Goal: Task Accomplishment & Management: Complete application form

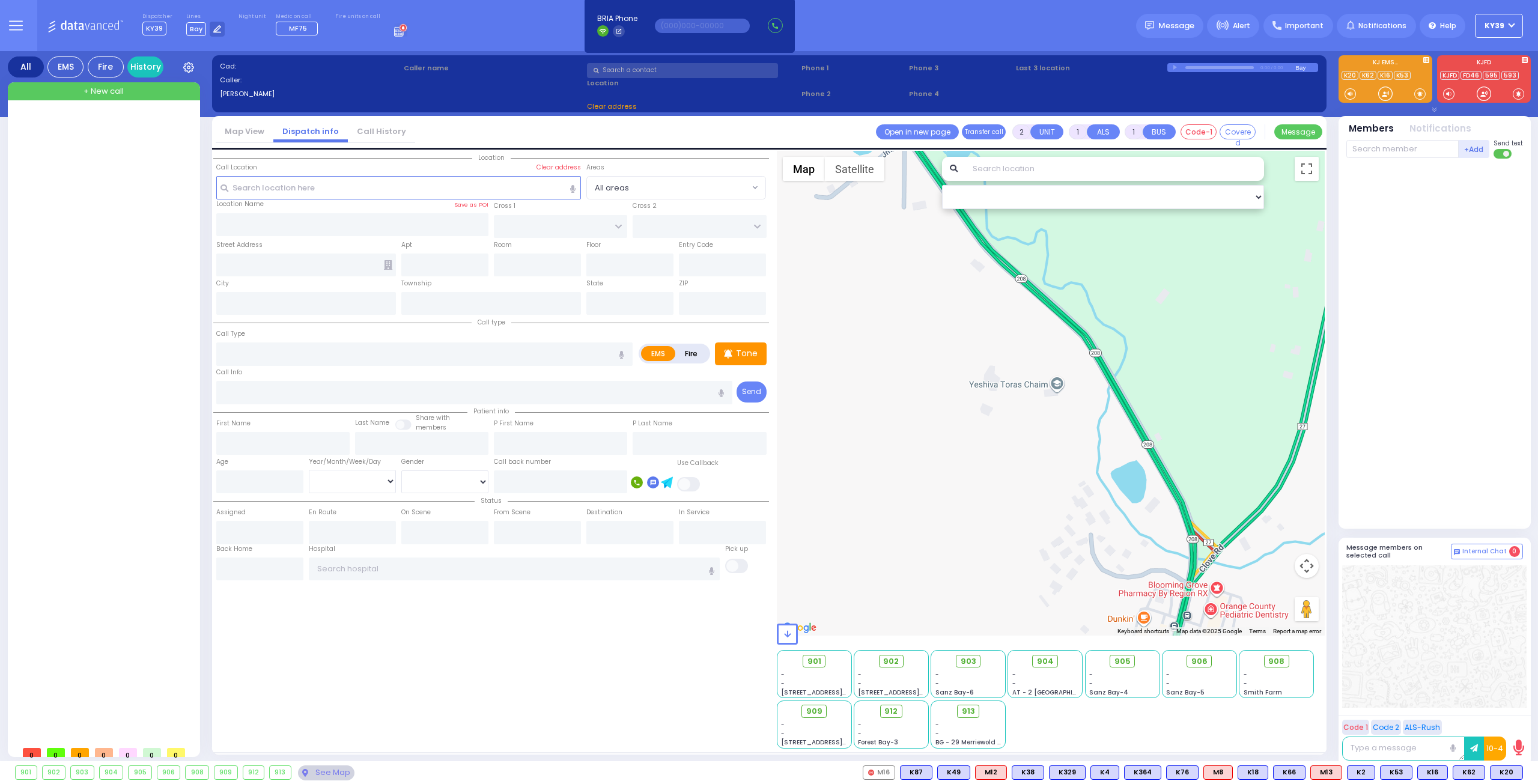
select select
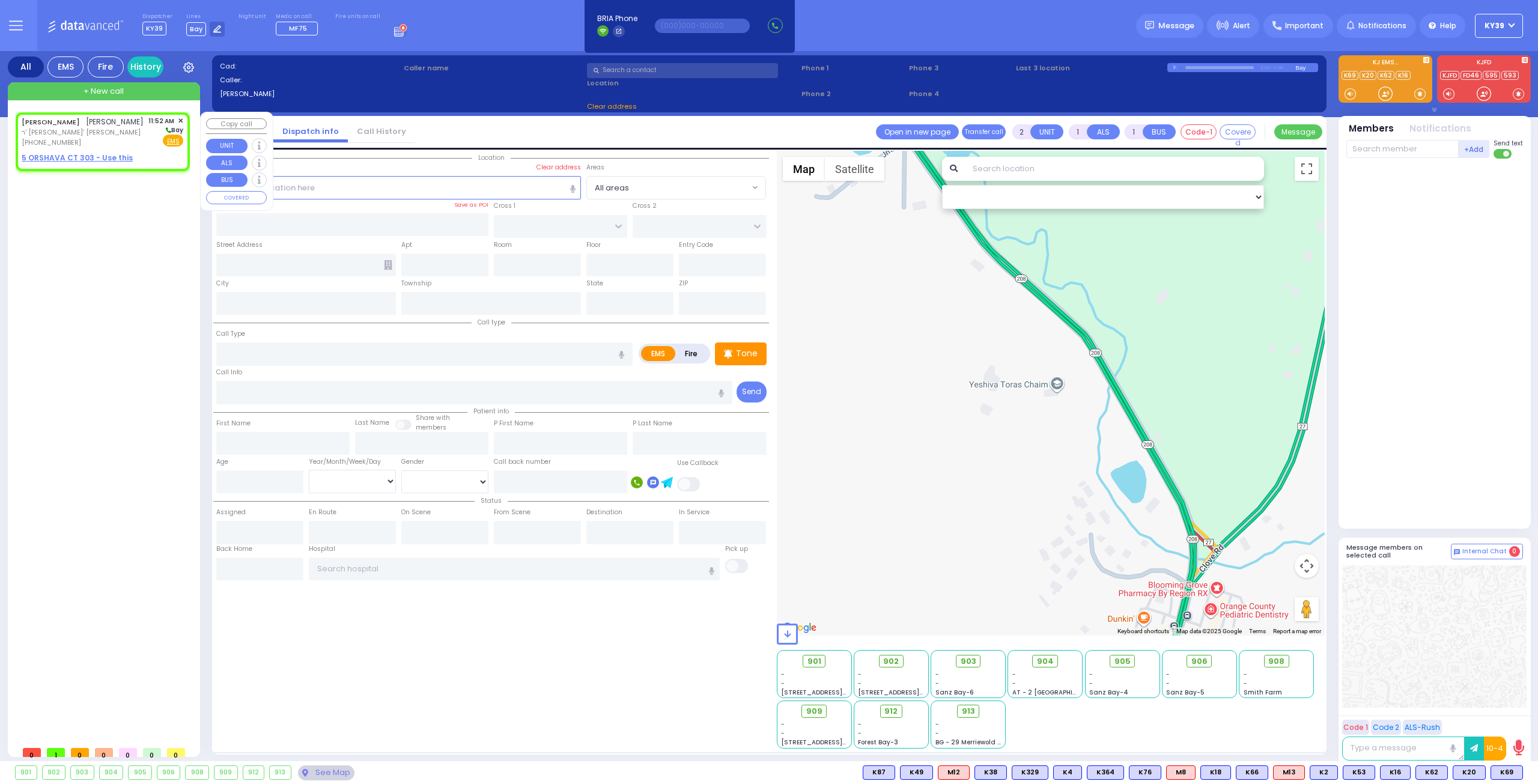
select select
radio input "true"
type input "[PERSON_NAME]"
type input "KAHANA"
select select
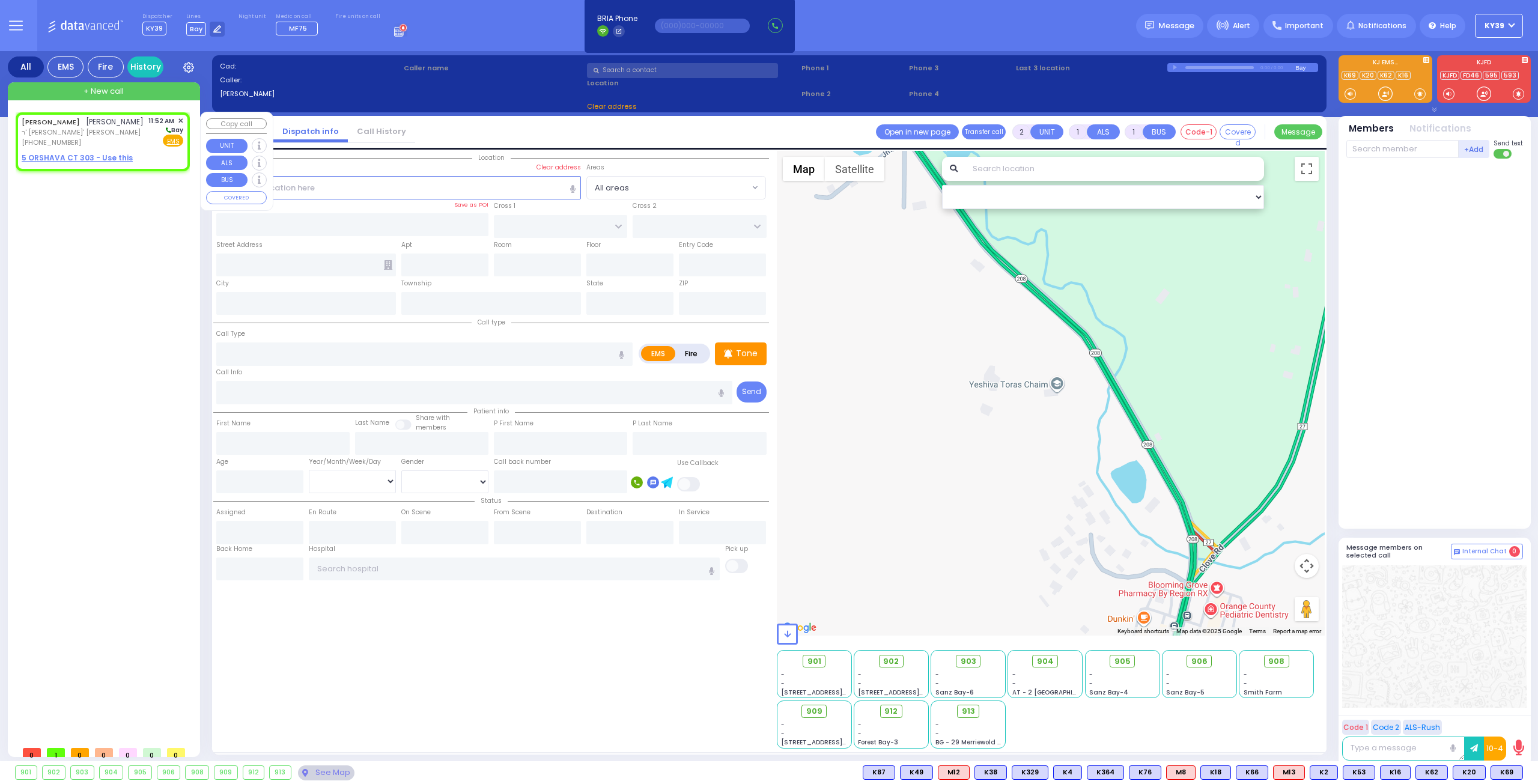
type input "11:52"
select select "Hatzalah Garages"
select select
radio input "true"
select select
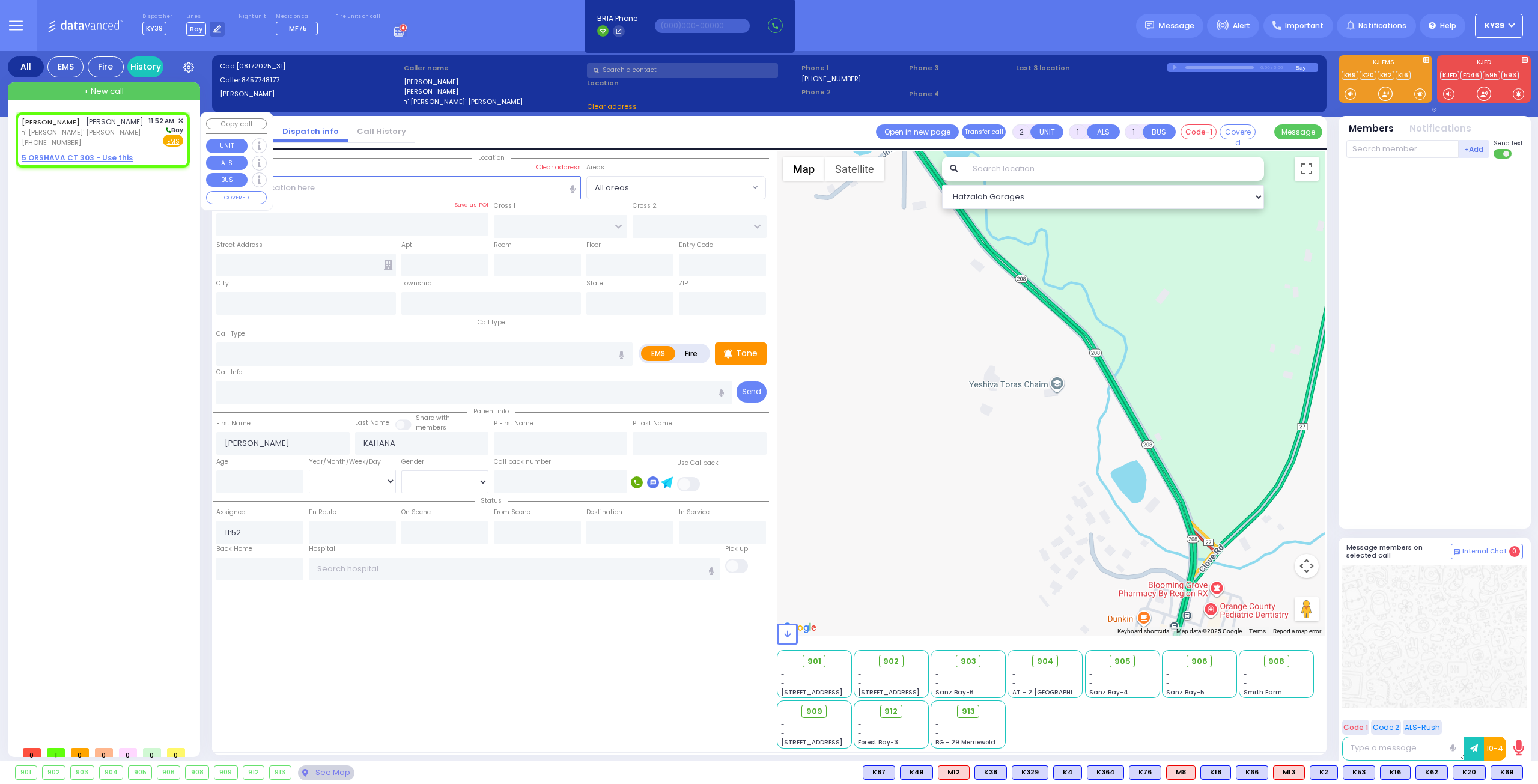
select select "Hatzalah Garages"
click at [112, 163] on u "5 ORSHAVA CT 303 - Use this" at bounding box center [77, 158] width 111 height 11
select select
radio input "true"
select select
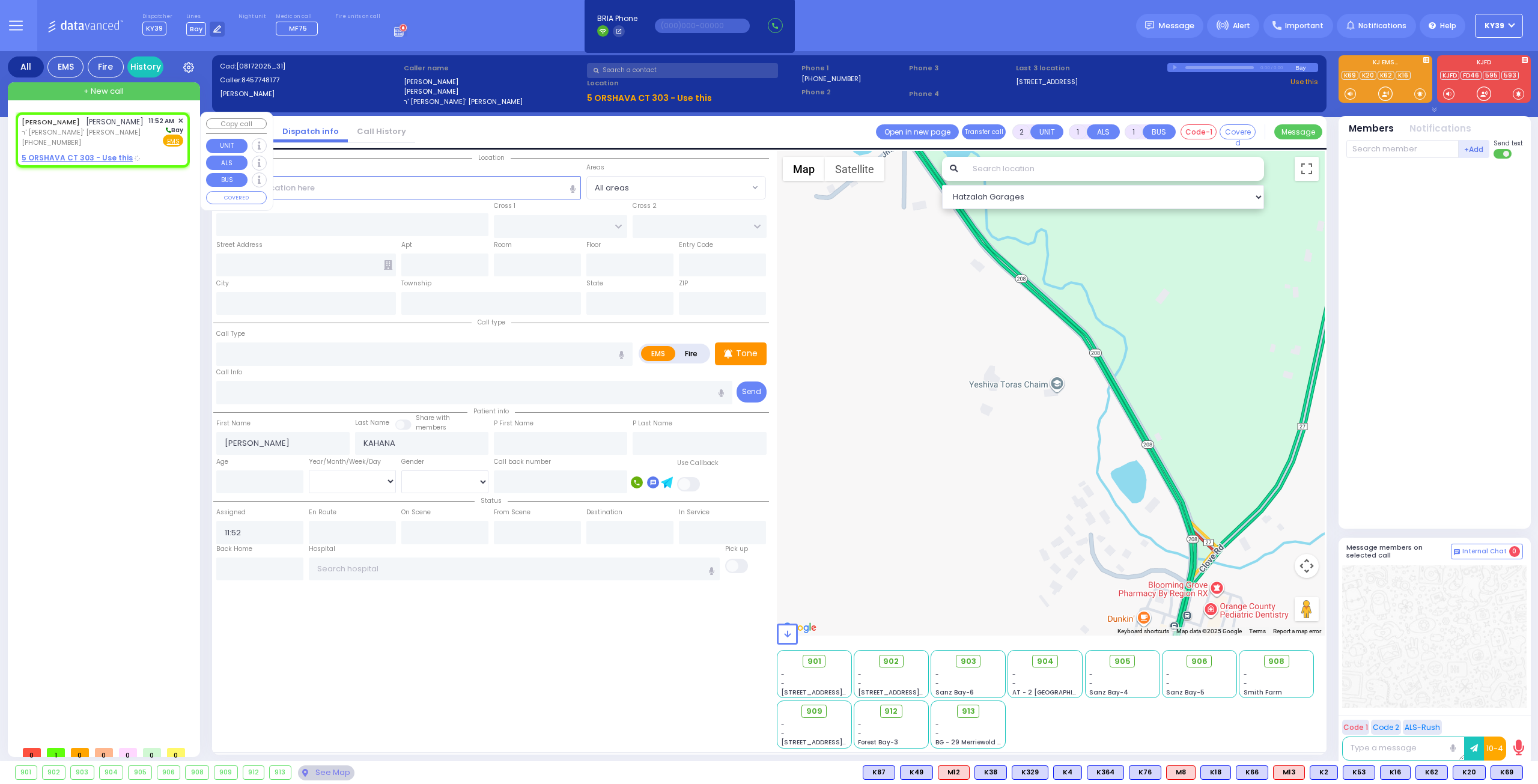
select select "Hatzalah Garages"
select select
radio input "true"
select select
type input "SATMAR DR"
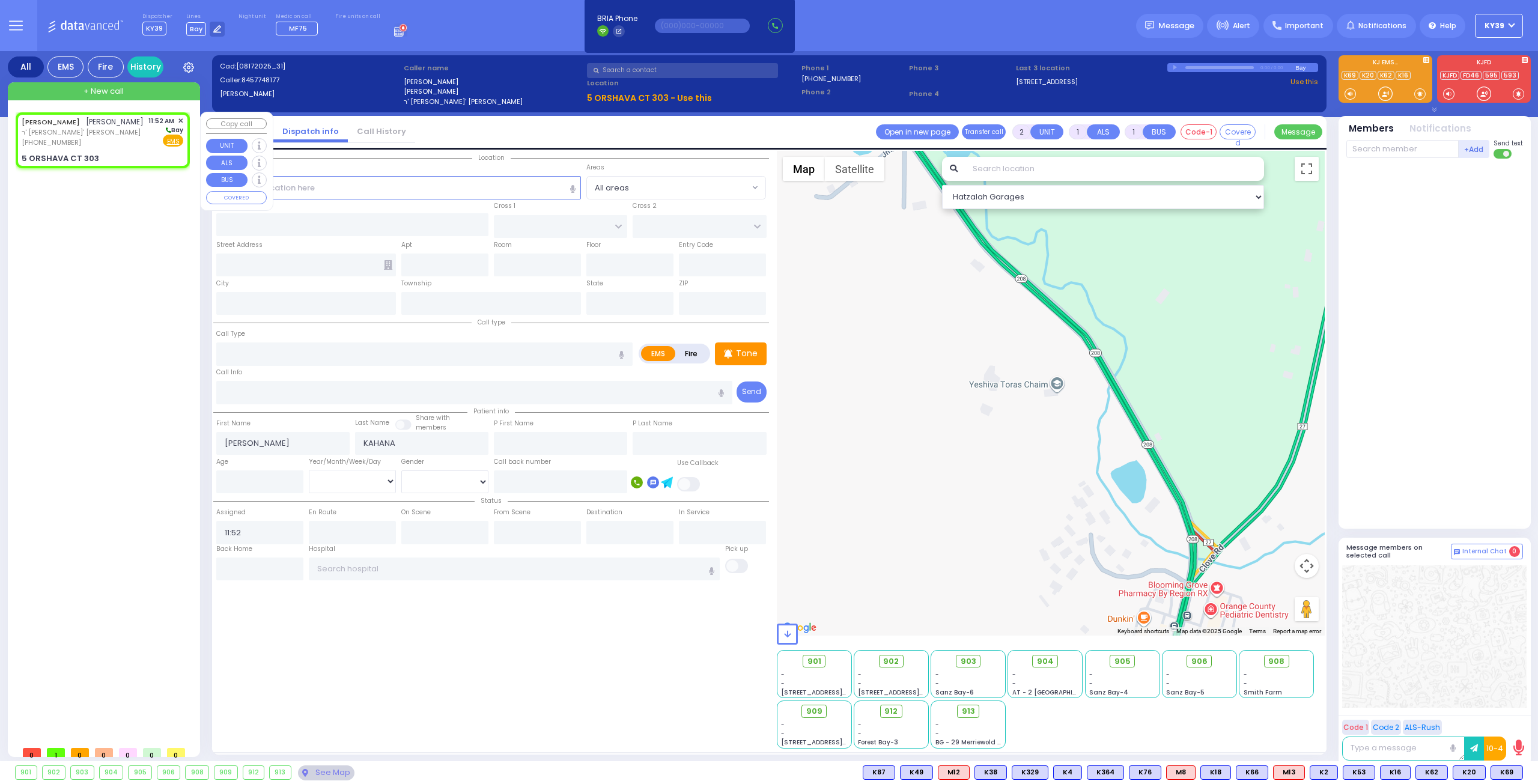
type input "5 ORSHAVA CT"
type input "303"
type input "Monroe"
type input "[US_STATE]"
type input "10950"
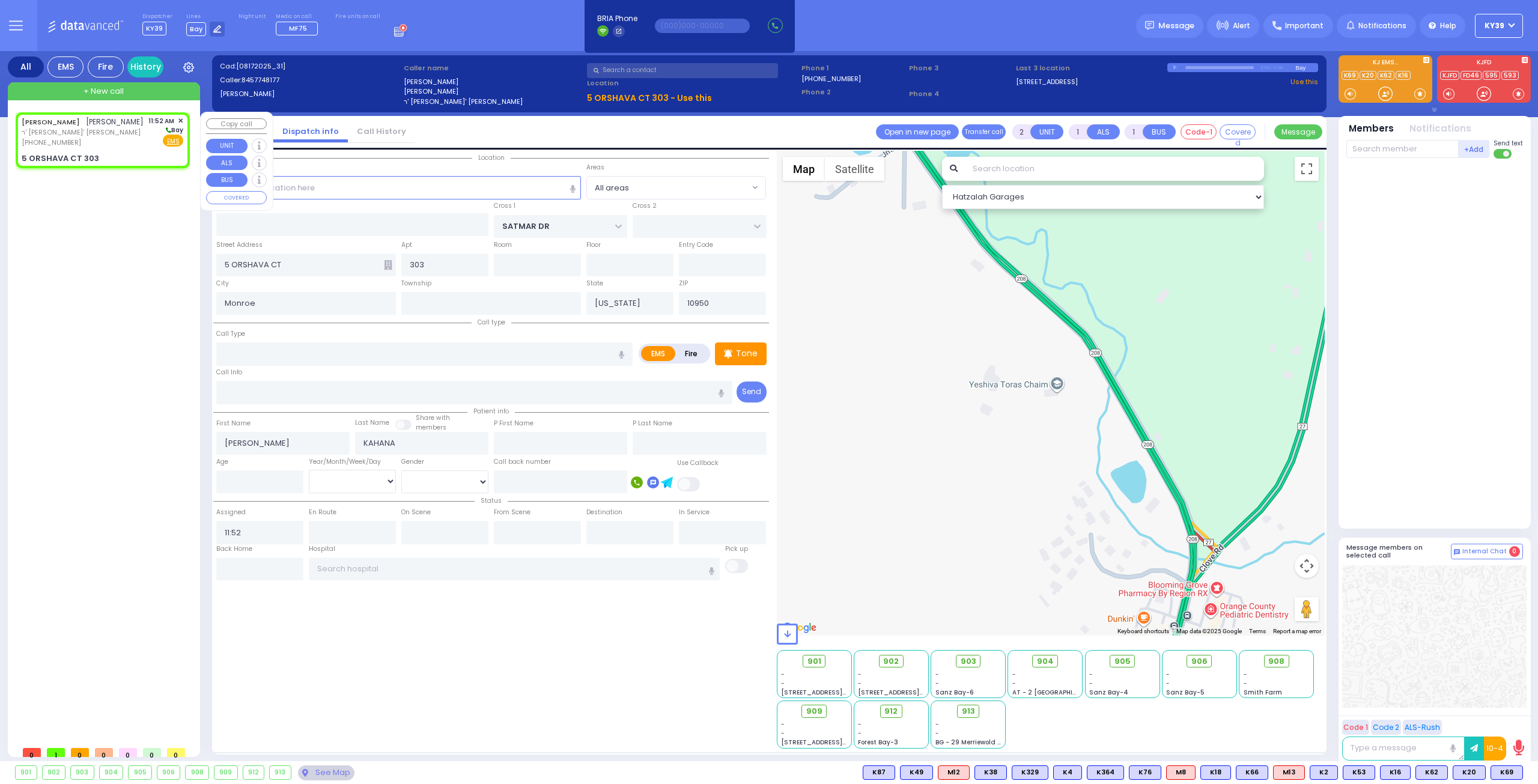
select select "Hatzalah Garages"
select select "SECTION 3"
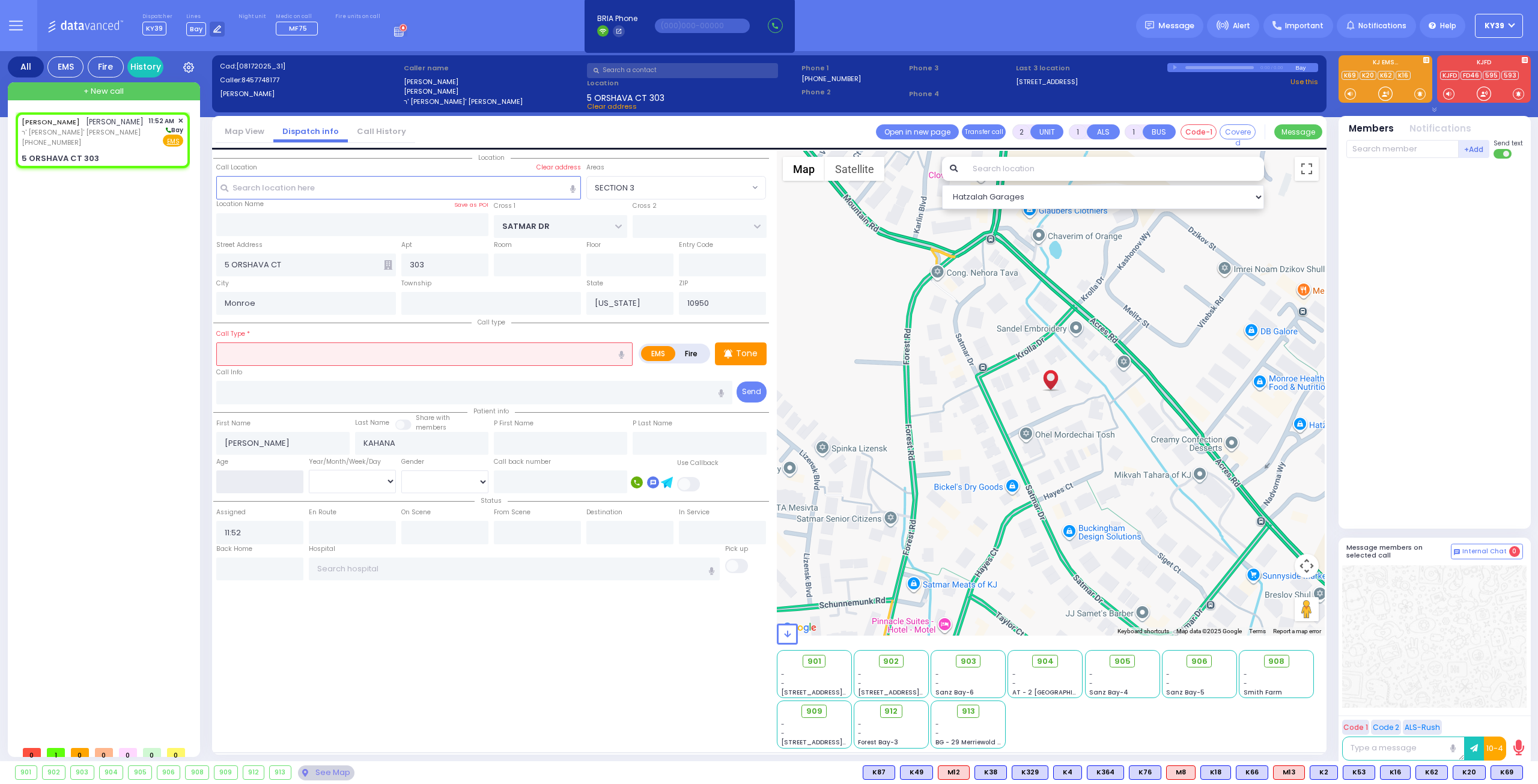
click at [263, 482] on input "number" at bounding box center [260, 482] width 87 height 23
type input "19"
select select
radio input "true"
select select
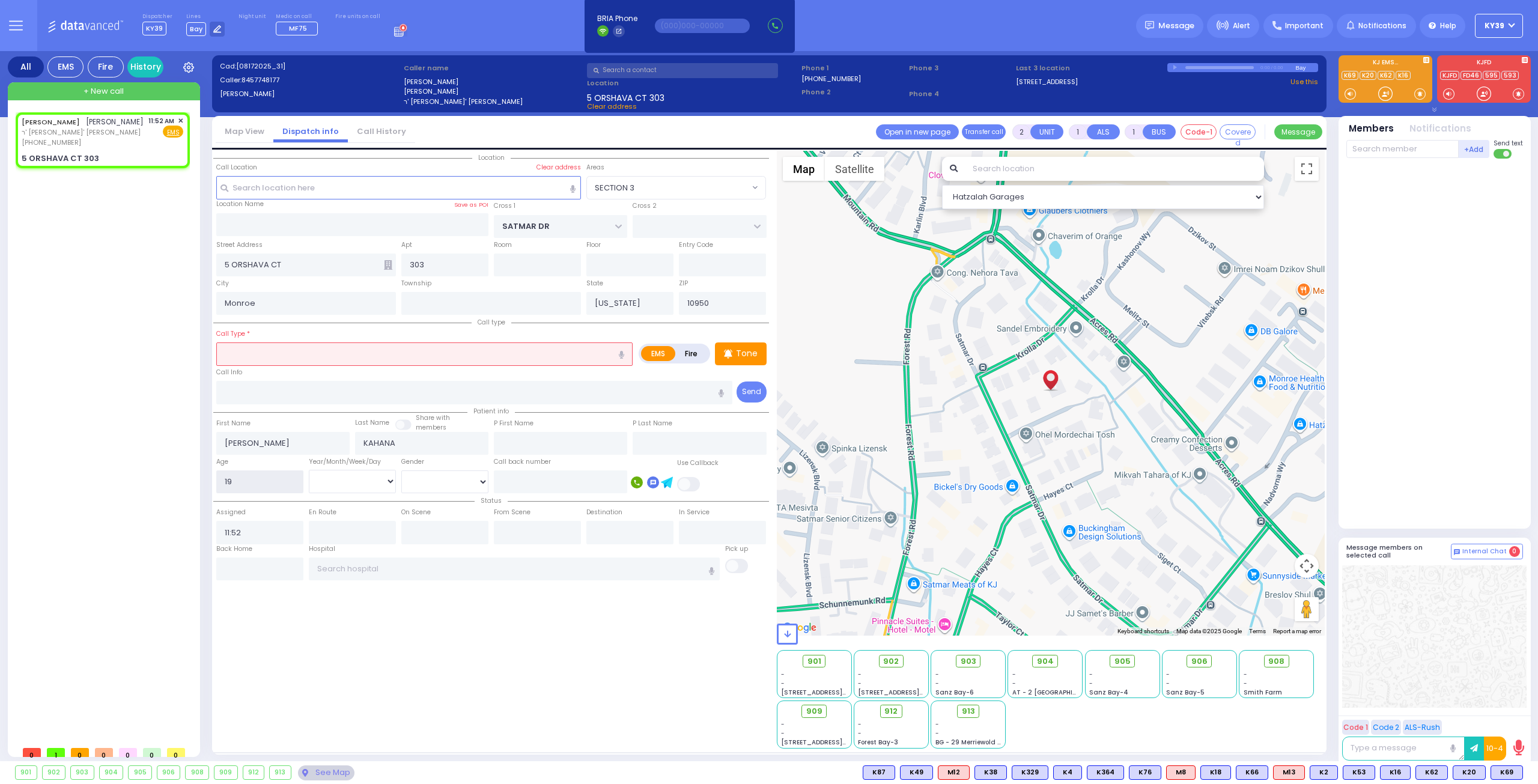
select select "Hatzalah Garages"
select select "SECTION 3"
type input "19"
click at [385, 479] on select "Year Month Week Day" at bounding box center [352, 481] width 87 height 23
select select
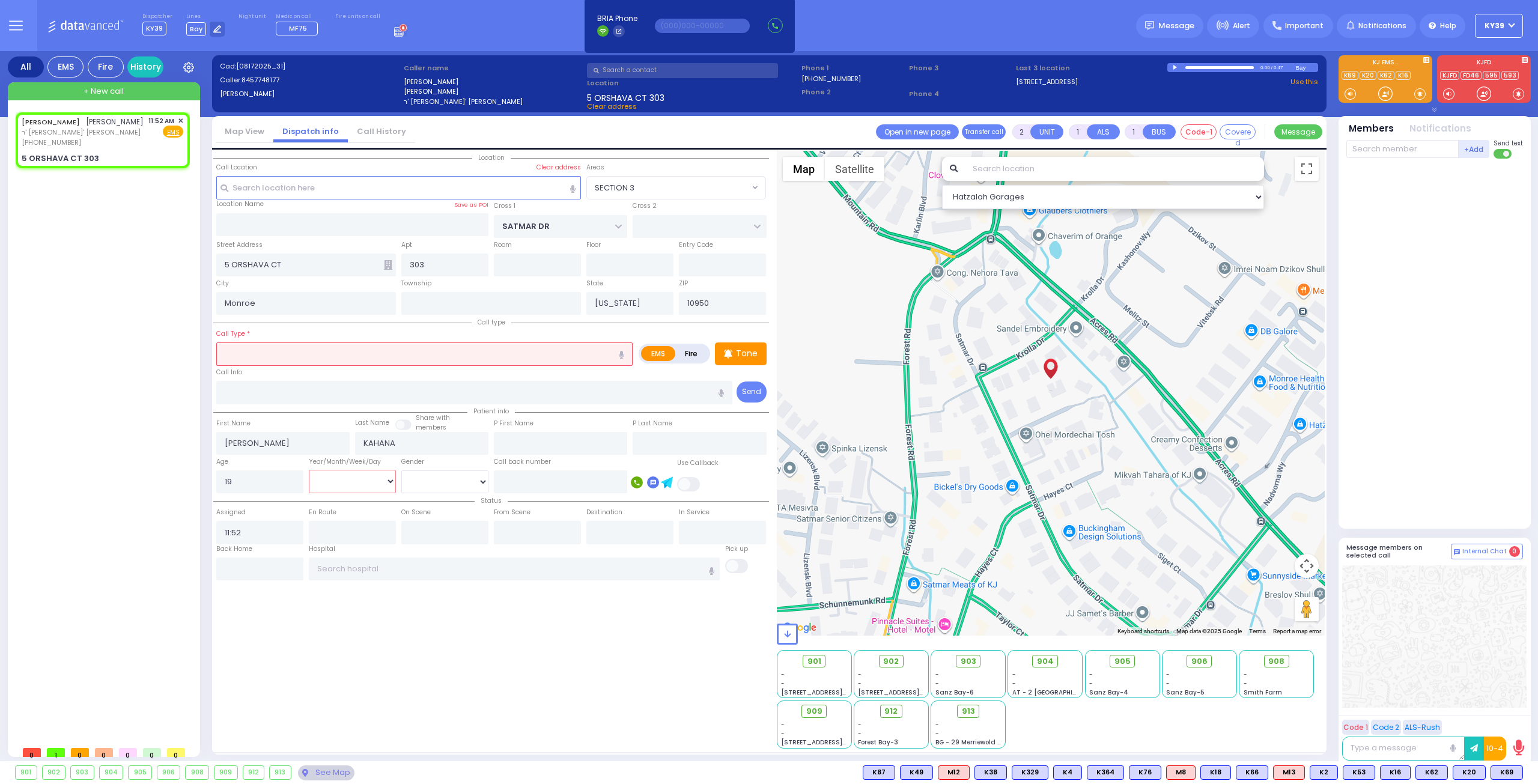
radio input "true"
select select
select select "Hatzalah Garages"
select select "SECTION 3"
select select "Month"
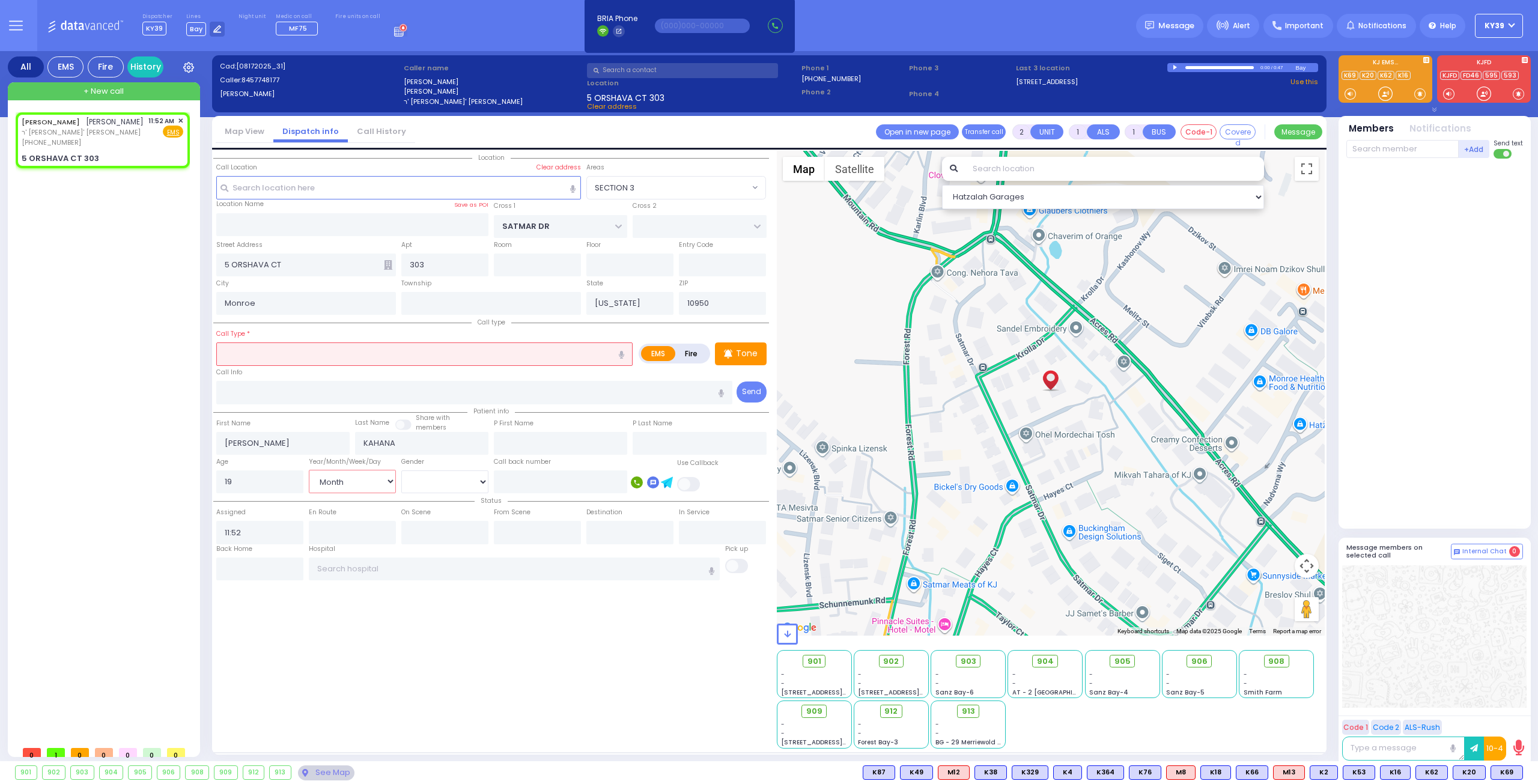
click at [309, 470] on select "Year Month Week Day" at bounding box center [352, 481] width 87 height 23
select select
radio input "true"
select select "Month"
select select "Hatzalah Garages"
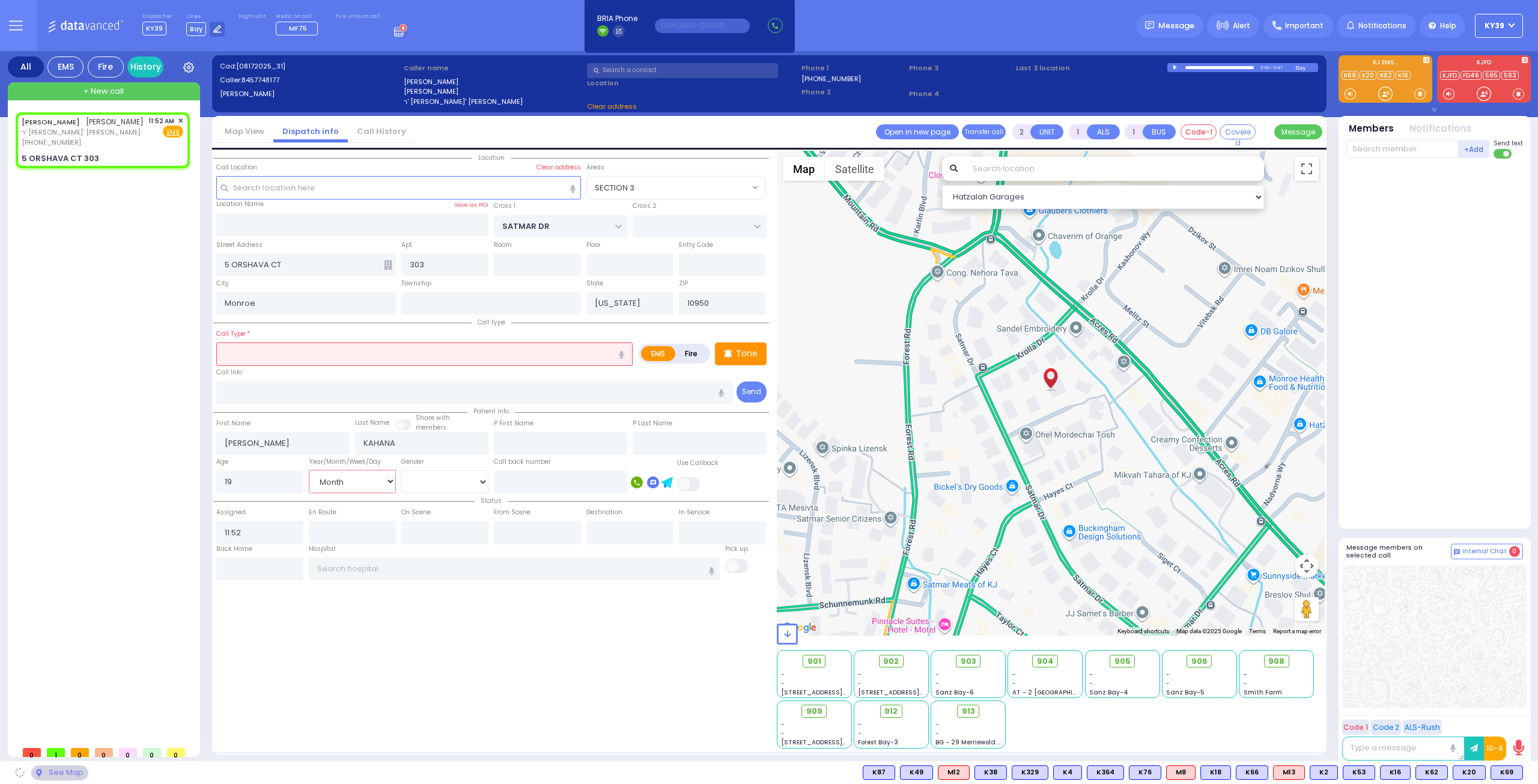
select select "SECTION 3"
click at [320, 599] on div "Location" at bounding box center [491, 449] width 556 height 598
click at [294, 343] on input "text" at bounding box center [425, 354] width 416 height 23
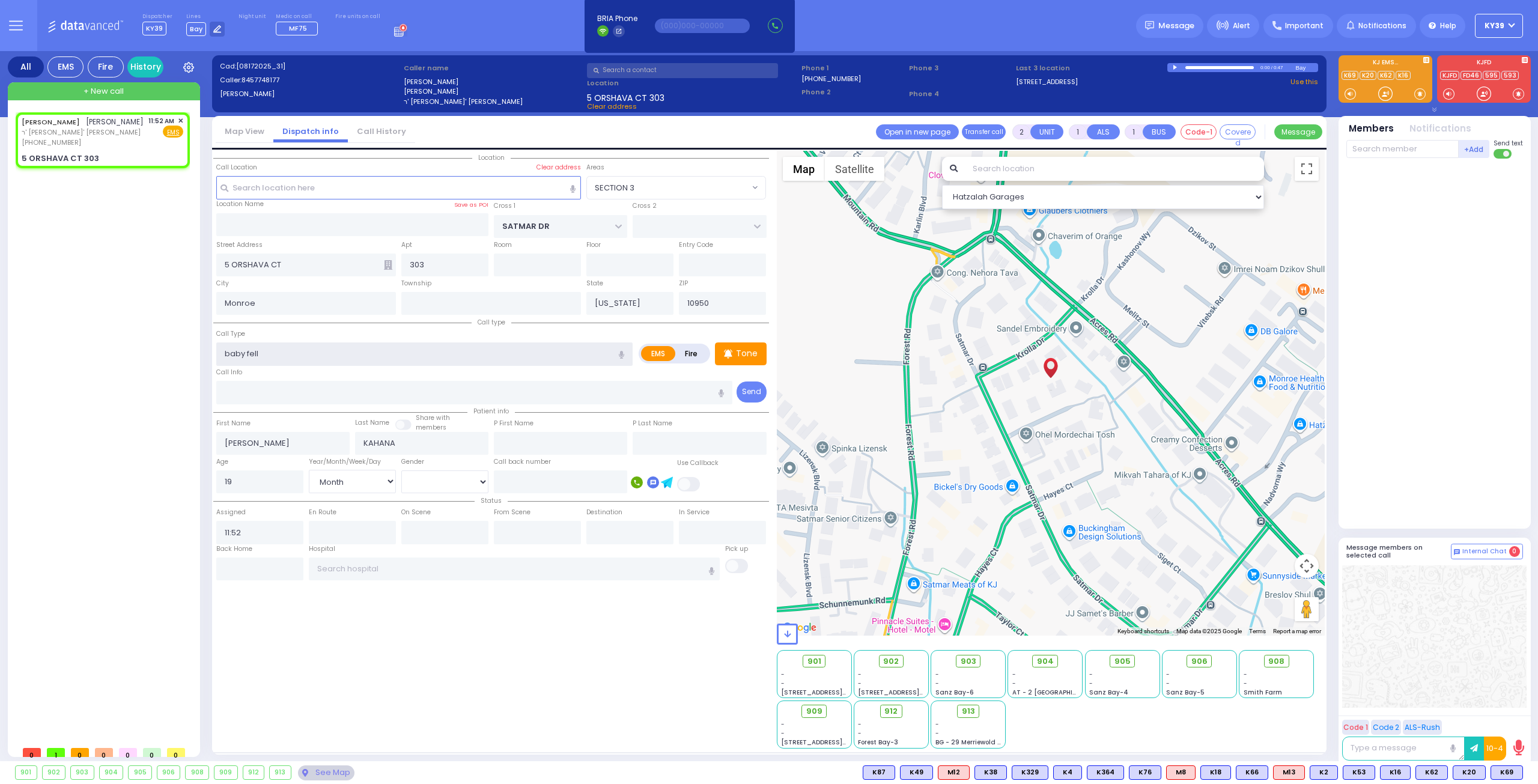
type input "baby fell"
select select
radio input "true"
select select "Month"
select select "Hatzalah Garages"
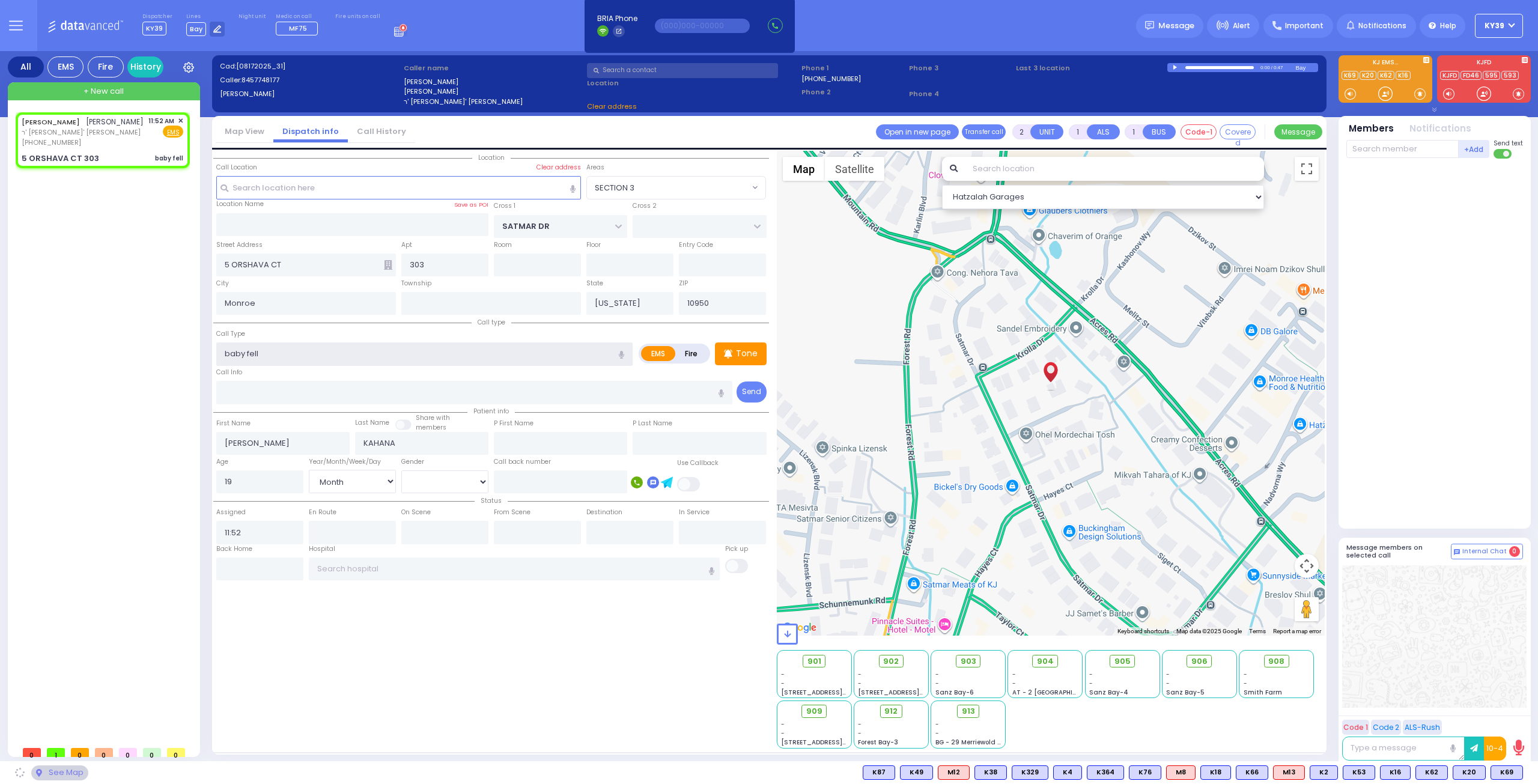
select select "SECTION 3"
type input "baby fell"
click at [1173, 67] on div at bounding box center [1176, 68] width 6 height 6
select select
radio input "true"
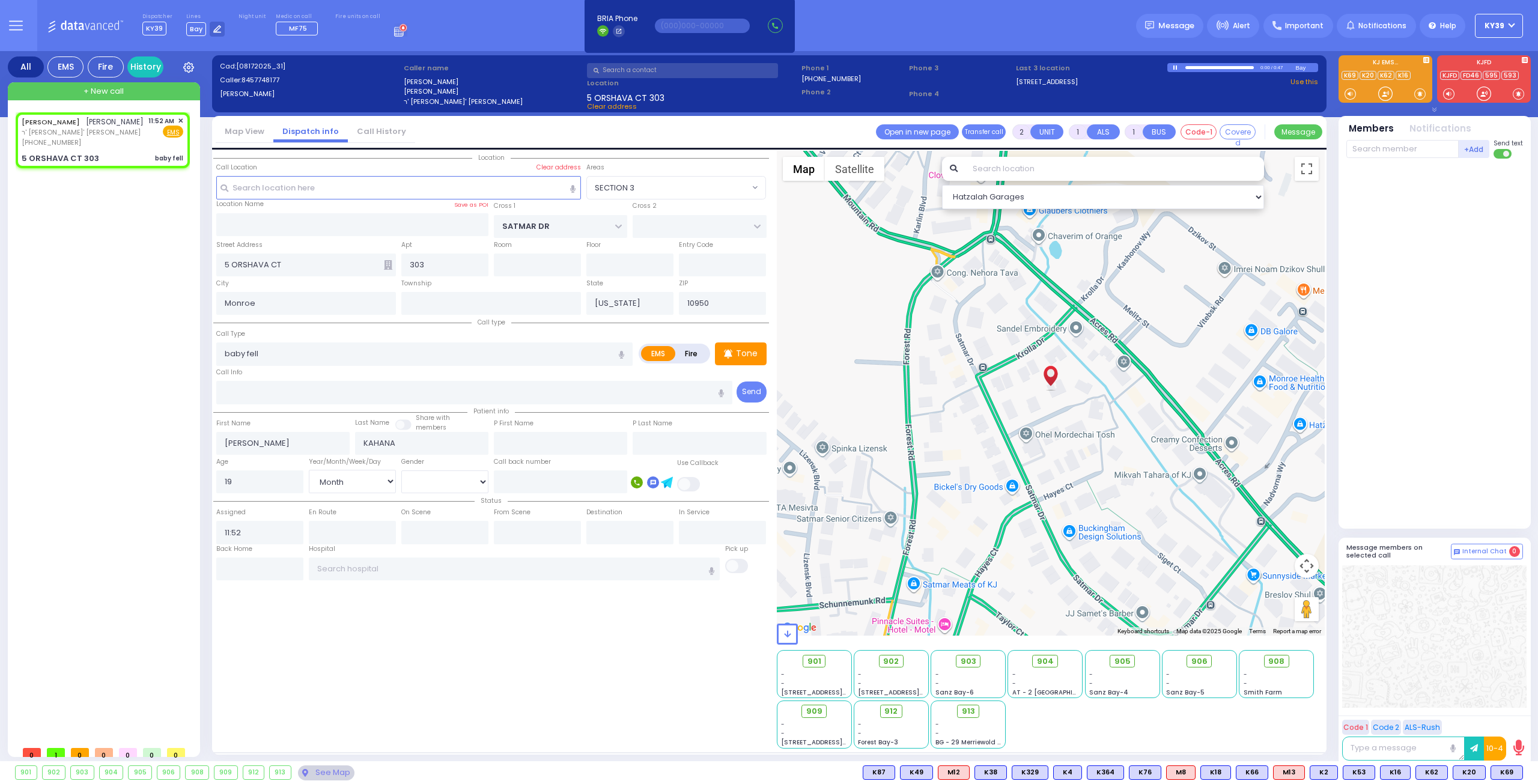
select select "Month"
select select "Hatzalah Garages"
select select "SECTION 3"
click at [1207, 67] on div at bounding box center [1219, 68] width 68 height 3
click at [1224, 66] on div at bounding box center [1219, 68] width 68 height 3
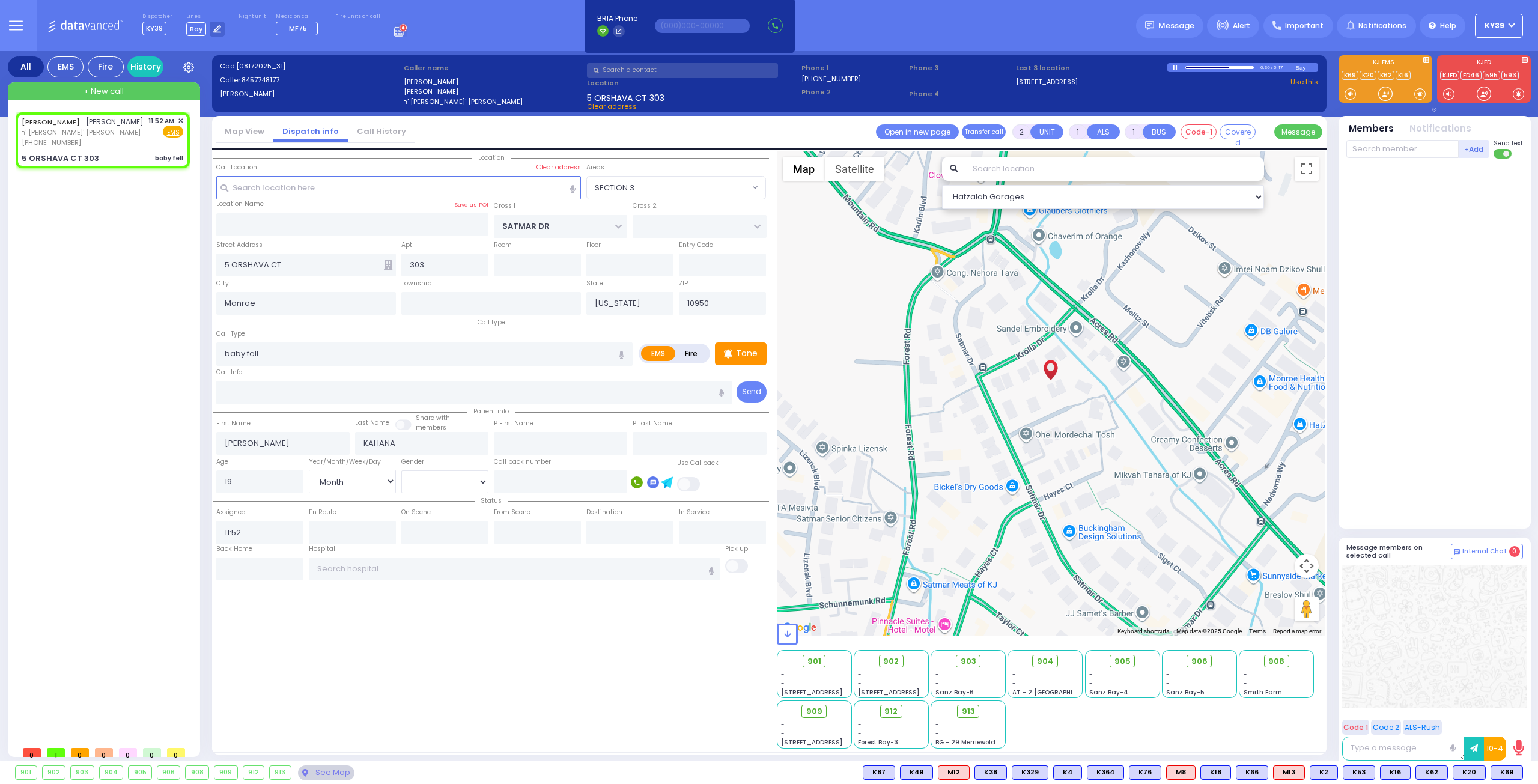
click at [1177, 65] on div at bounding box center [1176, 67] width 6 height 5
click at [1515, 777] on span "K3" at bounding box center [1508, 772] width 27 height 13
select select
radio input "true"
select select "Month"
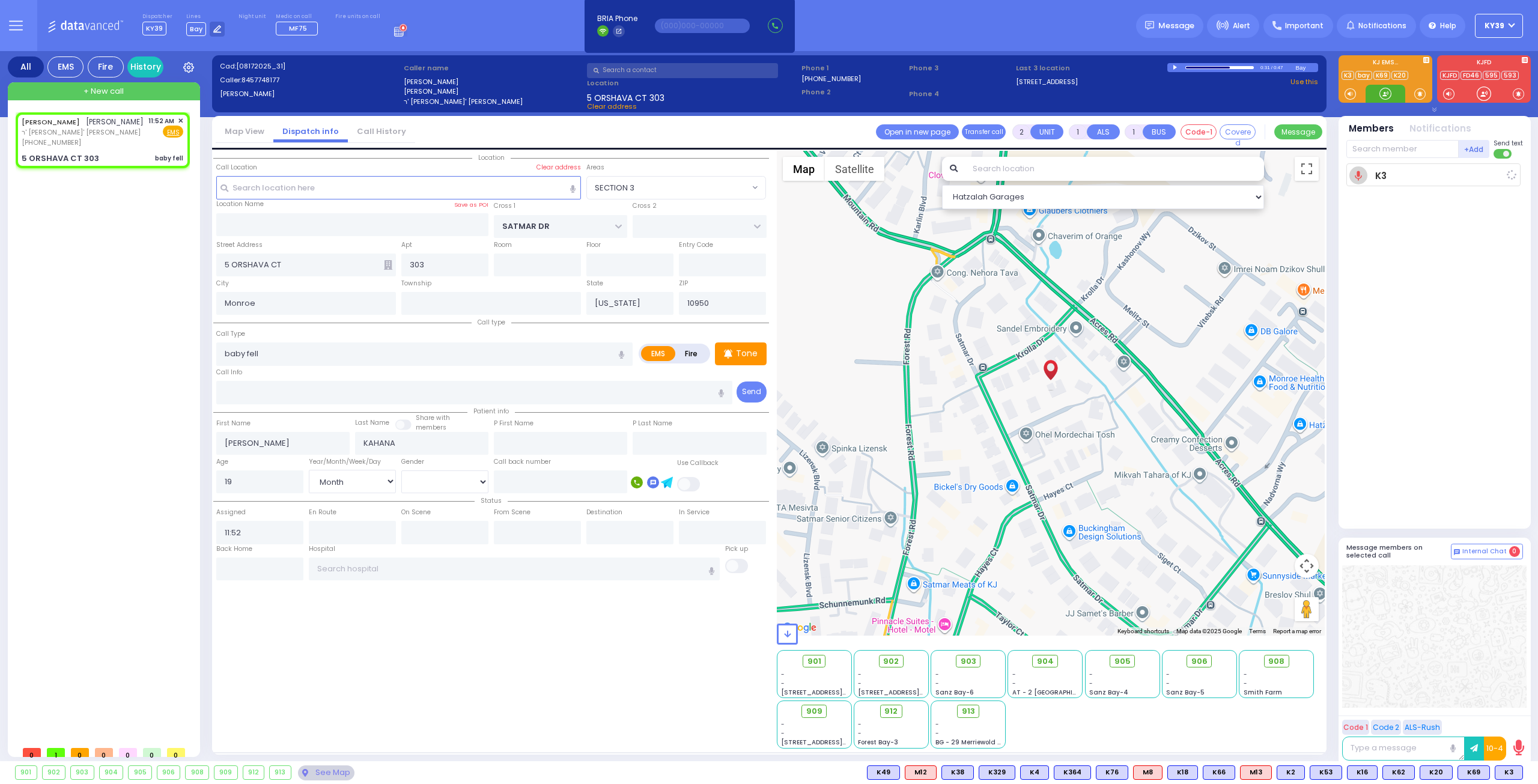
type input "11:55"
select select "Hatzalah Garages"
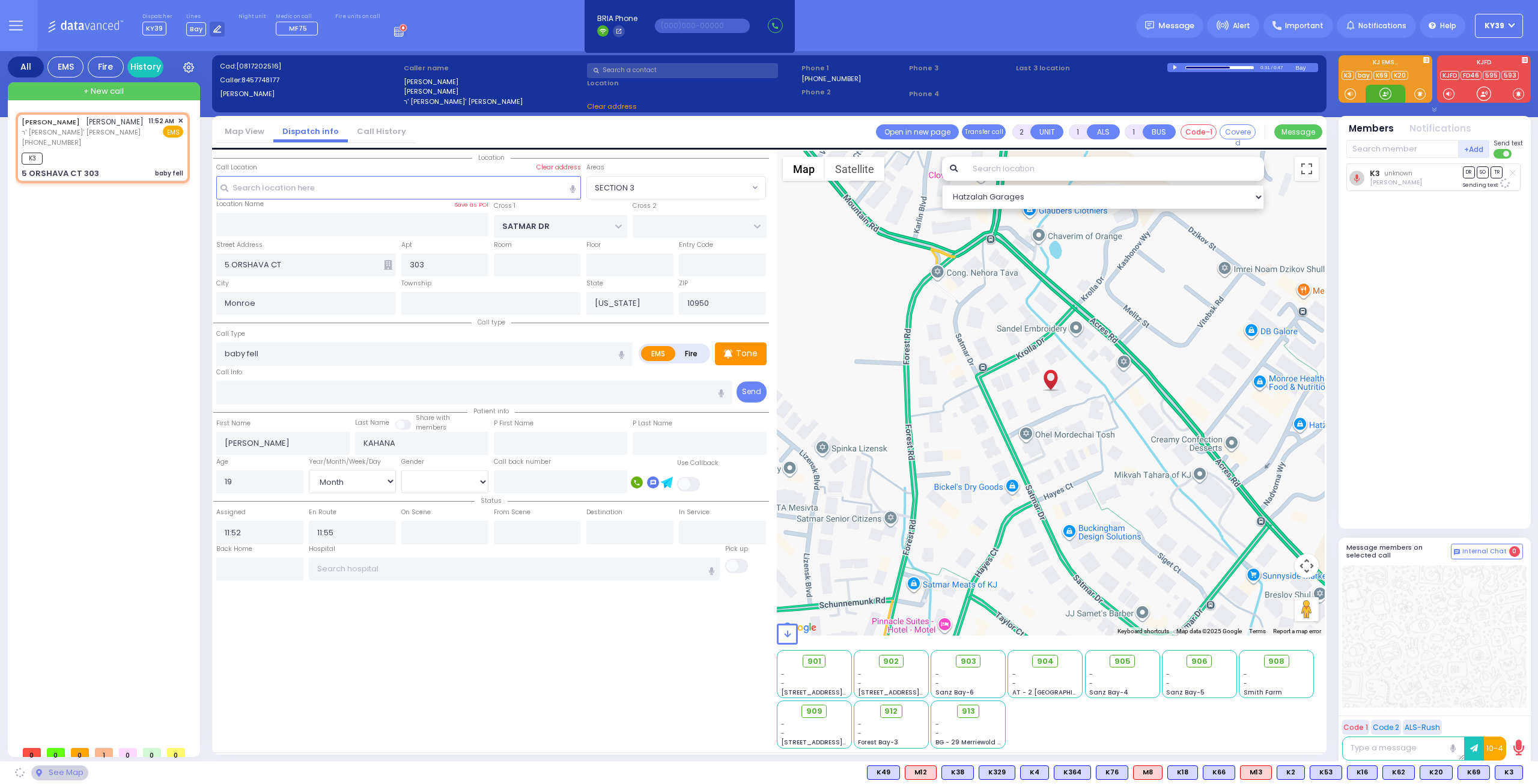
select select "SECTION 3"
click at [1505, 770] on span "K62" at bounding box center [1507, 772] width 31 height 13
select select
radio input "true"
select select "Month"
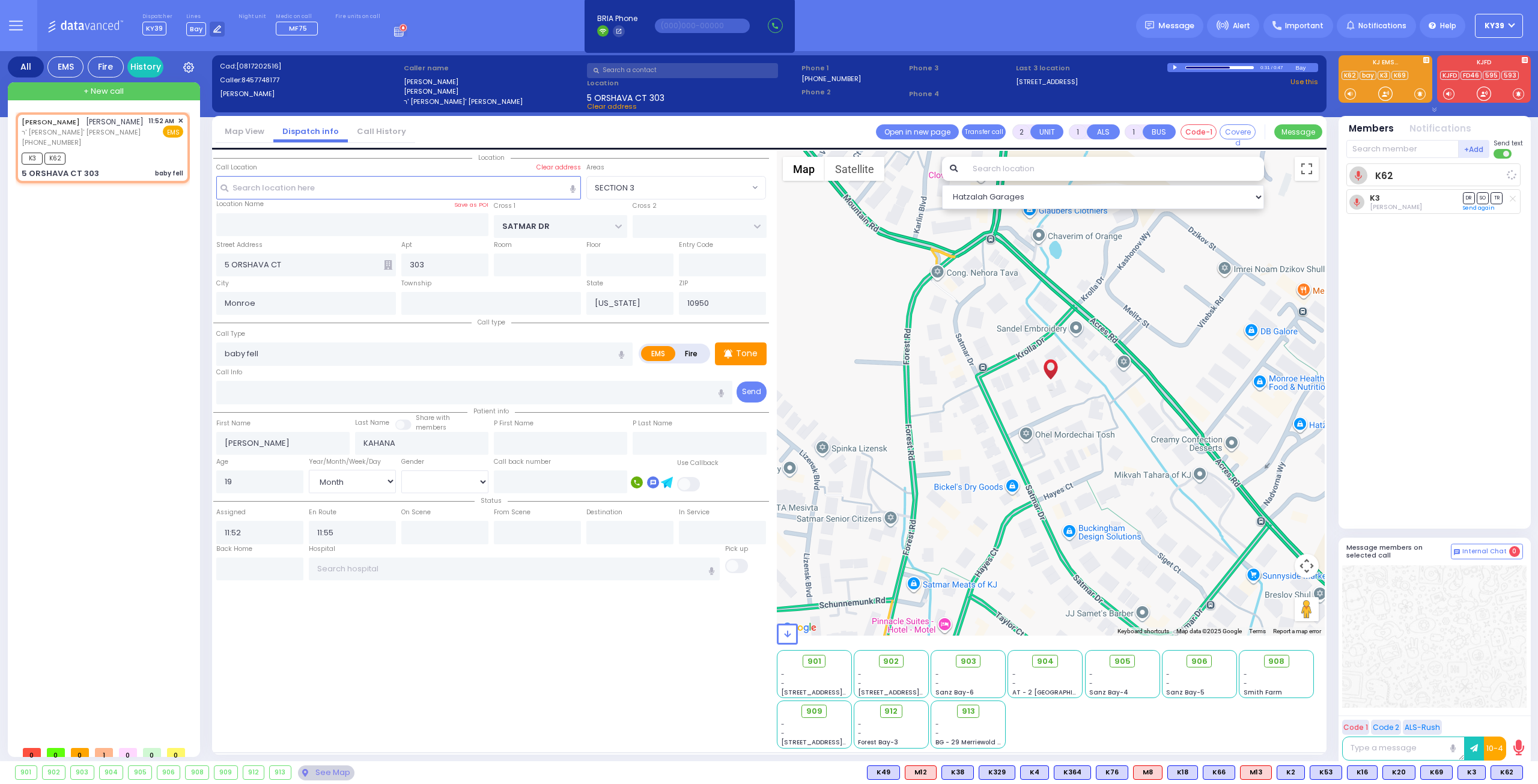
select select "SECTION 3"
select select "Hatzalah Garages"
click at [1519, 774] on button at bounding box center [1519, 772] width 6 height 13
click at [1511, 723] on icon at bounding box center [1511, 719] width 13 height 13
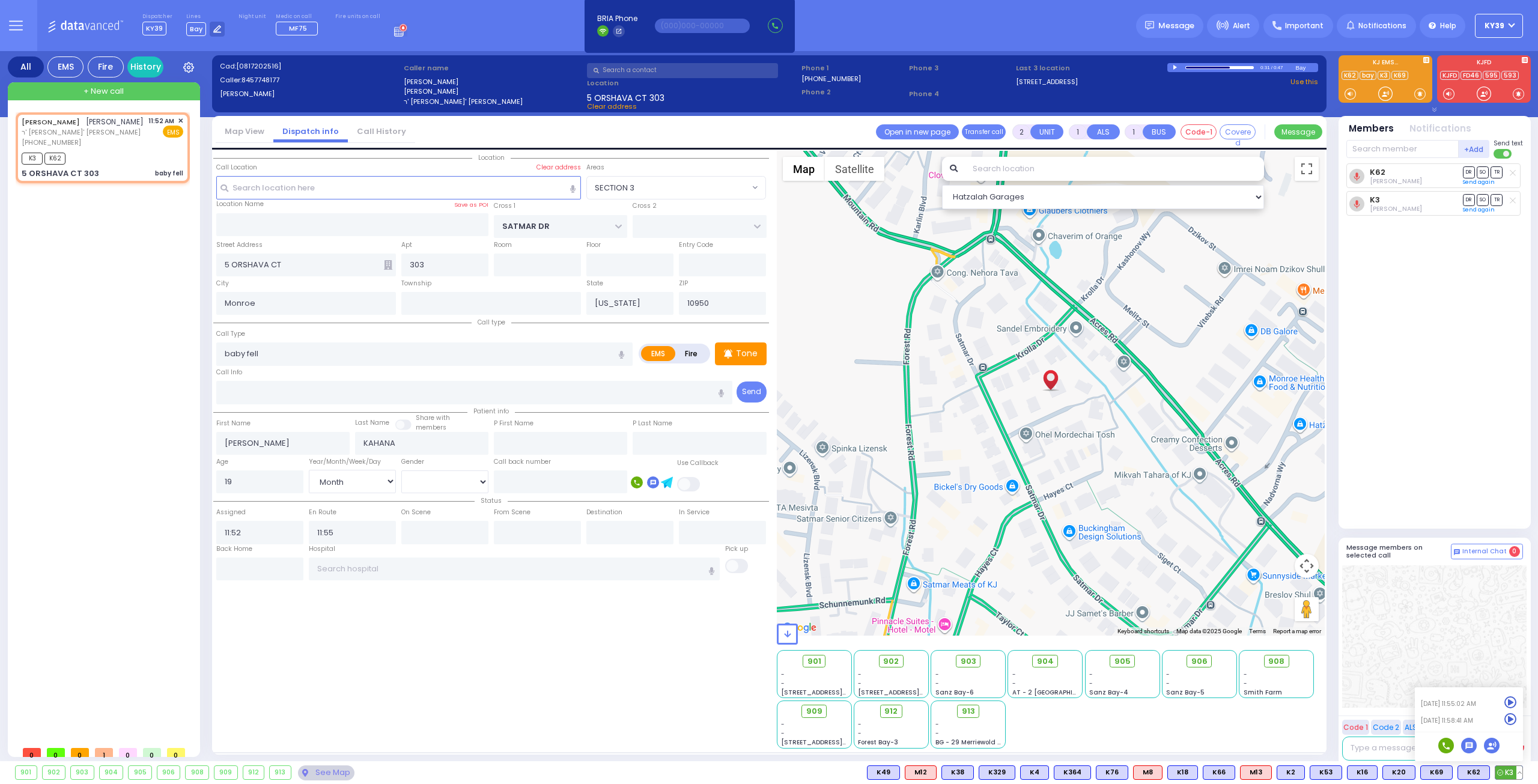
click at [1511, 719] on icon at bounding box center [1511, 719] width 13 height 13
click at [1501, 774] on span "MF75" at bounding box center [1504, 772] width 36 height 13
select select
radio input "true"
select select "Month"
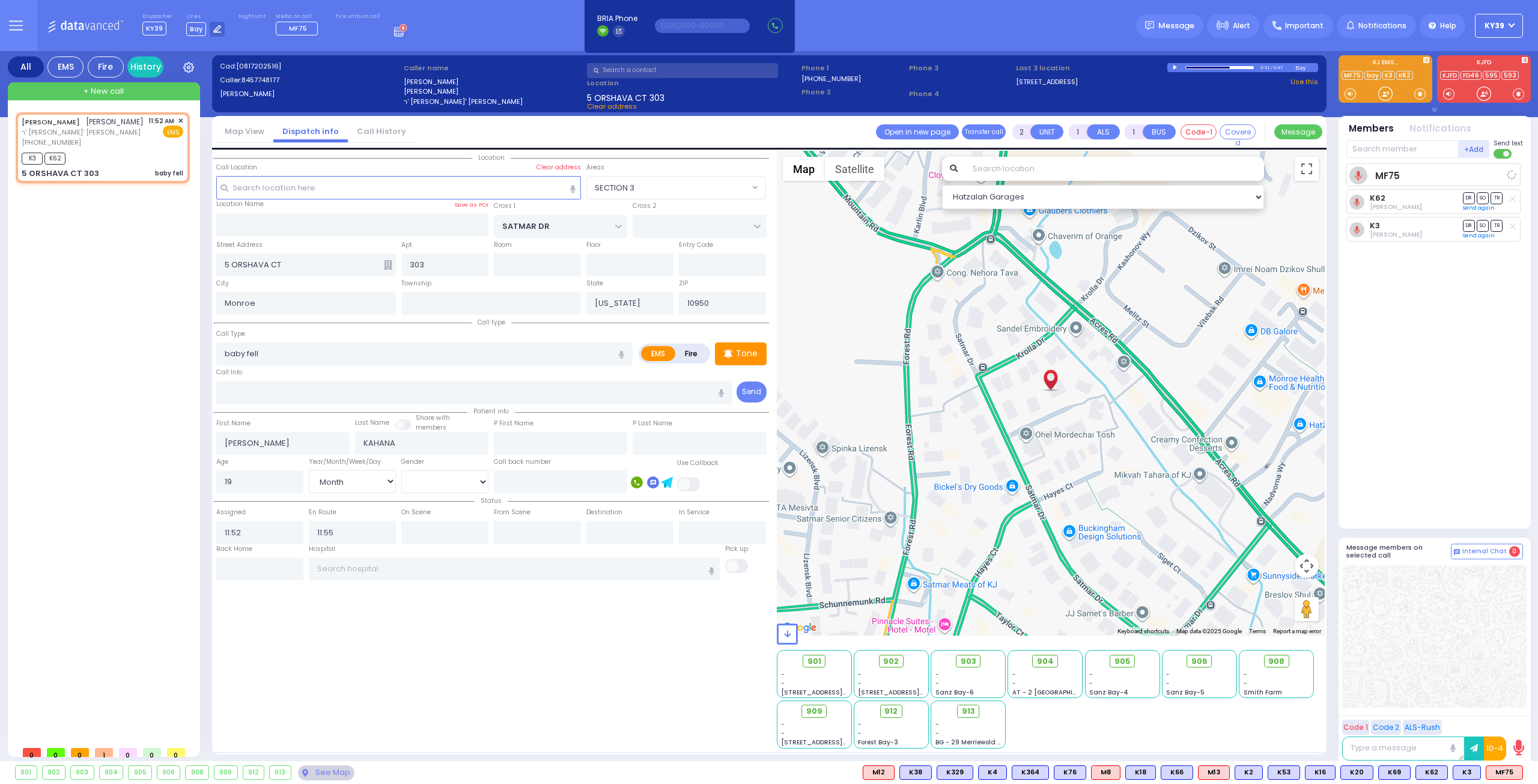
select select "Hatzalah Garages"
select select "SECTION 3"
click at [1511, 769] on span "K68" at bounding box center [1507, 772] width 31 height 13
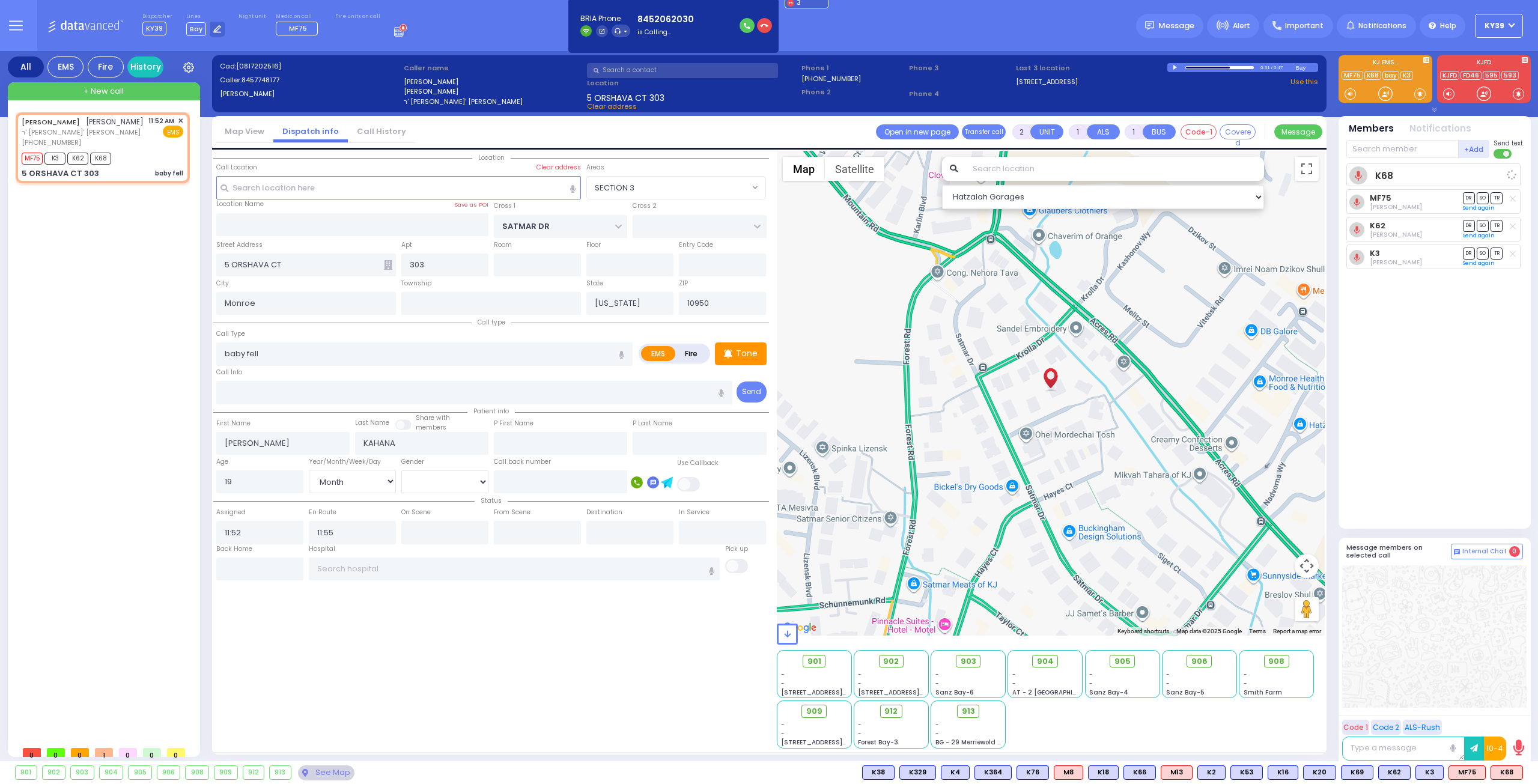
select select
radio input "true"
select select "Month"
select select "SECTION 3"
select select "Hatzalah Garages"
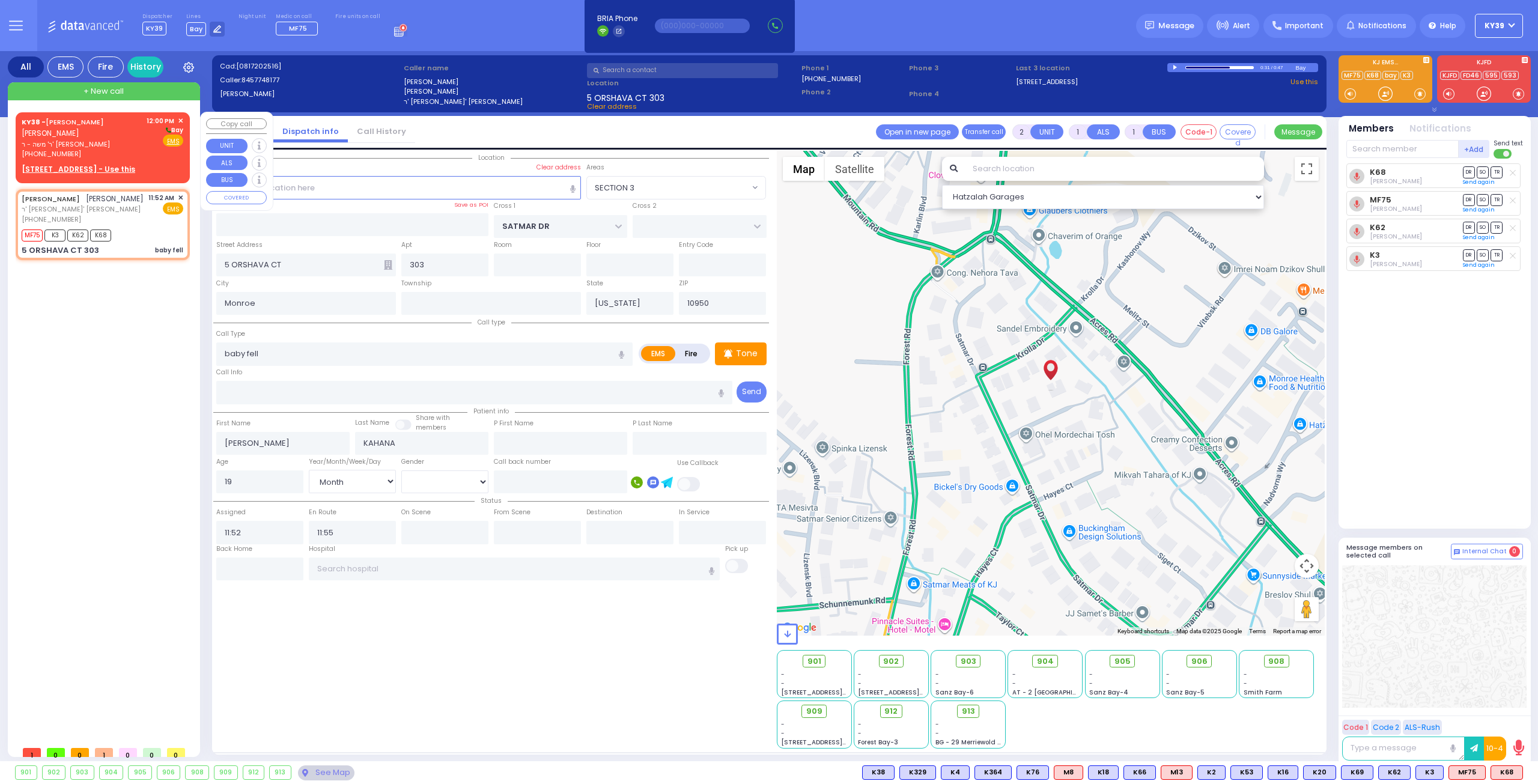
click at [129, 148] on span "ר' משה - ר' [PERSON_NAME]" at bounding box center [82, 144] width 121 height 11
select select
radio input "true"
type input "AVRUM MAYER"
type input "MILLER"
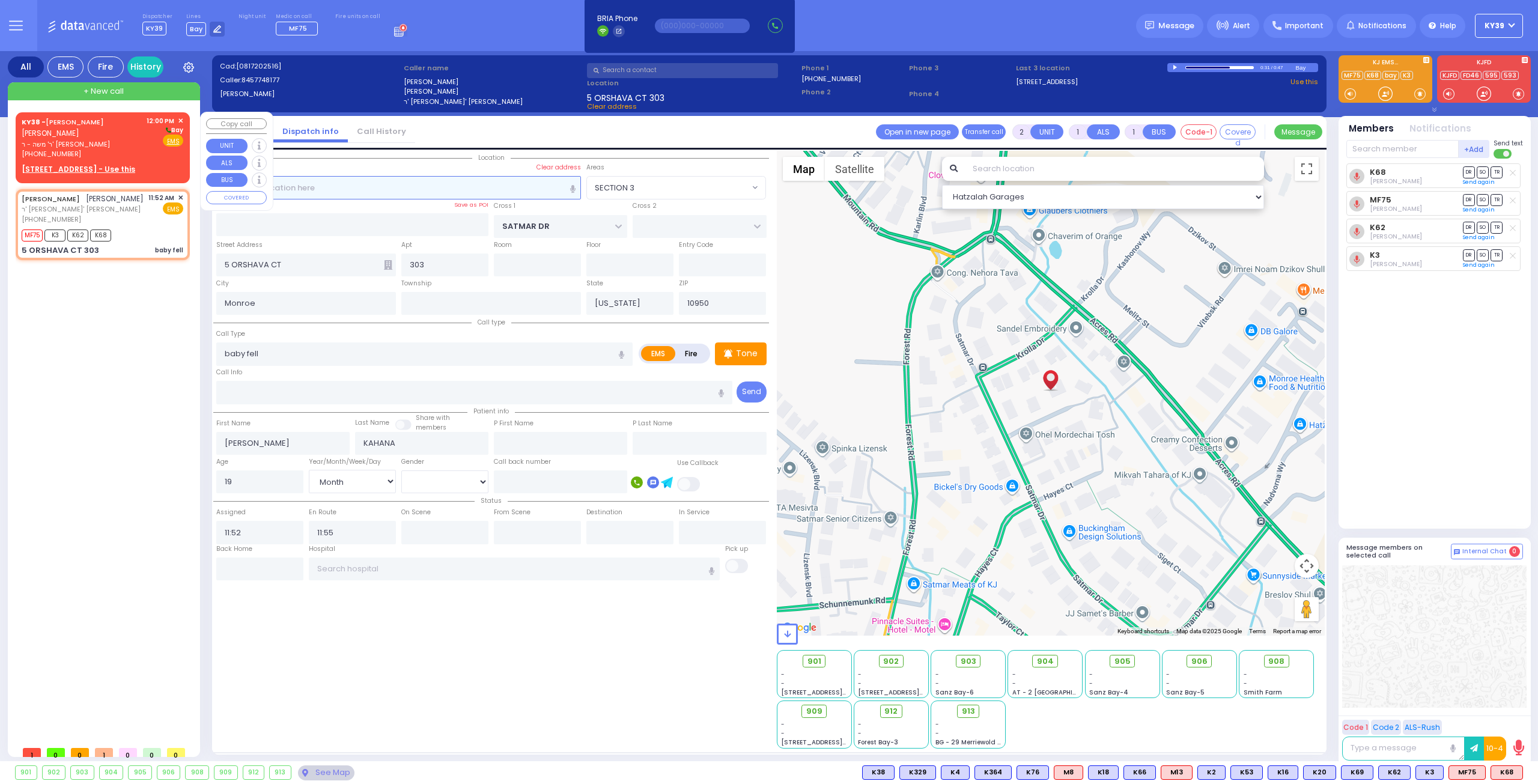
select select
type input "12:00"
select select "Hatzalah Garages"
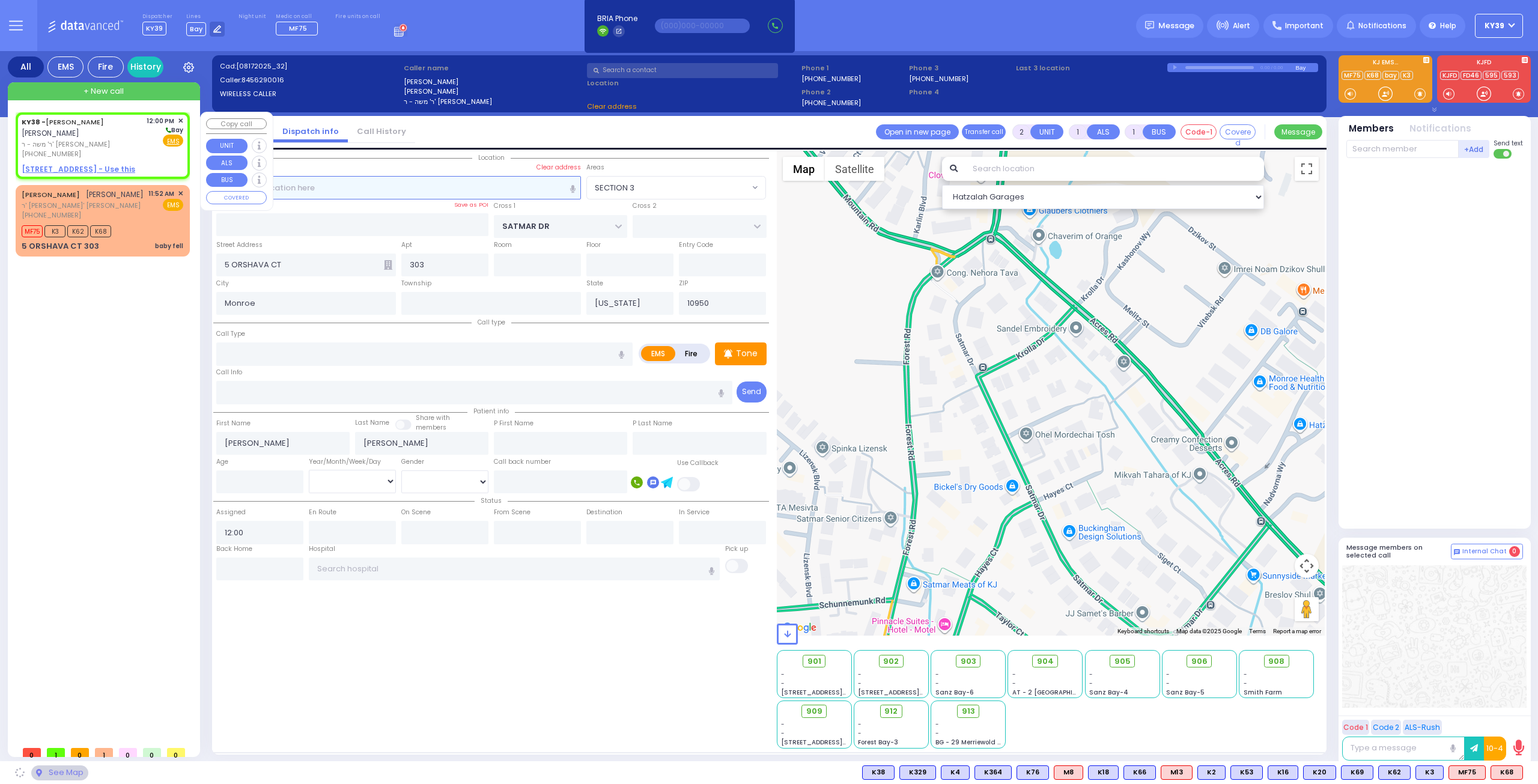
select select
radio input "true"
select select
select select "Hatzalah Garages"
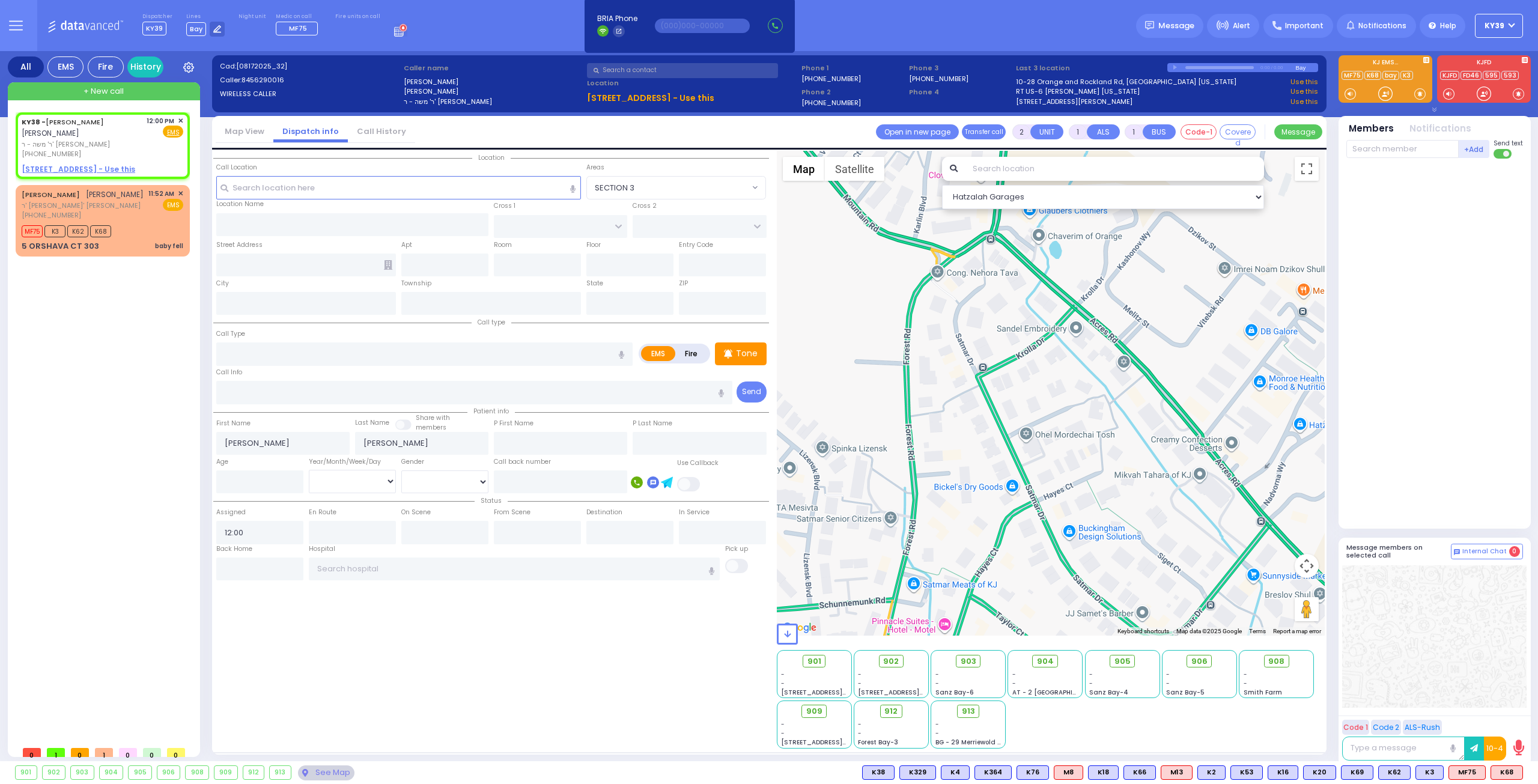
select select
radio input "true"
select select
select select "Hatzalah Garages"
click at [147, 231] on div "NUCHEM EZRIEL KAHANA נחום עזריאל כהנא ר' יחזקאל - ר' משה שלום גינזבערג (845) 77…" at bounding box center [103, 221] width 169 height 68
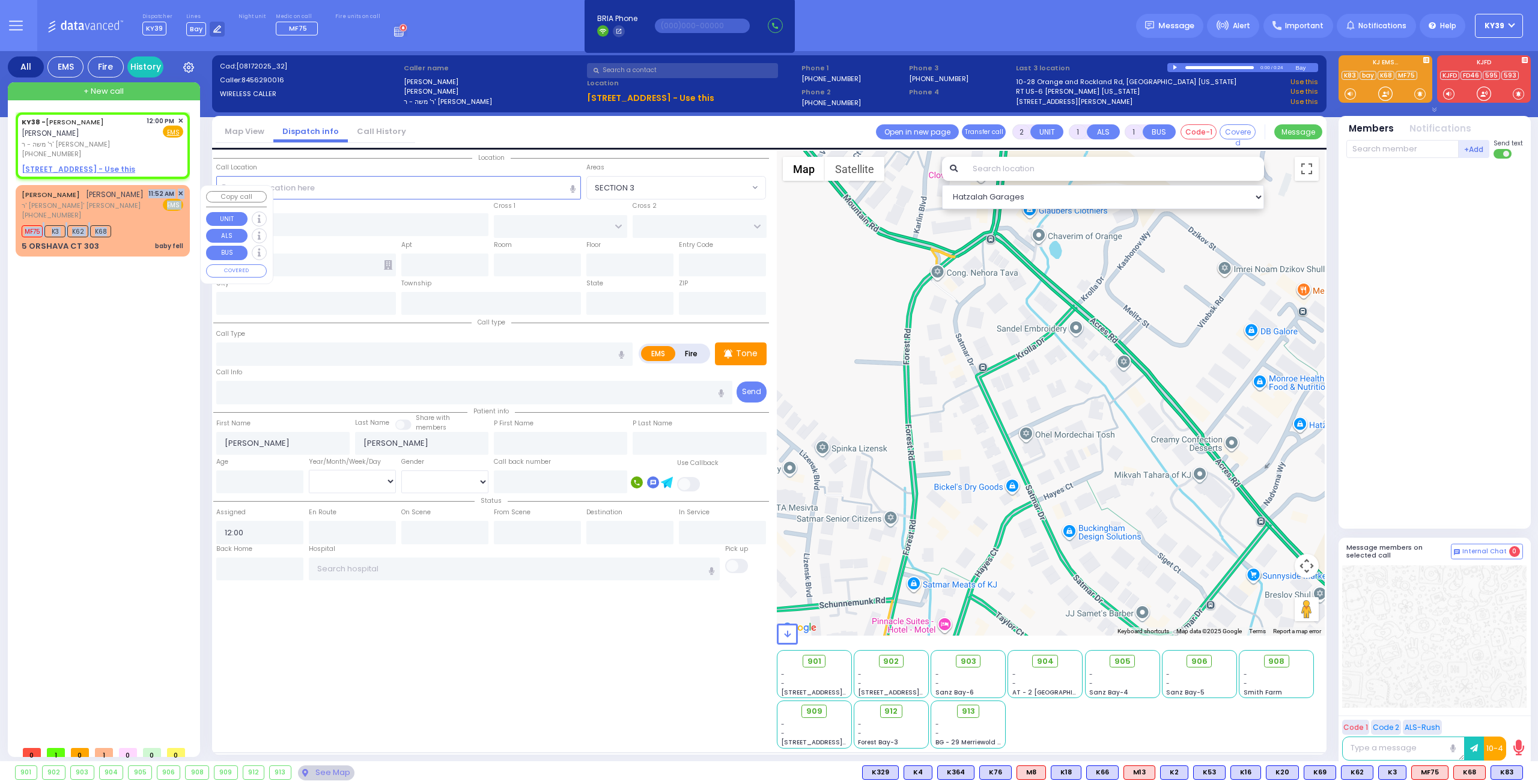
select select
type input "baby fell"
radio input "true"
type input "NUCHEM EZRIEL"
type input "KAHANA"
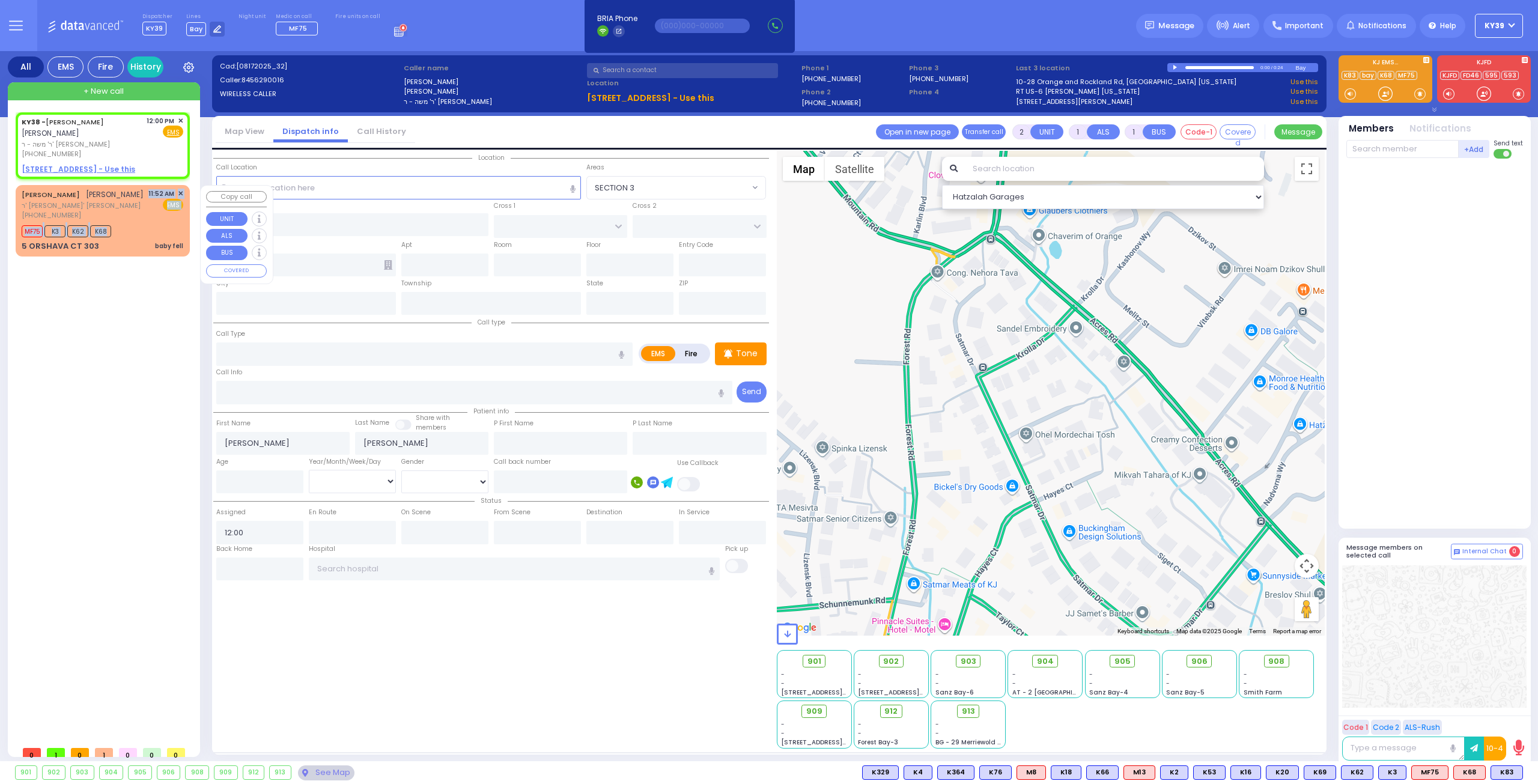
type input "19"
select select "Month"
type input "11:52"
type input "11:55"
select select "Hatzalah Garages"
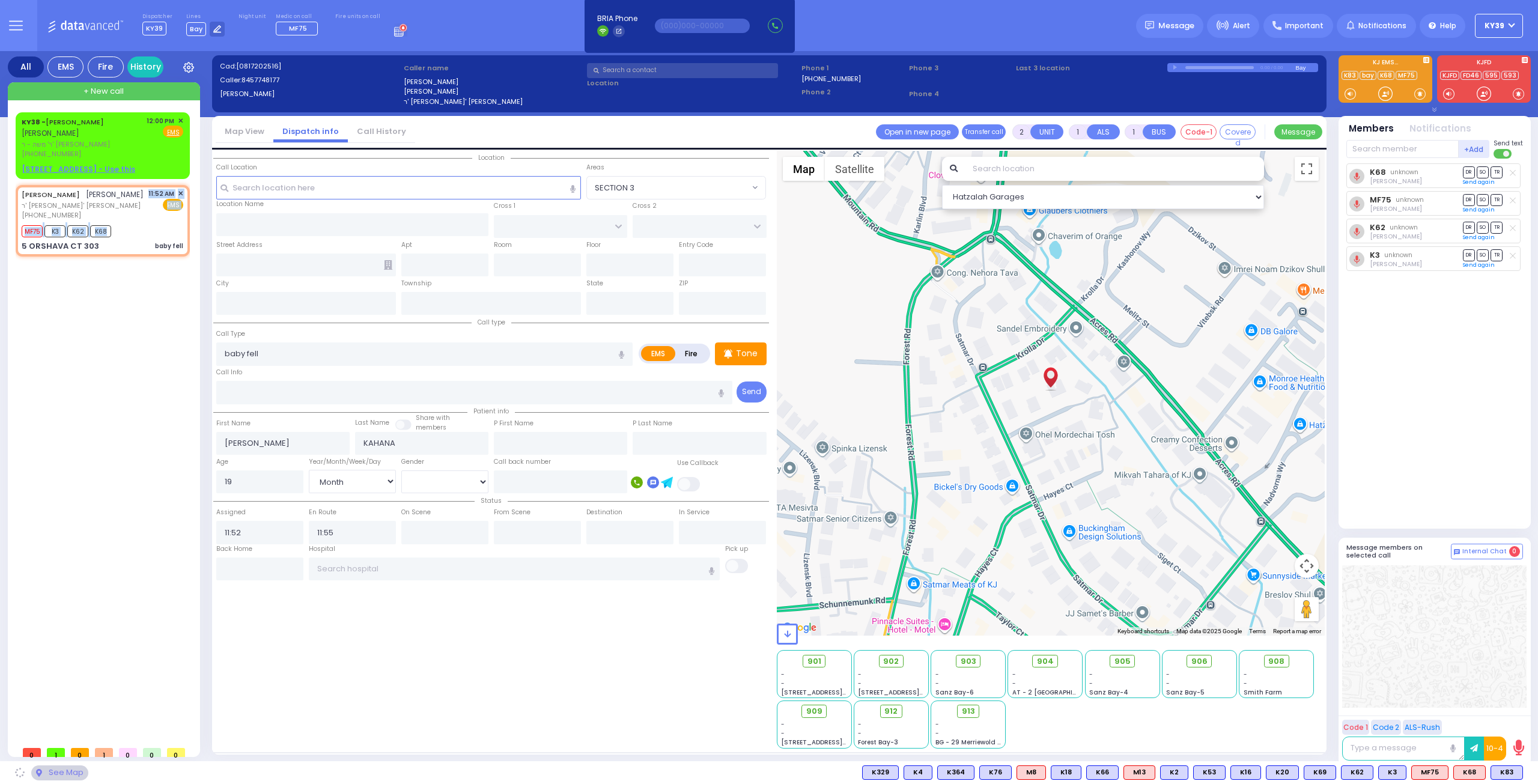
type input "SATMAR DR"
type input "5 ORSHAVA CT"
type input "303"
type input "Monroe"
type input "[US_STATE]"
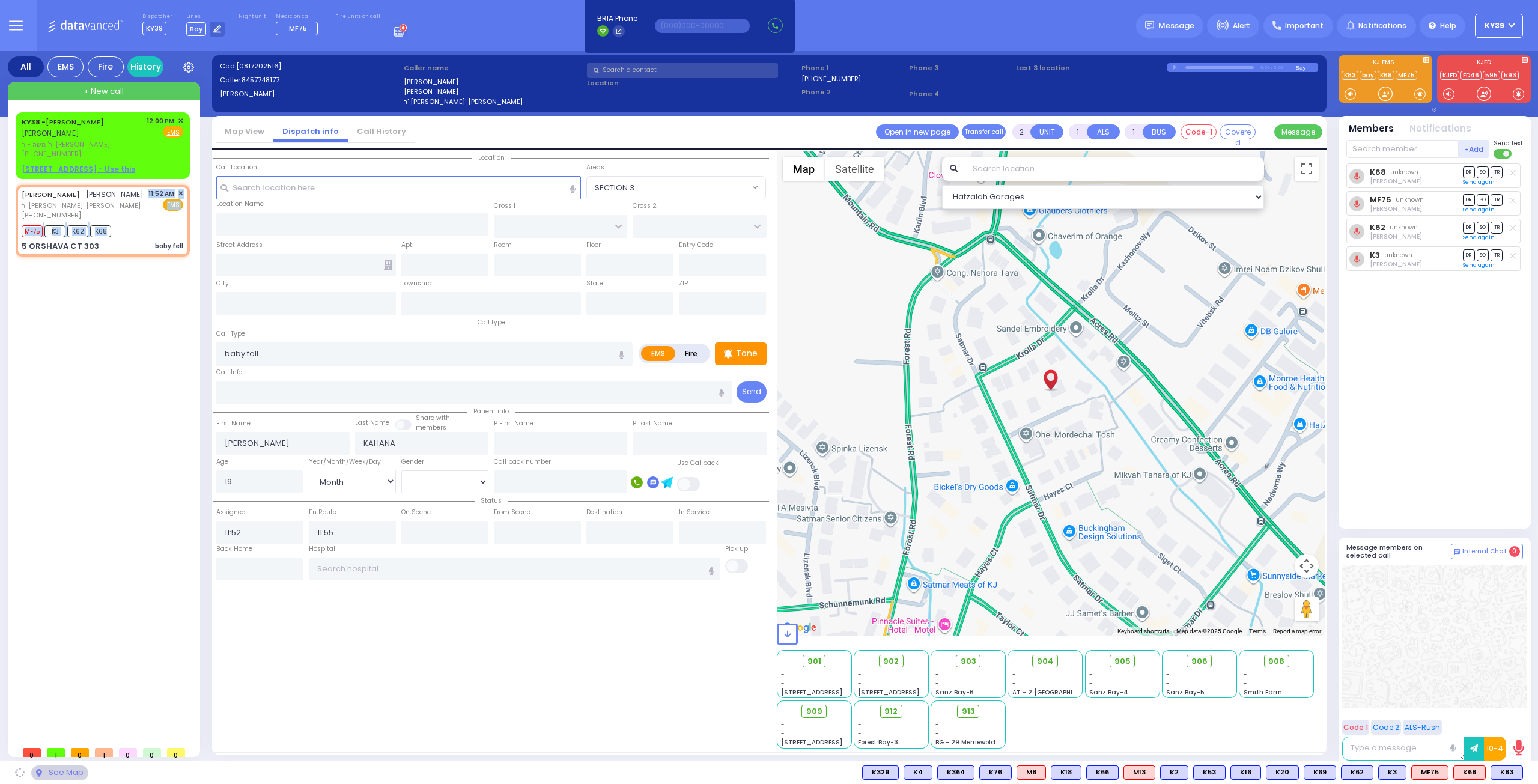
type input "10950"
select select "SECTION 3"
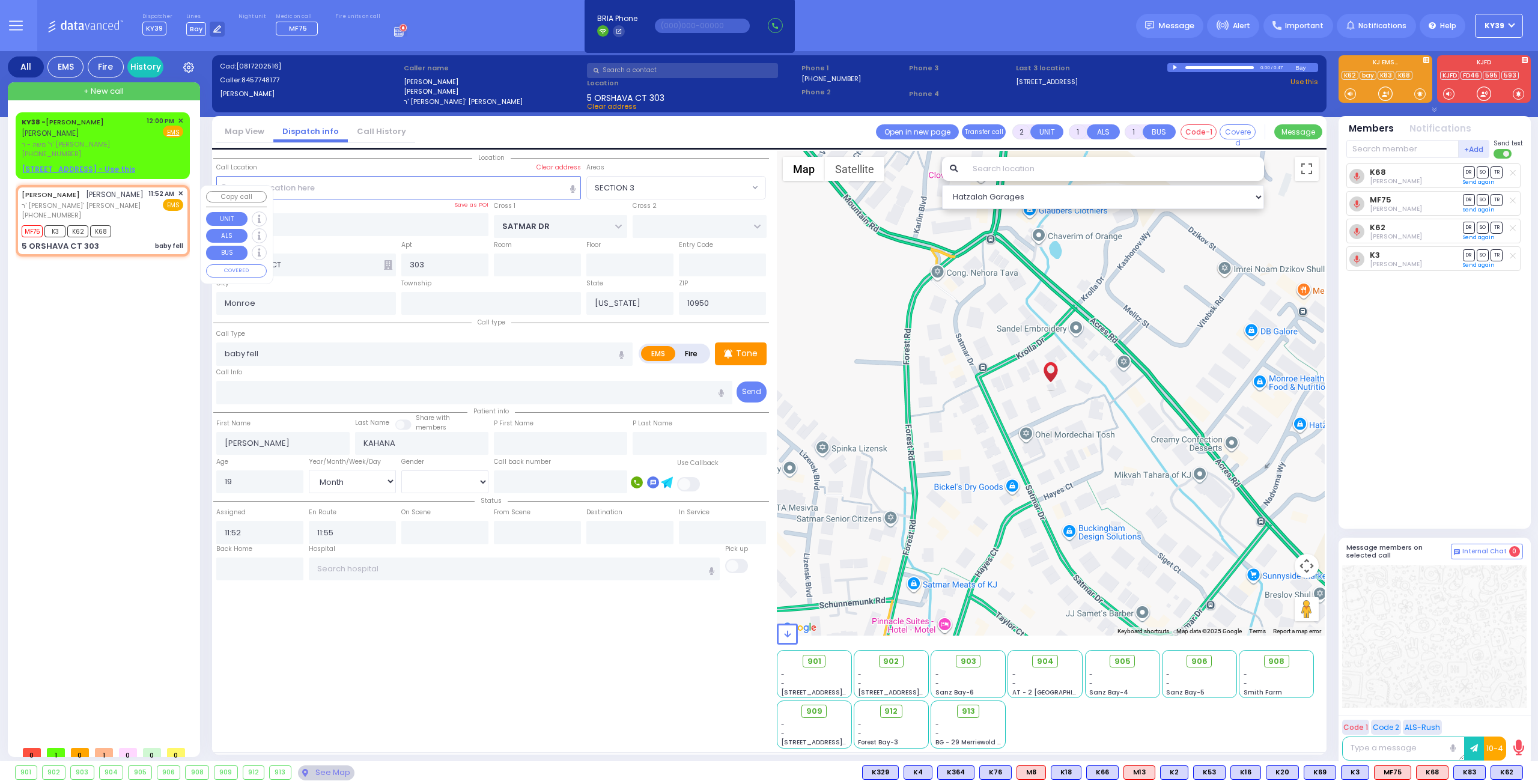
click at [87, 200] on div "NUCHEM EZRIEL KAHANA נחום עזריאל כהנא" at bounding box center [82, 194] width 122 height 12
select select
radio input "true"
select select "Month"
select select "Hatzalah Garages"
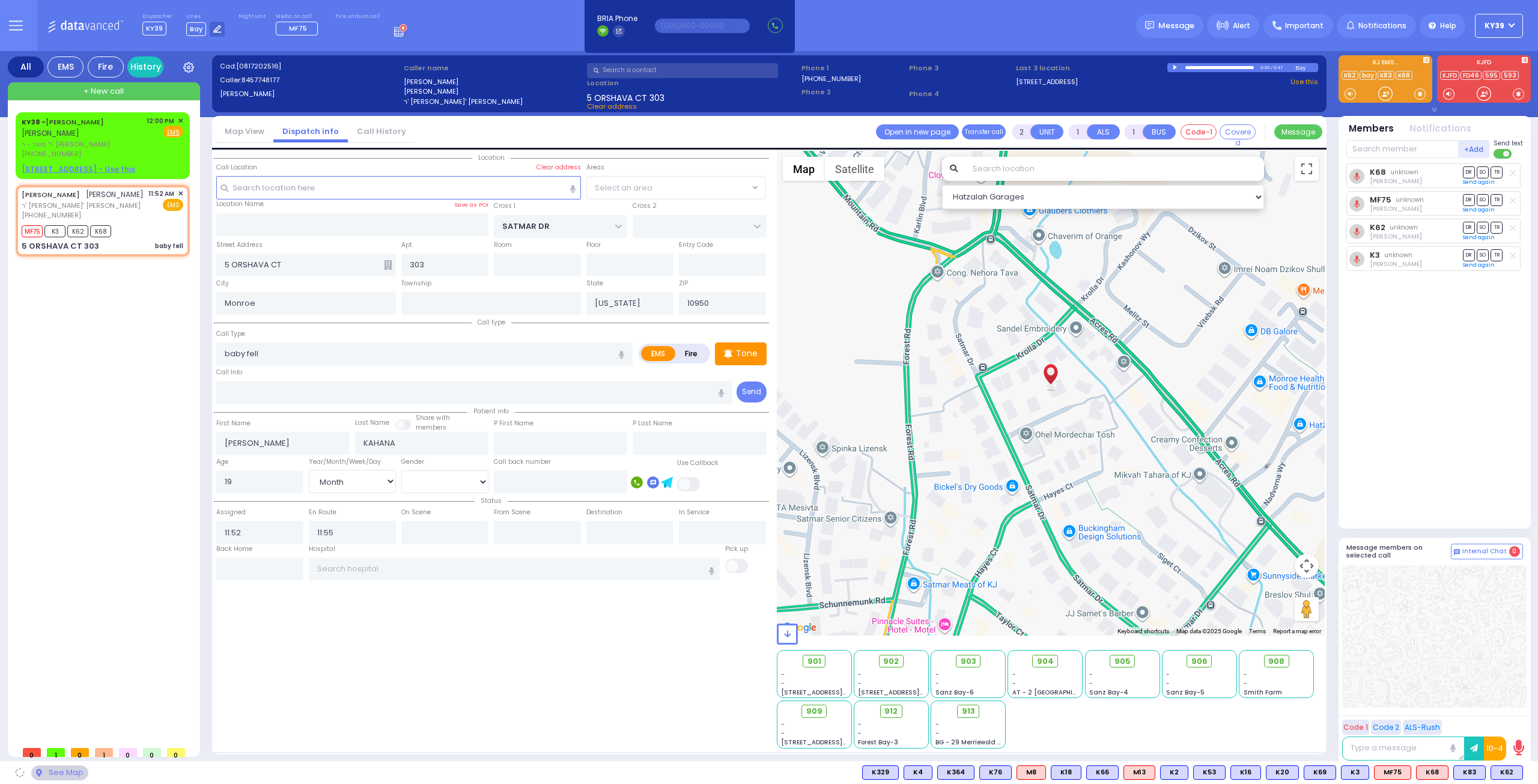
select select "SECTION 3"
click at [1470, 772] on span "K83" at bounding box center [1470, 772] width 31 height 13
select select
radio input "true"
select select "Month"
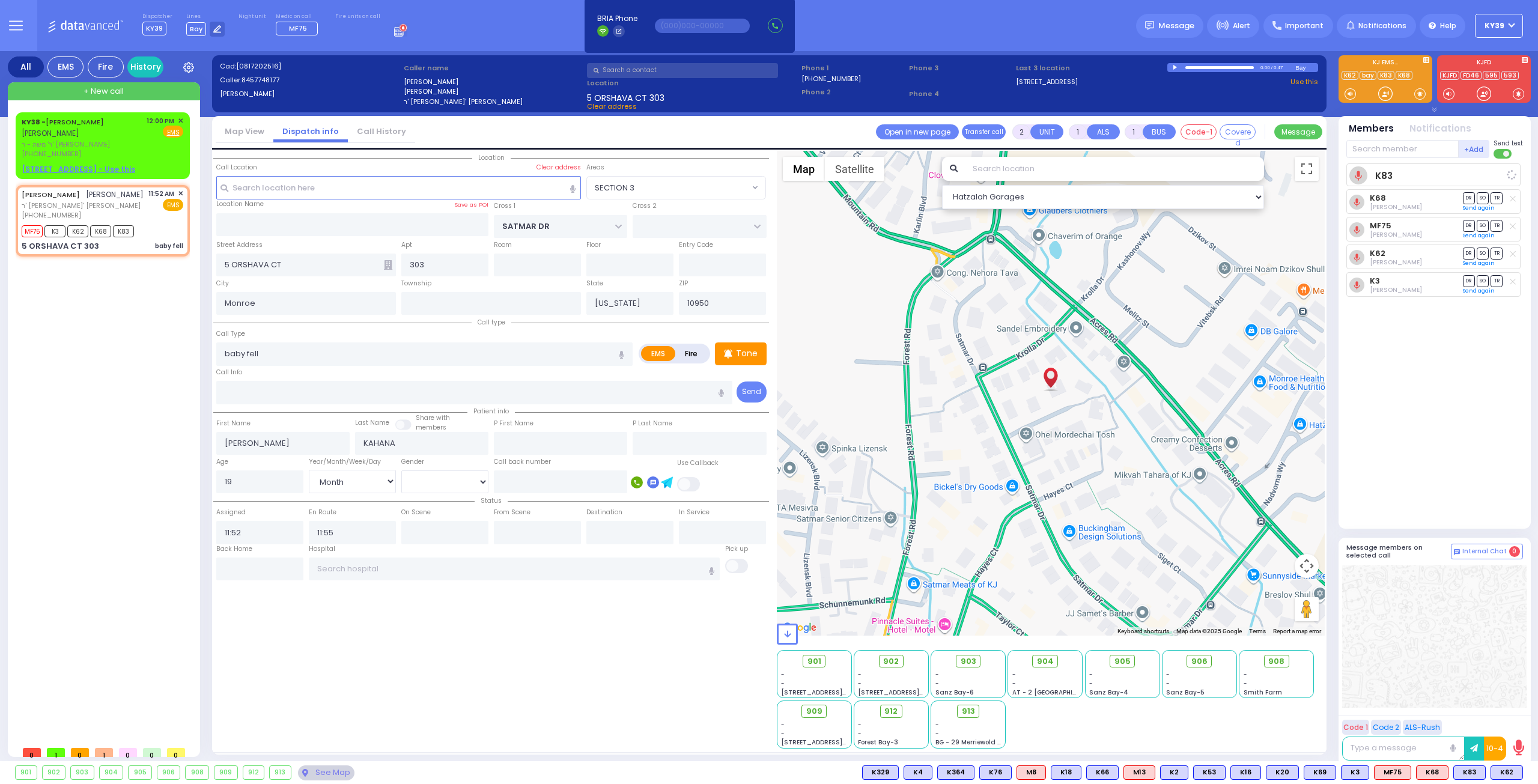
select select "Hatzalah Garages"
select select "SECTION 3"
click at [93, 139] on div "KY38 - AVRUM MAYER MILLER אברהם מאיר מיללער" at bounding box center [82, 127] width 121 height 23
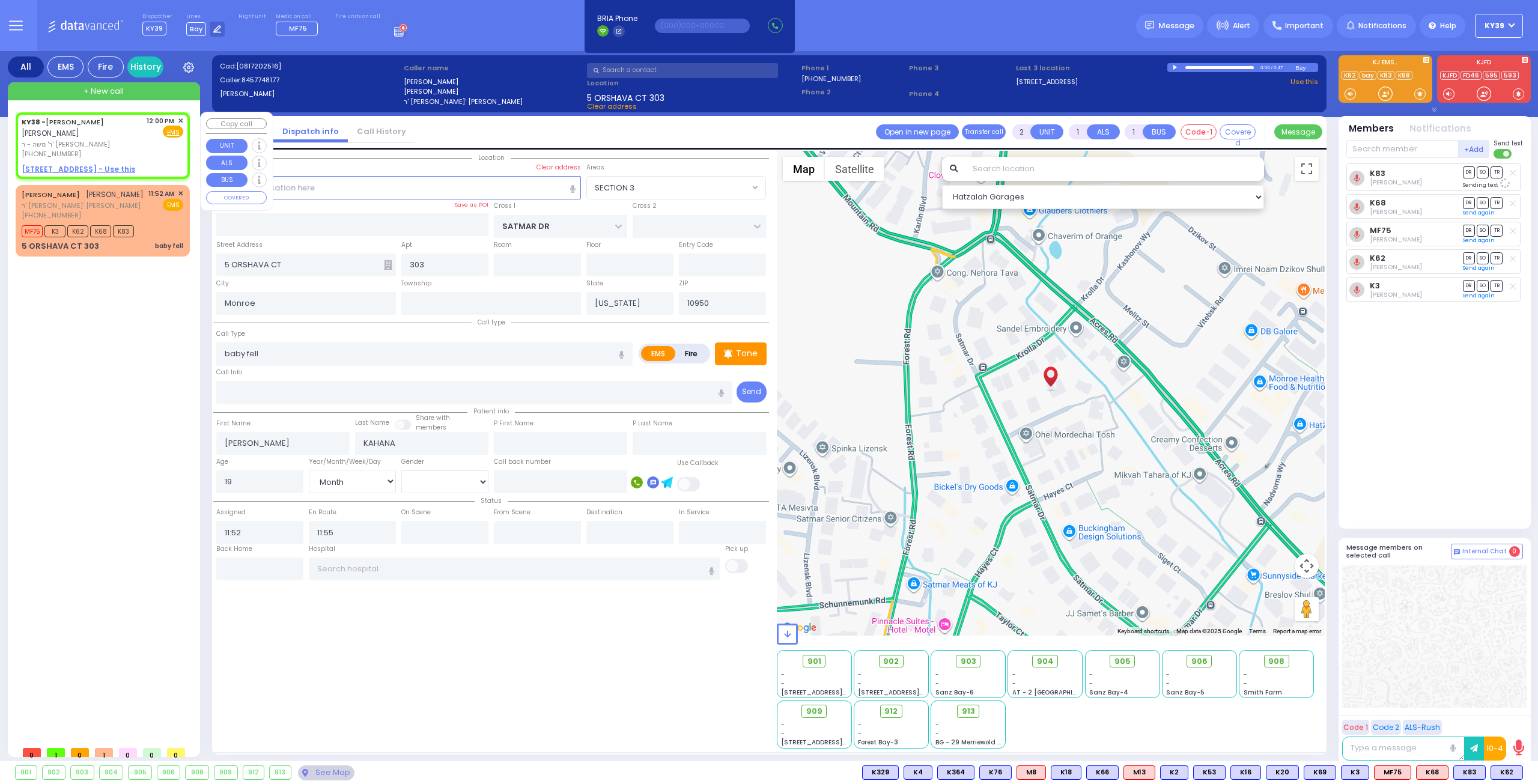
select select
radio input "true"
type input "AVRUM MAYER"
type input "MILLER"
select select
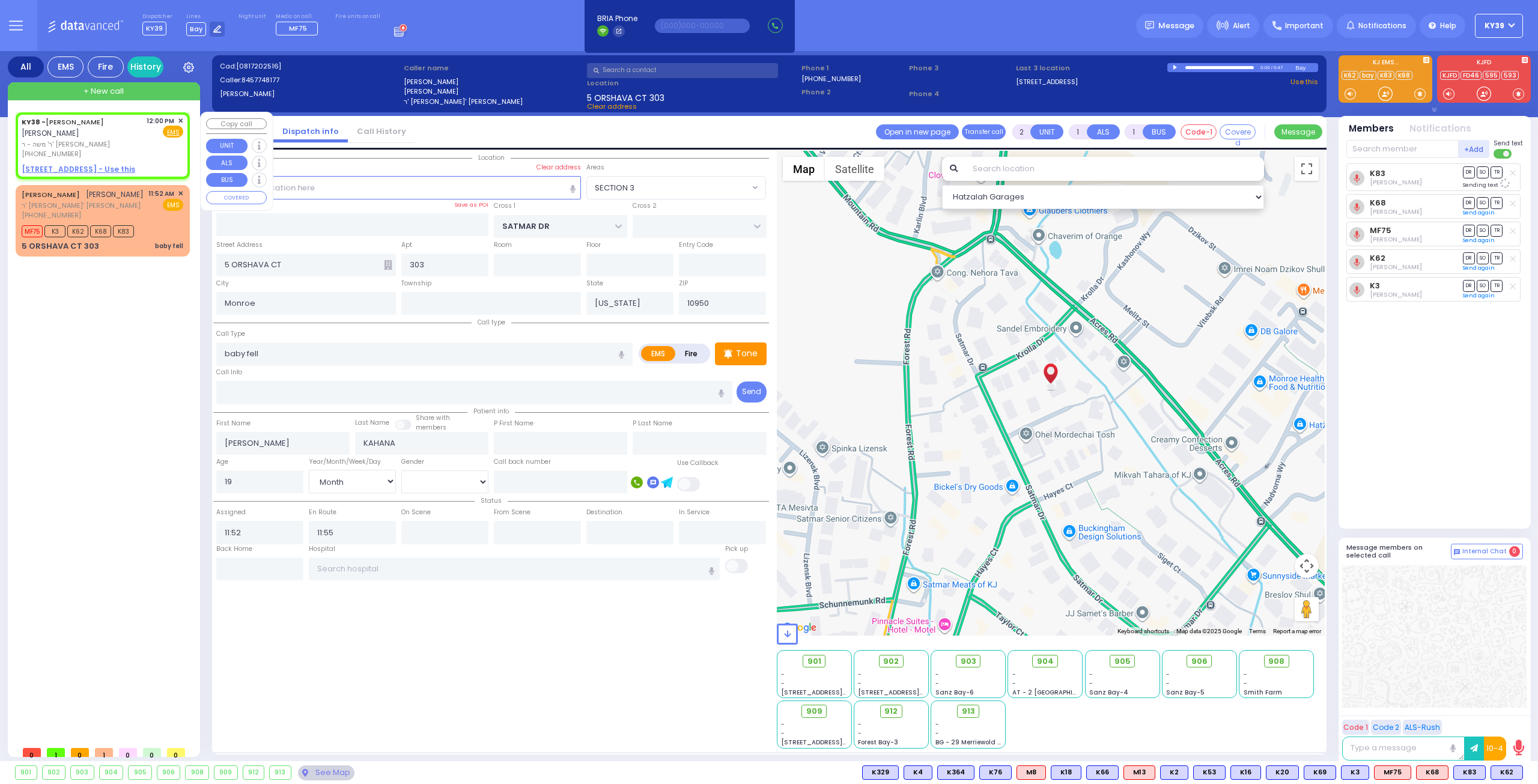
type input "12:00"
select select "Hatzalah Garages"
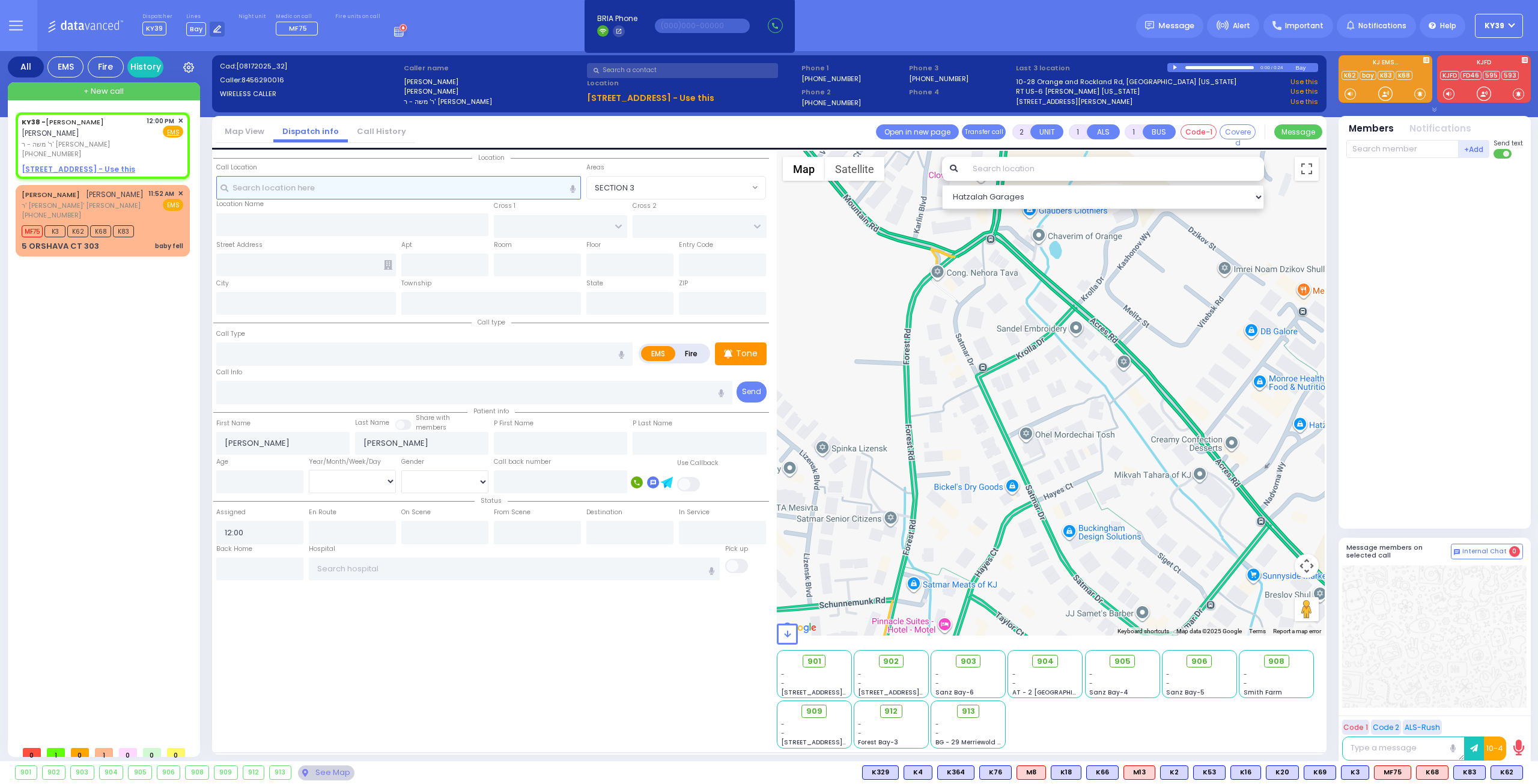
click at [354, 190] on input "text" at bounding box center [399, 187] width 365 height 23
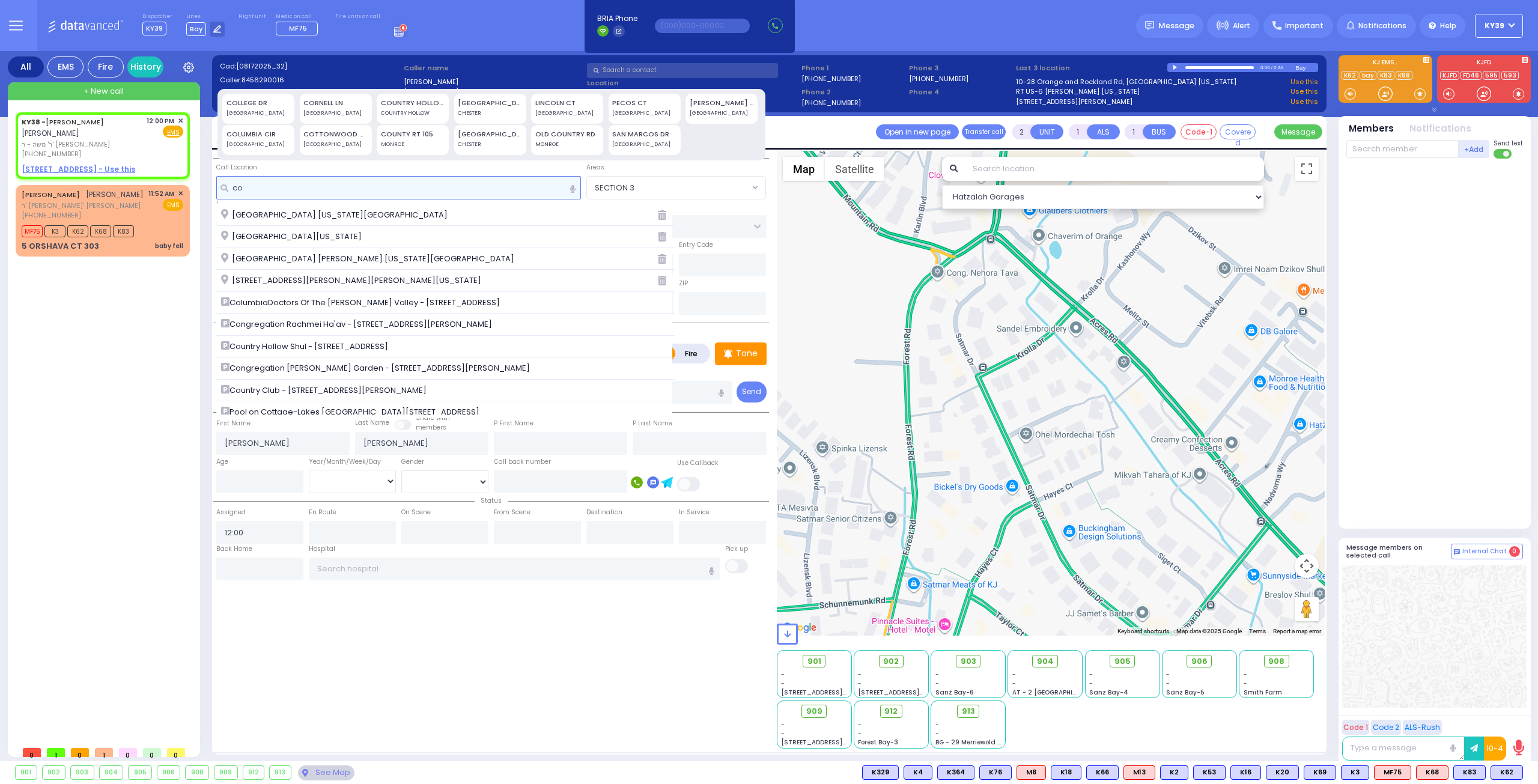
type input "c"
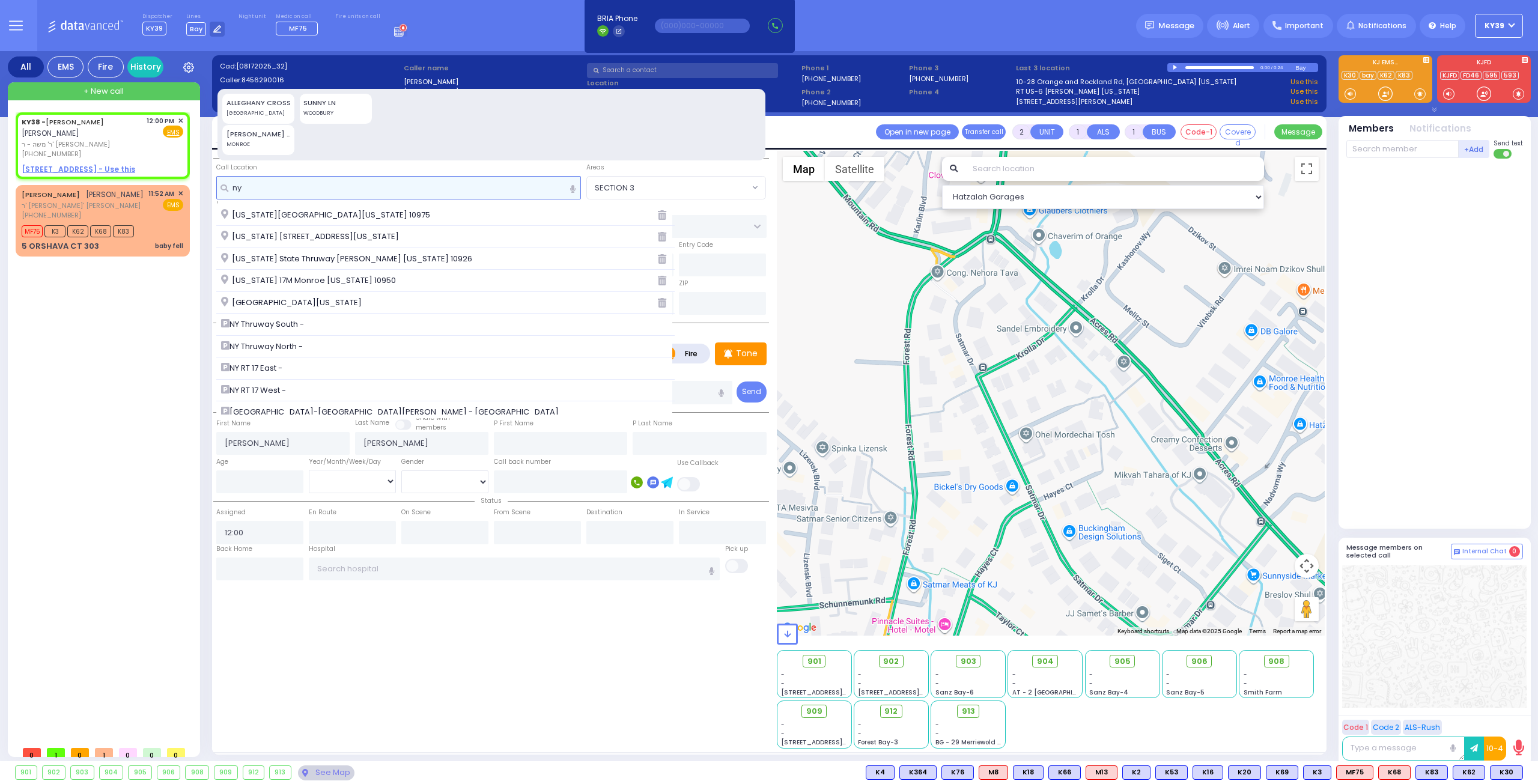
type input "n"
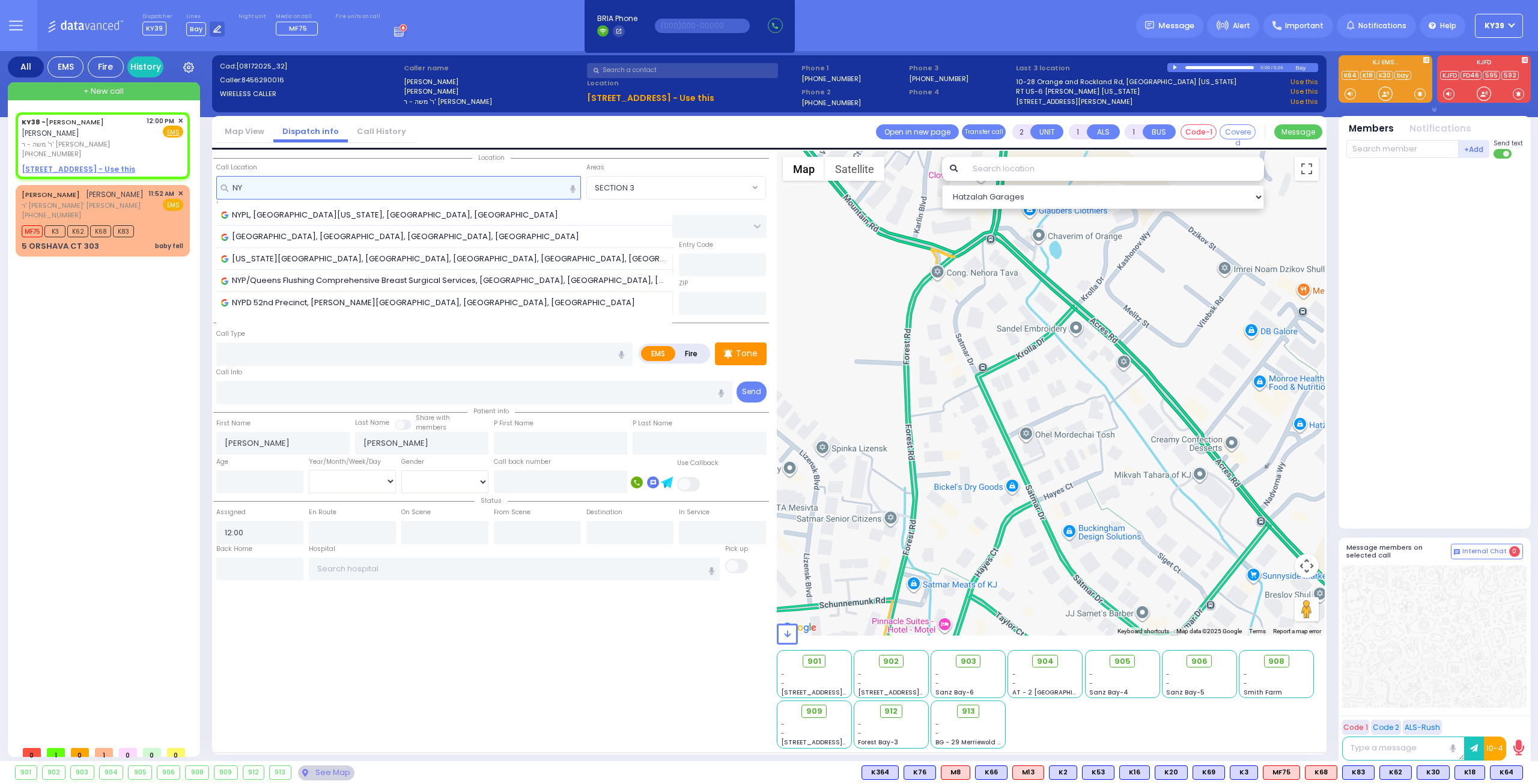
type input "N"
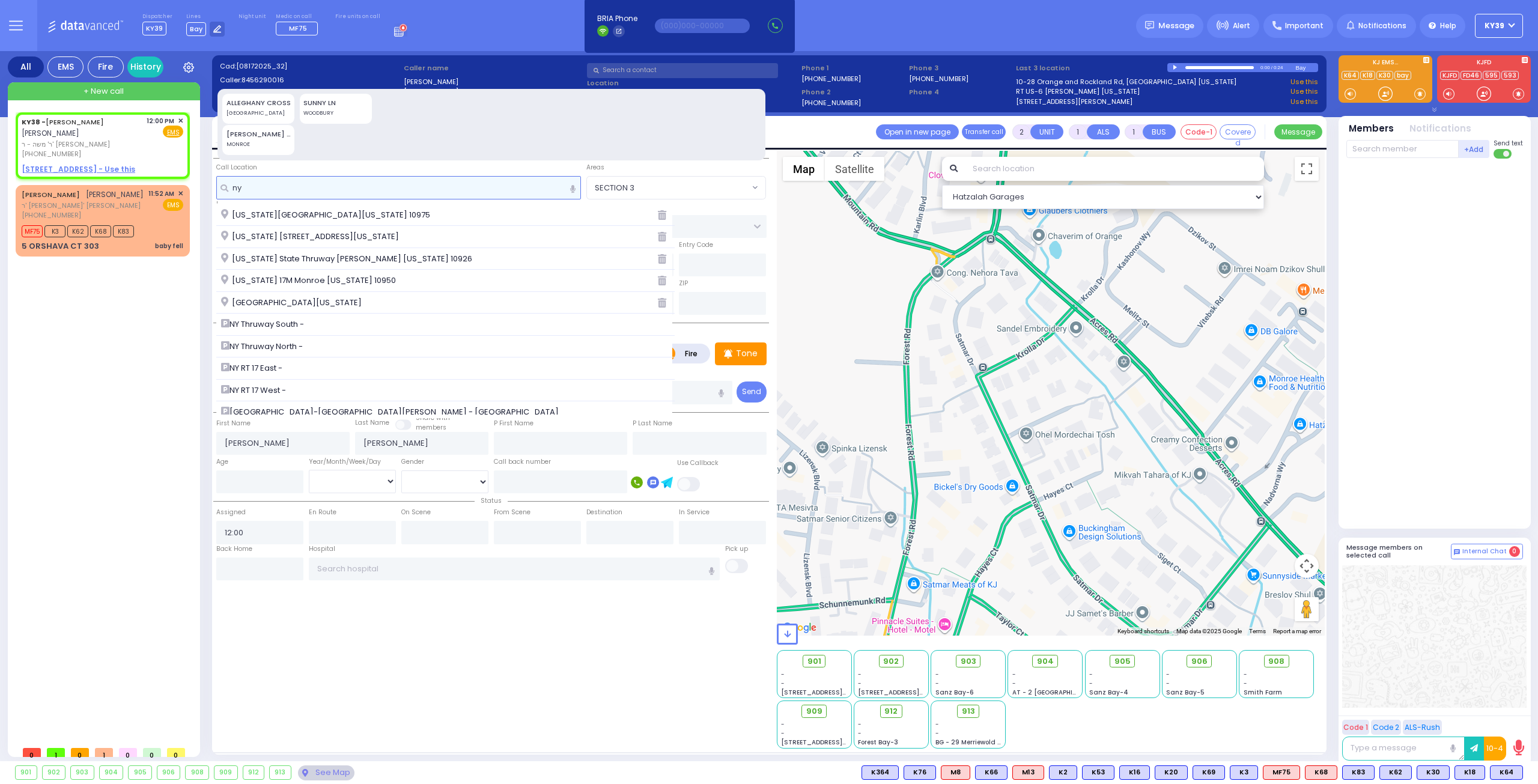
type input "n"
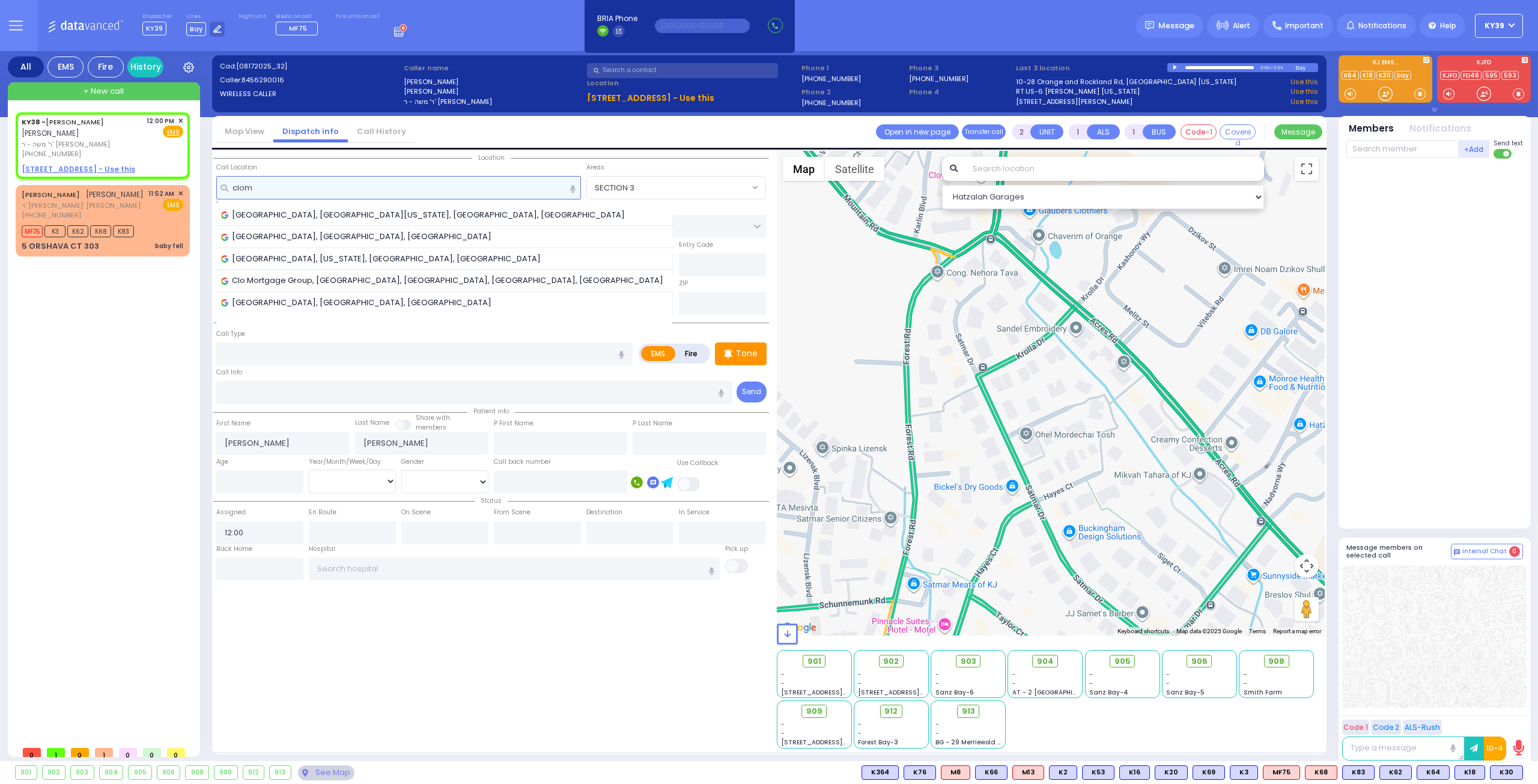
type input "clom"
click at [152, 429] on div "KY38 - AVRUM MAYER MILLER אברהם מאיר מיללער ר' משה - ר' יעקב שמואל טייטלבוים (8…" at bounding box center [105, 426] width 179 height 628
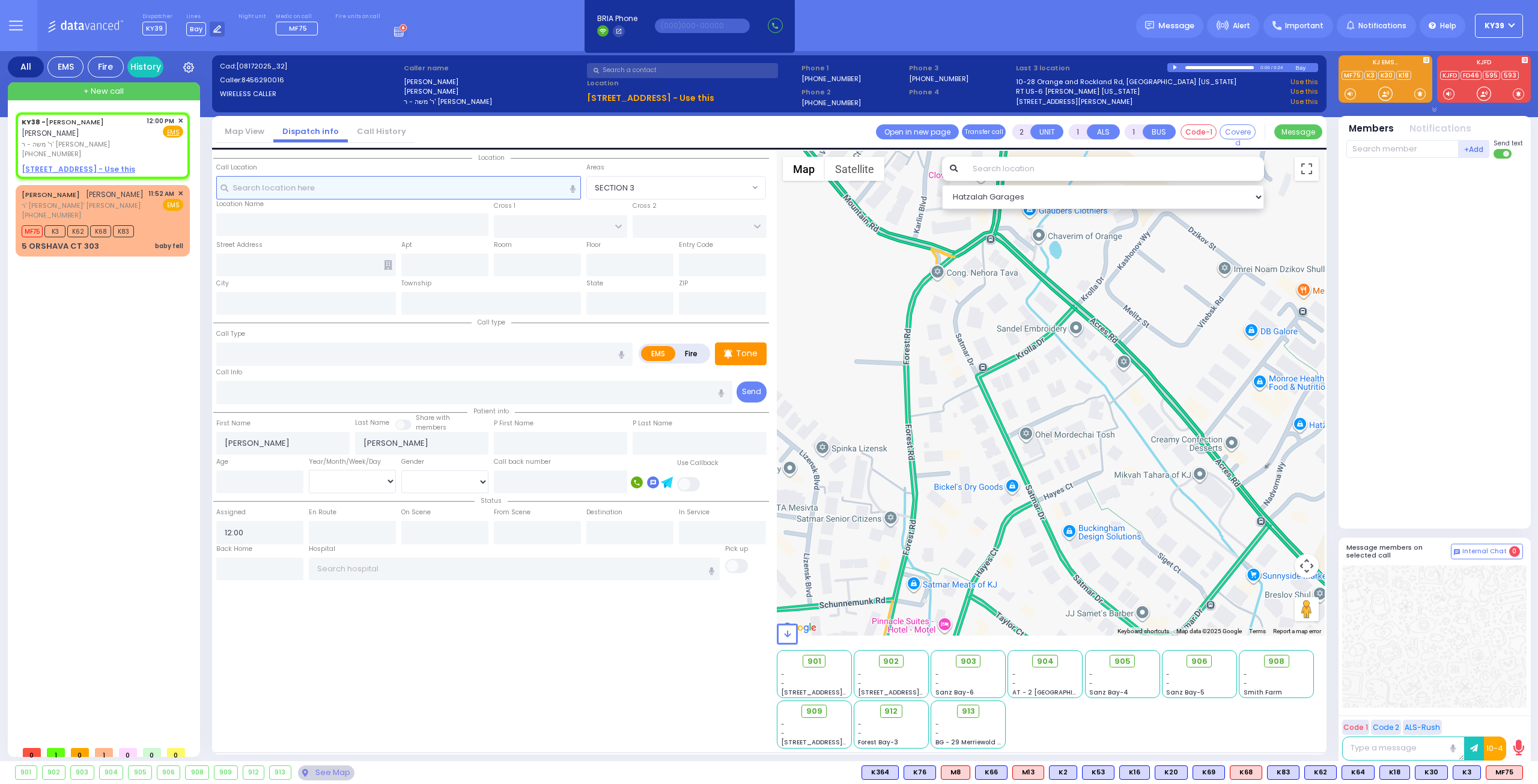
click at [314, 193] on input "text" at bounding box center [399, 187] width 365 height 23
paste input "Address: 525 E 68th St, New York, NY 10065"
drag, startPoint x: 266, startPoint y: 189, endPoint x: 155, endPoint y: 188, distance: 111.0
click at [155, 188] on div "All EMS Fire History Settings" at bounding box center [769, 409] width 1523 height 715
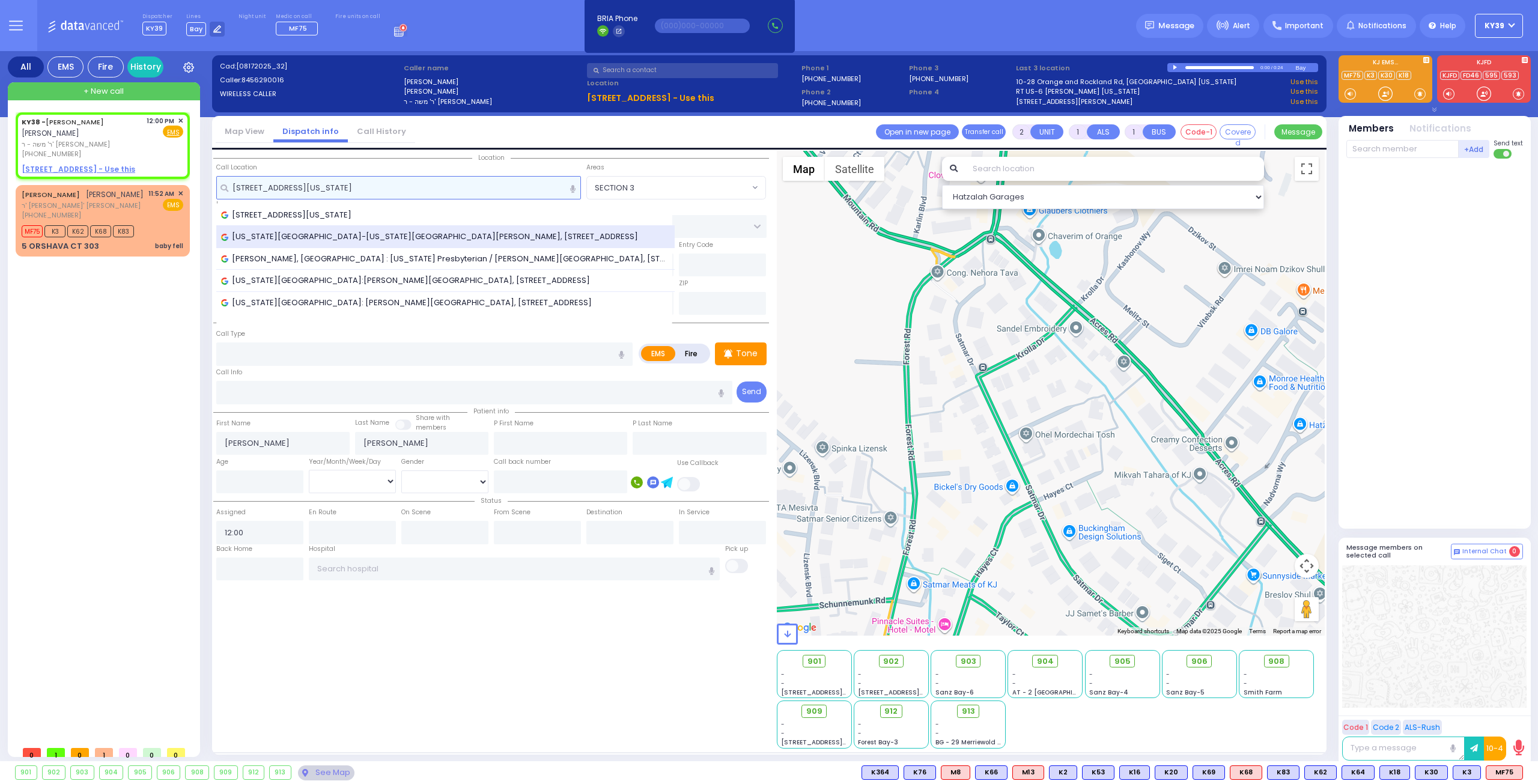
type input "525 E 68th St, New York, NY 10065"
click at [314, 233] on span "New York Presbyterian Hospital-New York Weill Cornell Center, 525 E 68th St, NY…" at bounding box center [431, 236] width 421 height 12
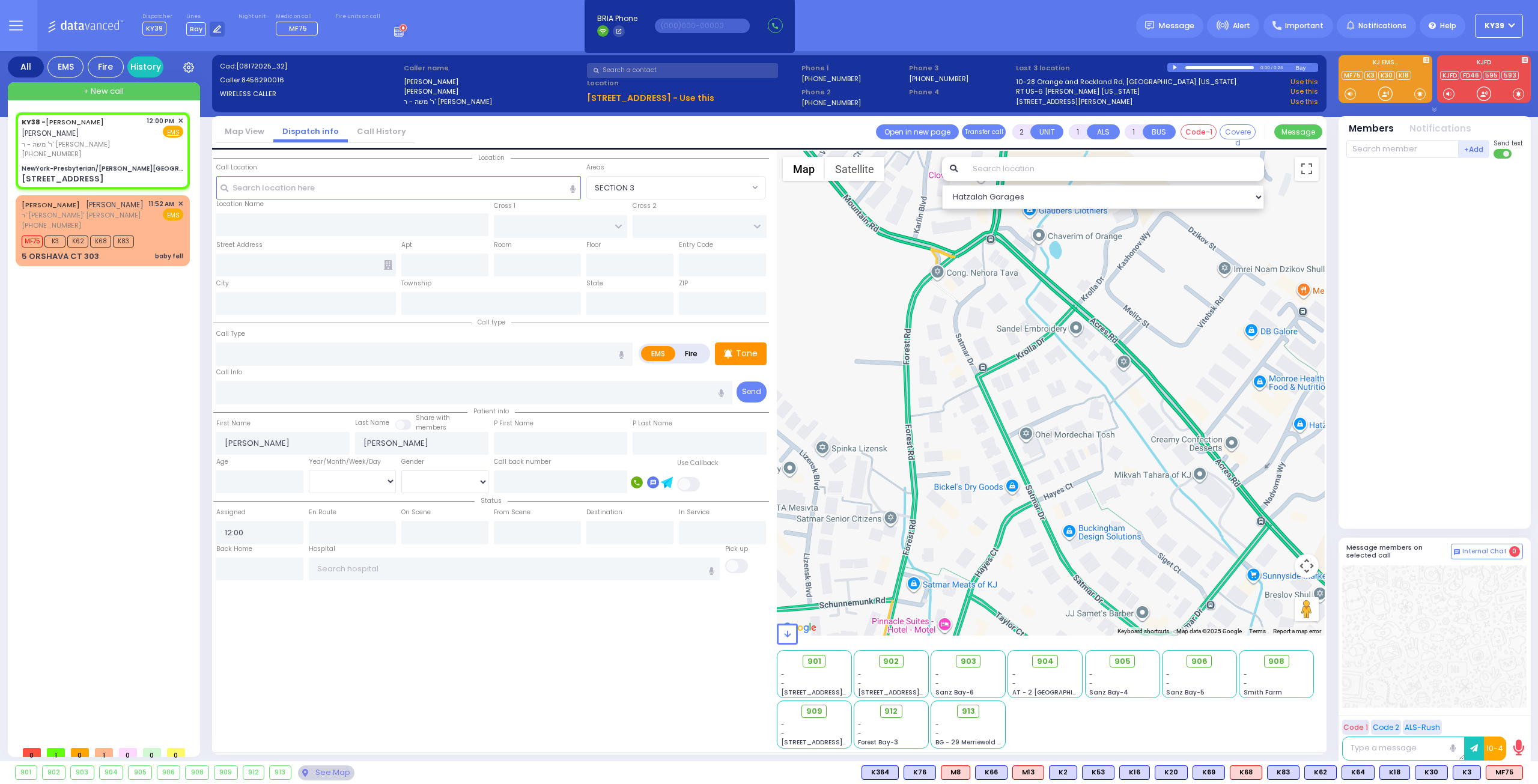
select select
radio input "true"
select select
select select "Hatzalah Garages"
type input "NewYork-Presbyterian/[PERSON_NAME][GEOGRAPHIC_DATA]"
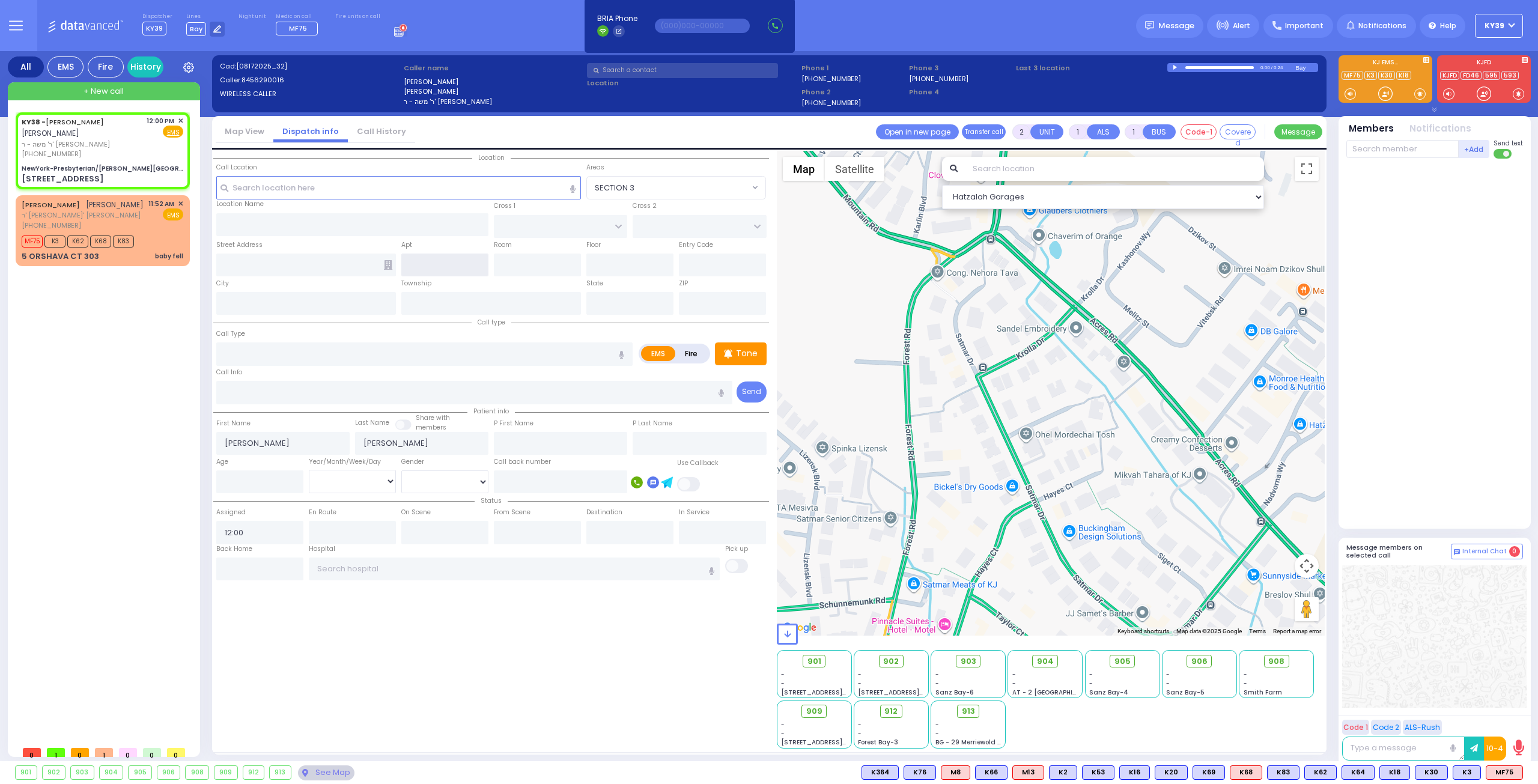
type input "EAST 70TH ST"
type input "YORK AVE"
type input "[STREET_ADDRESS]"
type input "[US_STATE]"
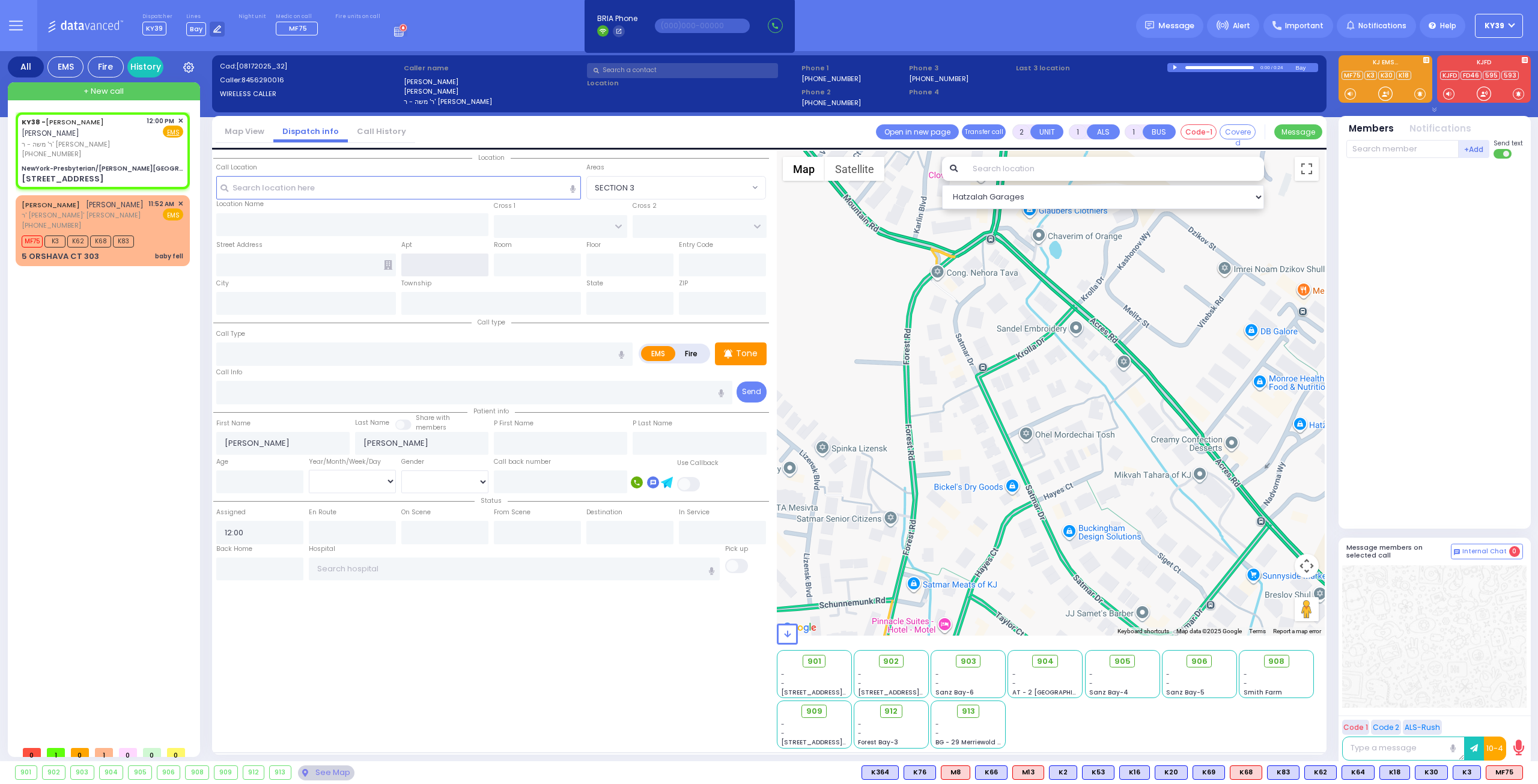
type input "10065"
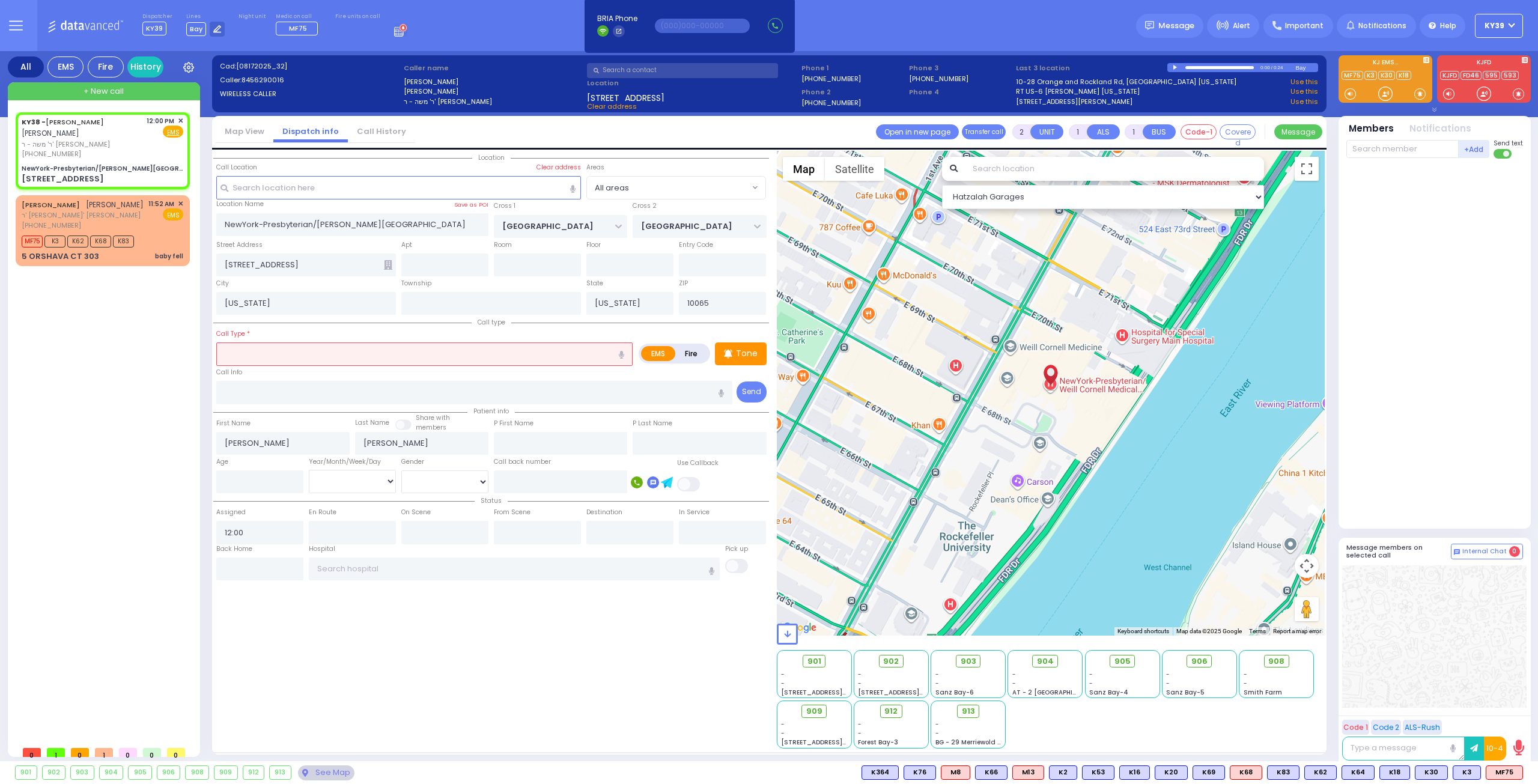
click at [346, 345] on input "text" at bounding box center [425, 354] width 416 height 23
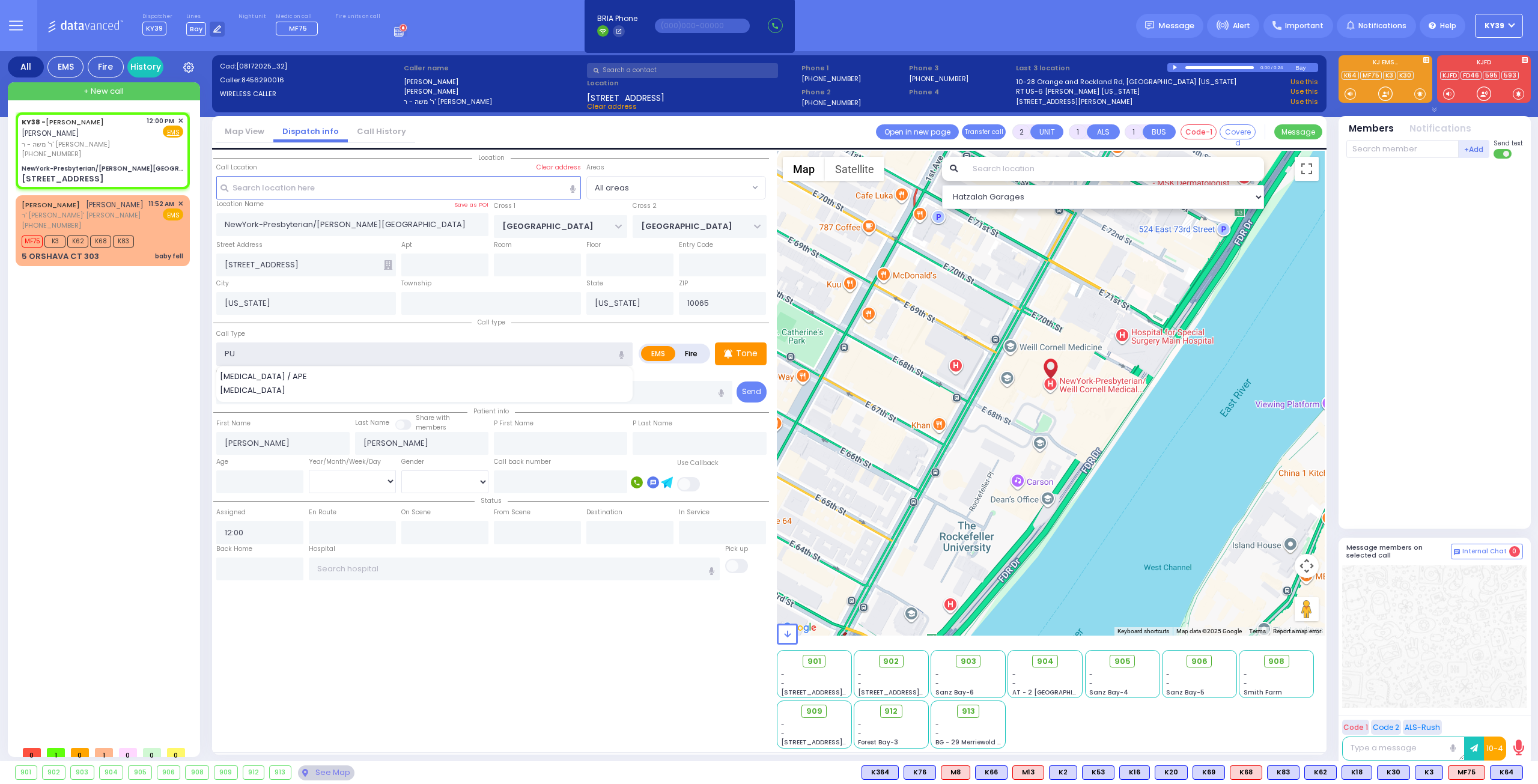
type input "PU"
click at [84, 518] on div "KY38 - AVRUM MAYER MILLER אברהם מאיר מיללער ר' משה - ר' יעקב שמואל טייטלבוים (8…" at bounding box center [105, 426] width 179 height 628
select select
radio input "true"
select select
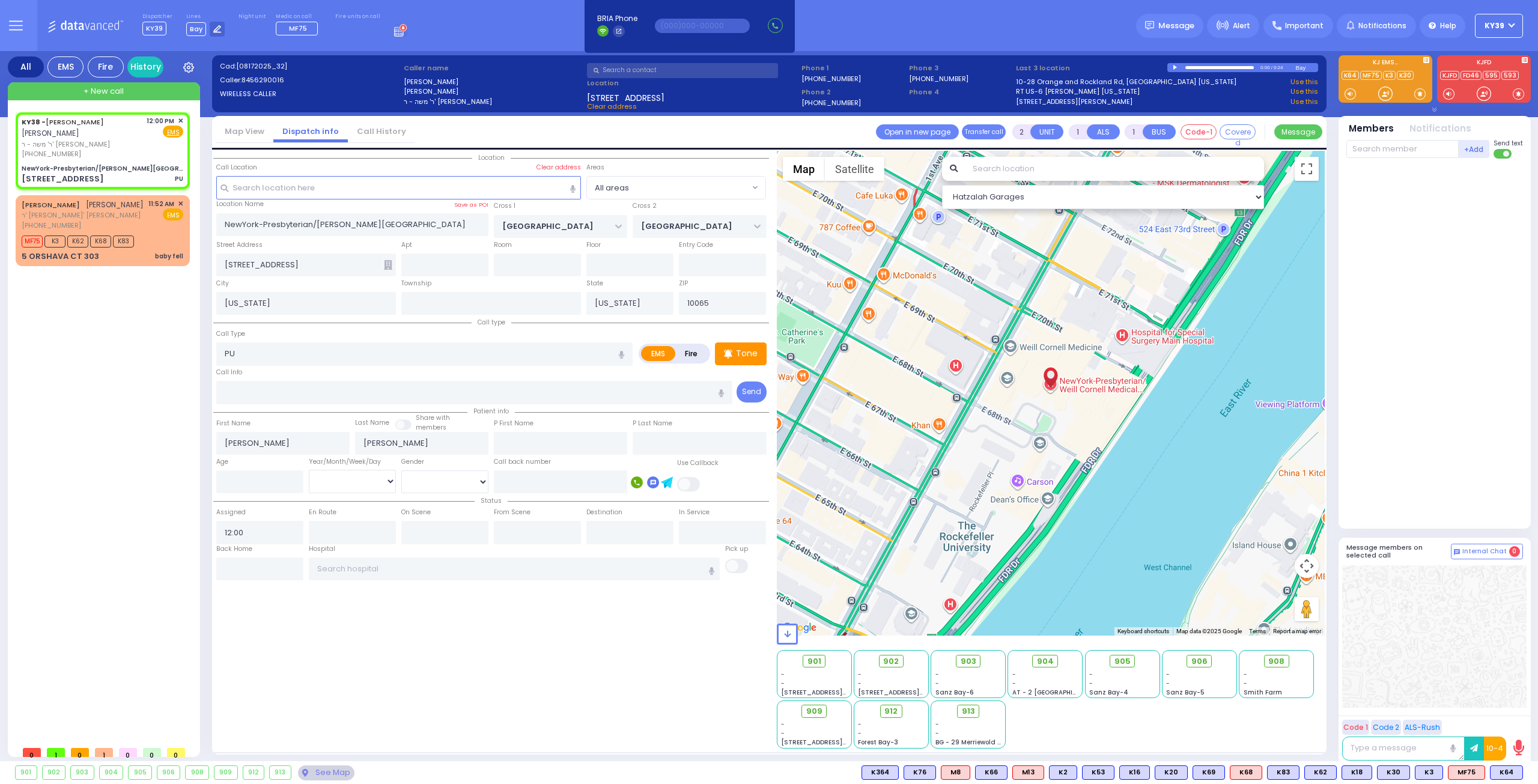
select select "Hatzalah Garages"
click at [1520, 773] on button at bounding box center [1519, 772] width 6 height 13
drag, startPoint x: 122, startPoint y: 541, endPoint x: 116, endPoint y: 451, distance: 90.2
click at [122, 539] on div "KY38 - AVRUM MAYER MILLER אברהם מאיר מיללער ר' משה - ר' יעקב שמואל טייטלבוים (8…" at bounding box center [105, 426] width 179 height 628
click at [129, 150] on div "[PHONE_NUMBER]" at bounding box center [82, 154] width 121 height 11
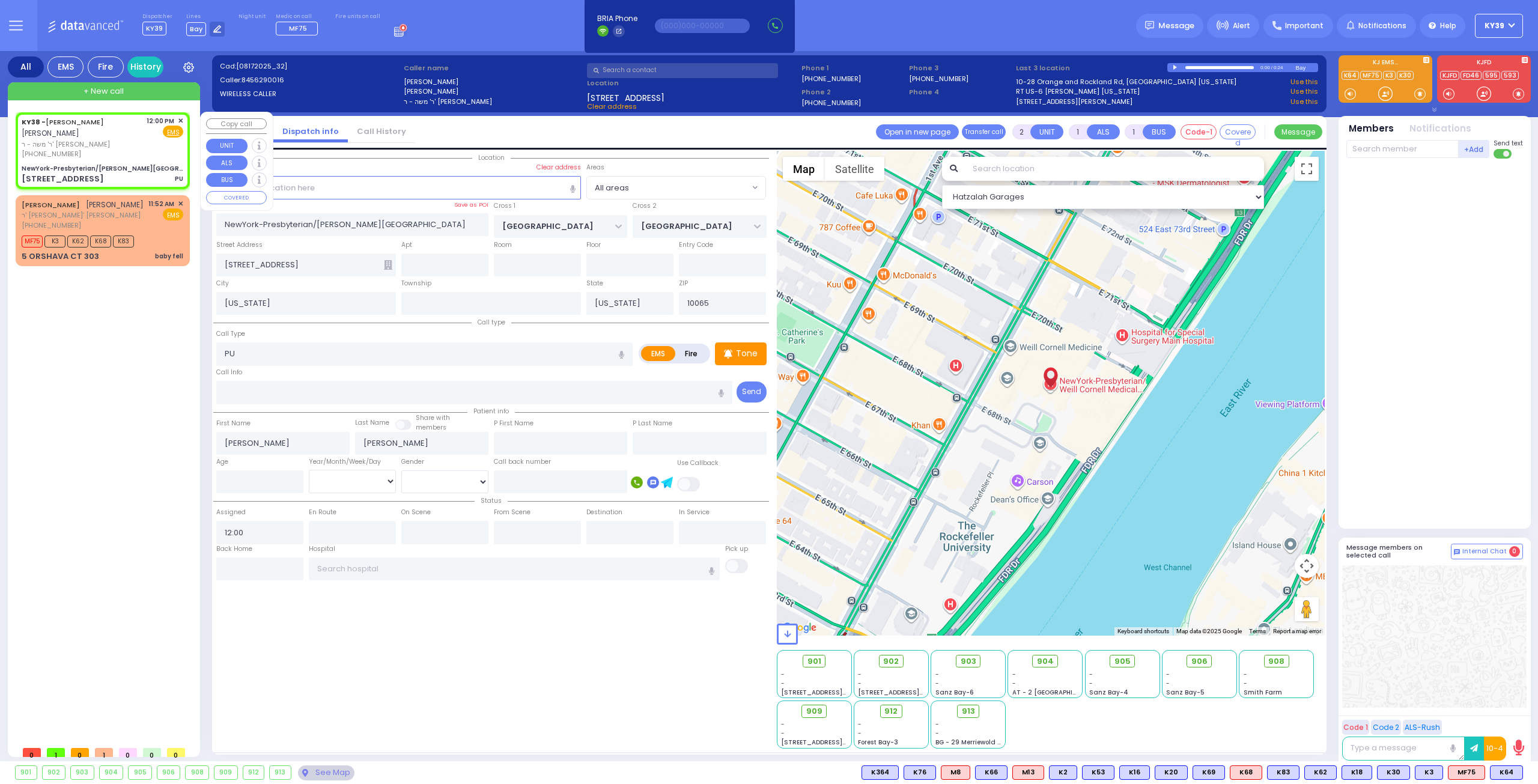
select select
radio input "true"
select select
select select "Hatzalah Garages"
click at [100, 85] on span "+ New call" at bounding box center [103, 91] width 40 height 12
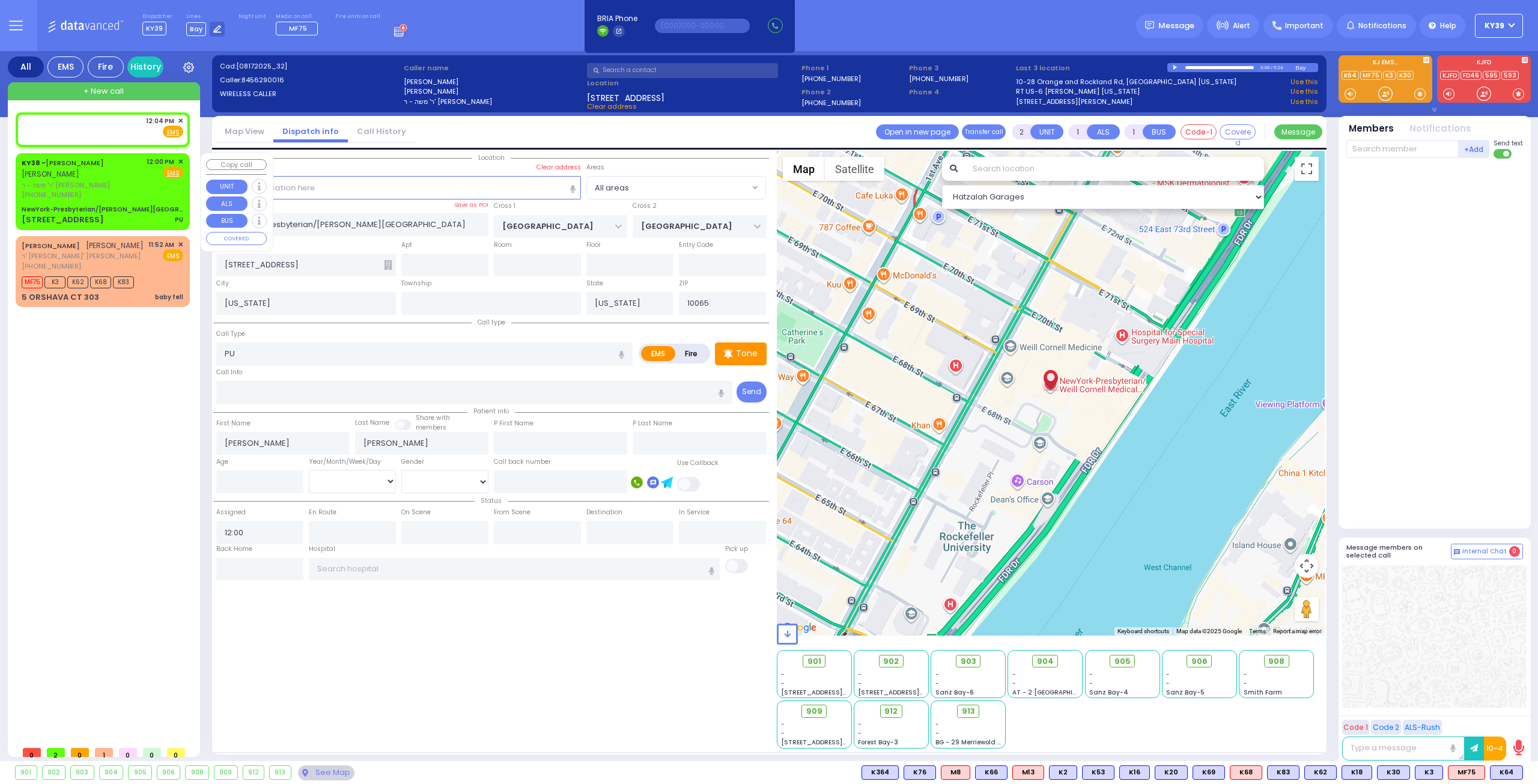
select select
radio input "true"
select select
type input "12:04"
select select "Hatzalah Garages"
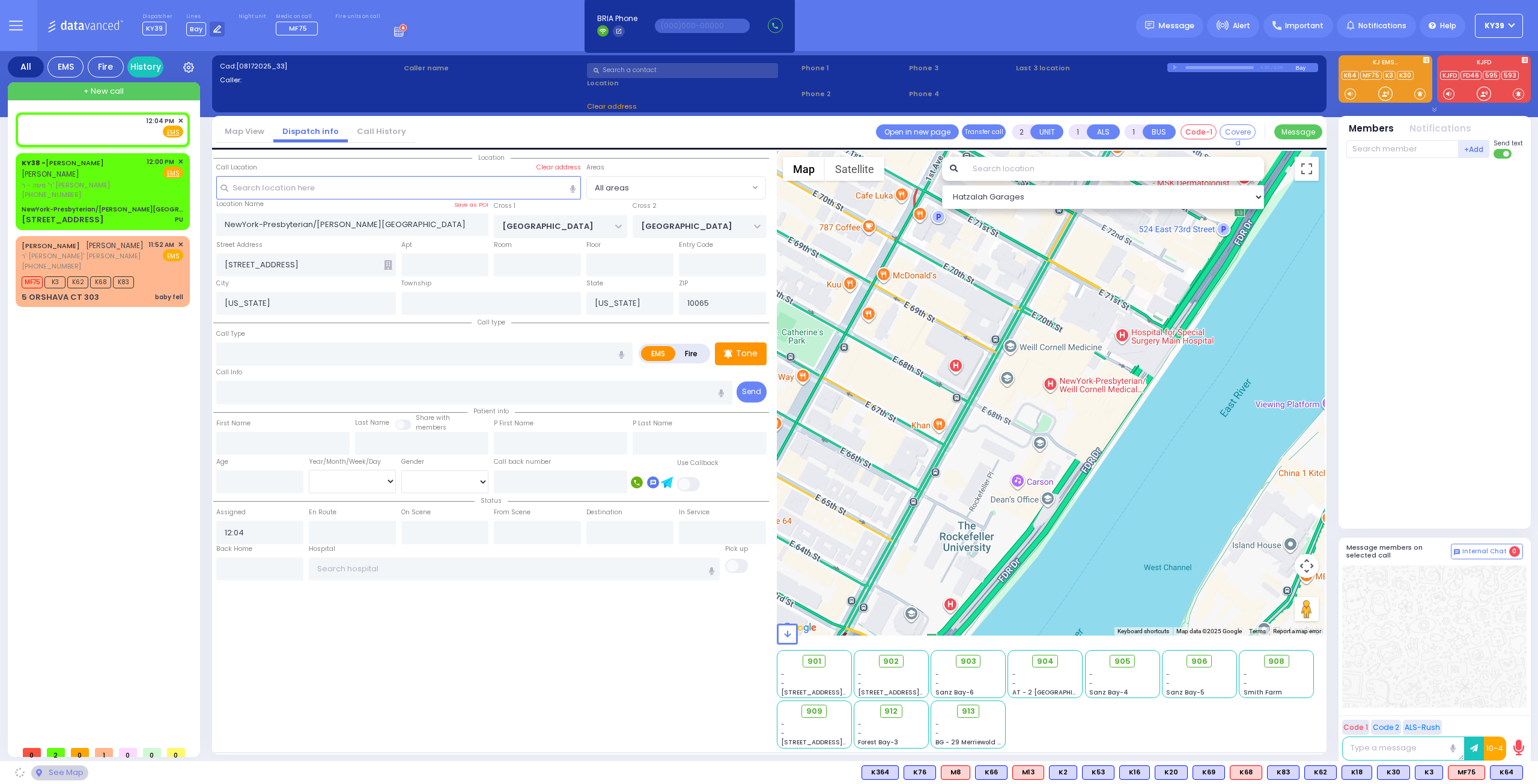
select select
radio input "true"
select select
select select "Hatzalah Garages"
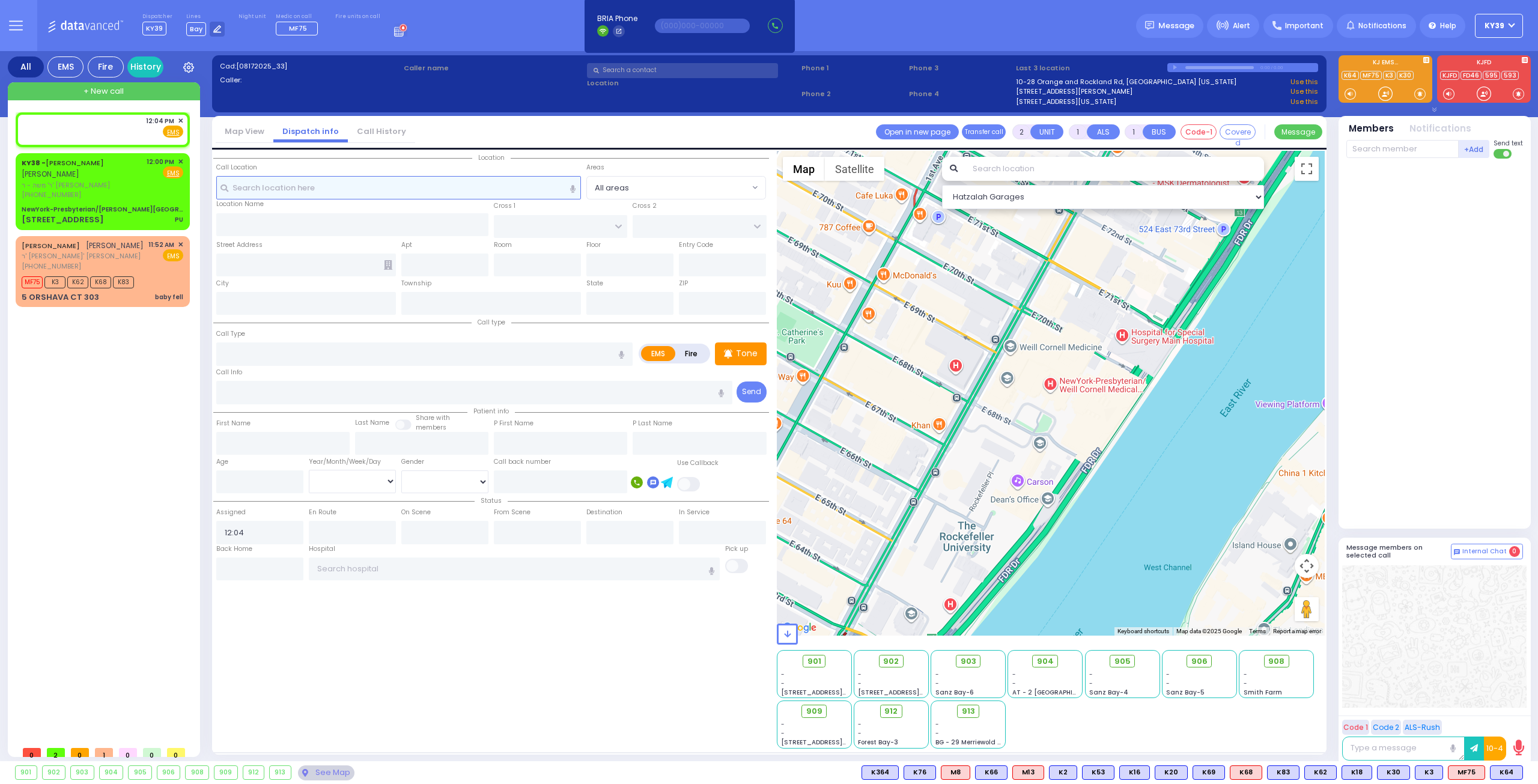
click at [338, 182] on input "text" at bounding box center [399, 187] width 365 height 23
drag, startPoint x: 142, startPoint y: 276, endPoint x: 144, endPoint y: 270, distance: 6.3
click at [143, 271] on div "NUCHEM EZRIEL KAHANA נחום עזריאל כהנא ר' יחזקאל - ר' משה שלום גינזבערג (845) 77…" at bounding box center [82, 255] width 122 height 32
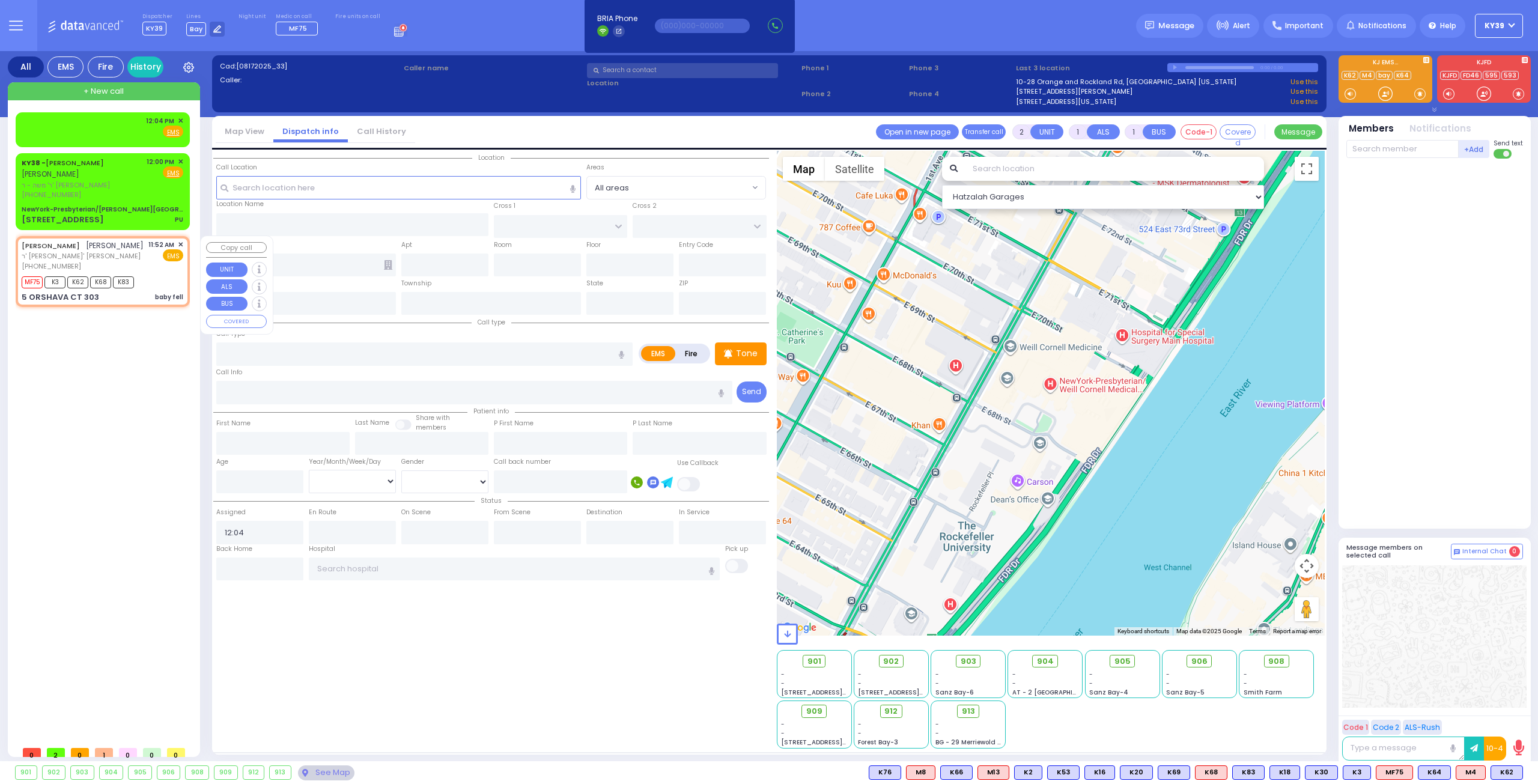
select select
type input "baby fell"
radio input "true"
type input "NUCHEM EZRIEL"
type input "KAHANA"
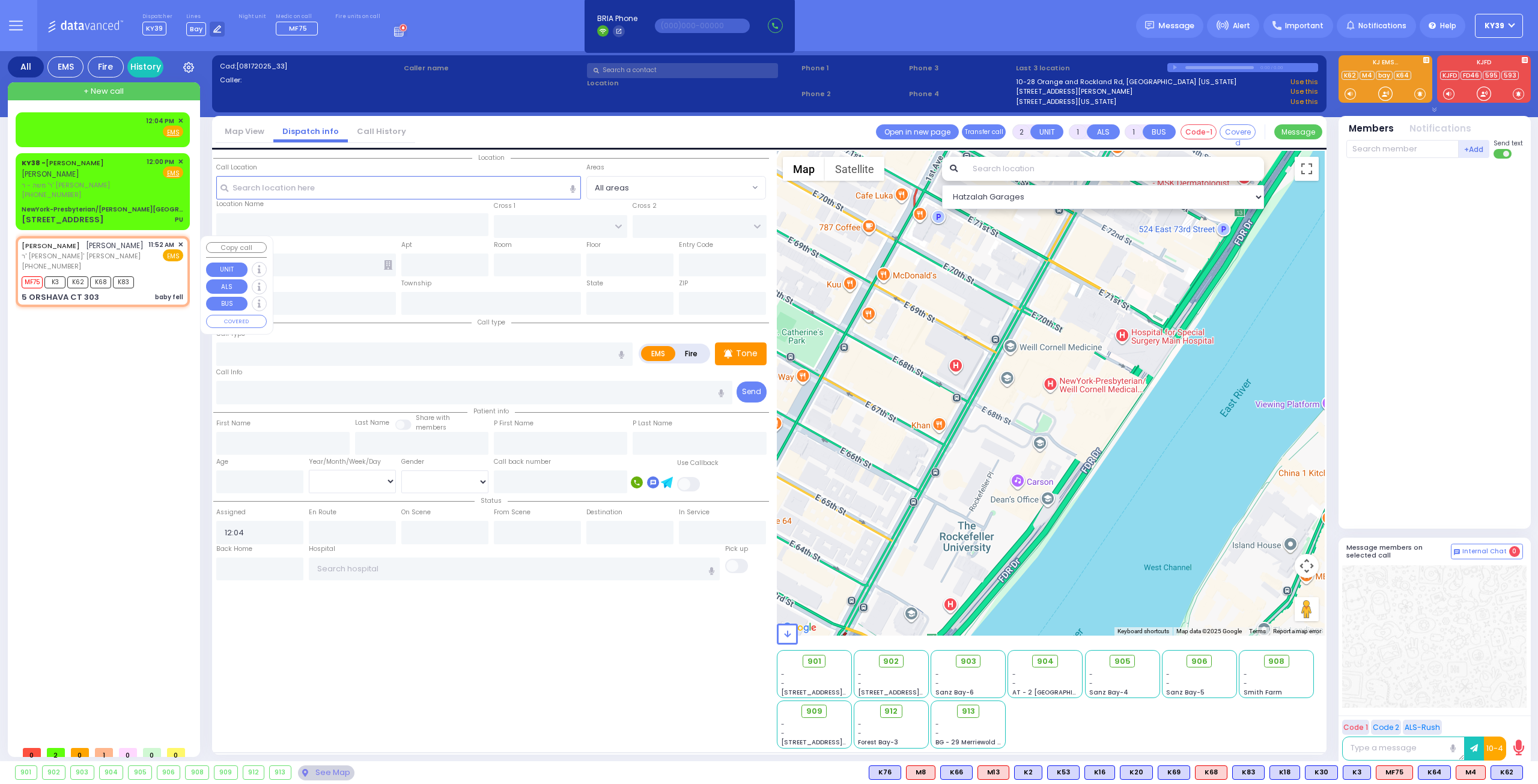
type input "19"
select select "Month"
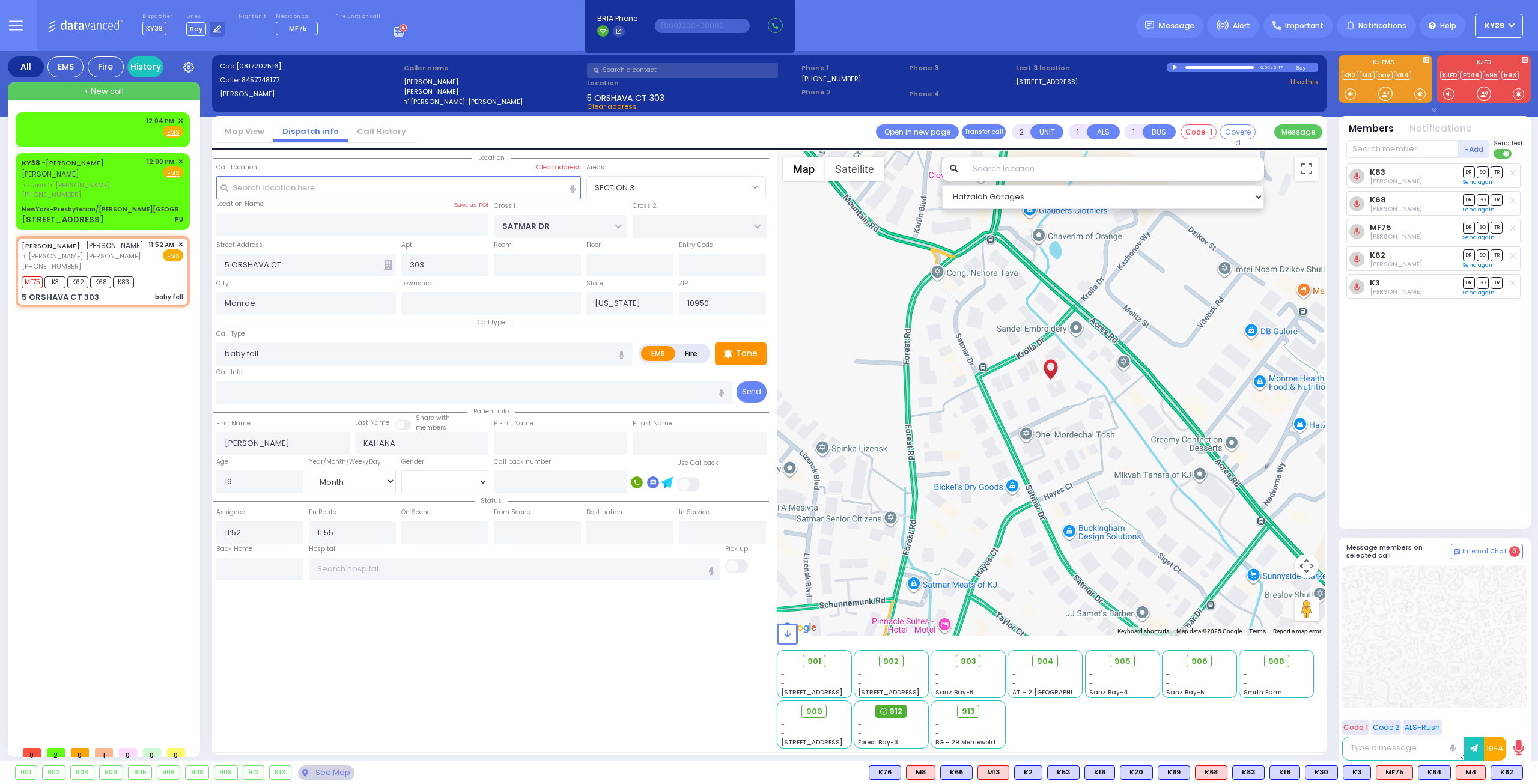
click at [888, 708] on div "912" at bounding box center [891, 711] width 31 height 13
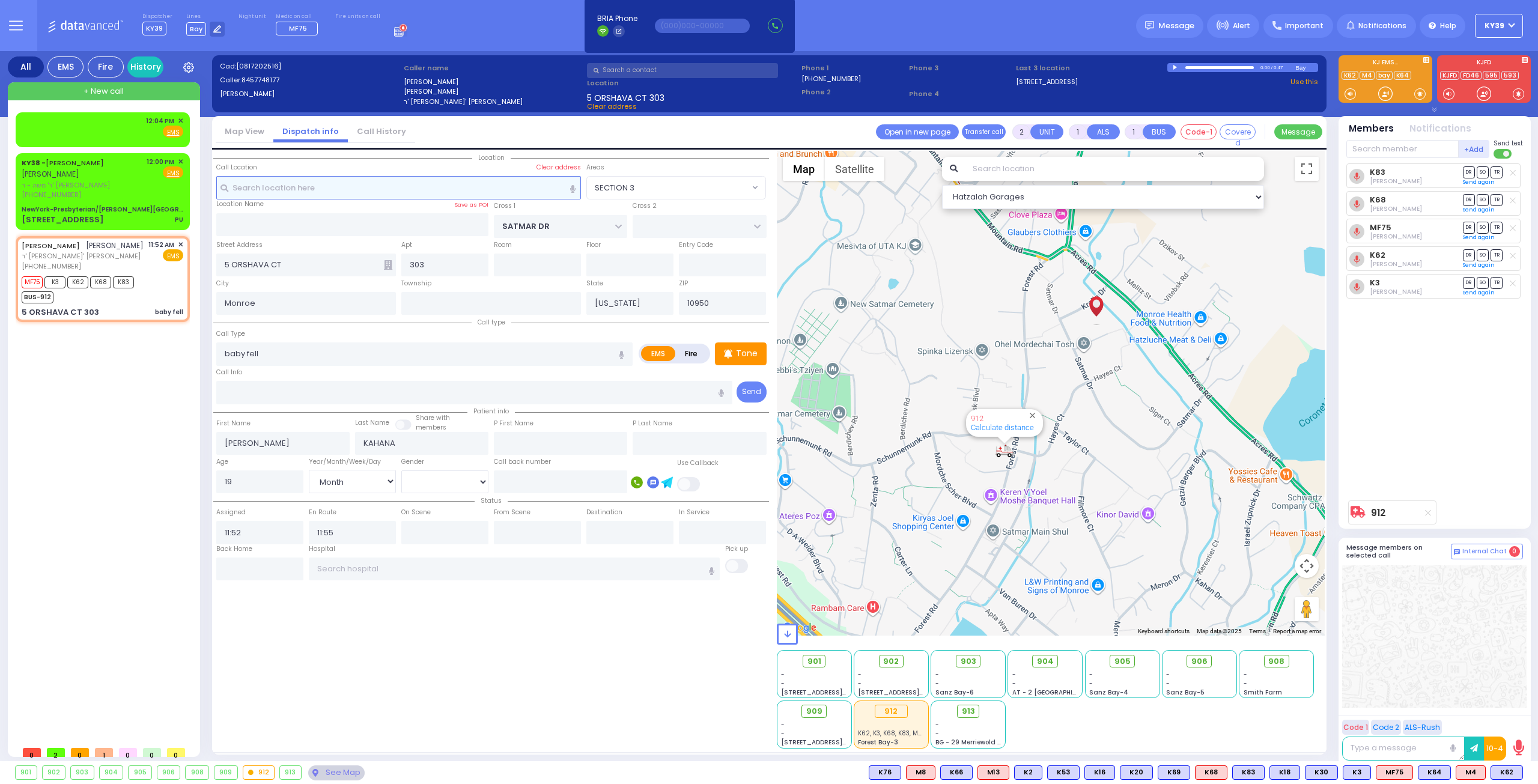
click at [275, 190] on input "text" at bounding box center [399, 187] width 365 height 23
click at [42, 113] on div "12:04 PM ✕ EMS" at bounding box center [103, 130] width 174 height 35
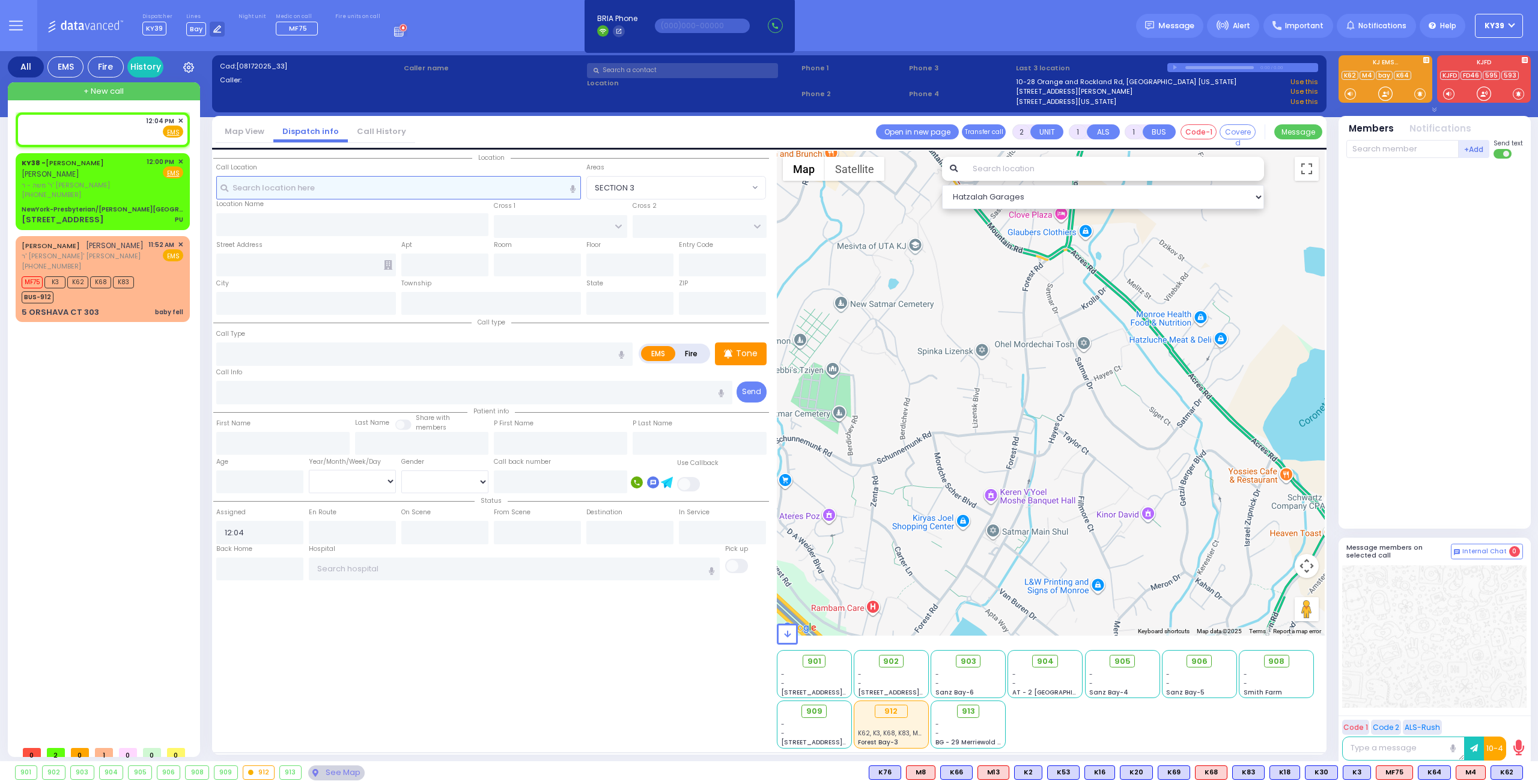
click at [400, 186] on input "text" at bounding box center [399, 187] width 365 height 23
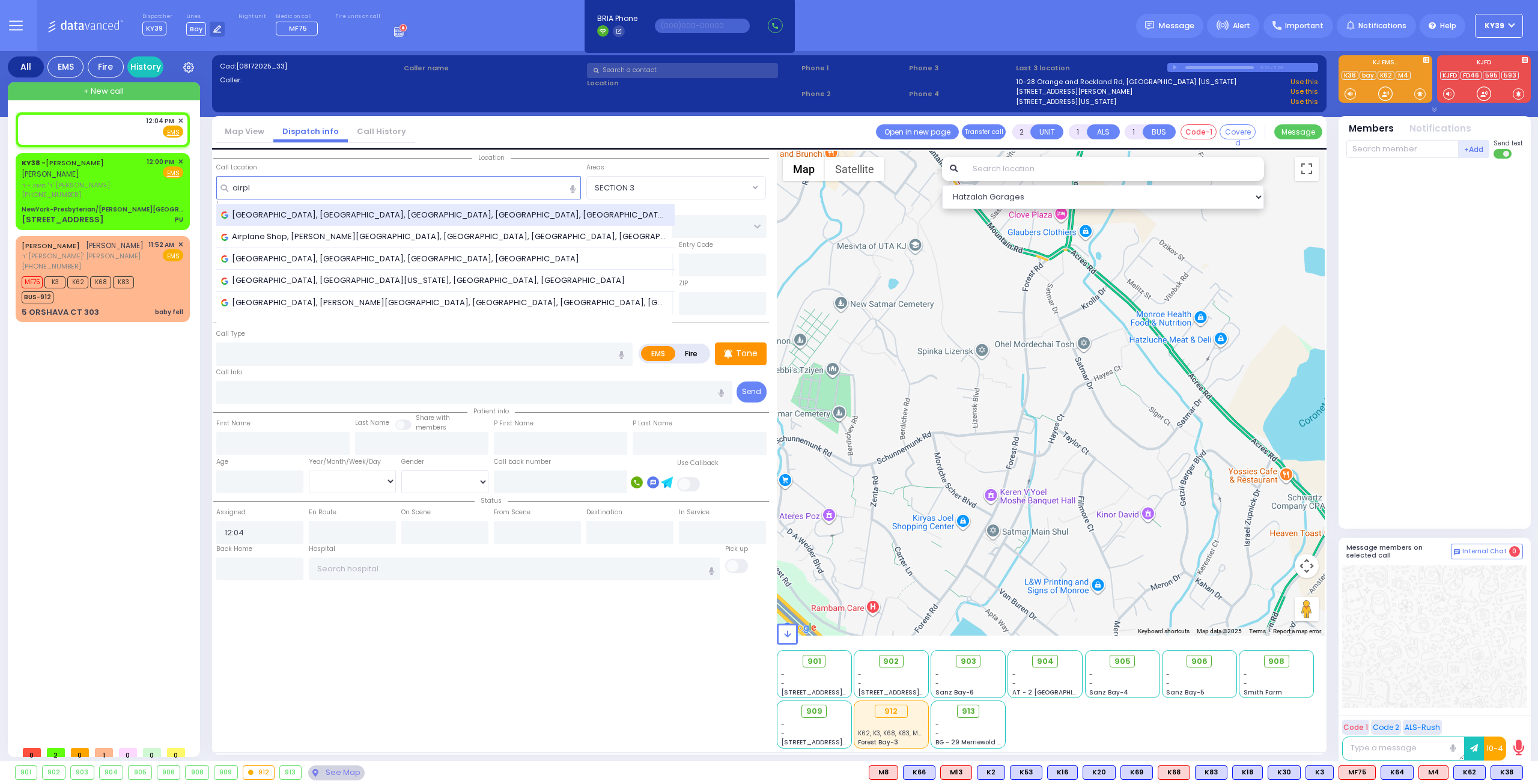
click at [428, 212] on div "Airplane Park, Millpond Parkway, Monroe, NY, USA" at bounding box center [445, 214] width 449 height 12
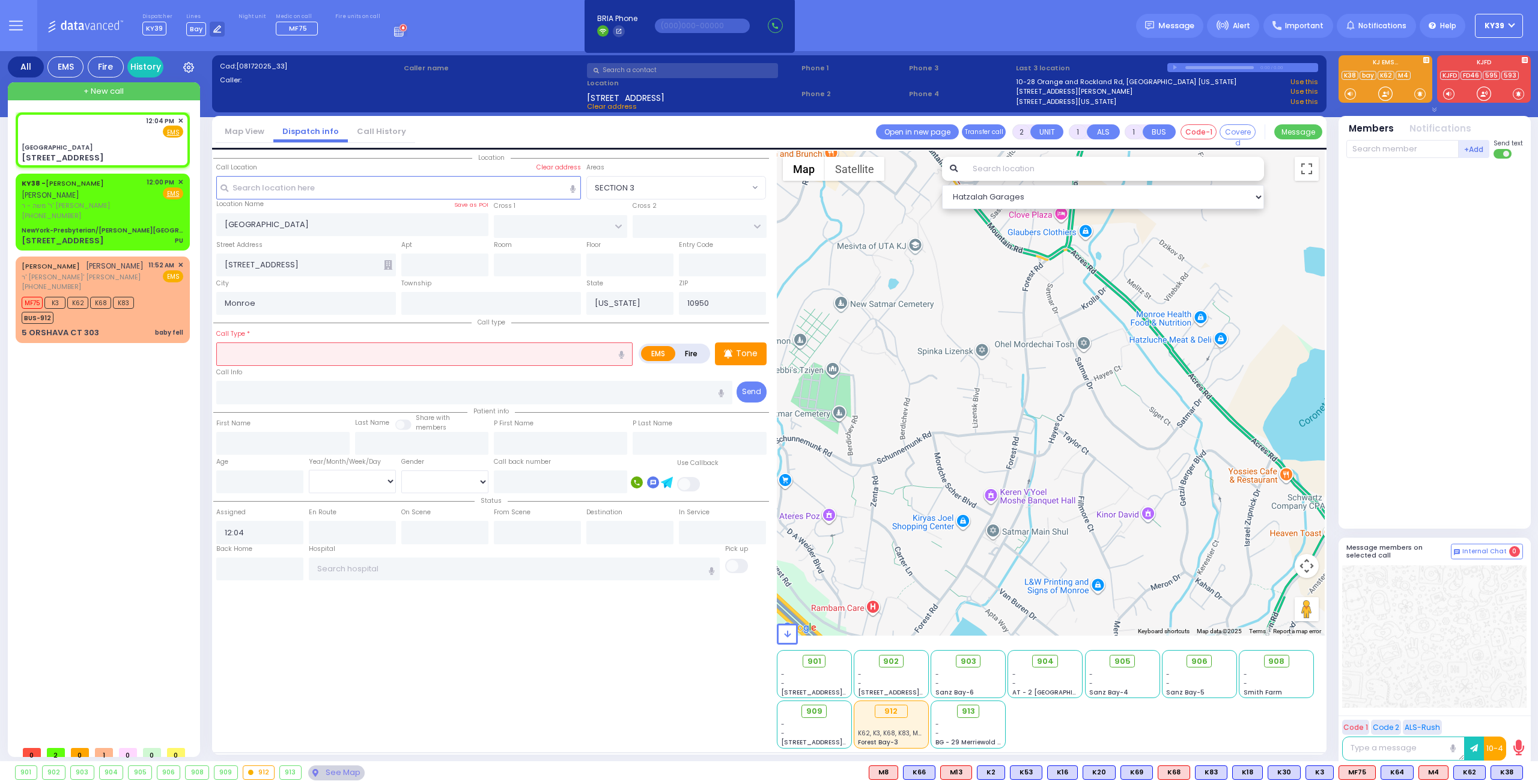
click at [295, 354] on input "text" at bounding box center [425, 354] width 416 height 23
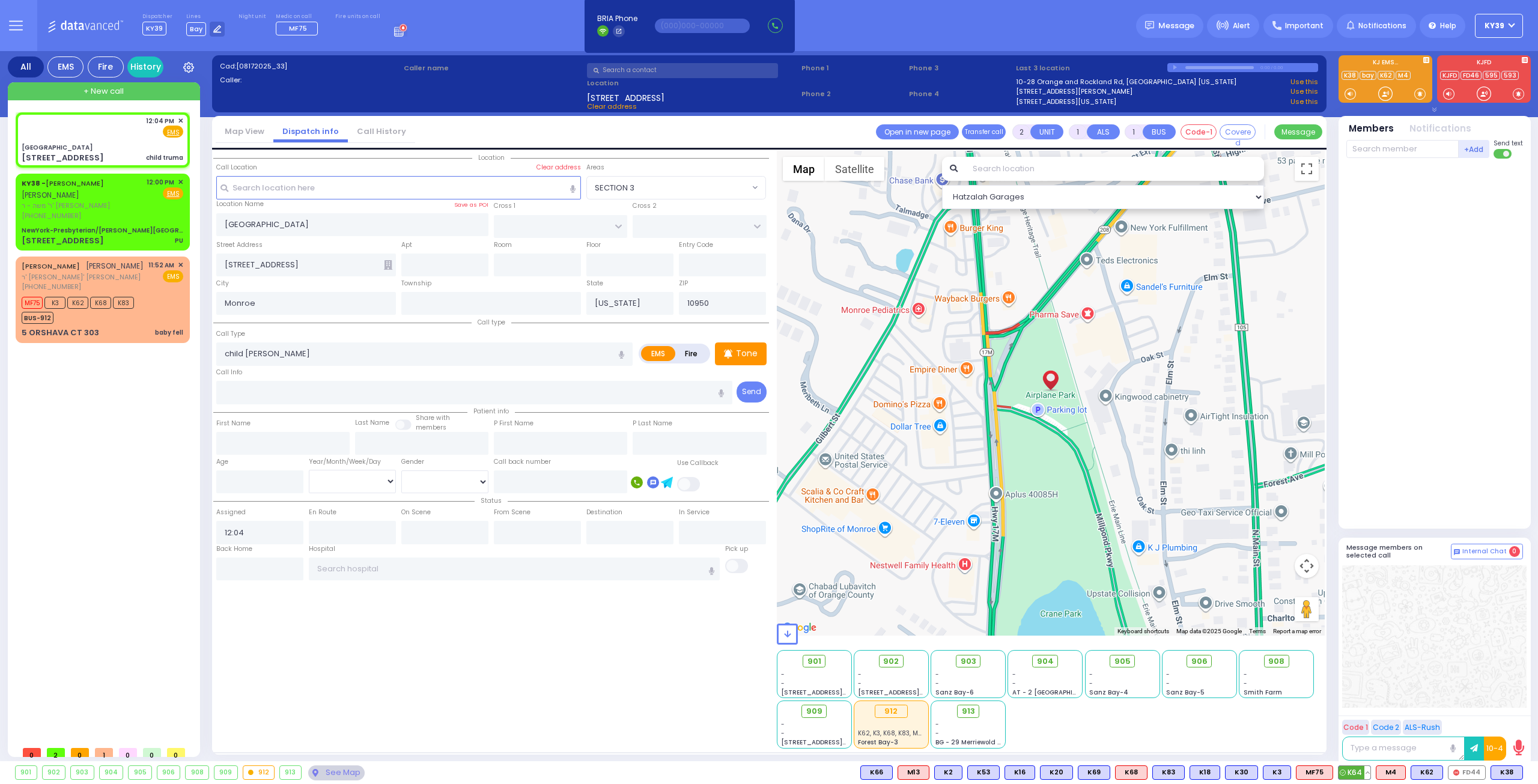
click at [1359, 772] on span "K64" at bounding box center [1354, 772] width 32 height 13
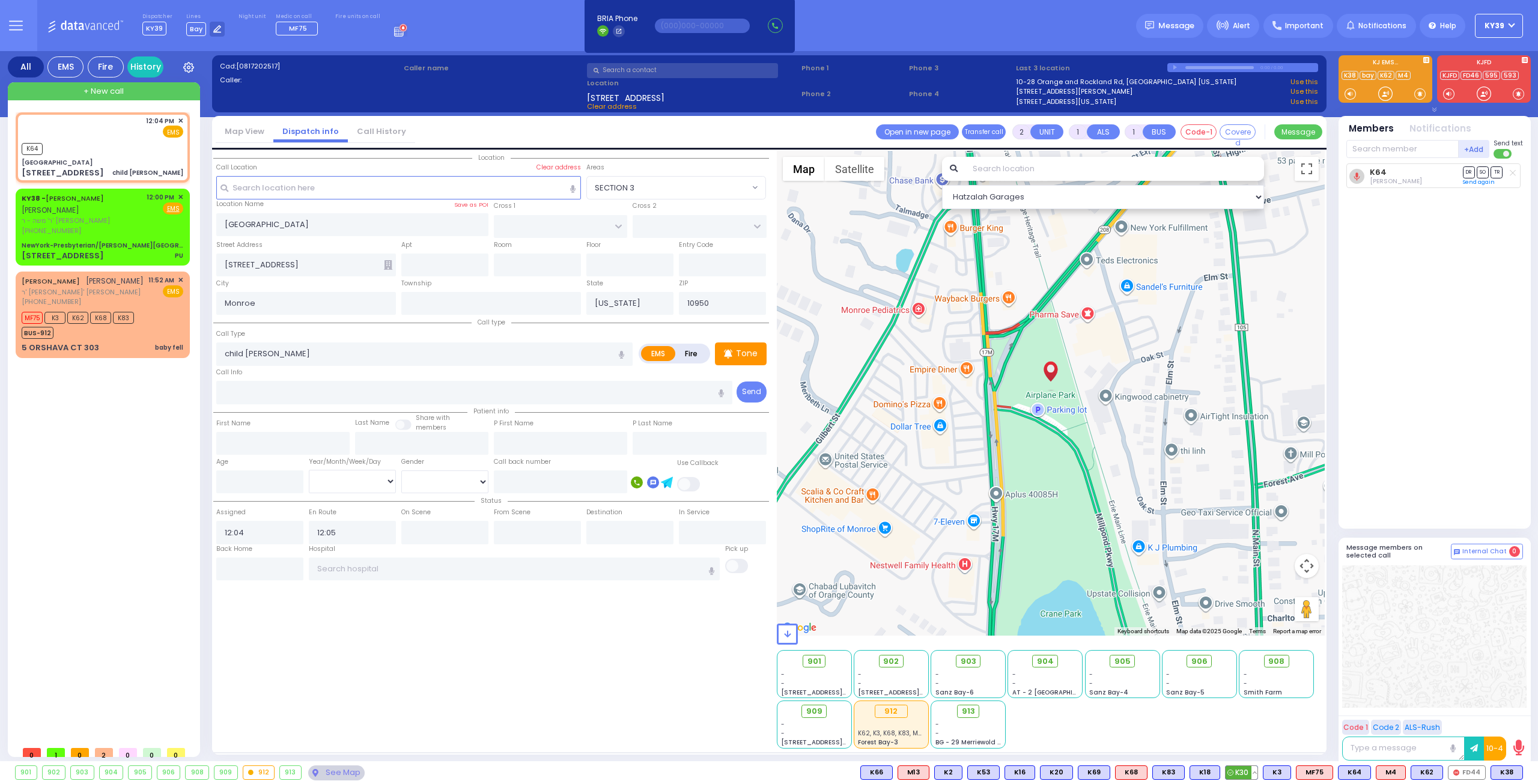
click at [1256, 771] on span "K30" at bounding box center [1241, 772] width 32 height 13
click at [1215, 773] on span "K18" at bounding box center [1205, 772] width 30 height 13
click at [97, 212] on div "KY38 - AVRUM MAYER MILLER אברהם מאיר מיללער" at bounding box center [82, 203] width 121 height 23
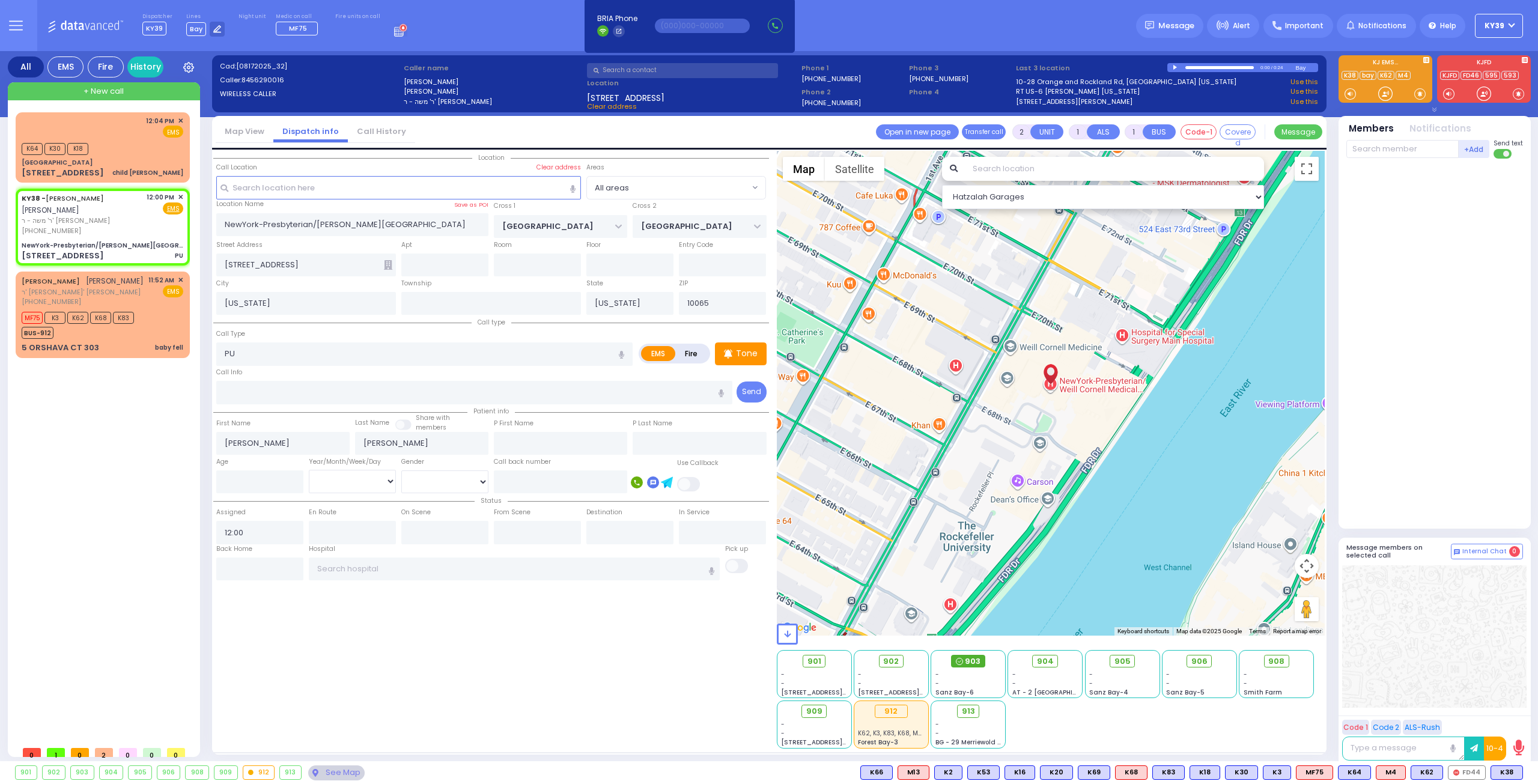
click at [975, 657] on span "903" at bounding box center [973, 661] width 15 height 12
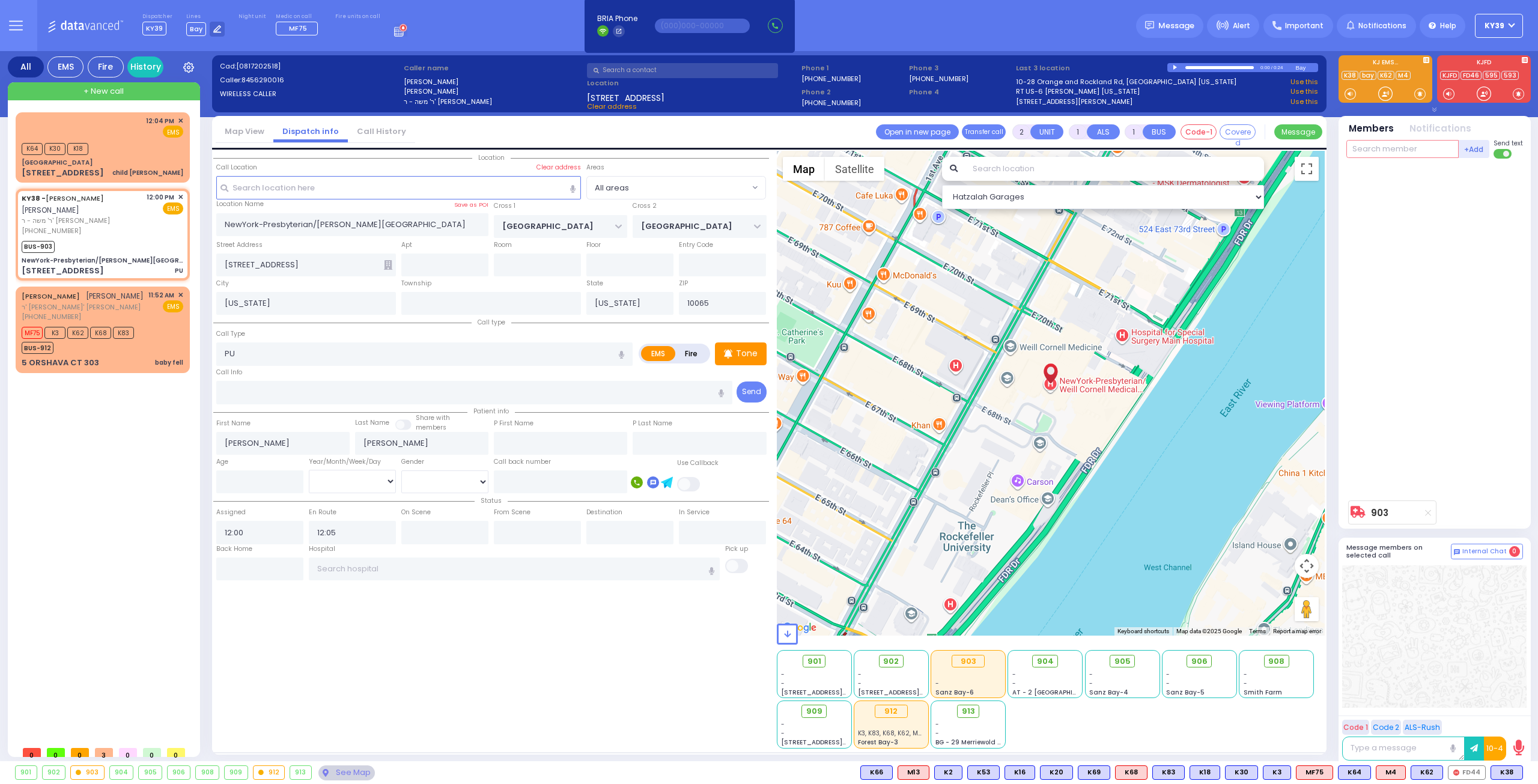
click at [1390, 146] on input "text" at bounding box center [1403, 149] width 113 height 18
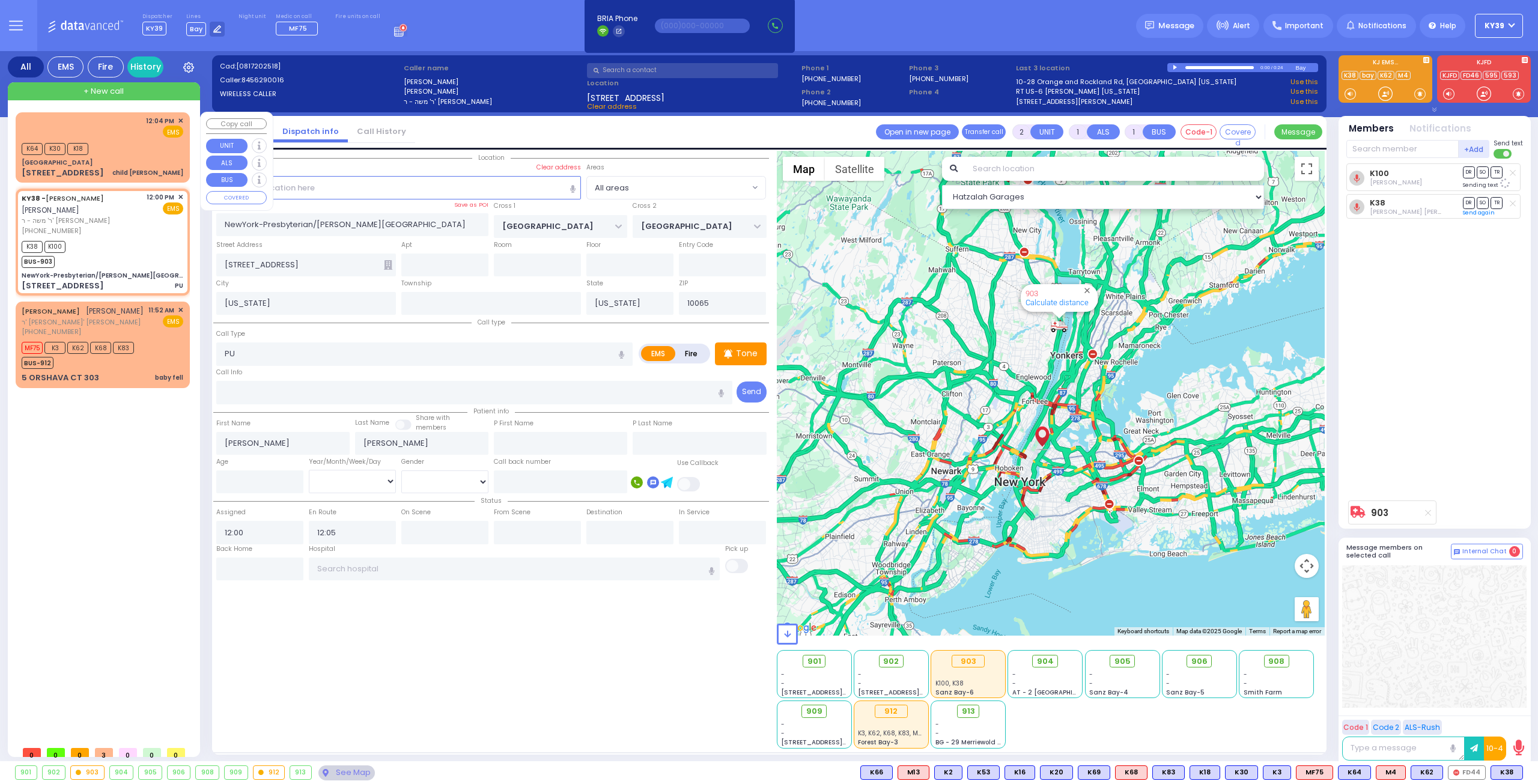
click at [163, 139] on div "12:04 PM ✕ EMS K64 K30" at bounding box center [103, 147] width 169 height 67
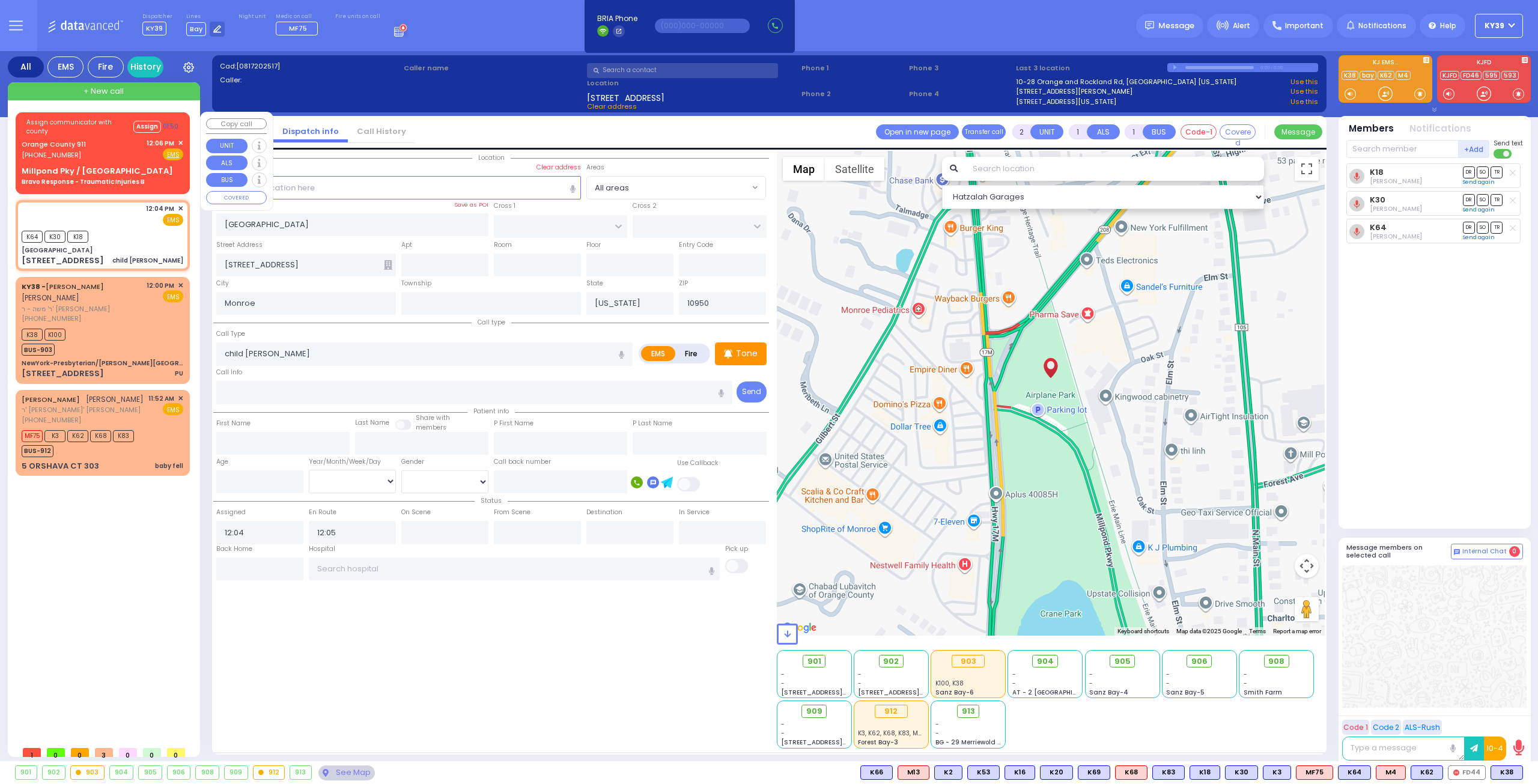
drag, startPoint x: 139, startPoint y: 156, endPoint x: 143, endPoint y: 160, distance: 5.7
click at [142, 159] on div "Orange County 911 (845) 469-0911 12:06 PM ✕ Fire EMS" at bounding box center [103, 150] width 162 height 23
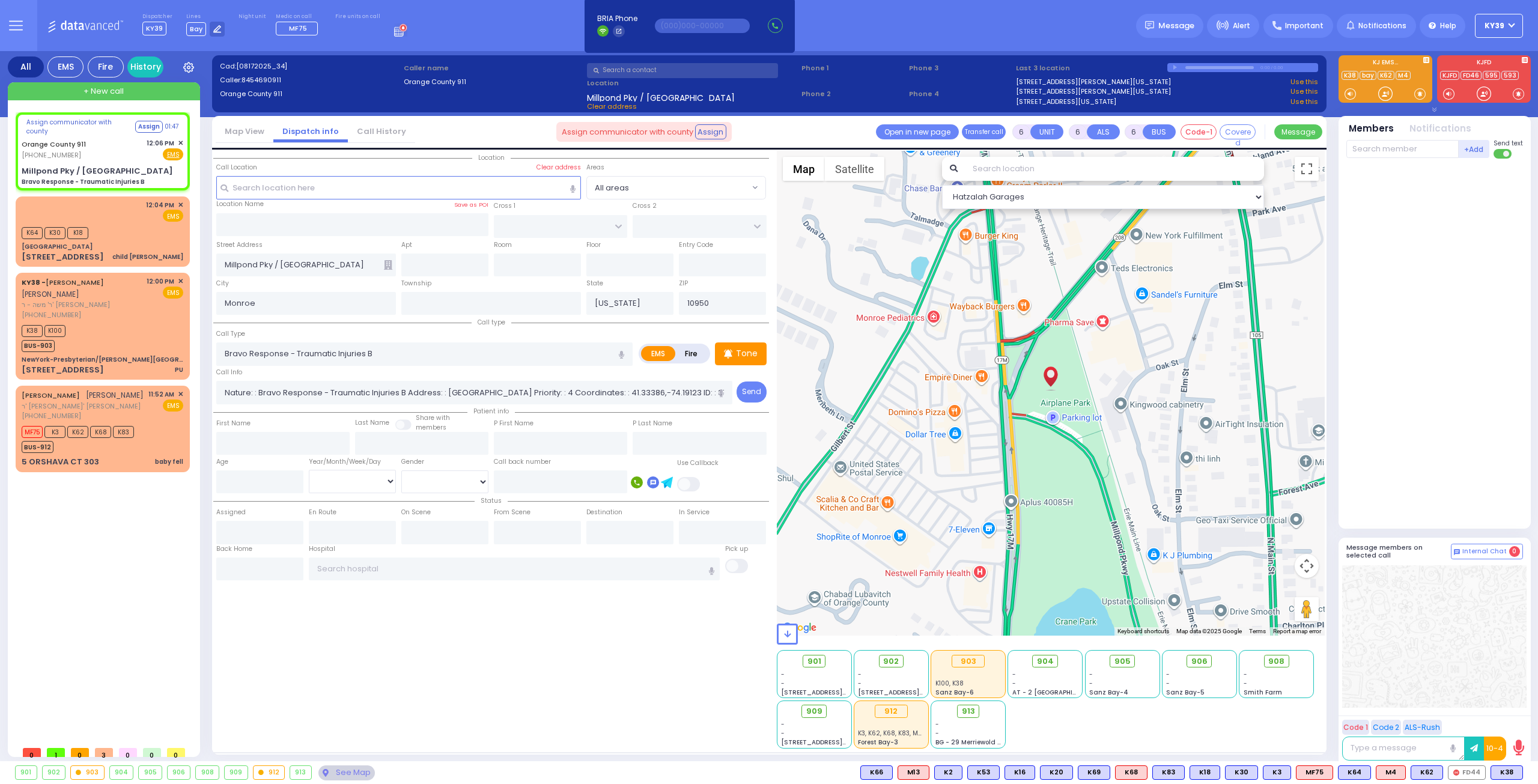
select select
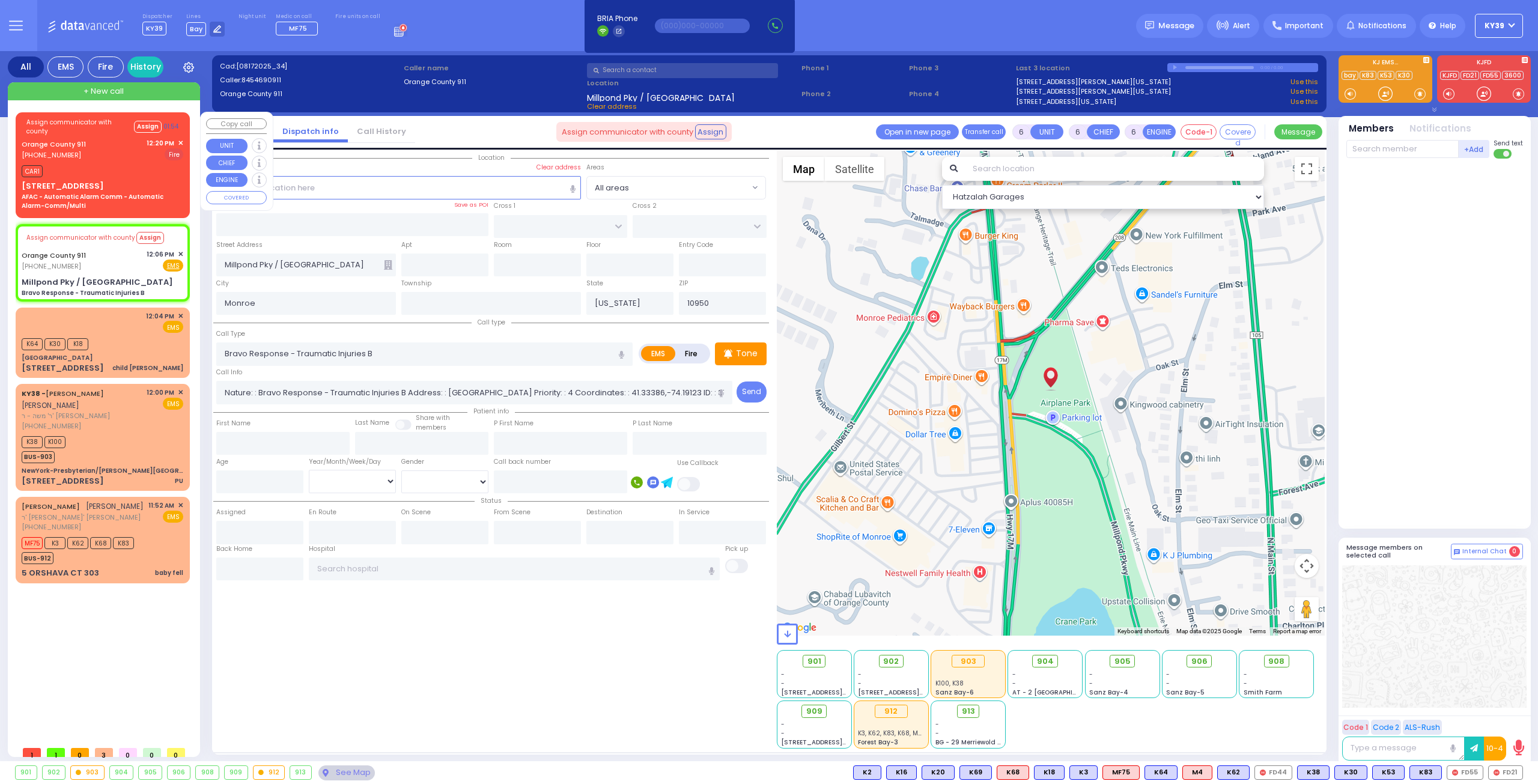
click at [122, 169] on div "CAR1" at bounding box center [103, 169] width 162 height 15
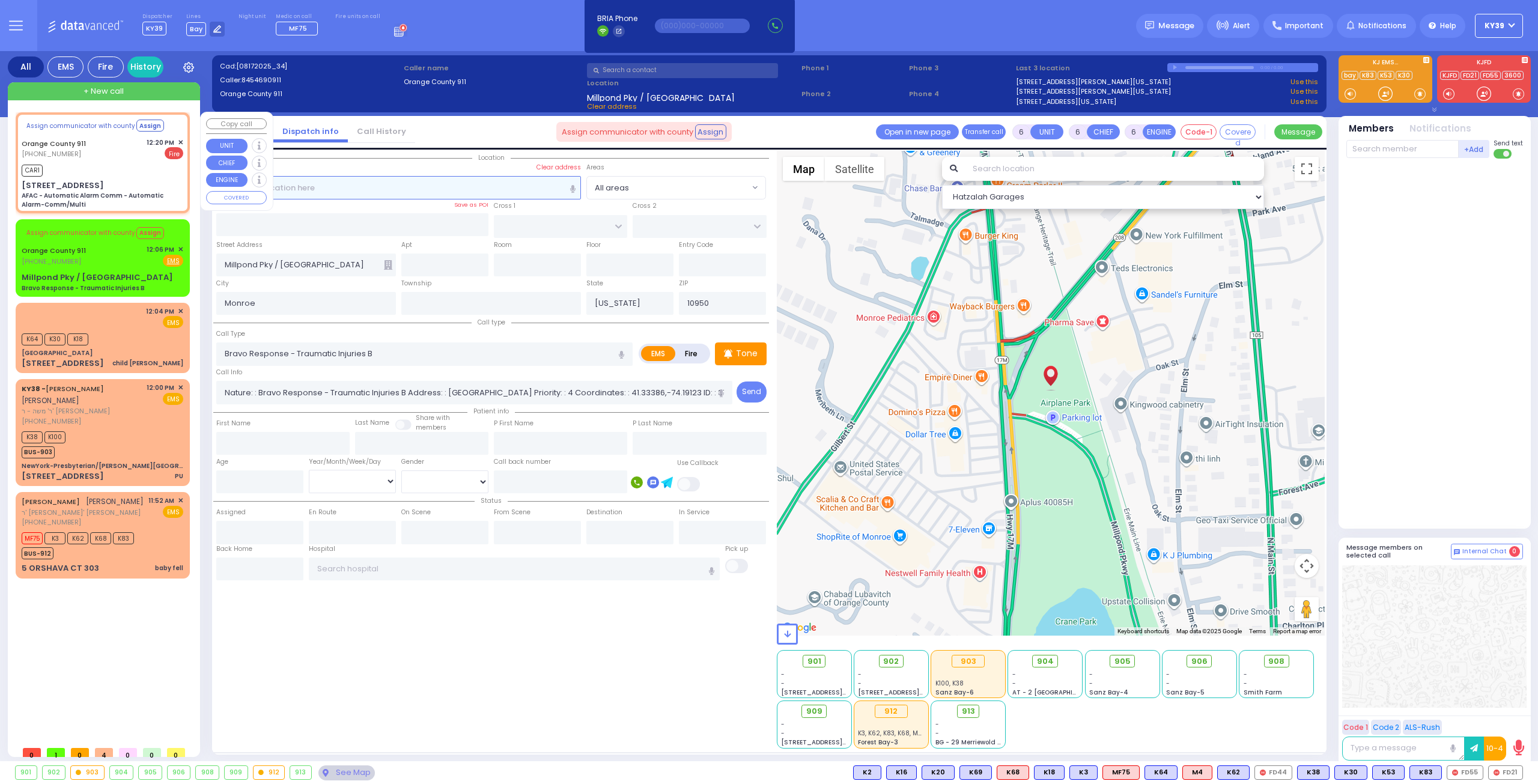
select select
type input "AFAC - Automatic Alarm Comm - Automatic Alarm-Comm/Multi"
radio input "false"
radio input "true"
type input "Nature: : AFAC - Automatic Alarm Comm - Automatic Alarm-Comm/Multi Address: : 5…"
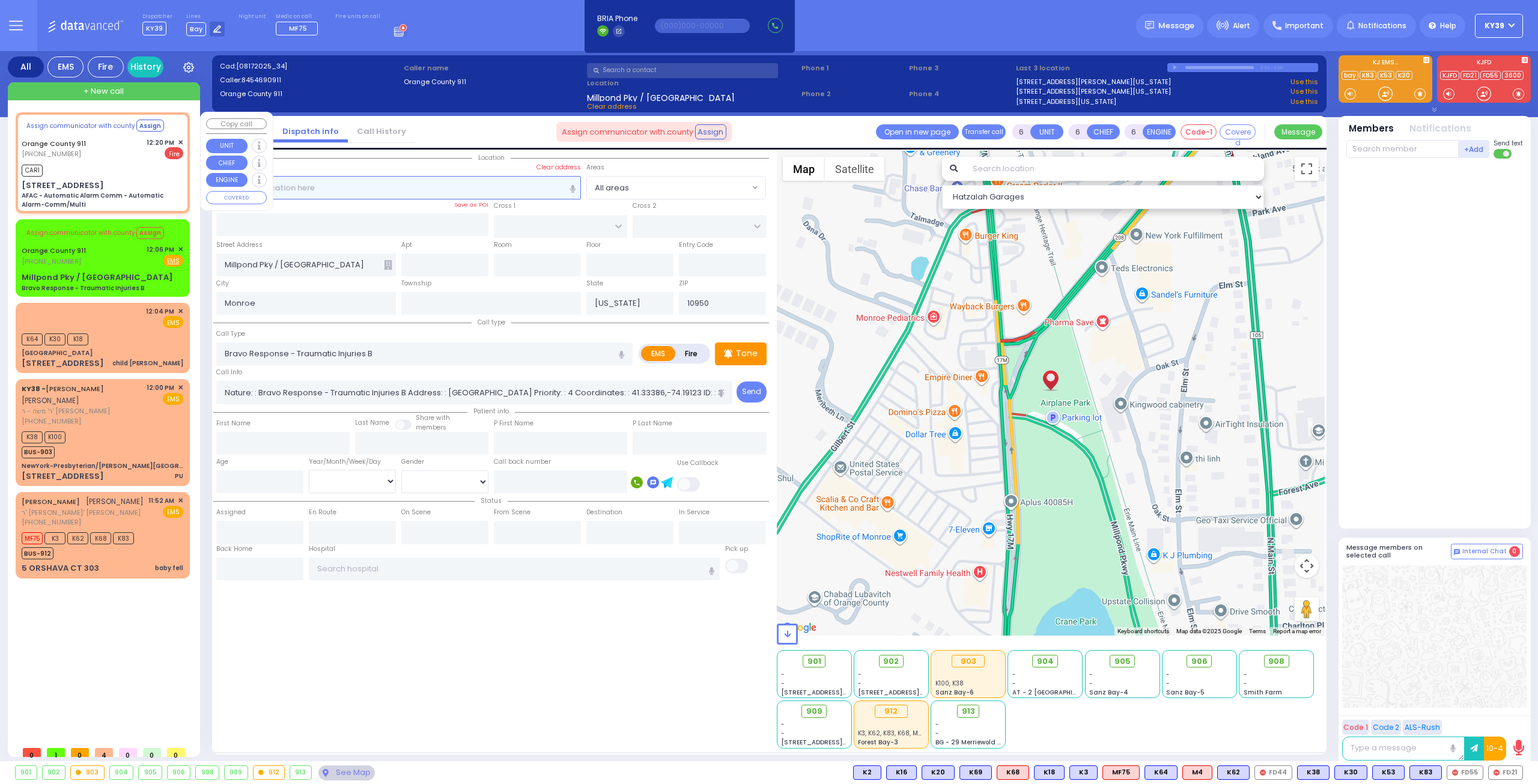
select select
type input "12:20"
select select "Hatzalah Garages"
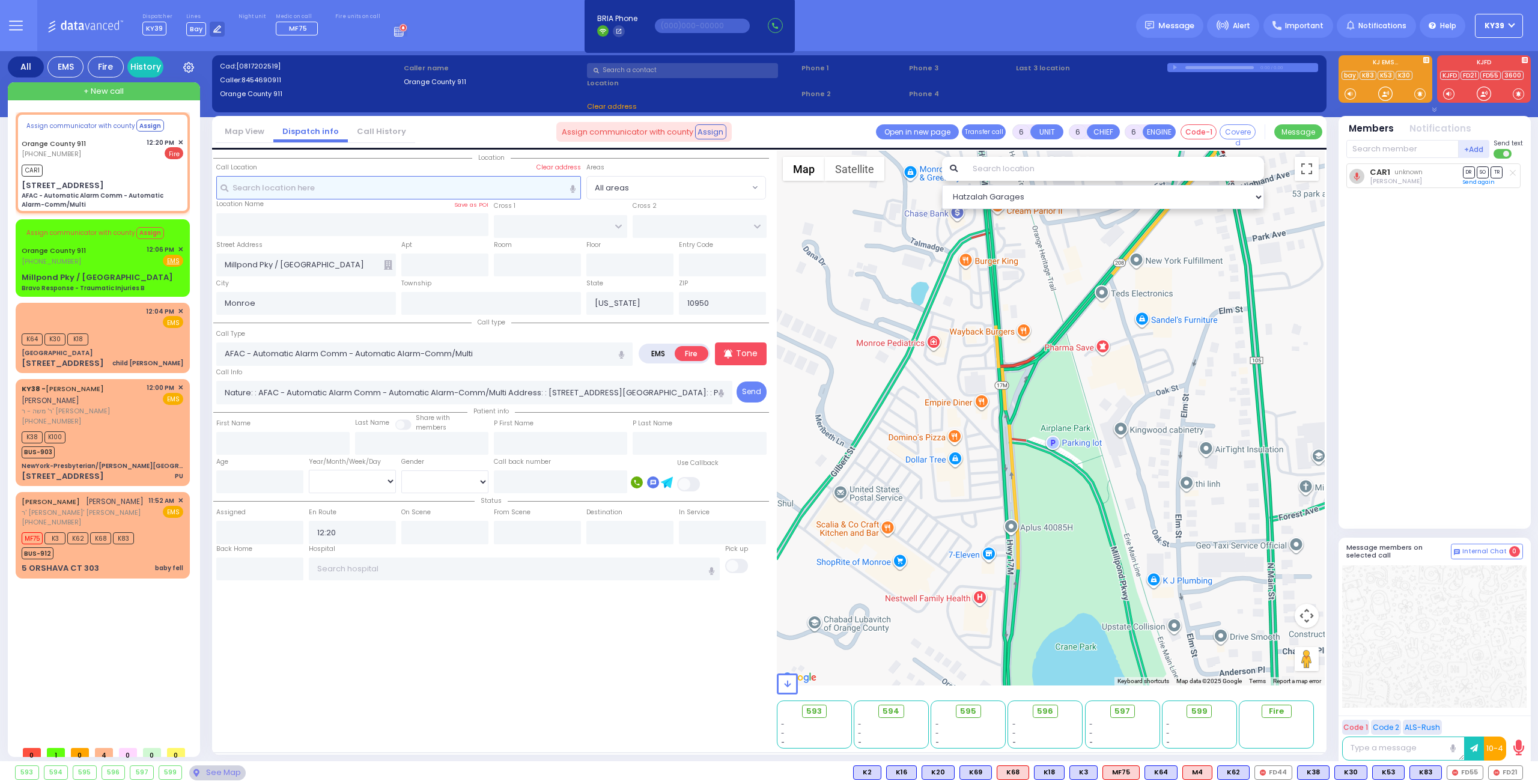
type input "5 Nicklesburg Rd"
select select
radio input "true"
select select
select select "Hatzalah Garages"
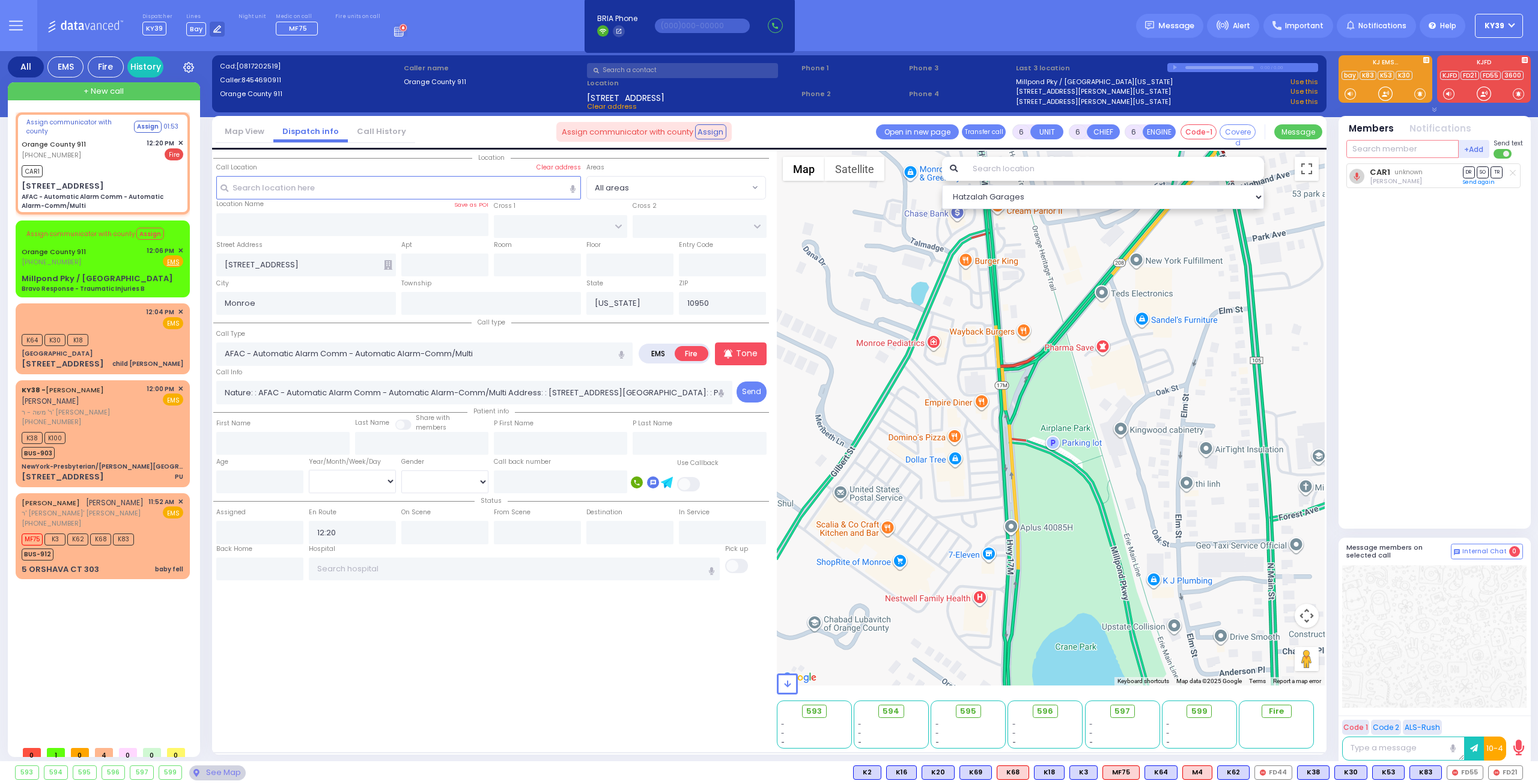
click at [1367, 146] on input "text" at bounding box center [1403, 149] width 113 height 18
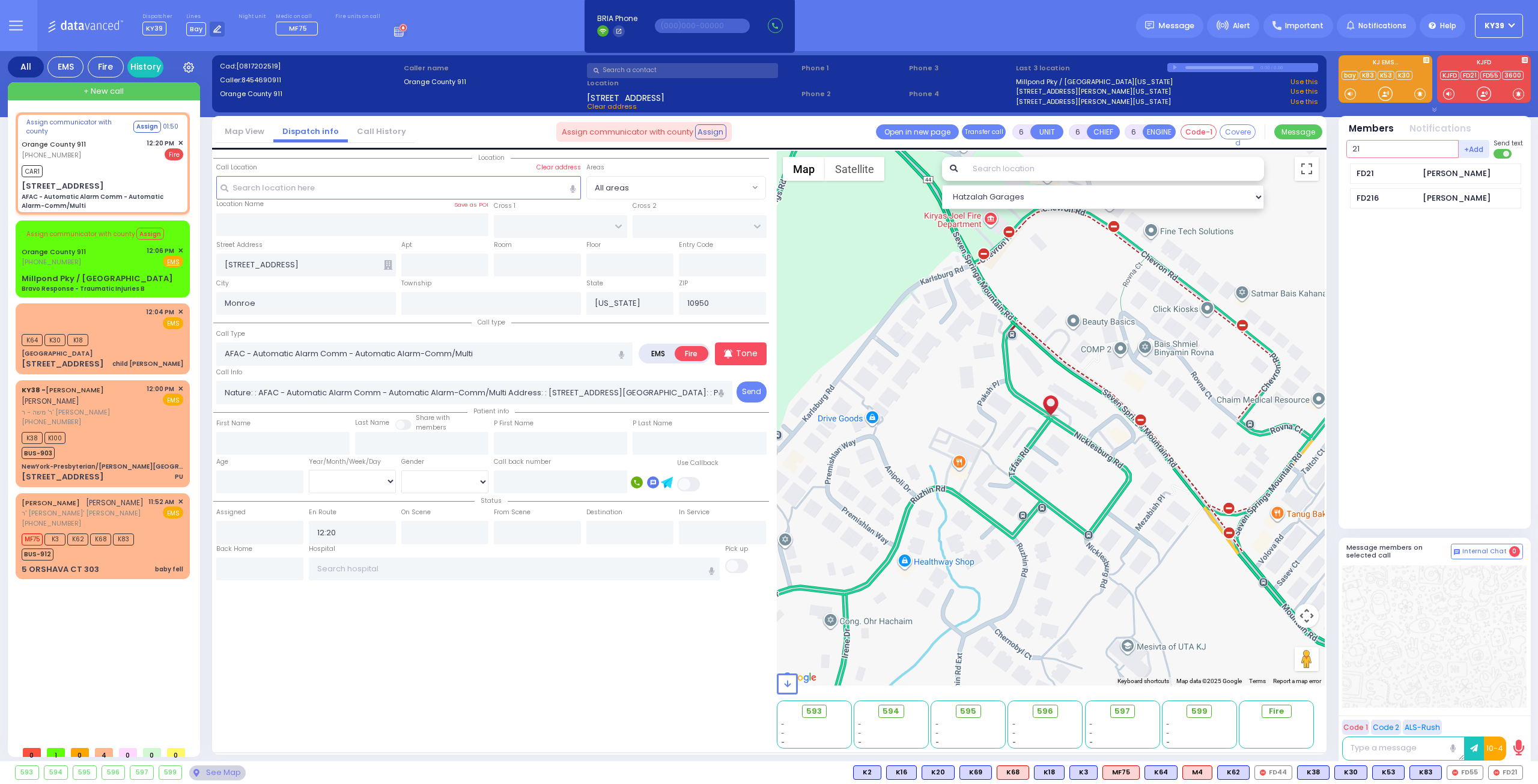
type input "21"
select select
radio input "true"
select select
select select "Hatzalah Garages"
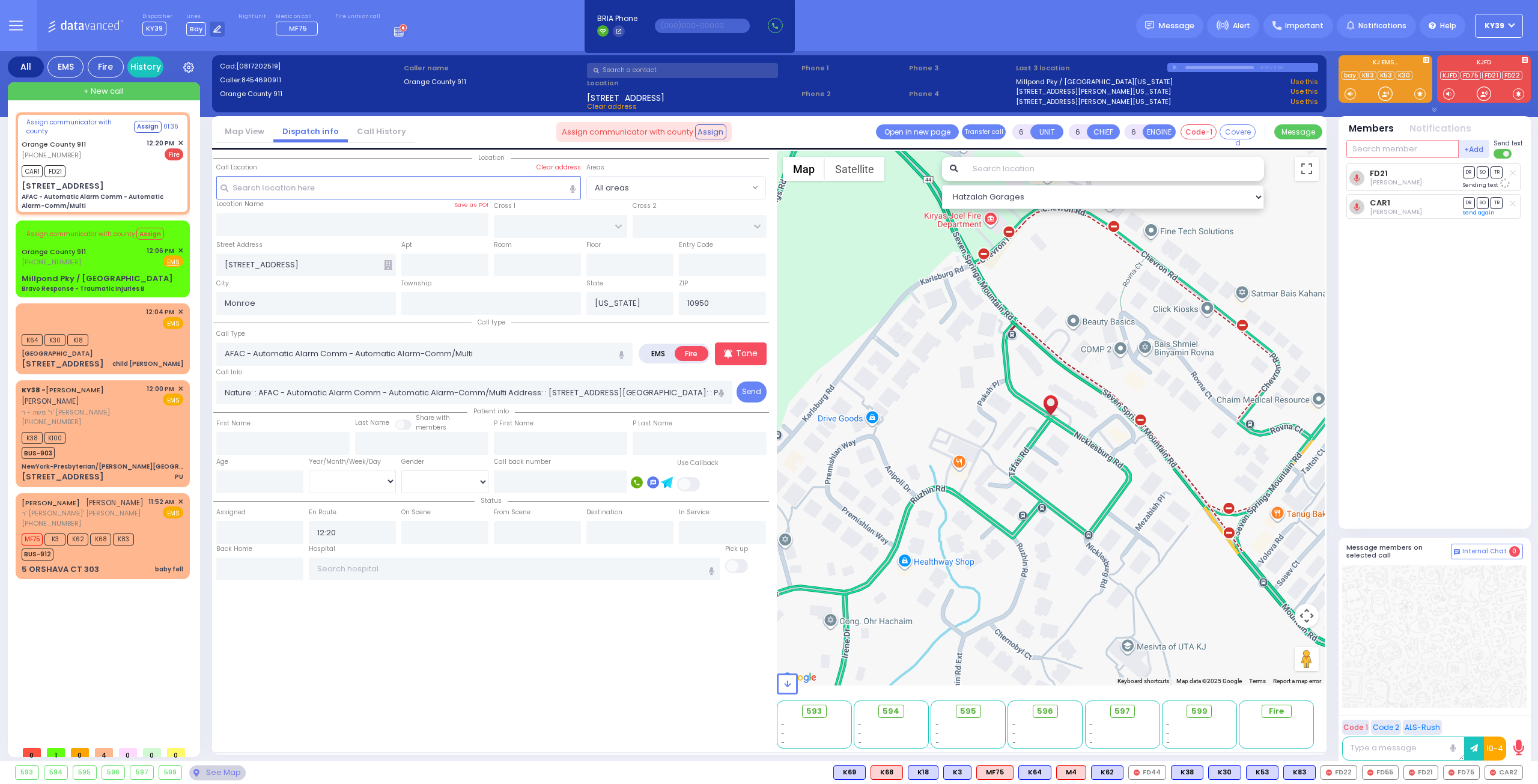
click at [1392, 147] on input "text" at bounding box center [1403, 149] width 113 height 18
type input "car"
click at [1390, 215] on div "CAR4 Berish Stern" at bounding box center [1435, 223] width 171 height 21
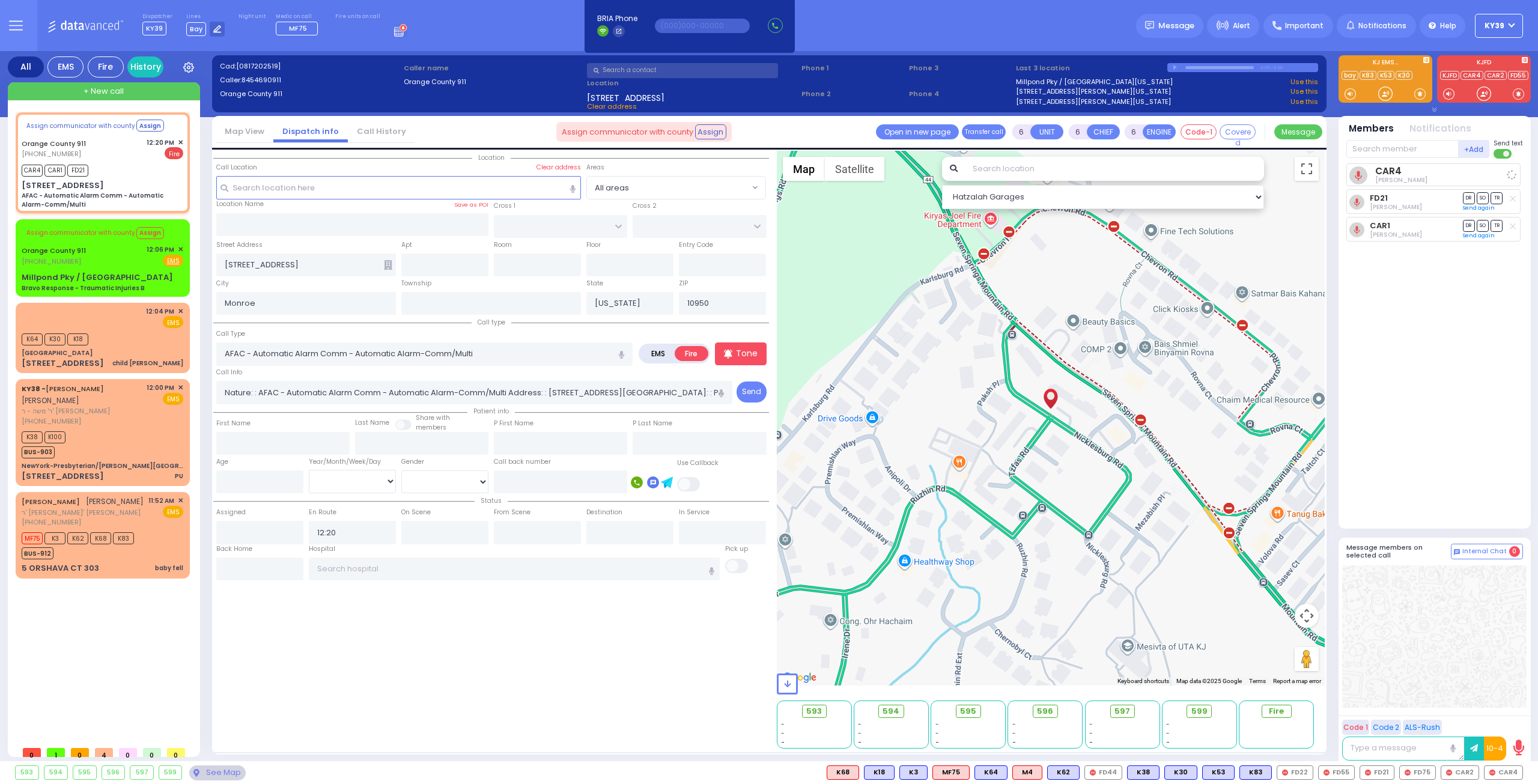
select select
radio input "true"
select select
select select "Hatzalah Garages"
click at [127, 509] on div "NUCHEM EZRIEL KAHANA נחום עזריאל כהנא" at bounding box center [82, 503] width 122 height 12
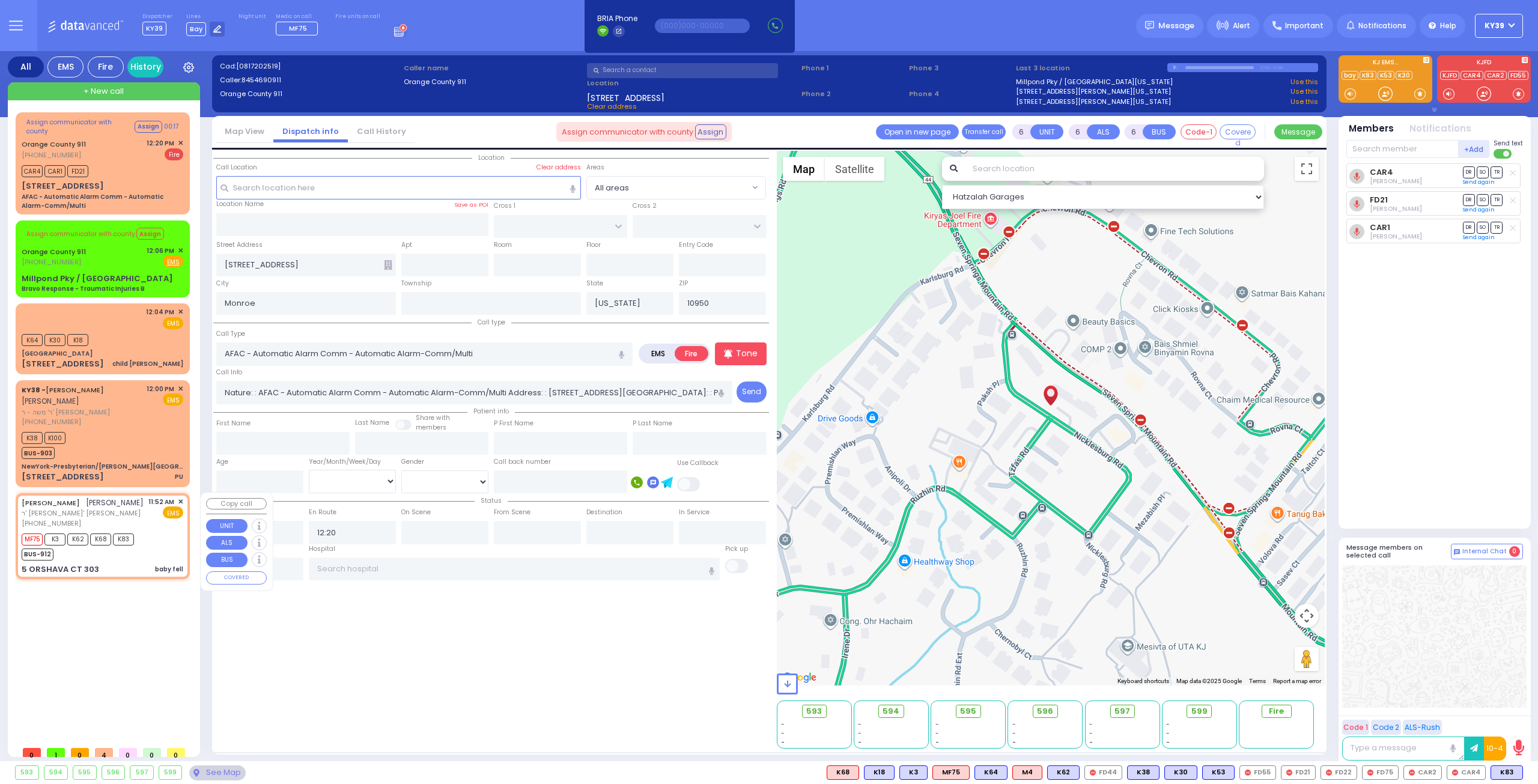
type input "2"
type input "1"
select select
type input "baby fell"
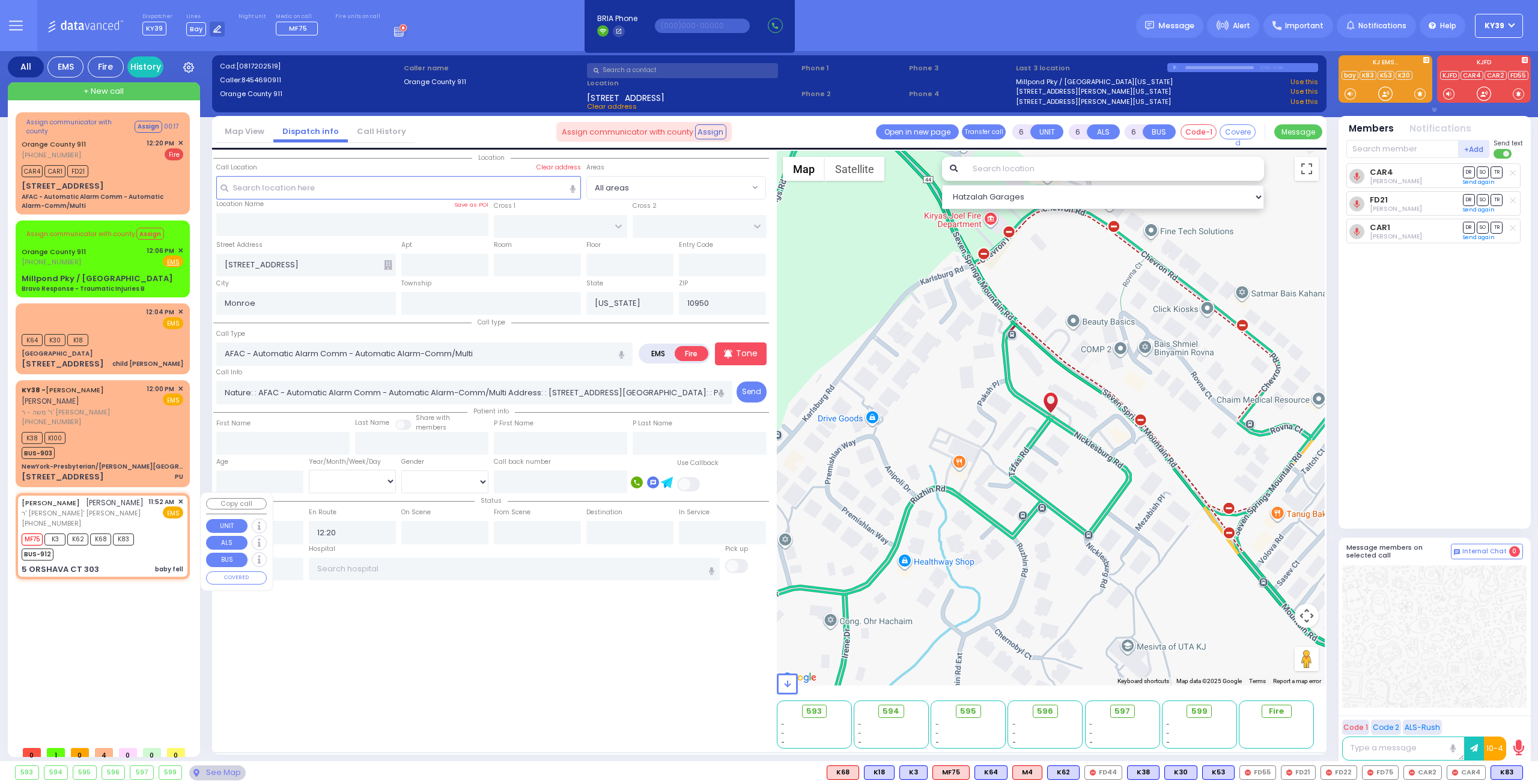
radio input "true"
type input "NUCHEM EZRIEL"
type input "KAHANA"
type input "19"
select select "Month"
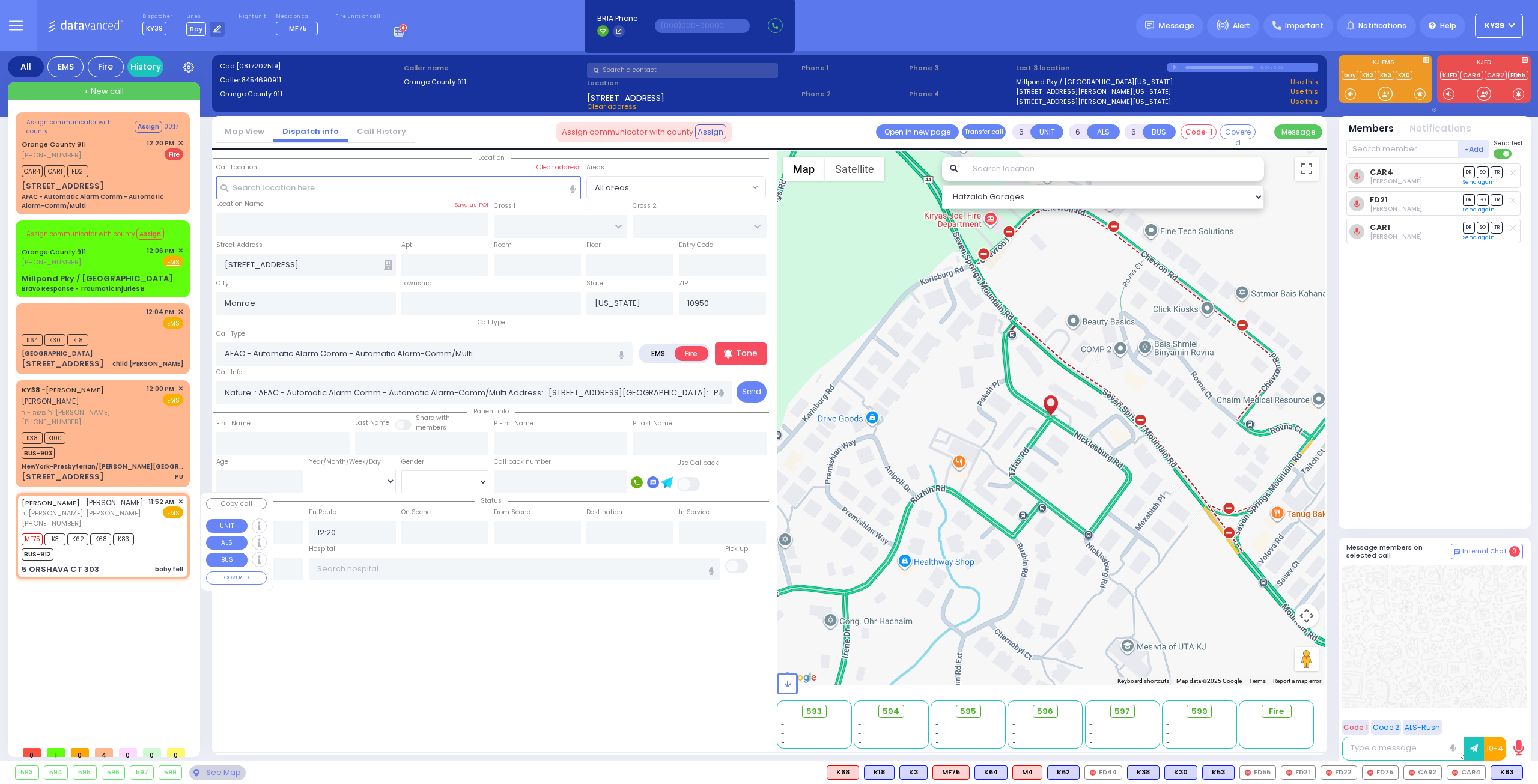
type input "11:52"
type input "11:55"
type input "SATMAR DR"
type input "5 ORSHAVA CT"
type input "303"
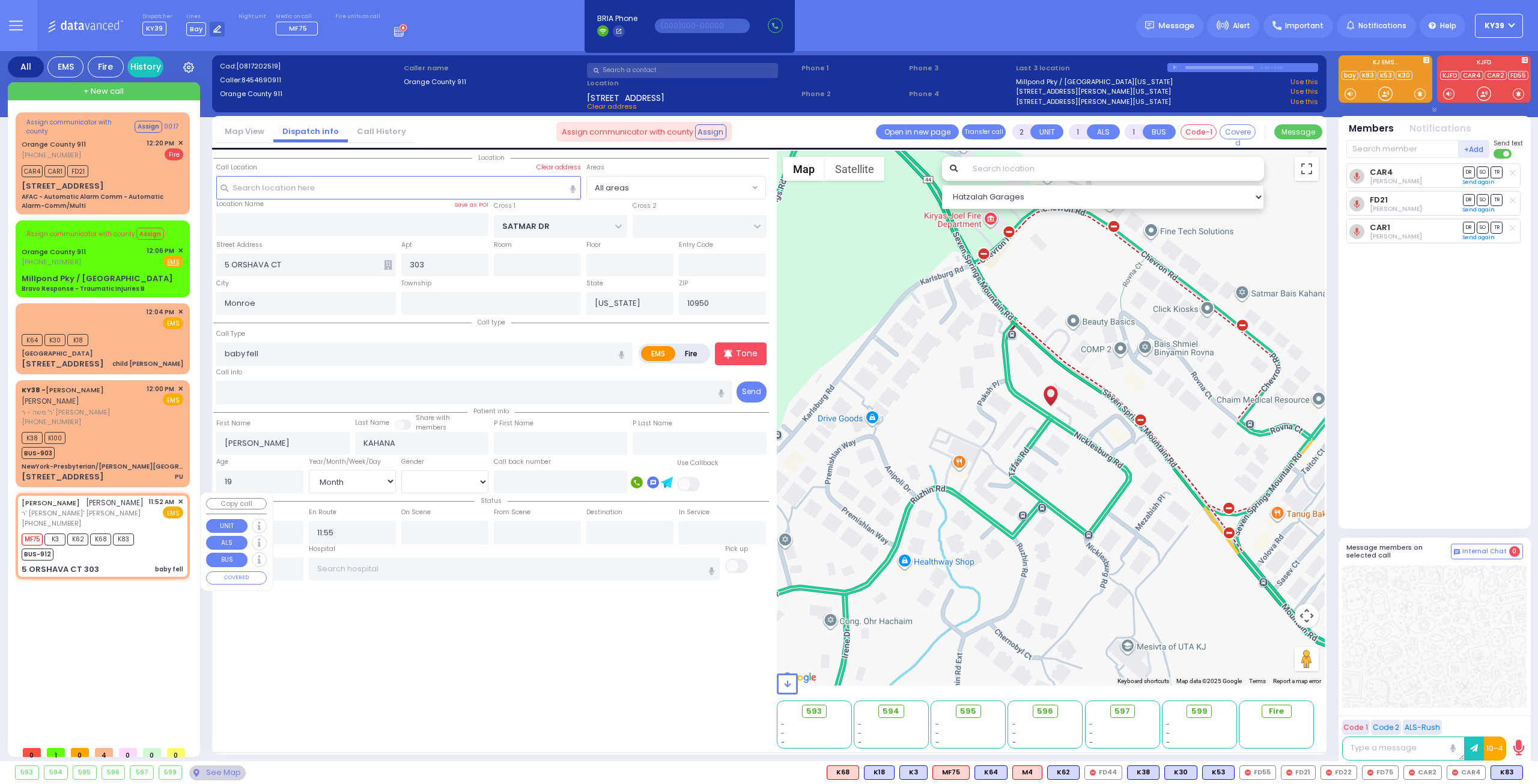
select select "SECTION 3"
select select "Hatzalah Garages"
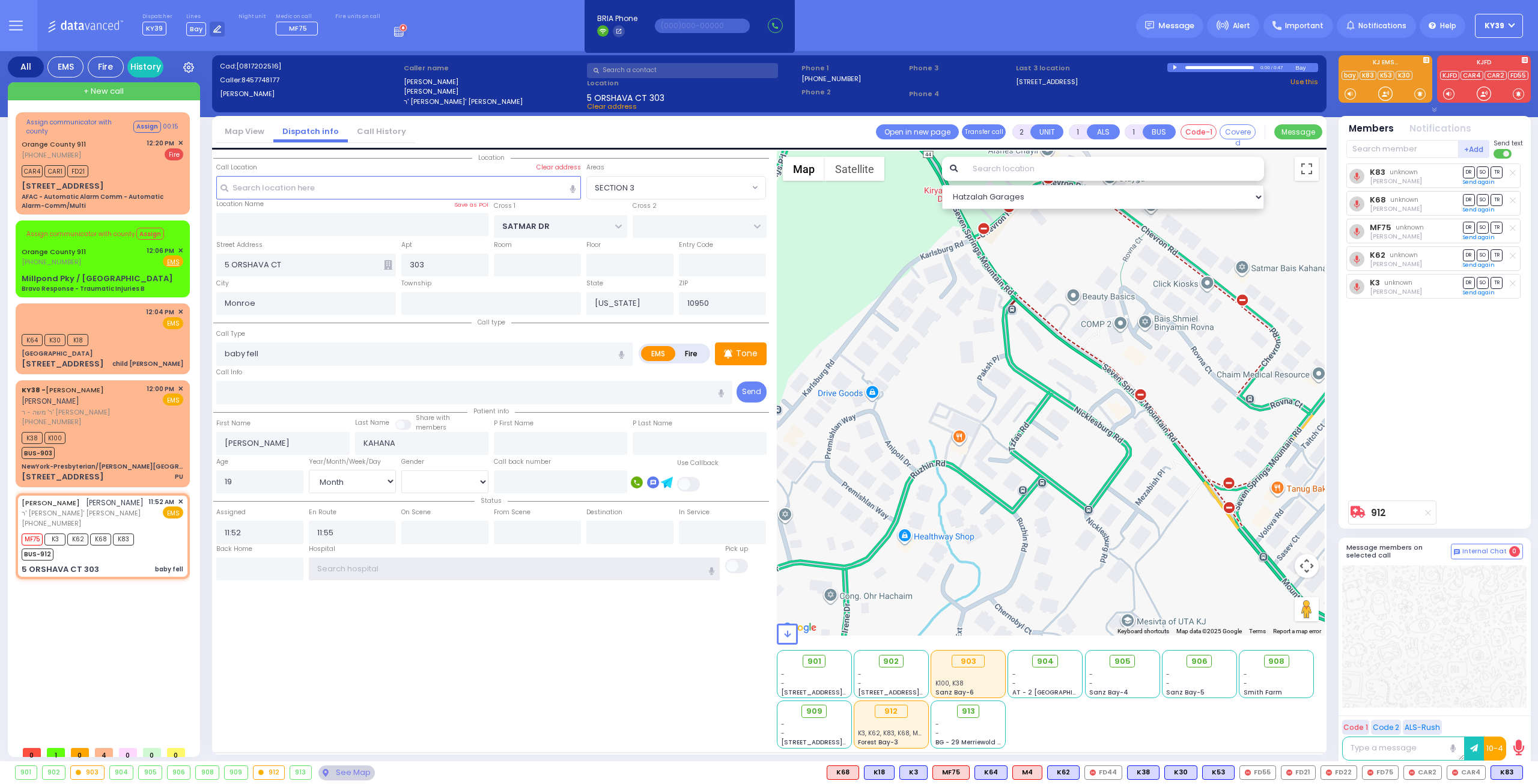
click at [377, 567] on input "text" at bounding box center [514, 569] width 411 height 23
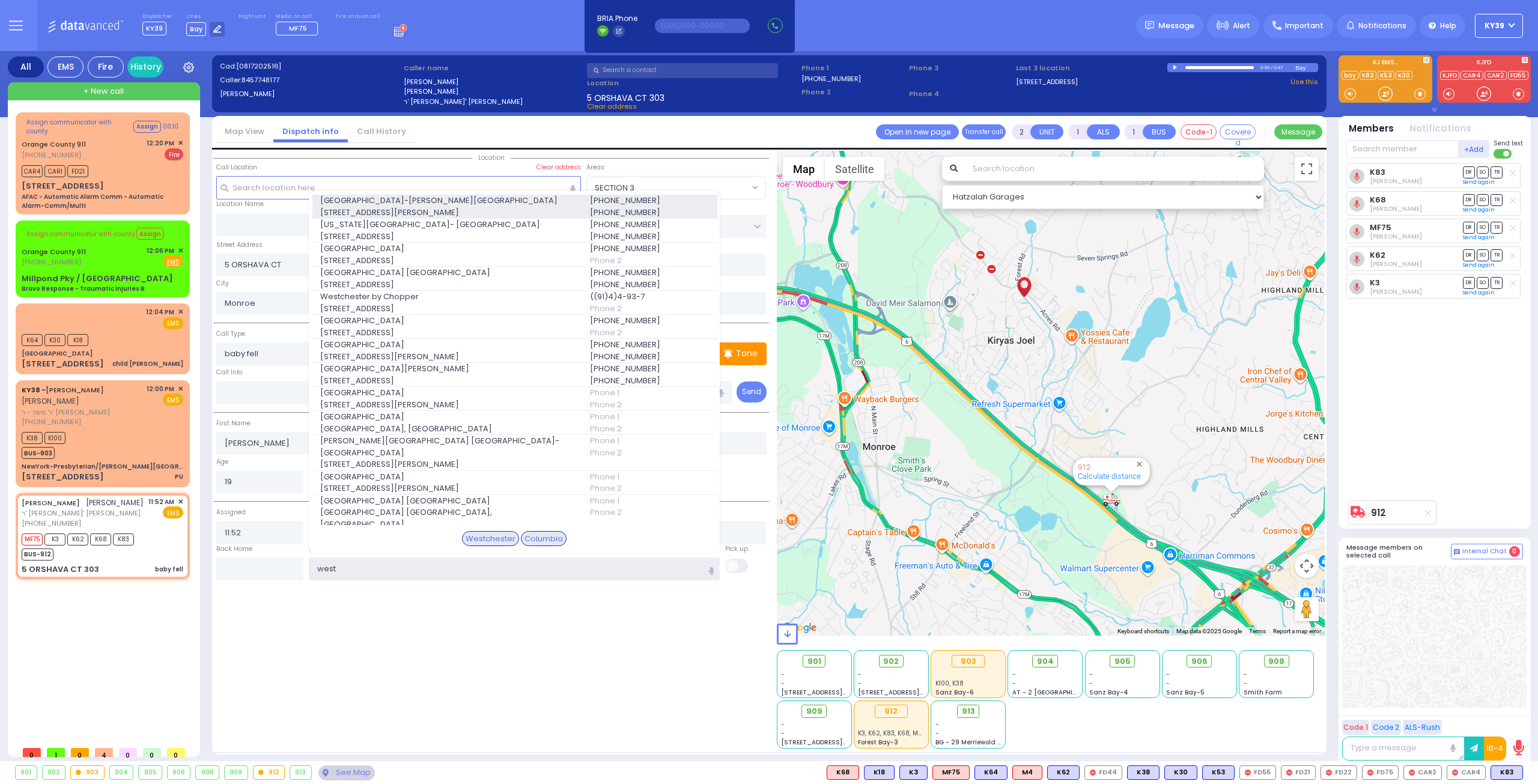
type input "west"
click at [457, 205] on div "Westchester Medical Center-Woods Road 100 Woods Rd." at bounding box center [447, 206] width 270 height 23
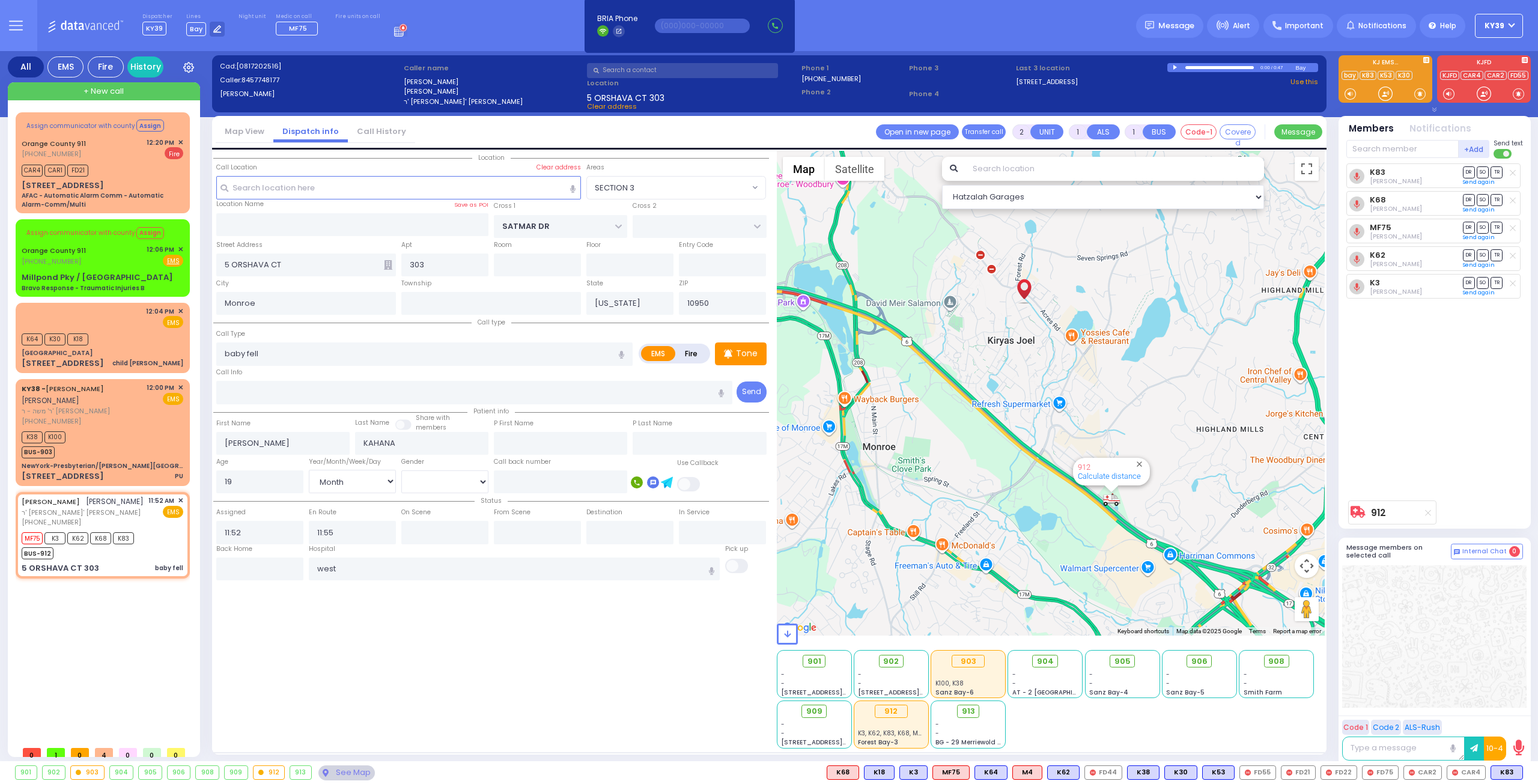
select select
radio input "true"
select select "Month"
type input "Westchester Medical Center-Woods Road"
select select "Hatzalah Garages"
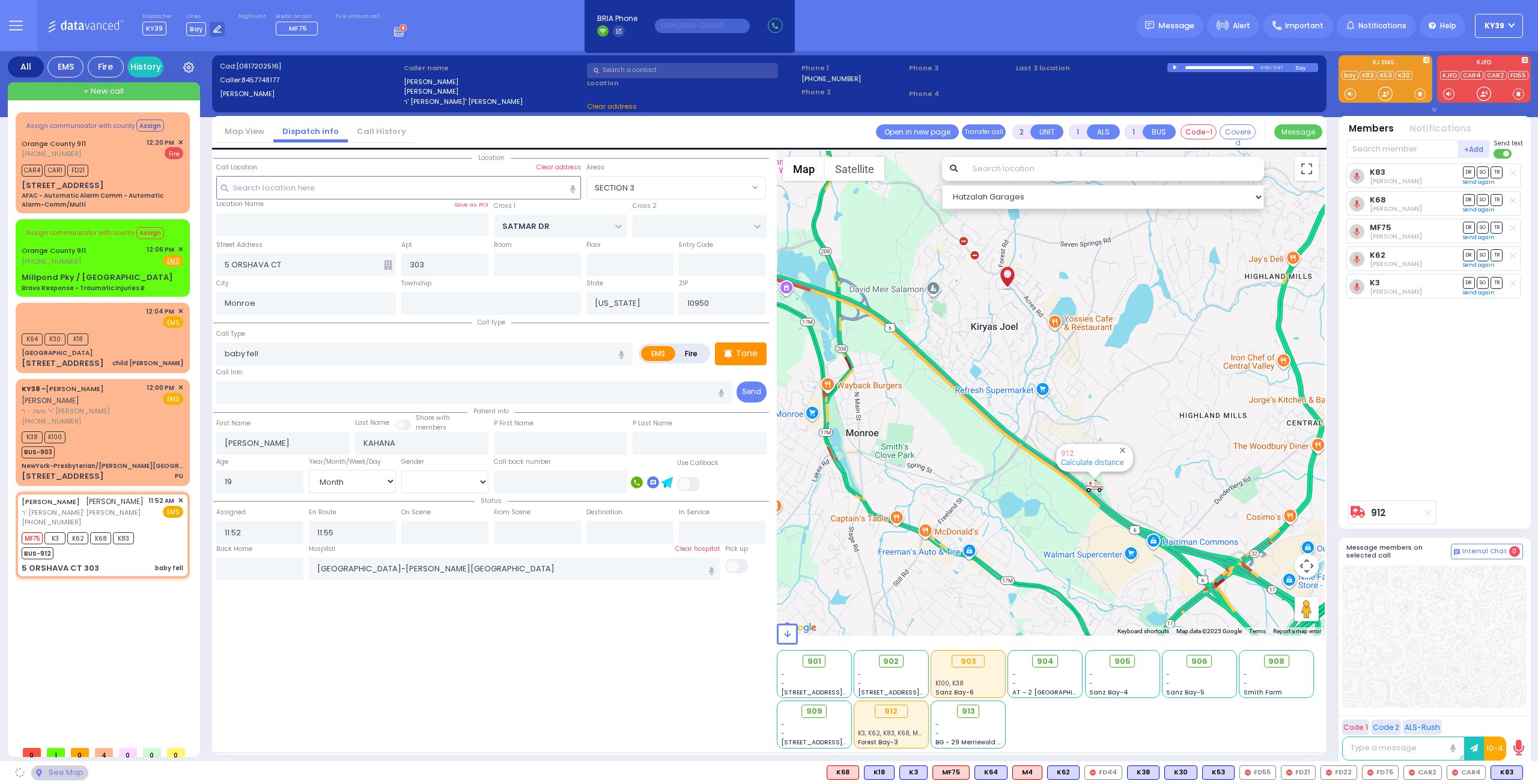
select select "SECTION 3"
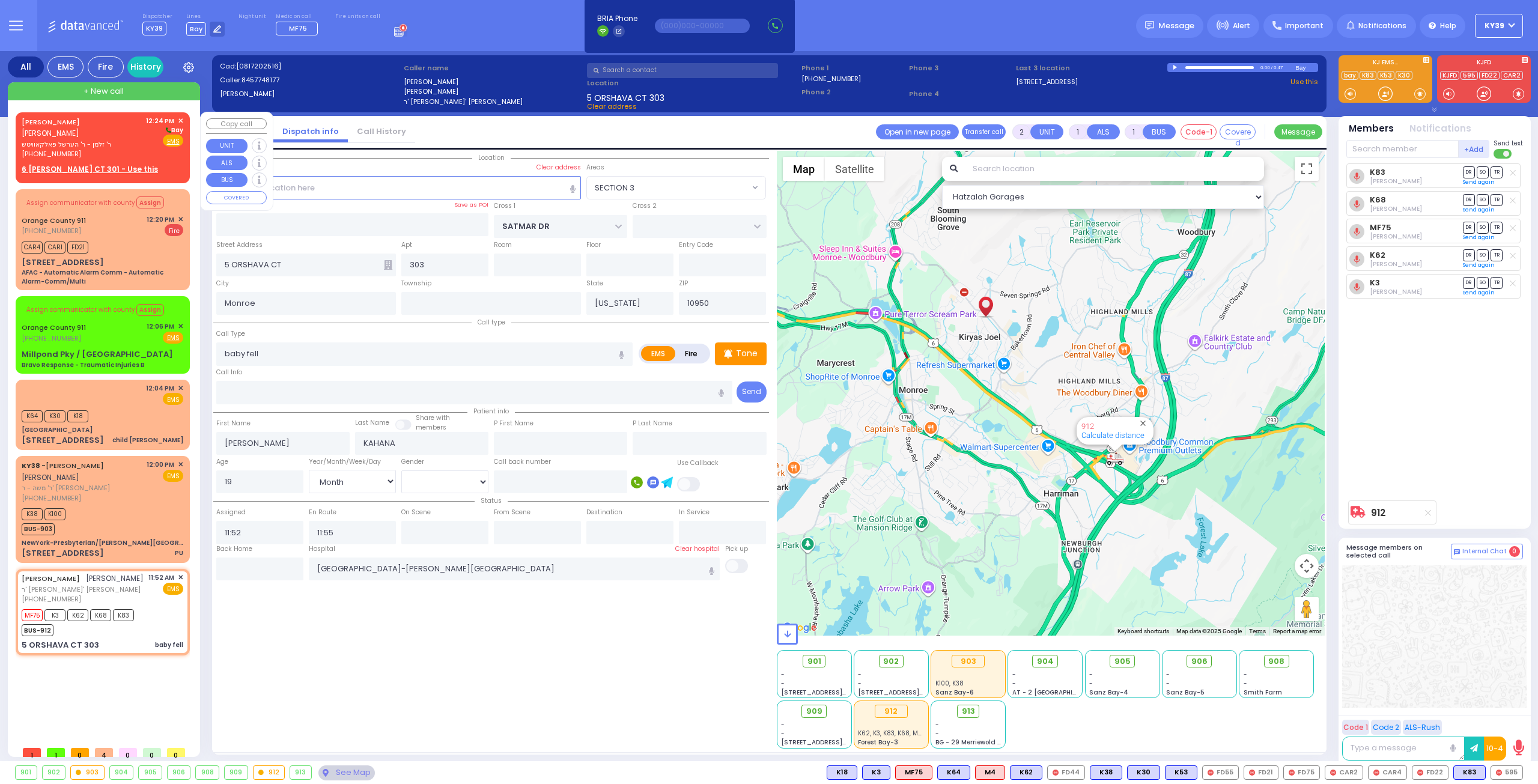
click at [124, 131] on div "MORDCHE BIENER מרדכי בינער ר' זלמן - ר' הערשל פאלקאוויטש (845) 537-1614 12:24 P…" at bounding box center [103, 138] width 162 height 44
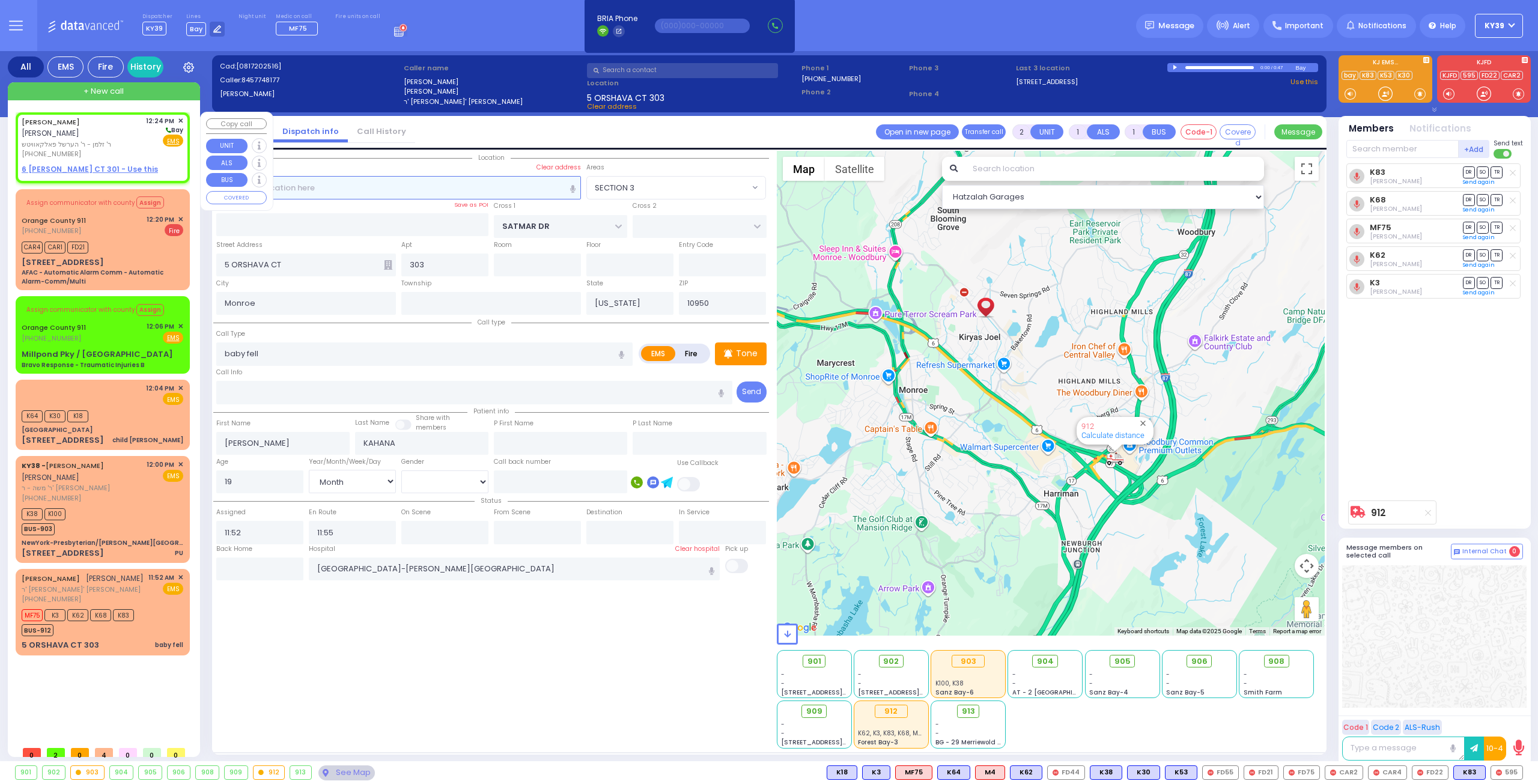
select select
radio input "true"
type input "[PERSON_NAME]"
select select
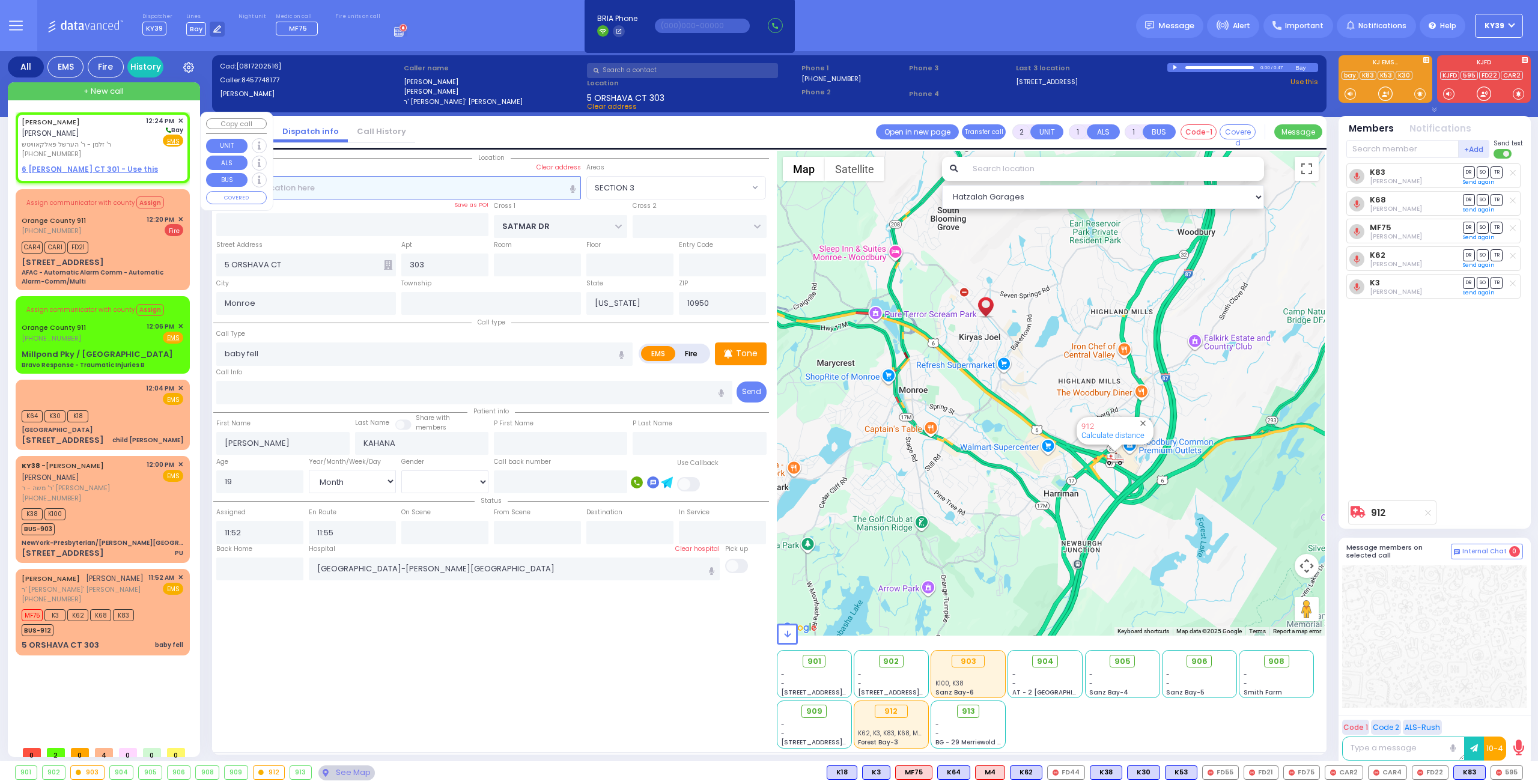
type input "12:24"
select select "Hatzalah Garages"
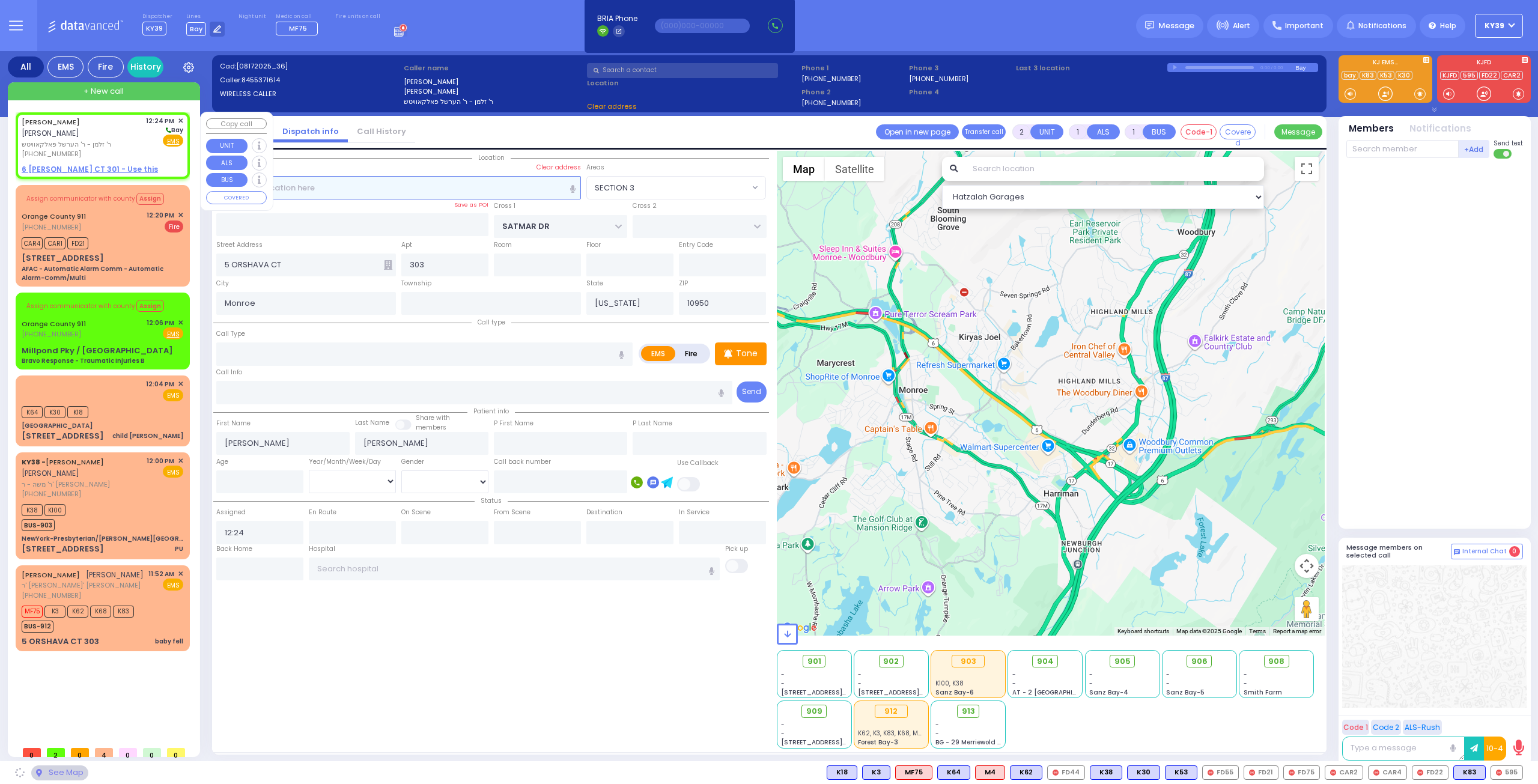
select select
radio input "true"
select select
select select "Hatzalah Garages"
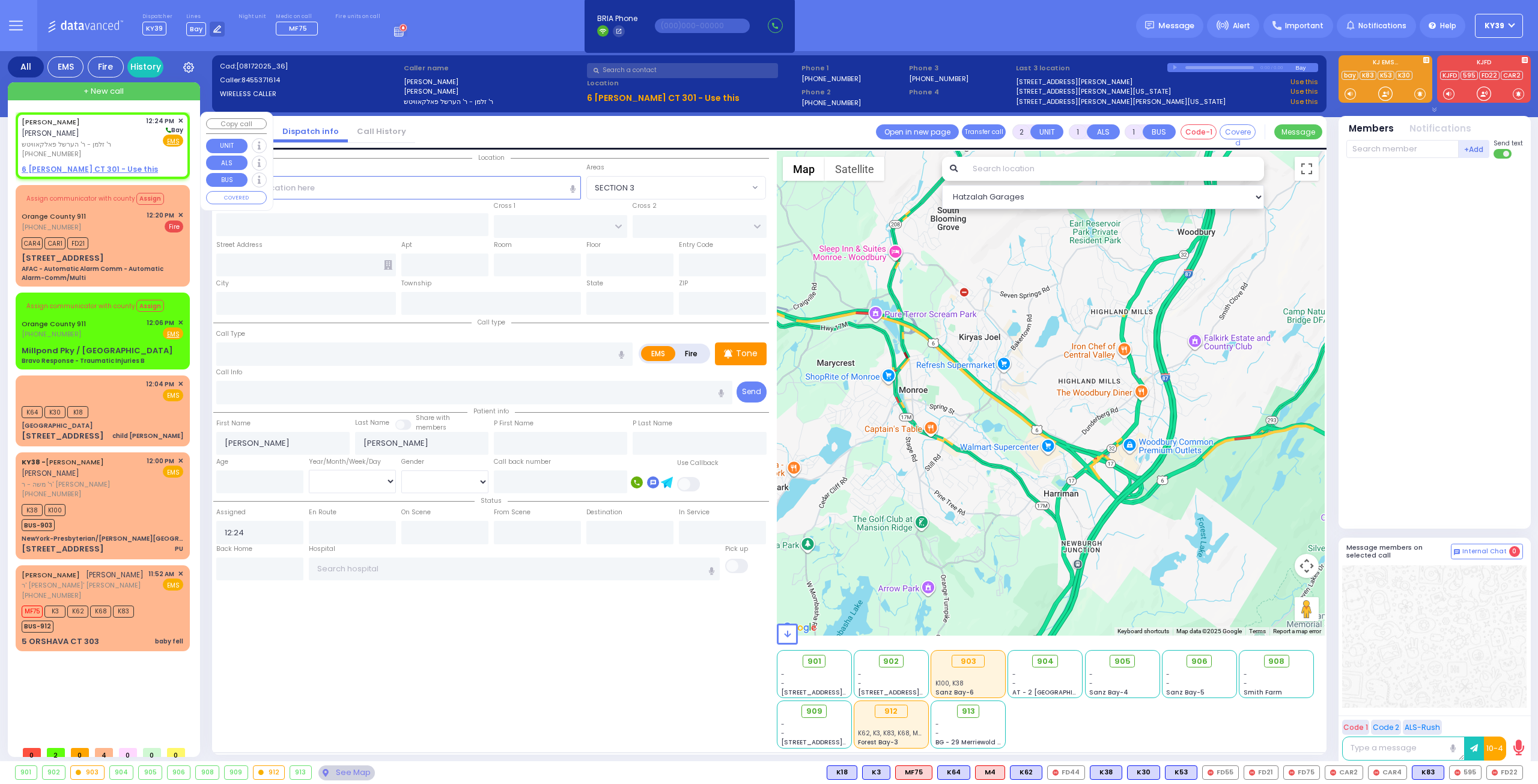
click at [110, 149] on div "[PHONE_NUMBER]" at bounding box center [82, 154] width 120 height 11
select select
radio input "true"
select select
select select "Hatzalah Garages"
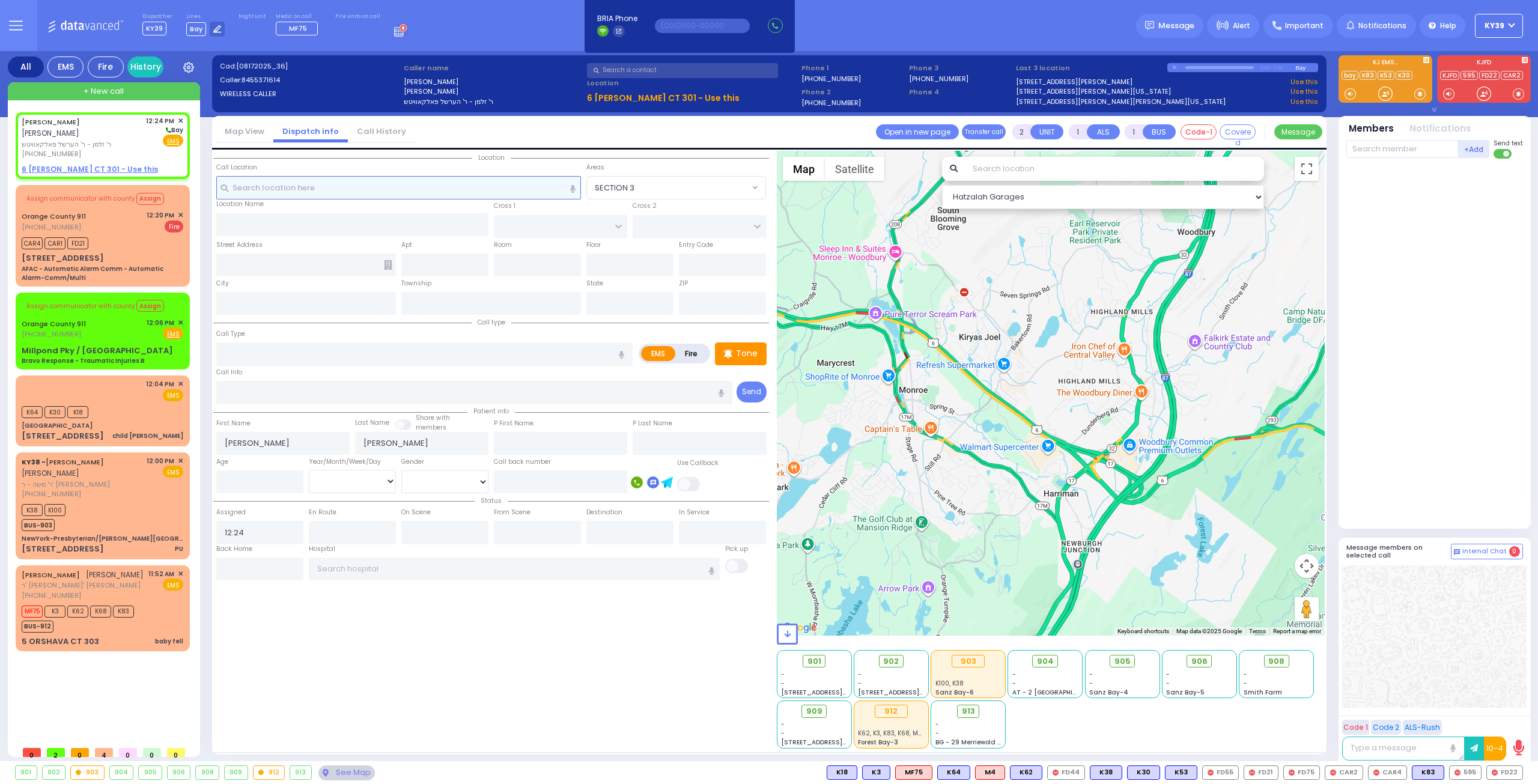
drag, startPoint x: 440, startPoint y: 191, endPoint x: 429, endPoint y: 188, distance: 11.4
click at [440, 191] on input "text" at bounding box center [399, 187] width 365 height 23
click at [342, 194] on input "text" at bounding box center [399, 187] width 365 height 23
select select
radio input "true"
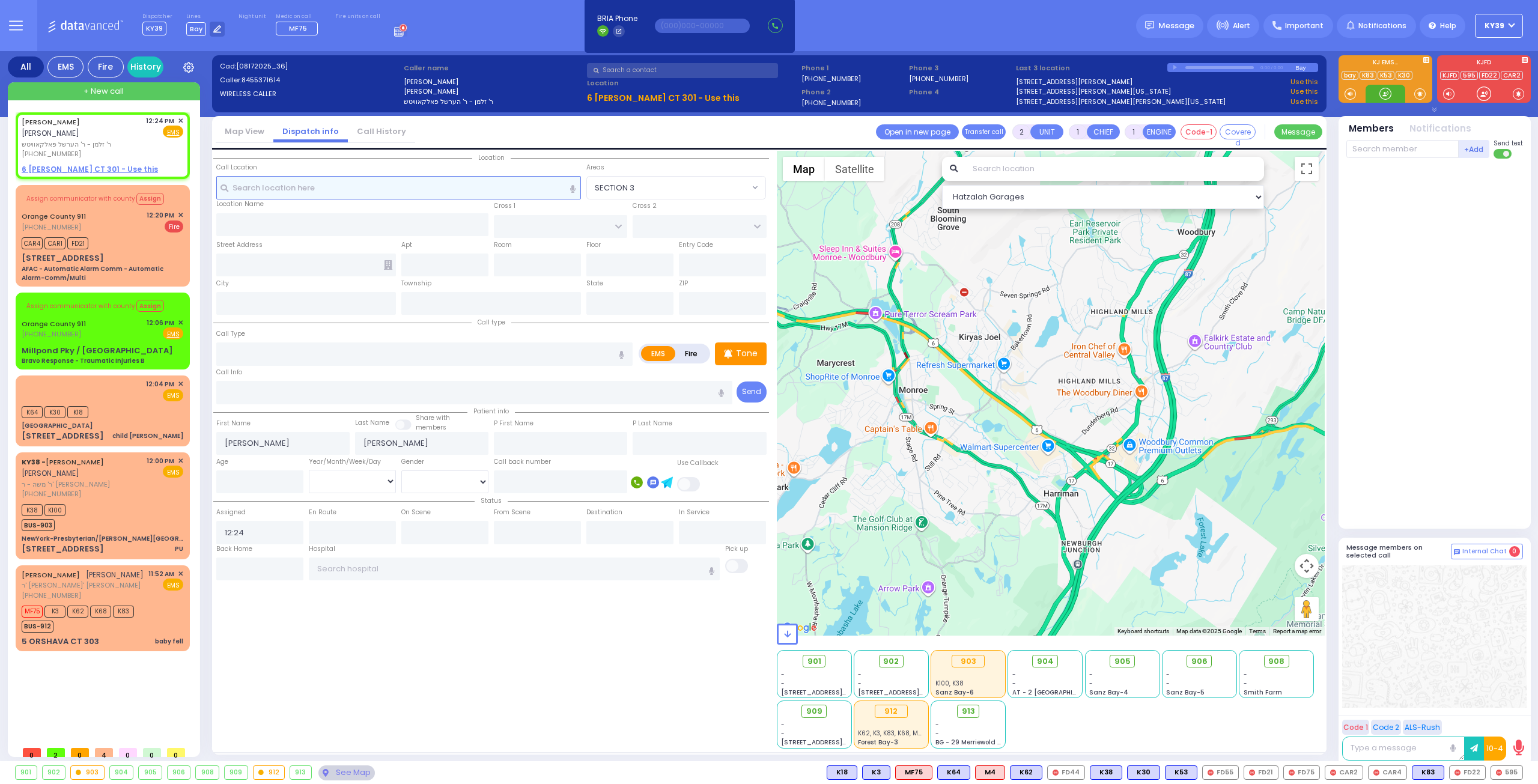
select select
select select "Hatzalah Garages"
click at [270, 180] on input "text" at bounding box center [399, 187] width 365 height 23
click at [300, 186] on input "text" at bounding box center [399, 187] width 365 height 23
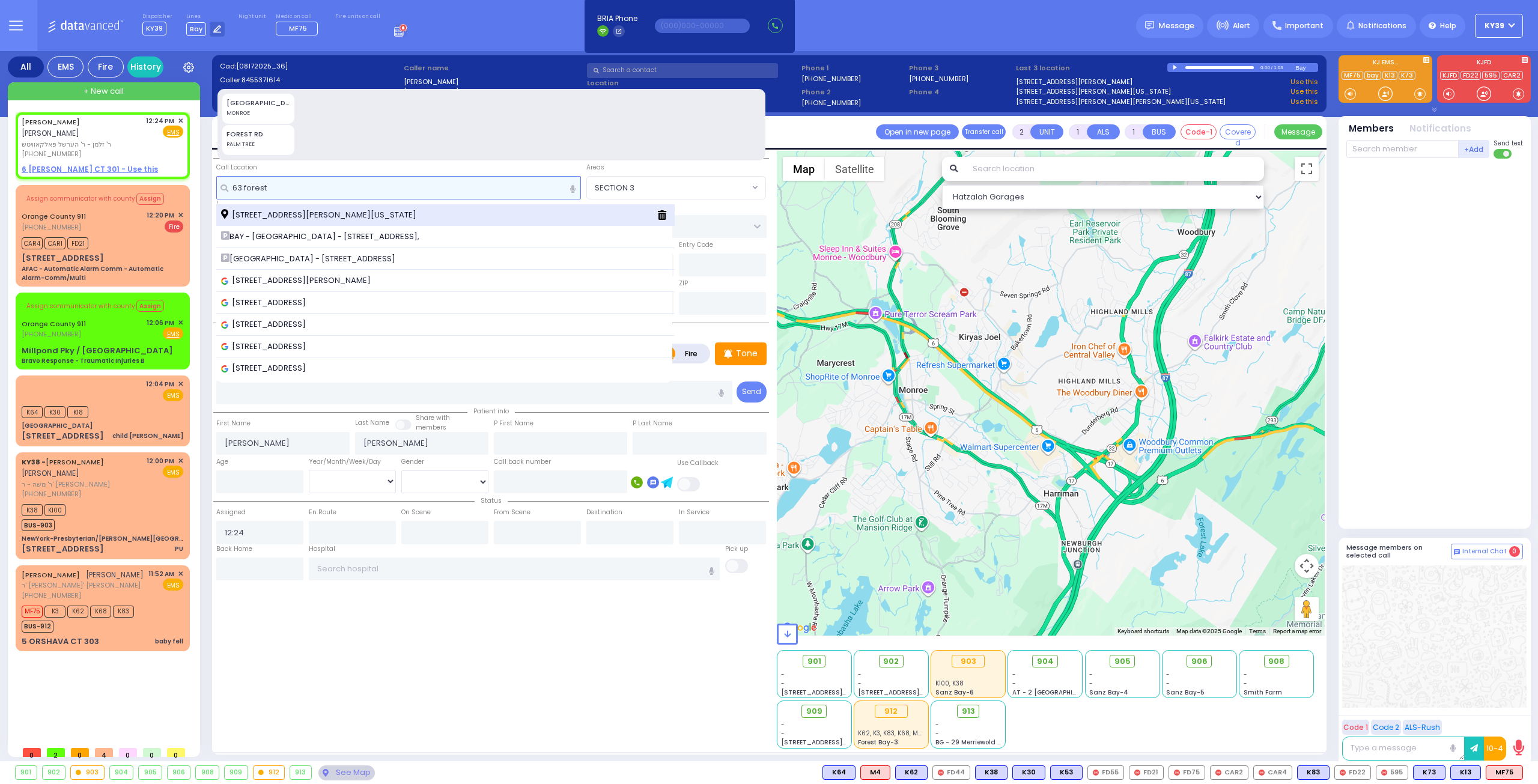
type input "63 forest"
click at [371, 211] on span "63 Forest Rd Monroe New York 10950" at bounding box center [321, 214] width 200 height 12
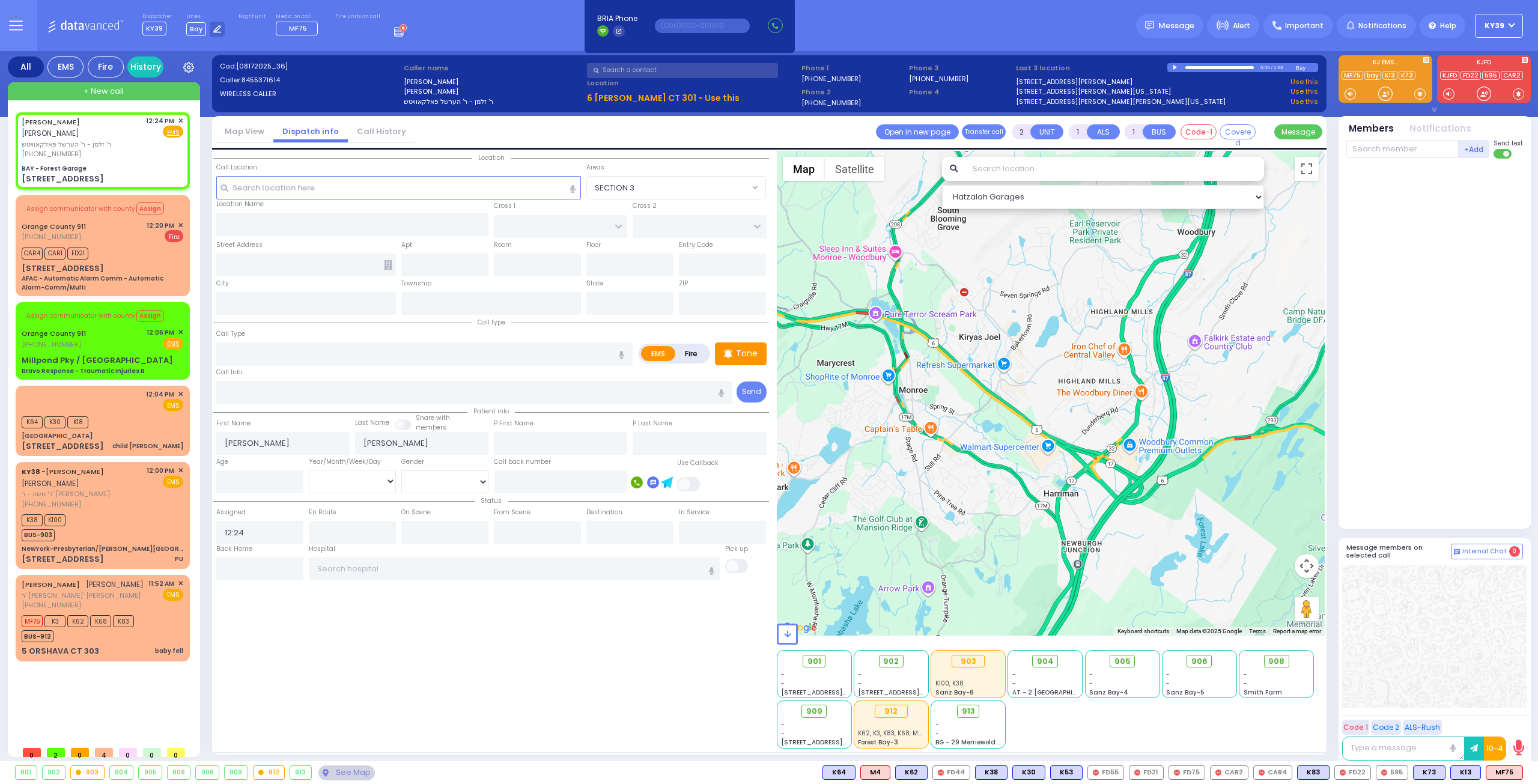
select select
radio input "true"
select select
select select "Hatzalah Garages"
type input "BAY - Forest Garage"
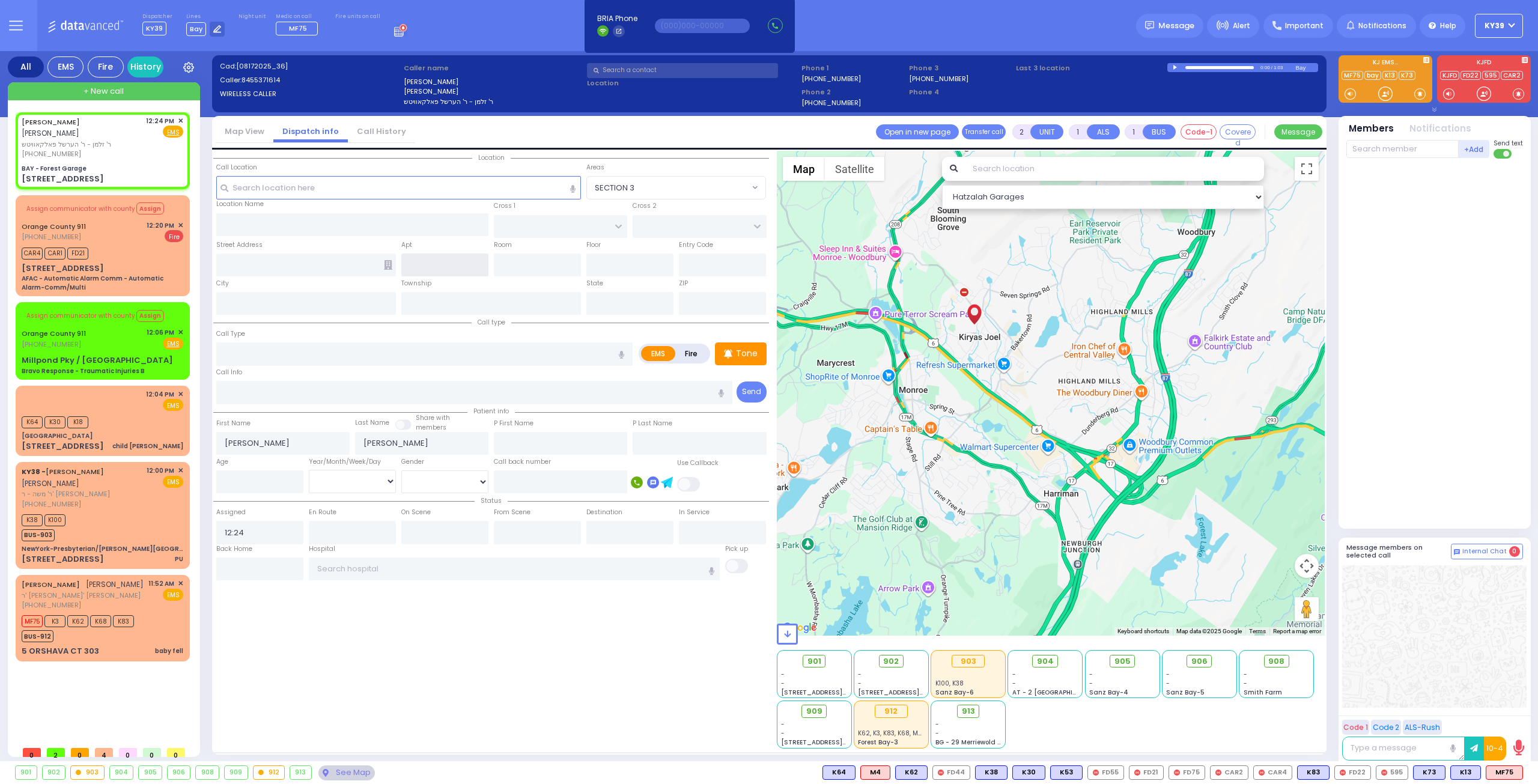
type input "SANZ COURT"
type input "[PERSON_NAME] COURT"
type input "[STREET_ADDRESS]"
type input "Monroe"
type input "[US_STATE]"
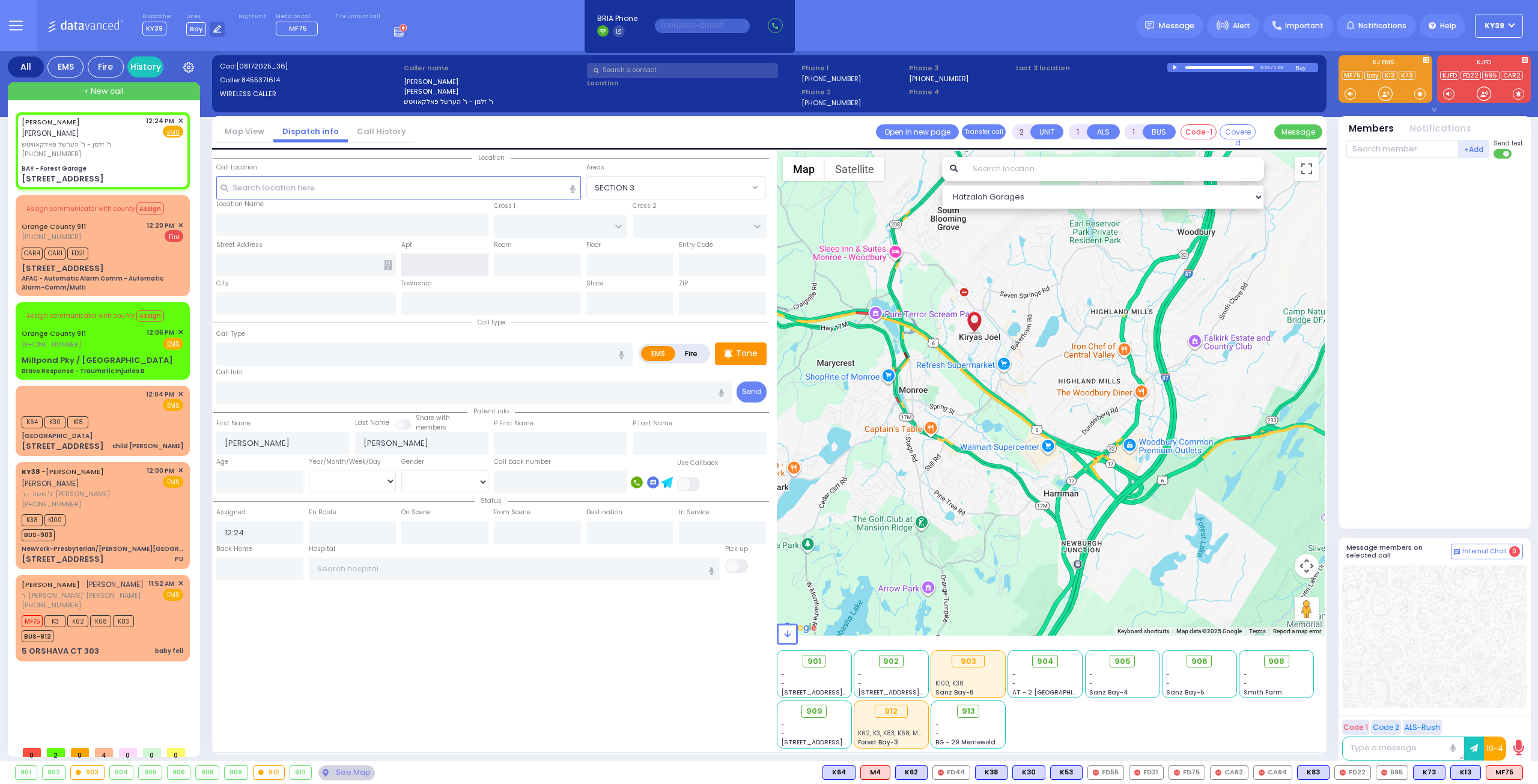
type input "10950"
select select "SECTION 2"
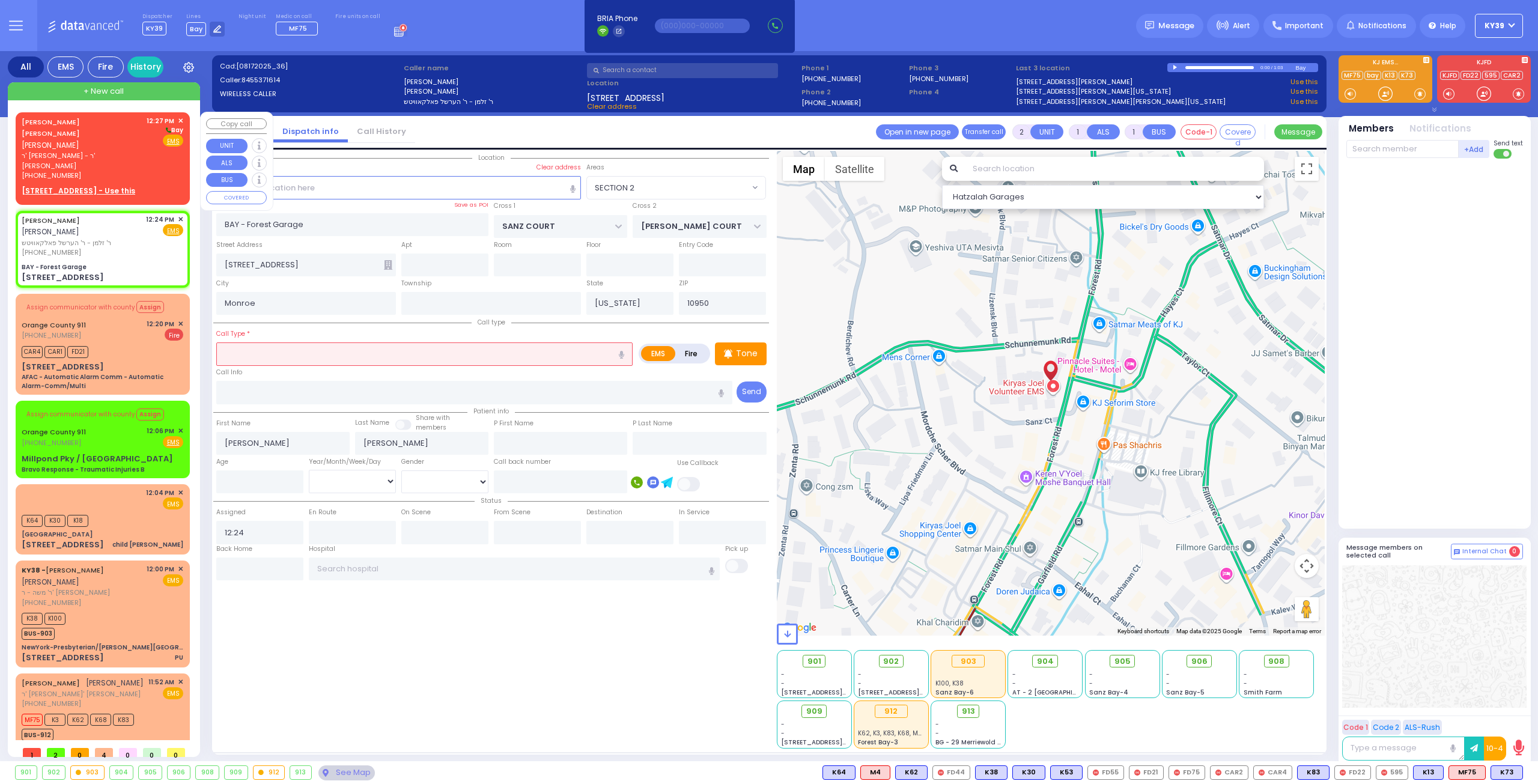
click at [141, 136] on div "MOSHE MAYER SILBERSTEIN משה מאיר זילבערשטיין" at bounding box center [82, 134] width 121 height 35
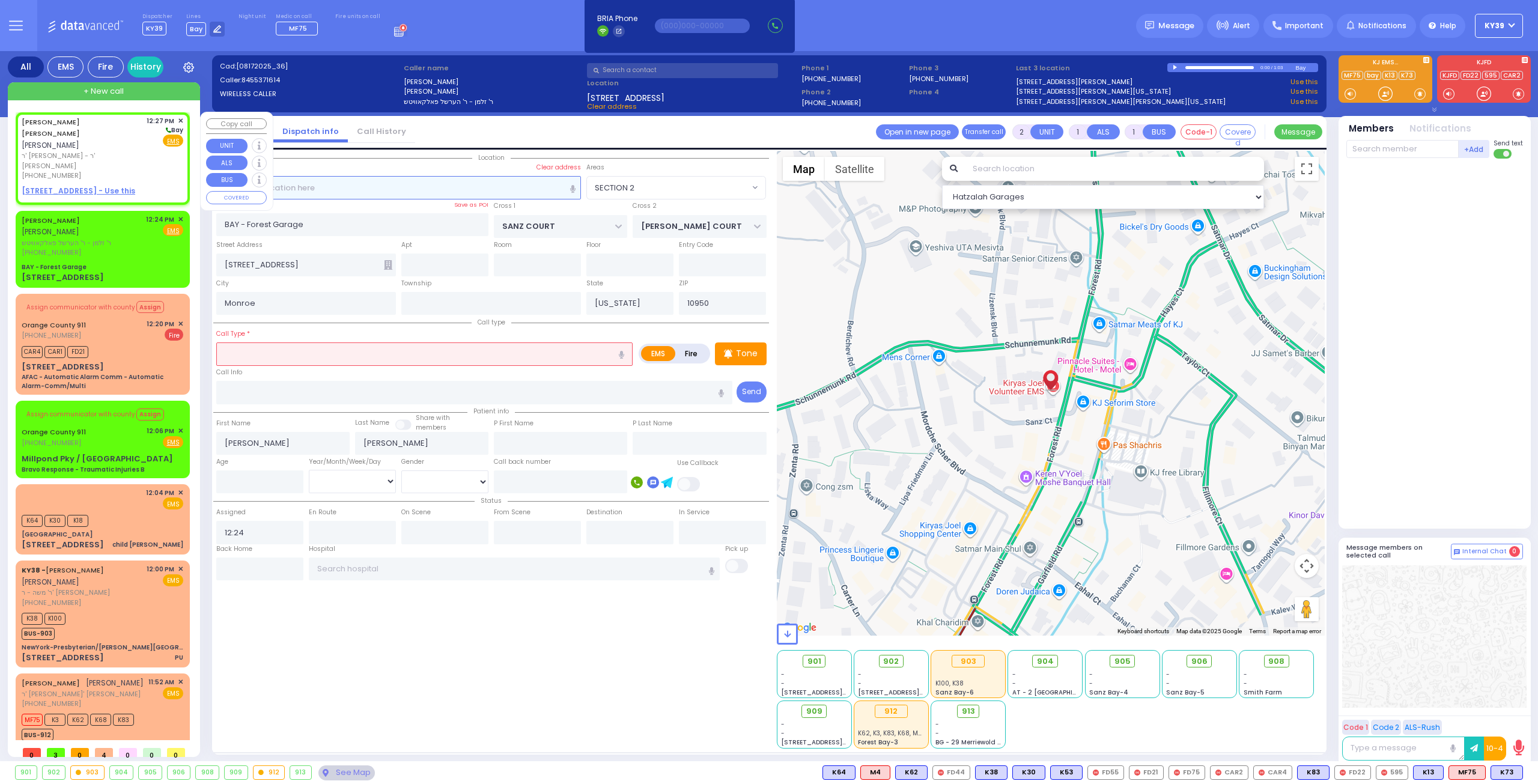
select select
radio input "true"
type input "[PERSON_NAME]"
type input "SILBERSTEIN"
select select
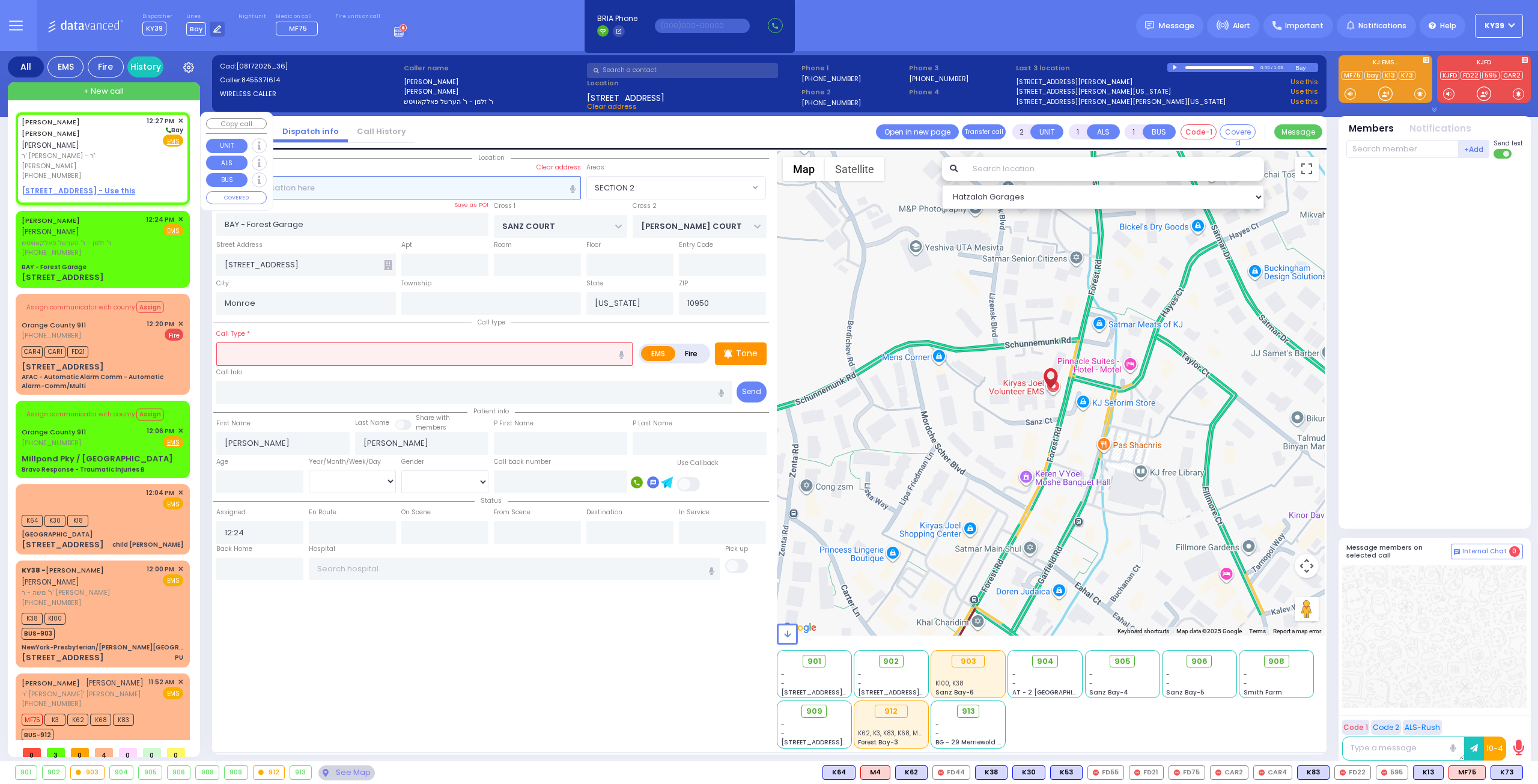
type input "12:27"
select select "Hatzalah Garages"
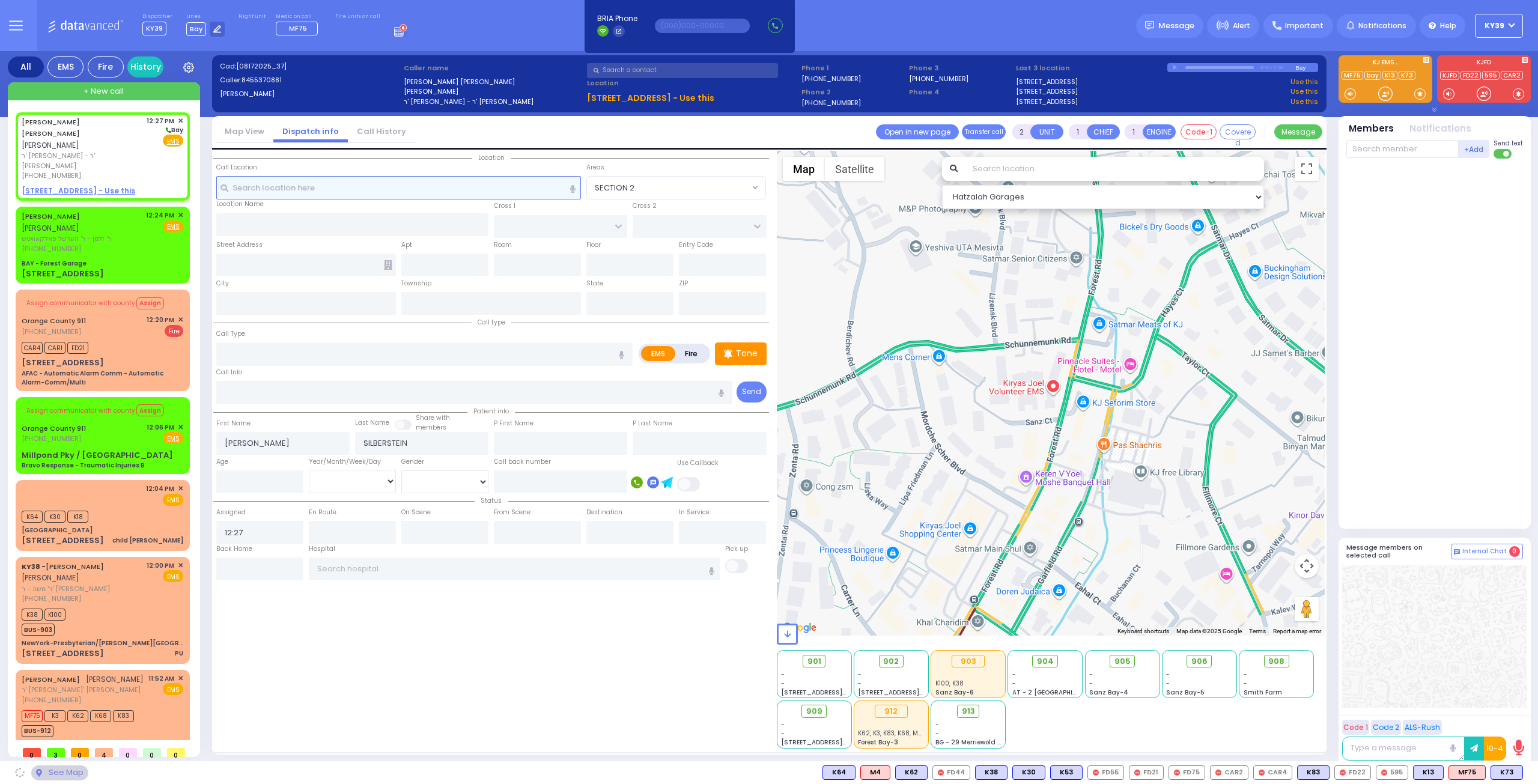
select select
radio input "true"
select select
select select "Hatzalah Garages"
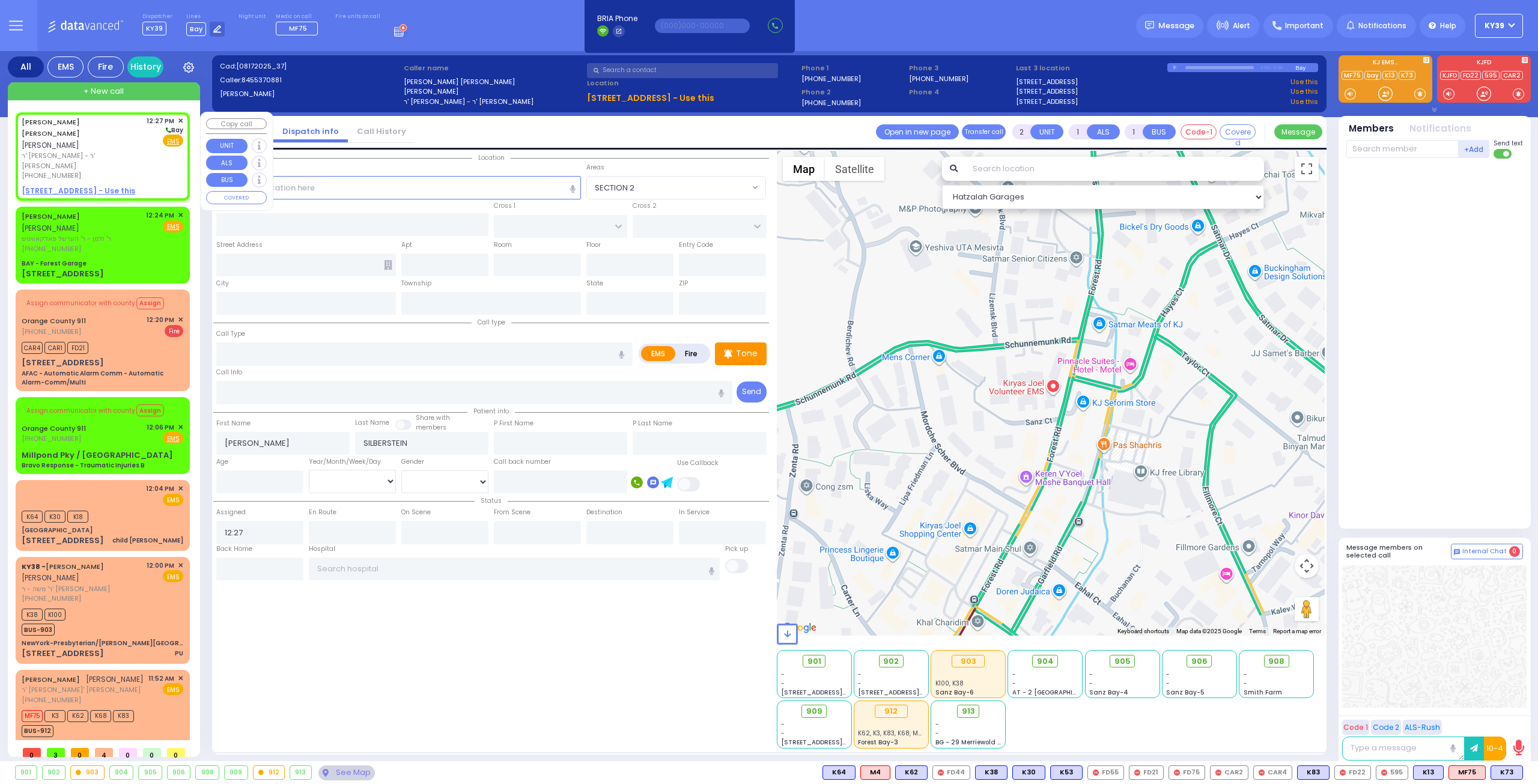
click at [134, 150] on span "ר' [PERSON_NAME] - ר' [PERSON_NAME]" at bounding box center [82, 160] width 121 height 20
select select
radio input "true"
select select
select select "Hatzalah Garages"
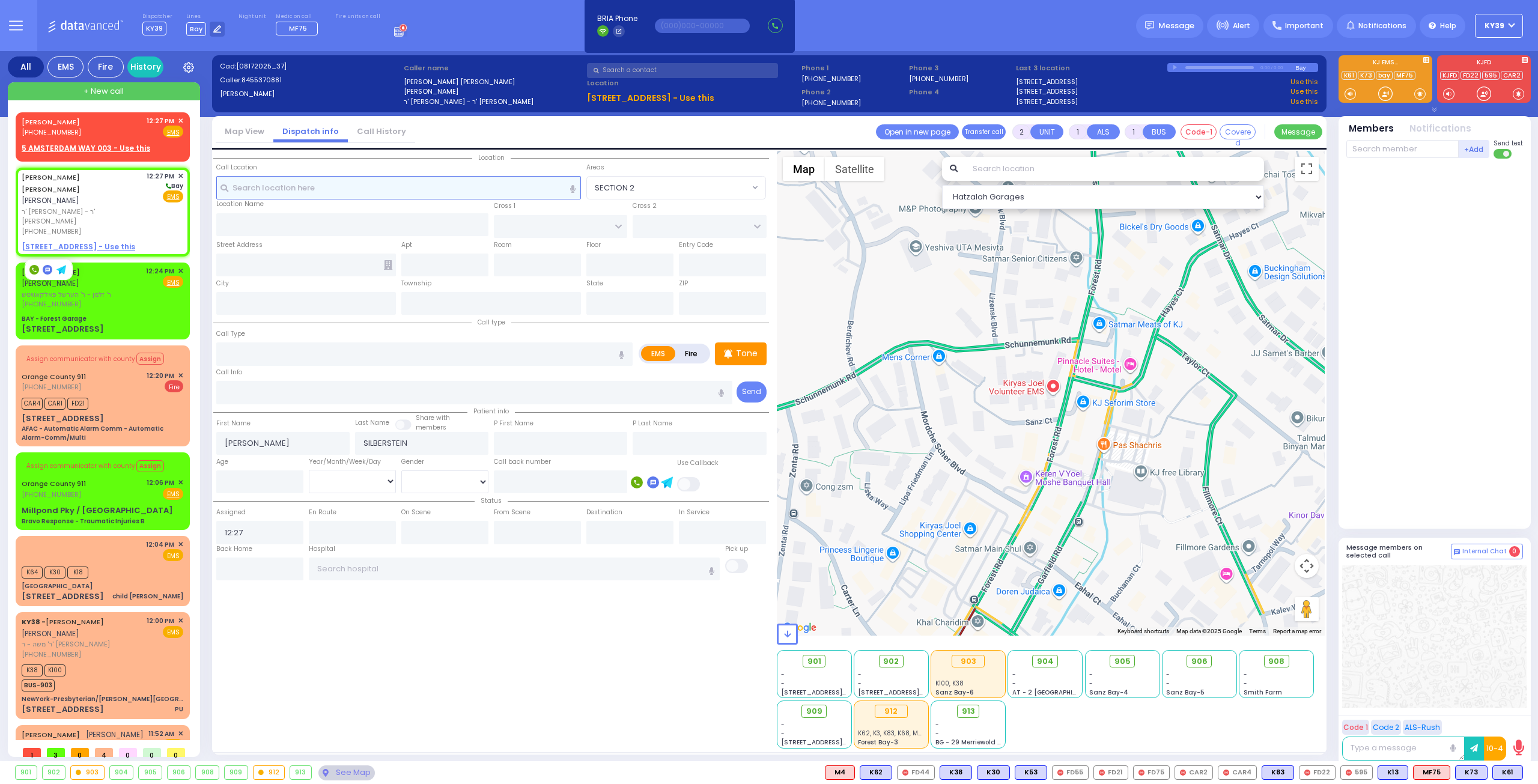
drag, startPoint x: 58, startPoint y: 269, endPoint x: 304, endPoint y: 179, distance: 261.9
click at [298, 179] on input "text" at bounding box center [399, 187] width 365 height 23
select select
radio input "true"
select select
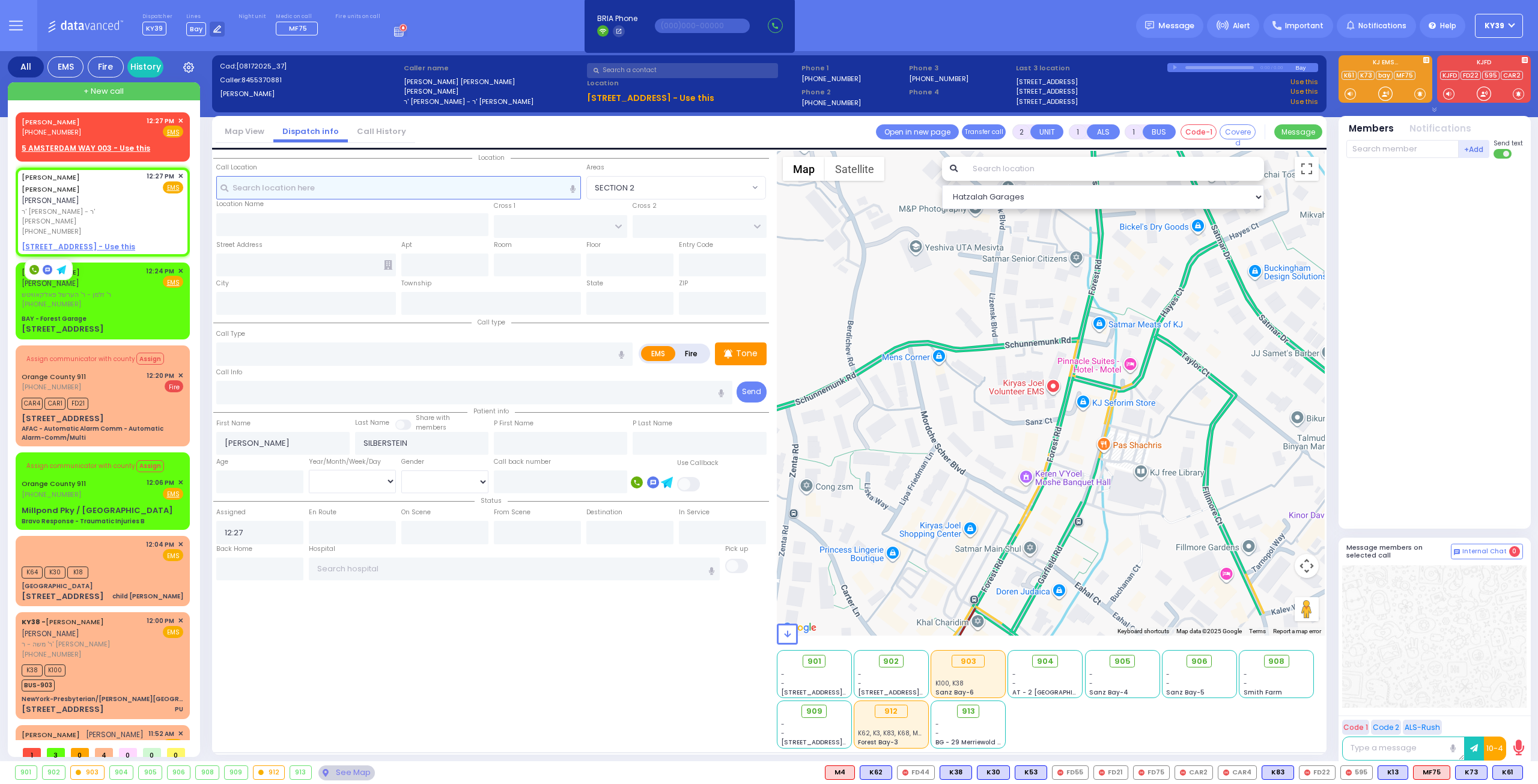
select select "Hatzalah Garages"
click at [328, 181] on input "text" at bounding box center [399, 187] width 365 height 23
click at [126, 207] on span "ר' [PERSON_NAME] - ר' [PERSON_NAME]" at bounding box center [82, 217] width 121 height 20
select select
radio input "true"
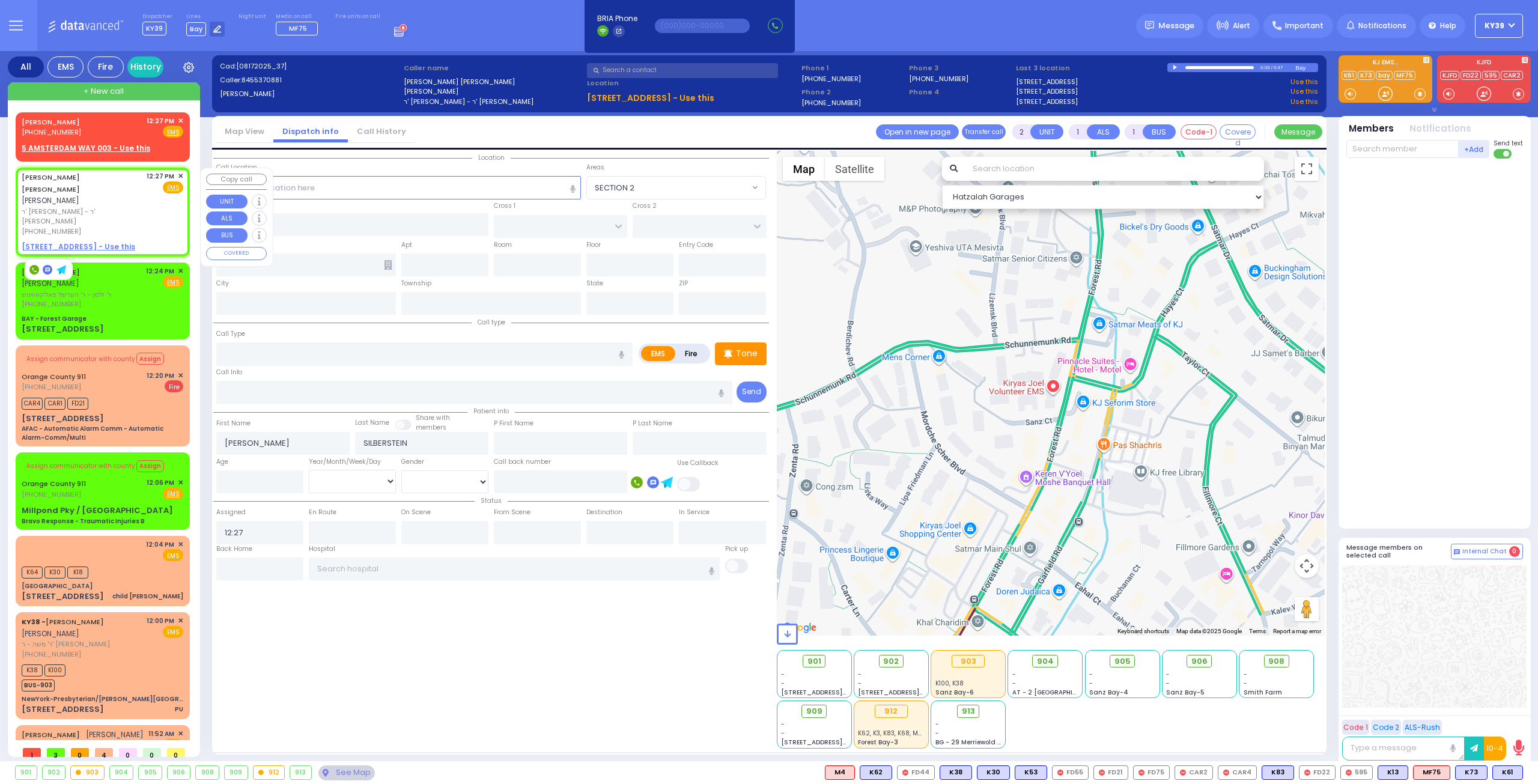
select select
select select "Hatzalah Garages"
click at [300, 188] on input "text" at bounding box center [399, 187] width 365 height 23
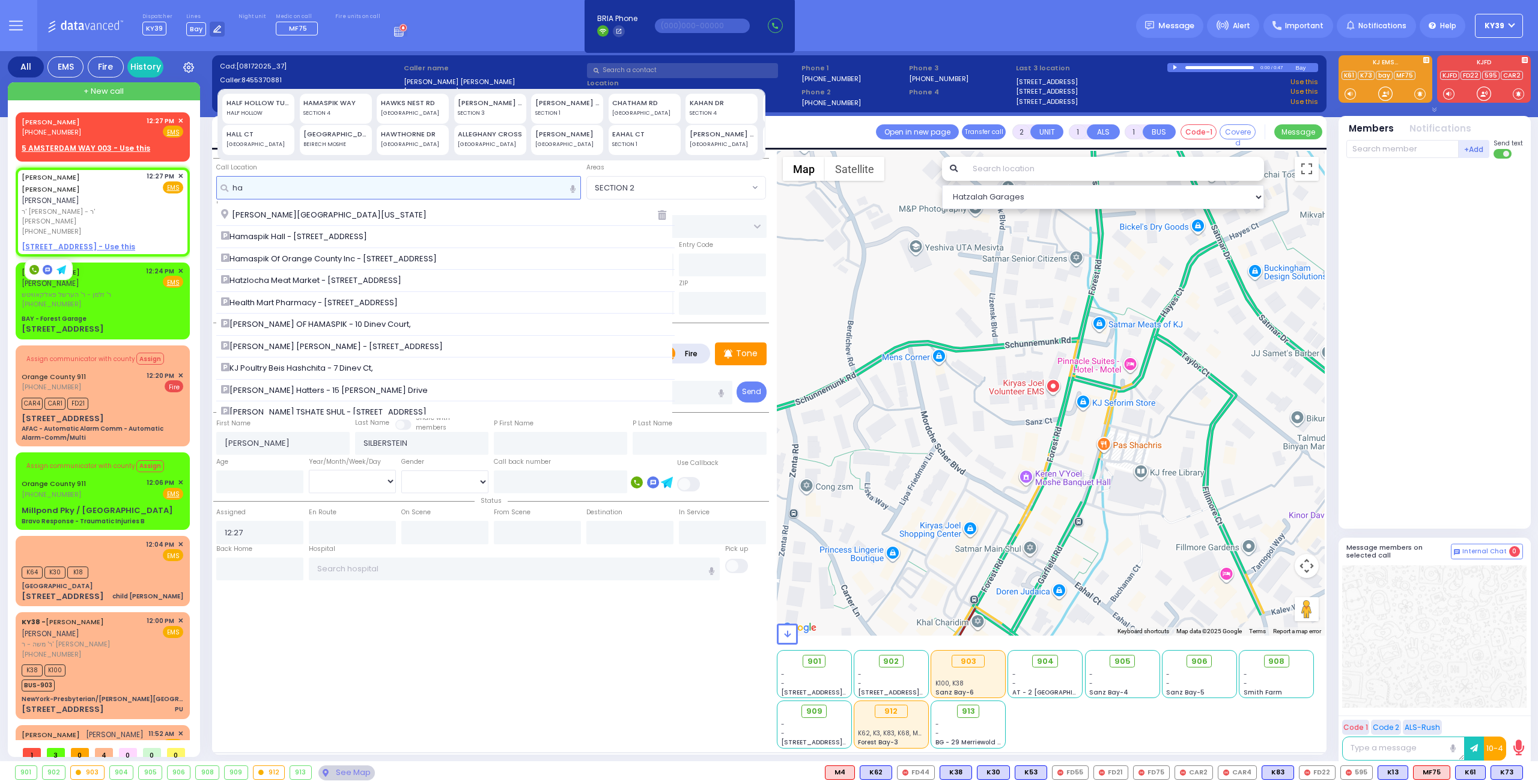
type input "h"
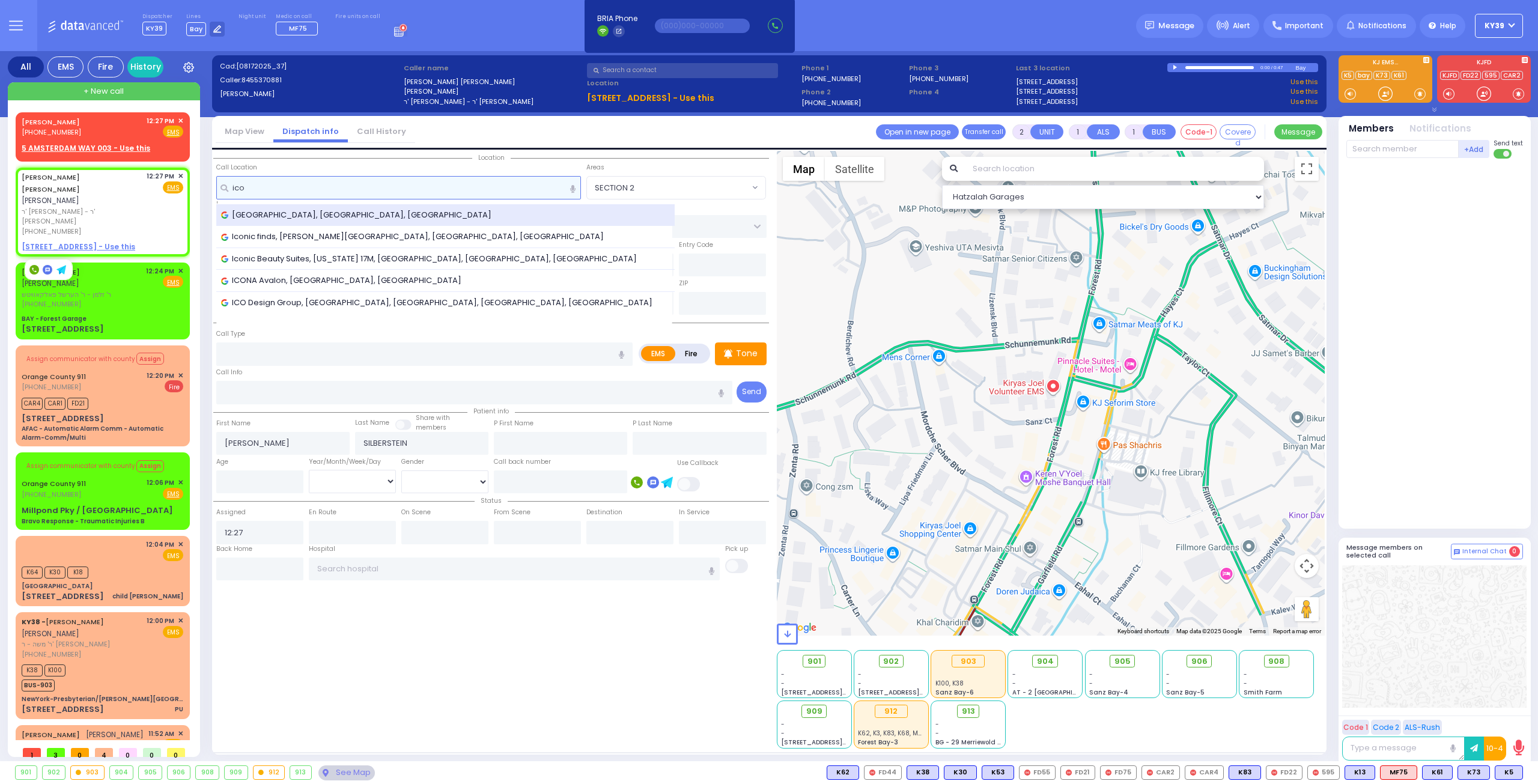
type input "ico"
click at [331, 220] on span "Icon Mall, Acres Road, Monroe, NY, USA" at bounding box center [358, 214] width 274 height 12
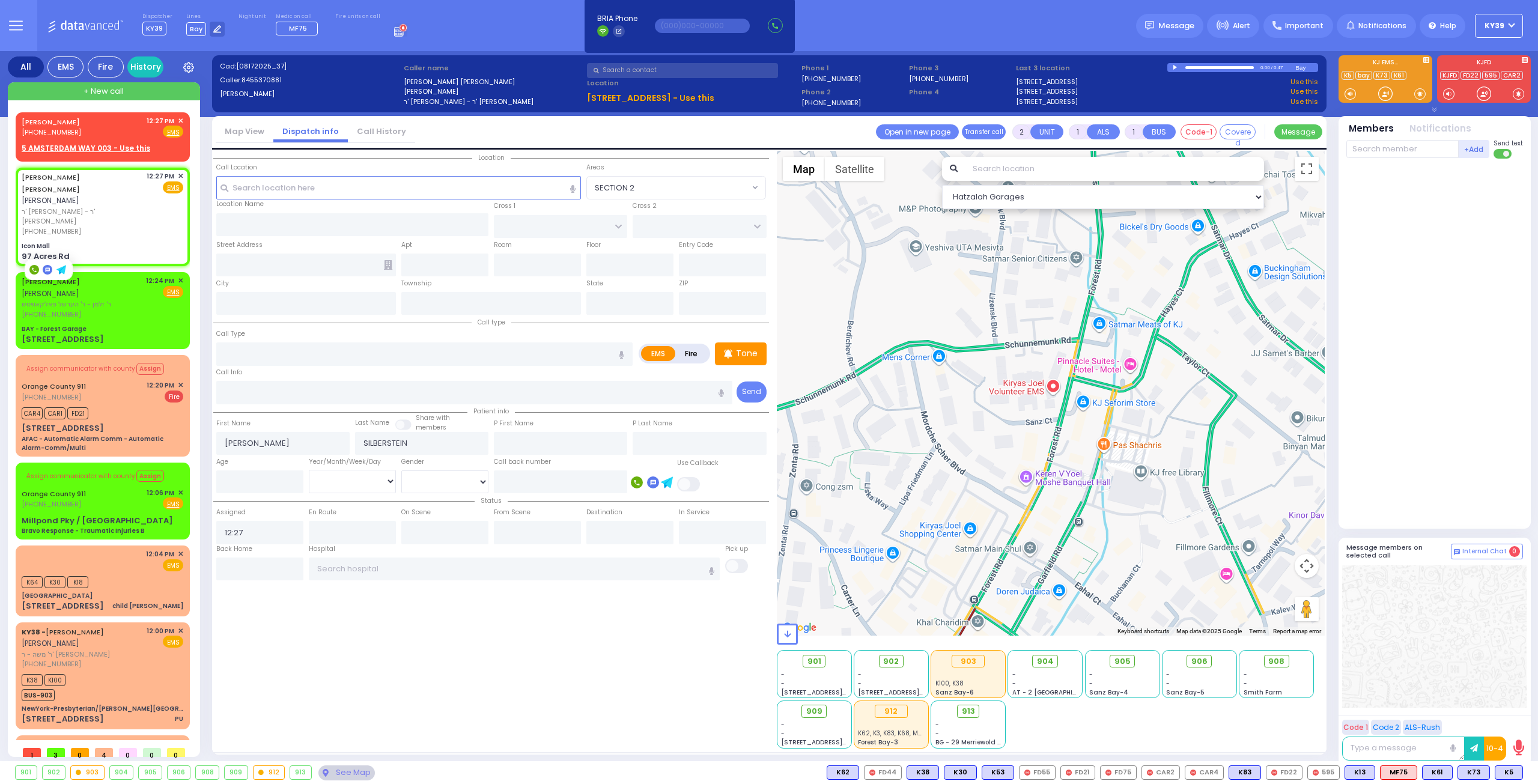
select select
radio input "true"
select select
select select "Hatzalah Garages"
type input "Icon Mall"
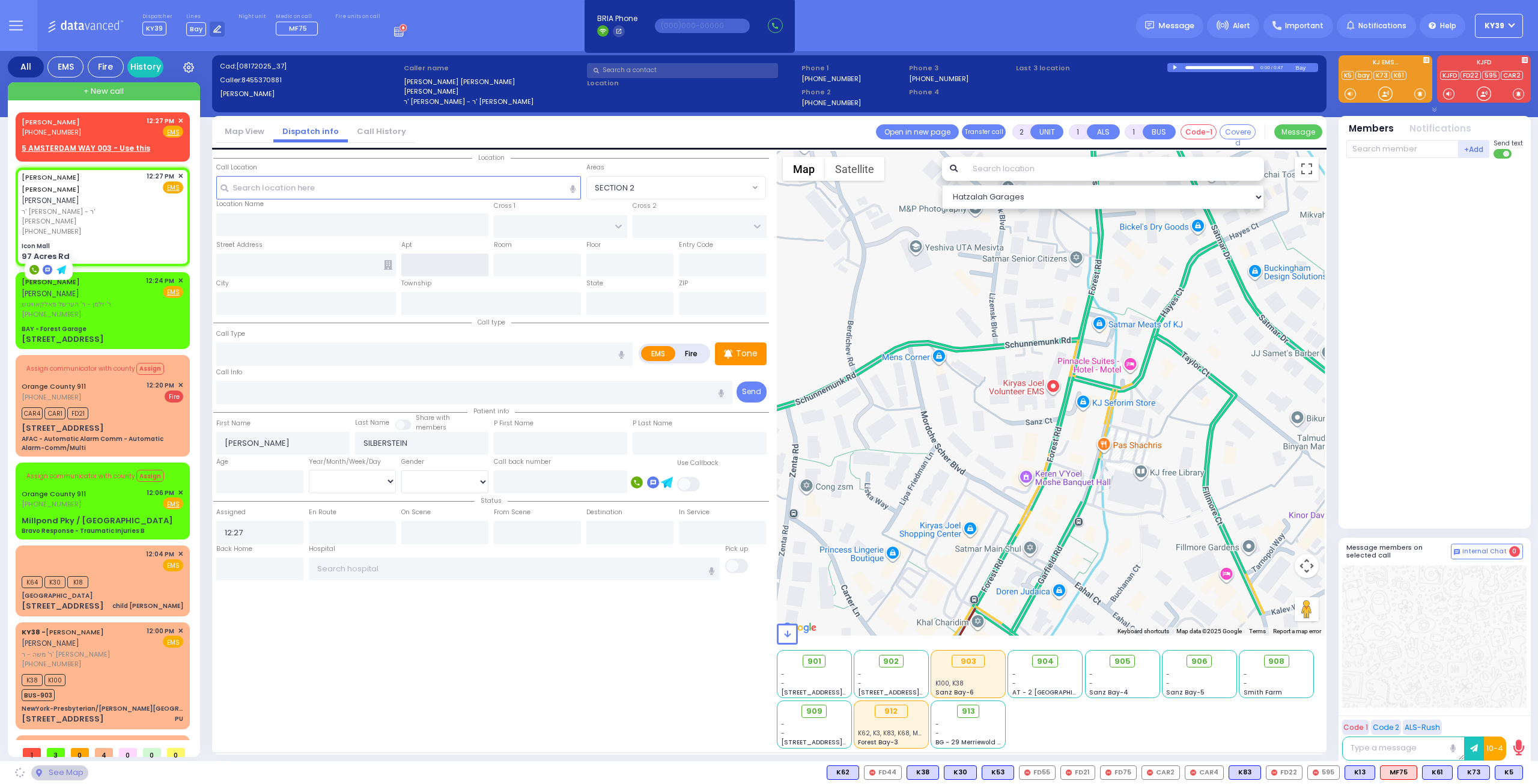
type input "AMSTERDAM WAY"
type input "[GEOGRAPHIC_DATA]"
type input "97 Acres Rd"
type input "[PERSON_NAME]"
type input "[US_STATE]"
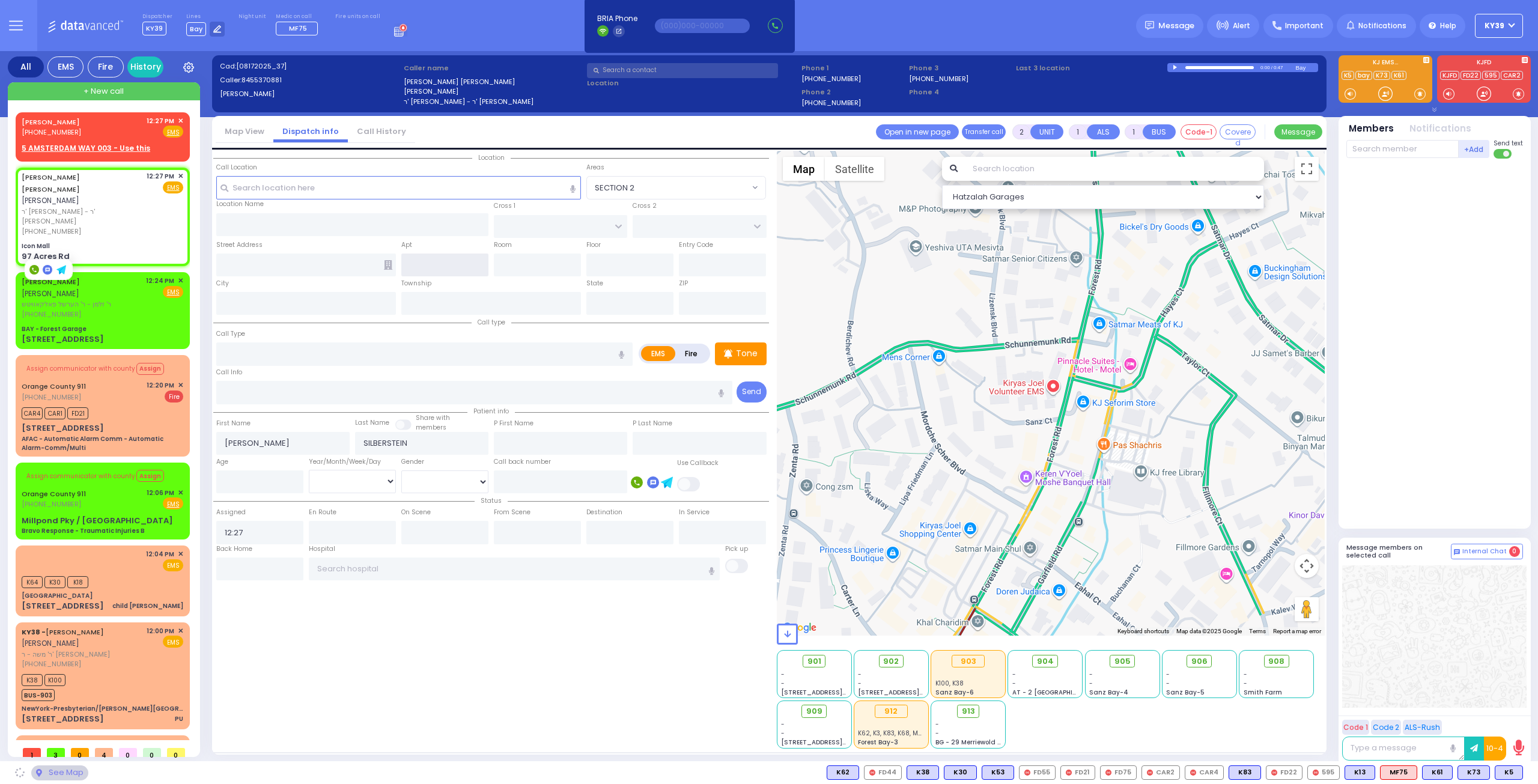
type input "10950"
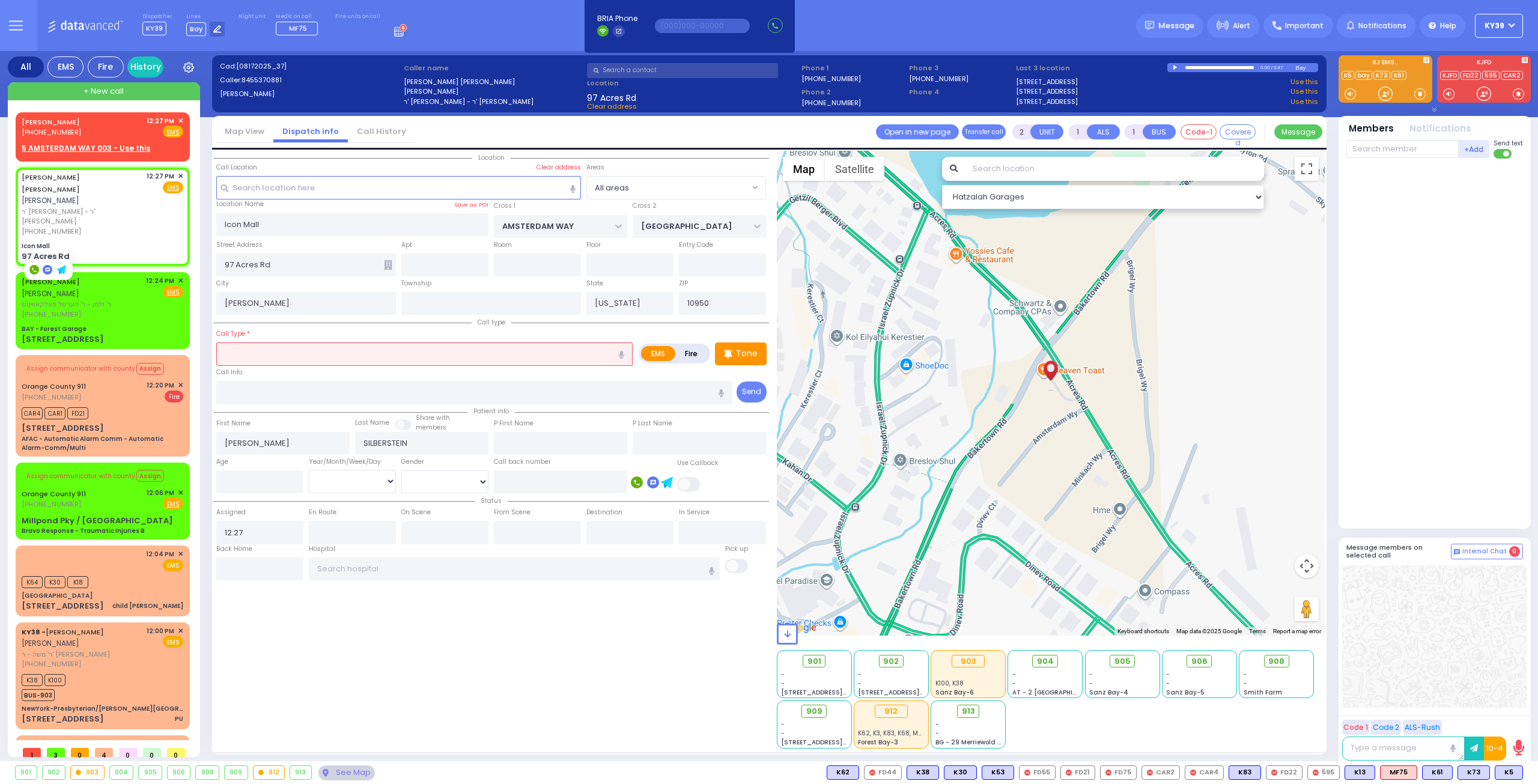
click at [254, 352] on input "text" at bounding box center [425, 354] width 416 height 23
type input "pt fainting"
select select
radio input "true"
select select
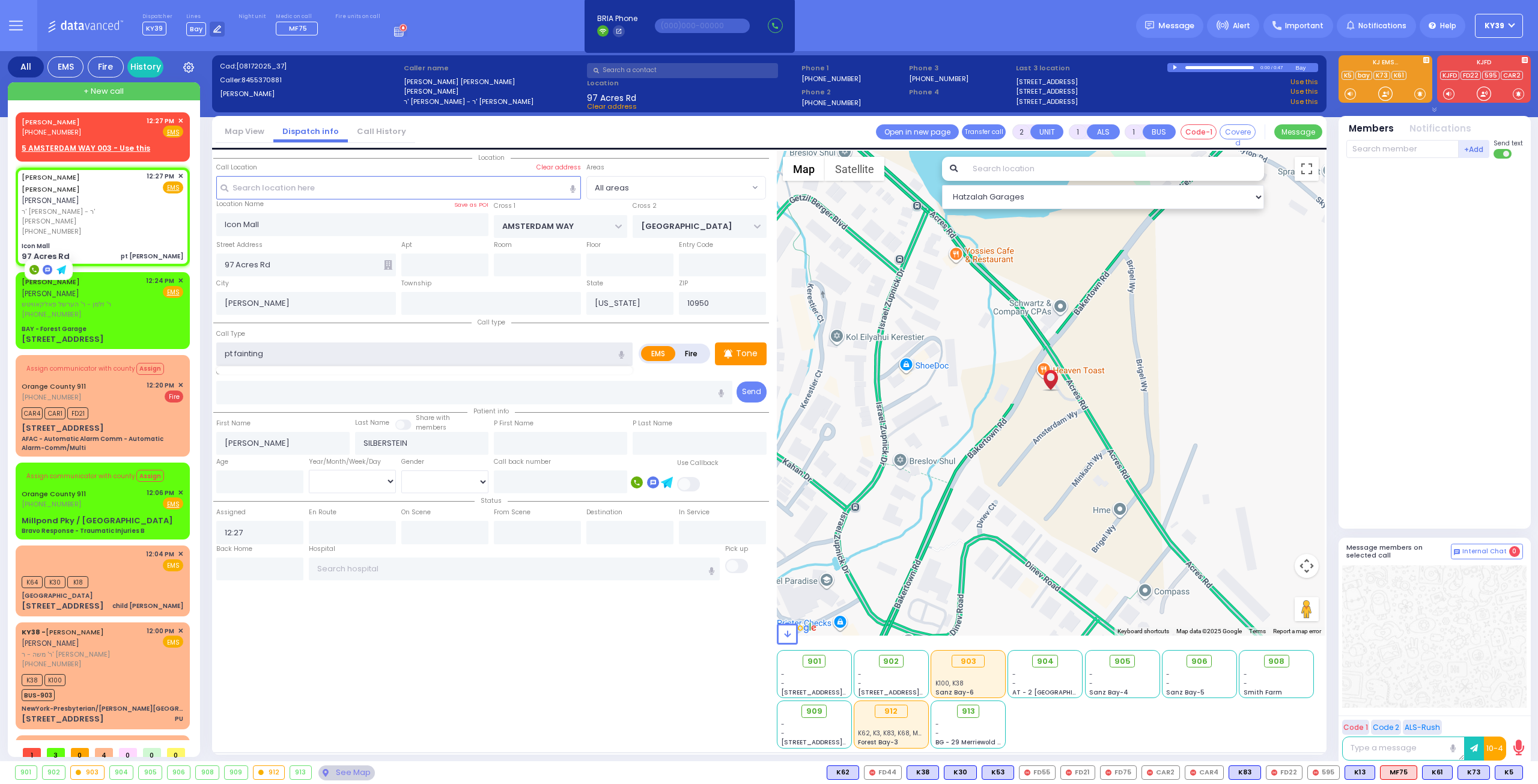
select select "Hatzalah Garages"
type input "pt fainting"
select select
radio input "true"
select select
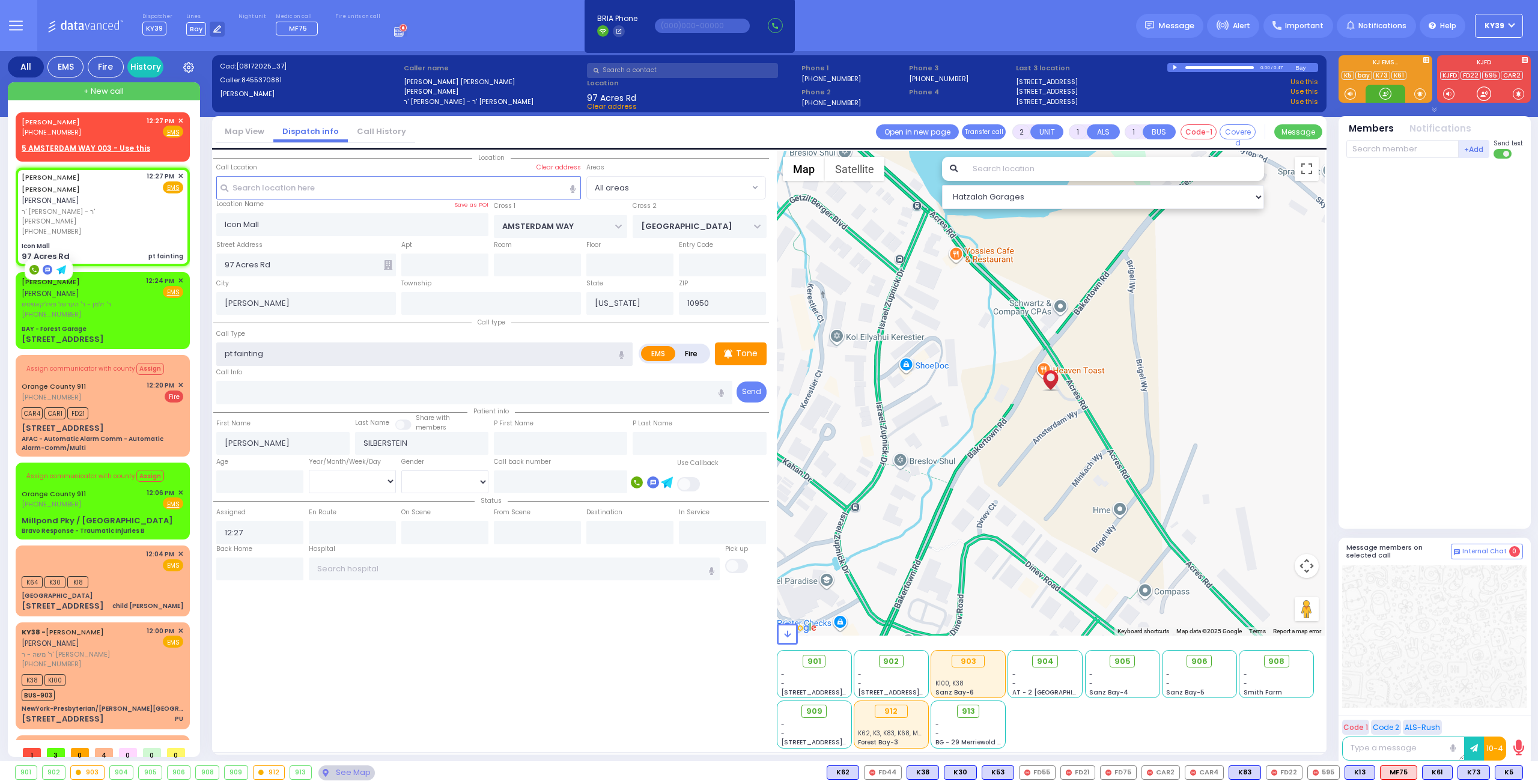
select select "Hatzalah Garages"
type input "pt fainting"
click at [178, 122] on span "✕" at bounding box center [181, 121] width 6 height 11
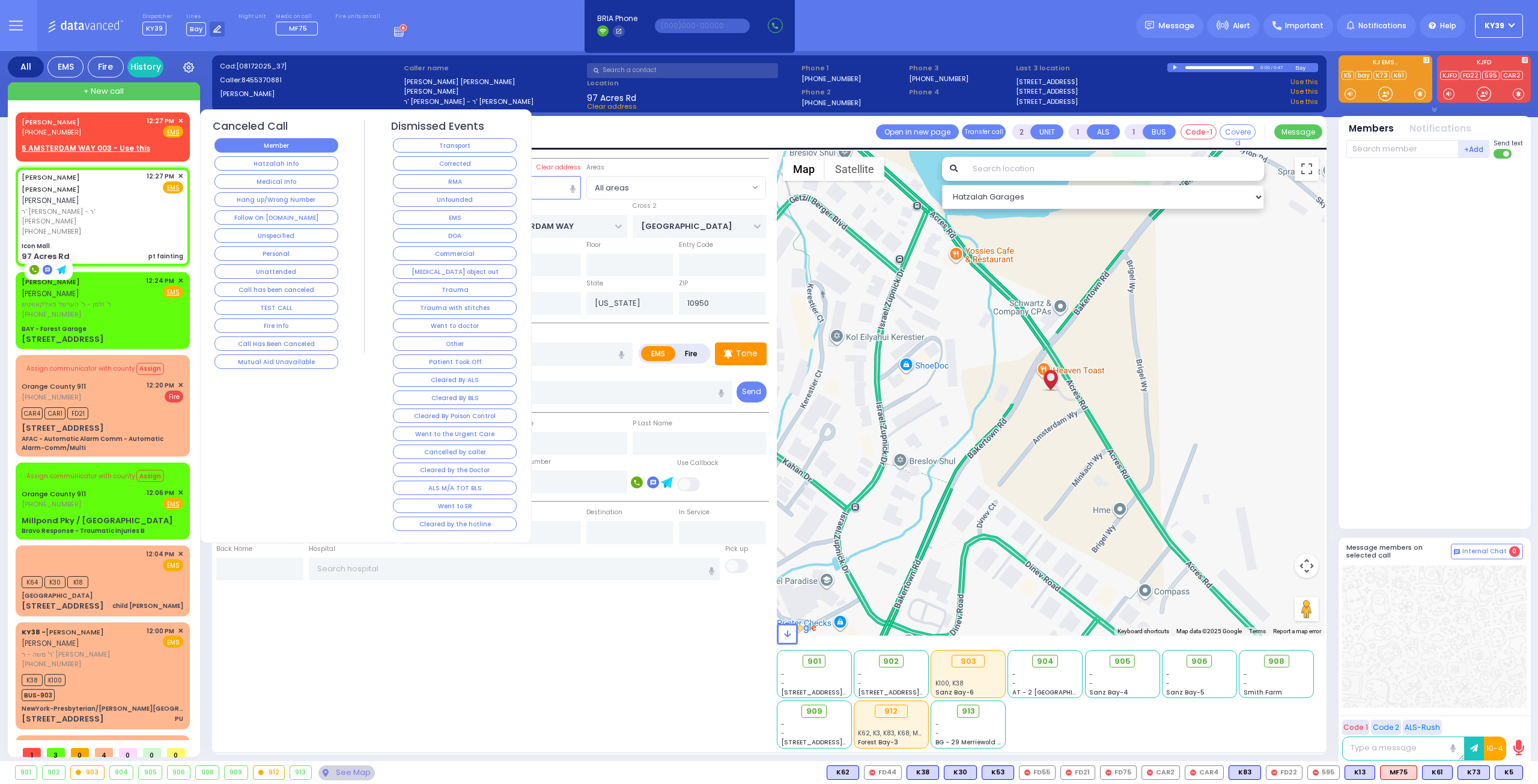
select select
radio input "true"
select select
select select "Hatzalah Garages"
click at [305, 213] on button "Follow On [DOMAIN_NAME]" at bounding box center [276, 217] width 124 height 15
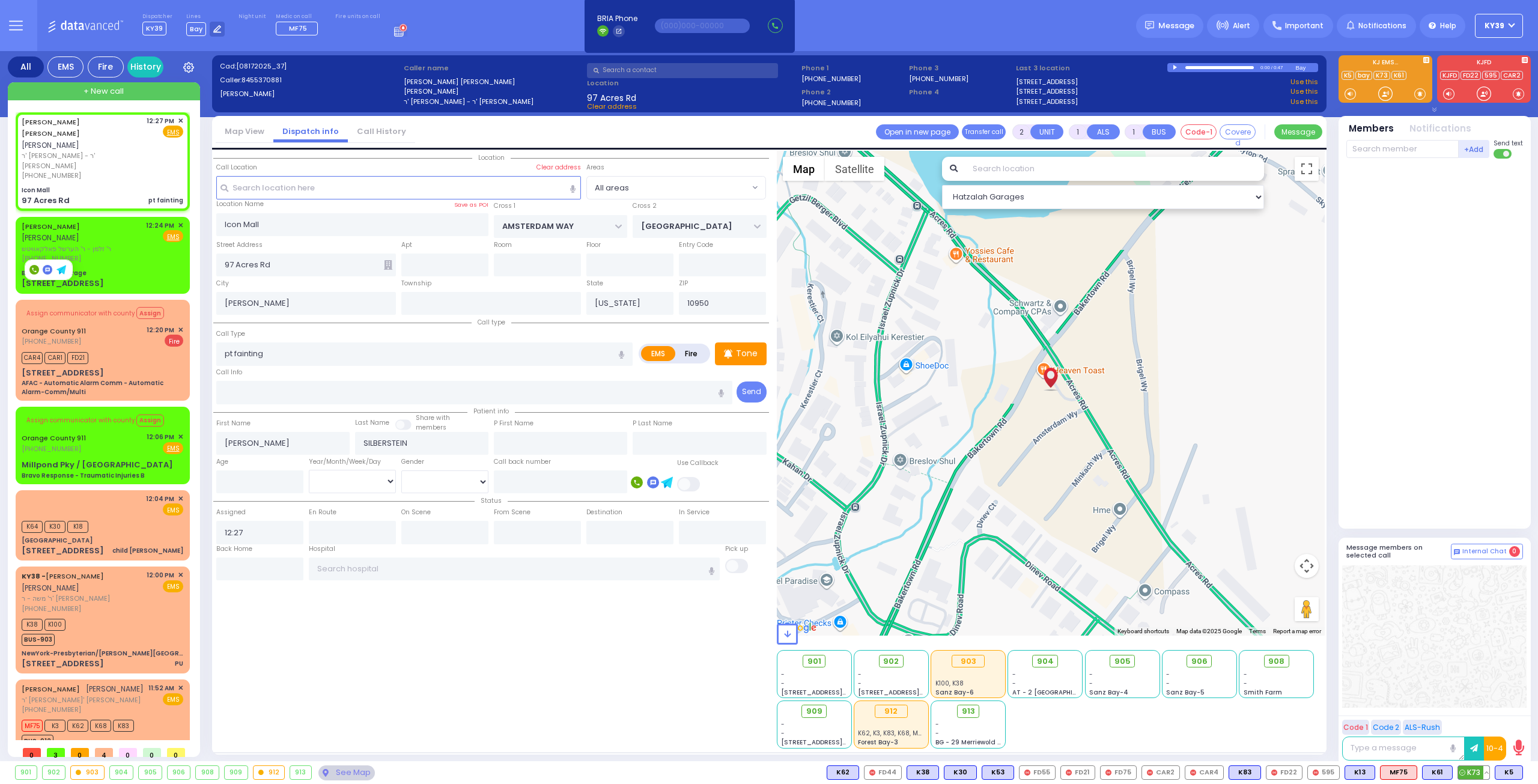
click at [1487, 773] on button at bounding box center [1486, 772] width 6 height 13
click at [1479, 719] on icon at bounding box center [1478, 719] width 13 height 13
drag, startPoint x: 103, startPoint y: 225, endPoint x: 137, endPoint y: 225, distance: 34.0
click at [103, 254] on div "[PHONE_NUMBER]" at bounding box center [82, 259] width 120 height 11
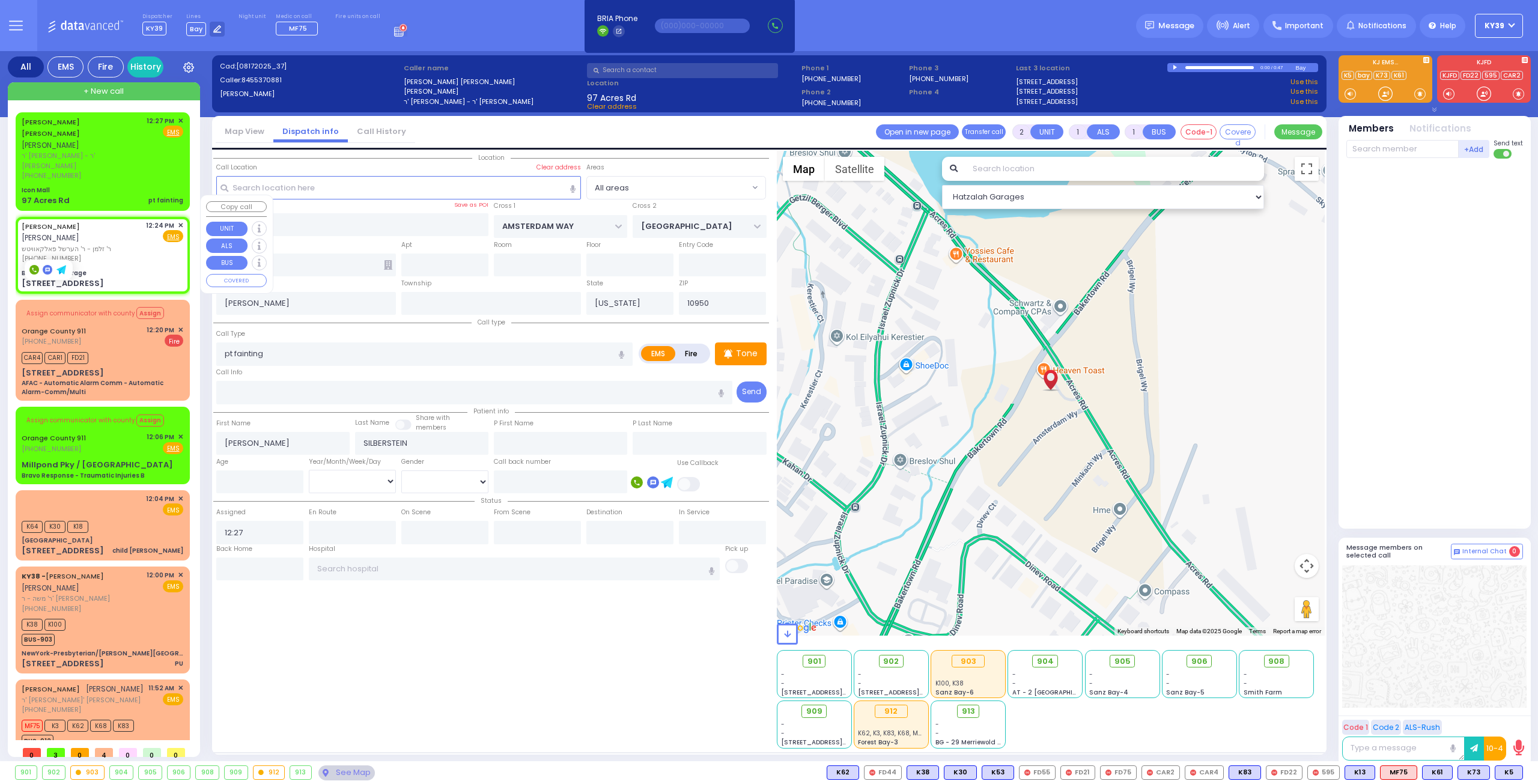
select select
radio input "true"
type input "[PERSON_NAME]"
select select
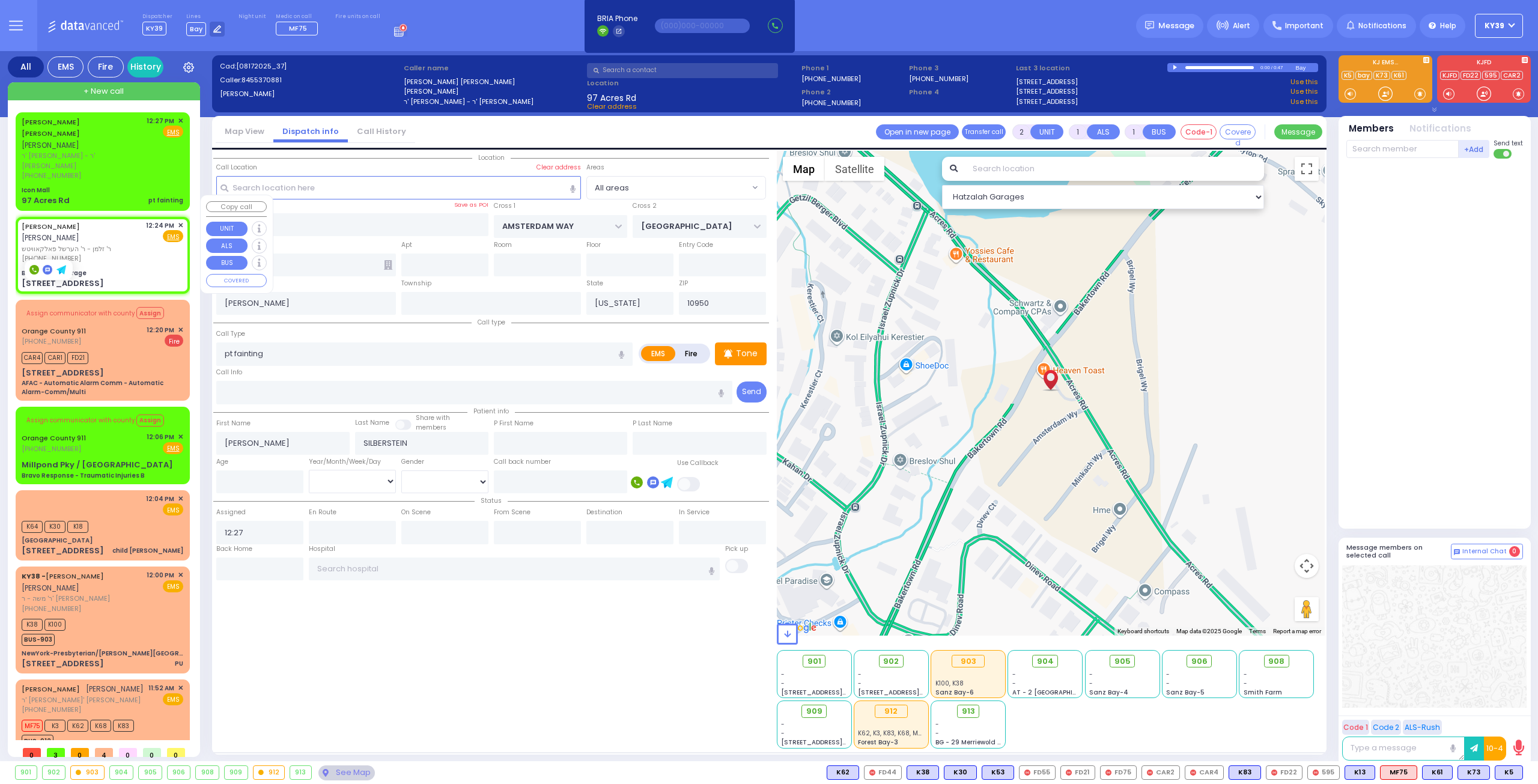
type input "12:24"
type input "BAY - Forest Garage"
type input "SANZ COURT"
type input "[PERSON_NAME] COURT"
type input "[STREET_ADDRESS]"
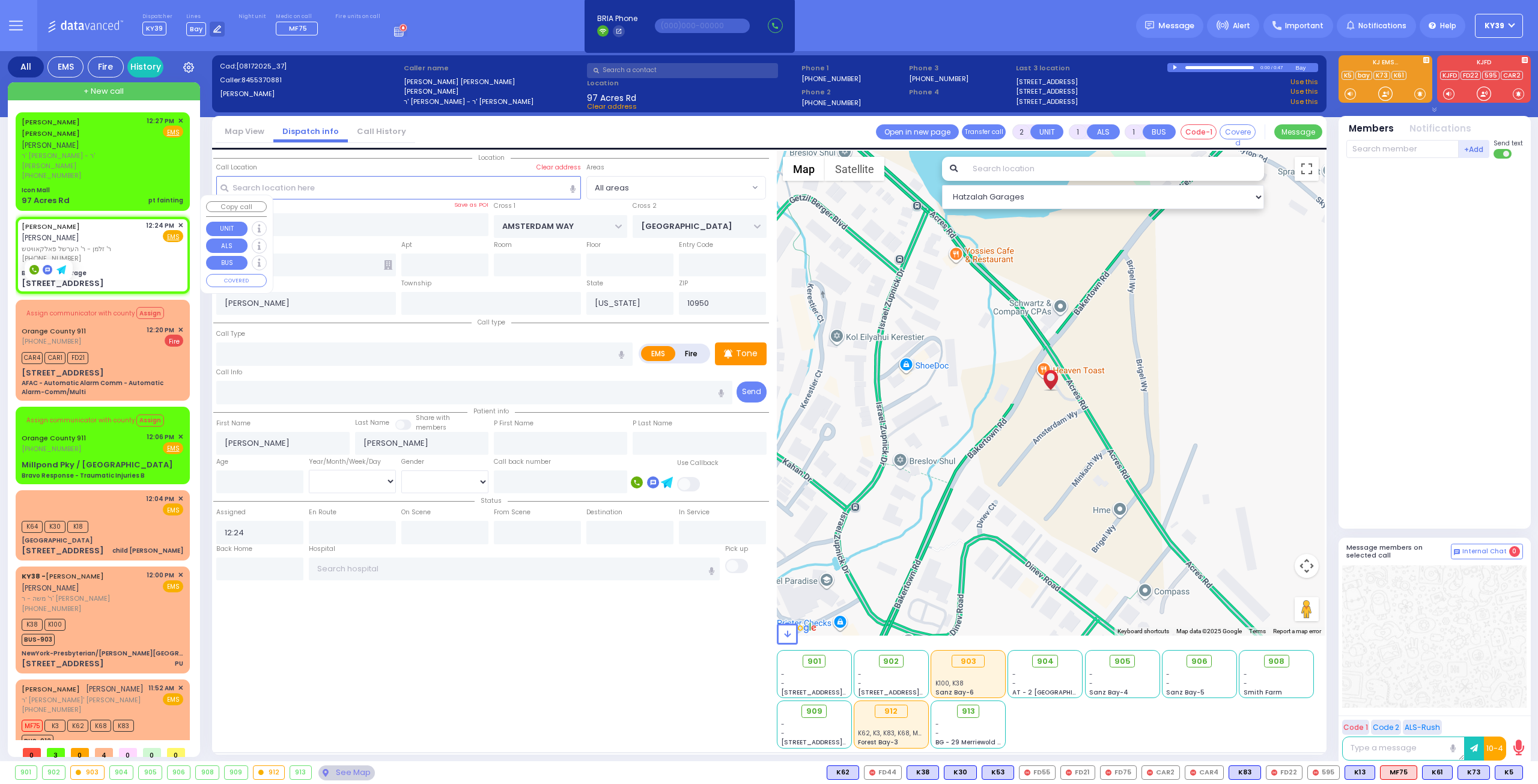
type input "Monroe"
select select "SECTION 2"
select select "Hatzalah Garages"
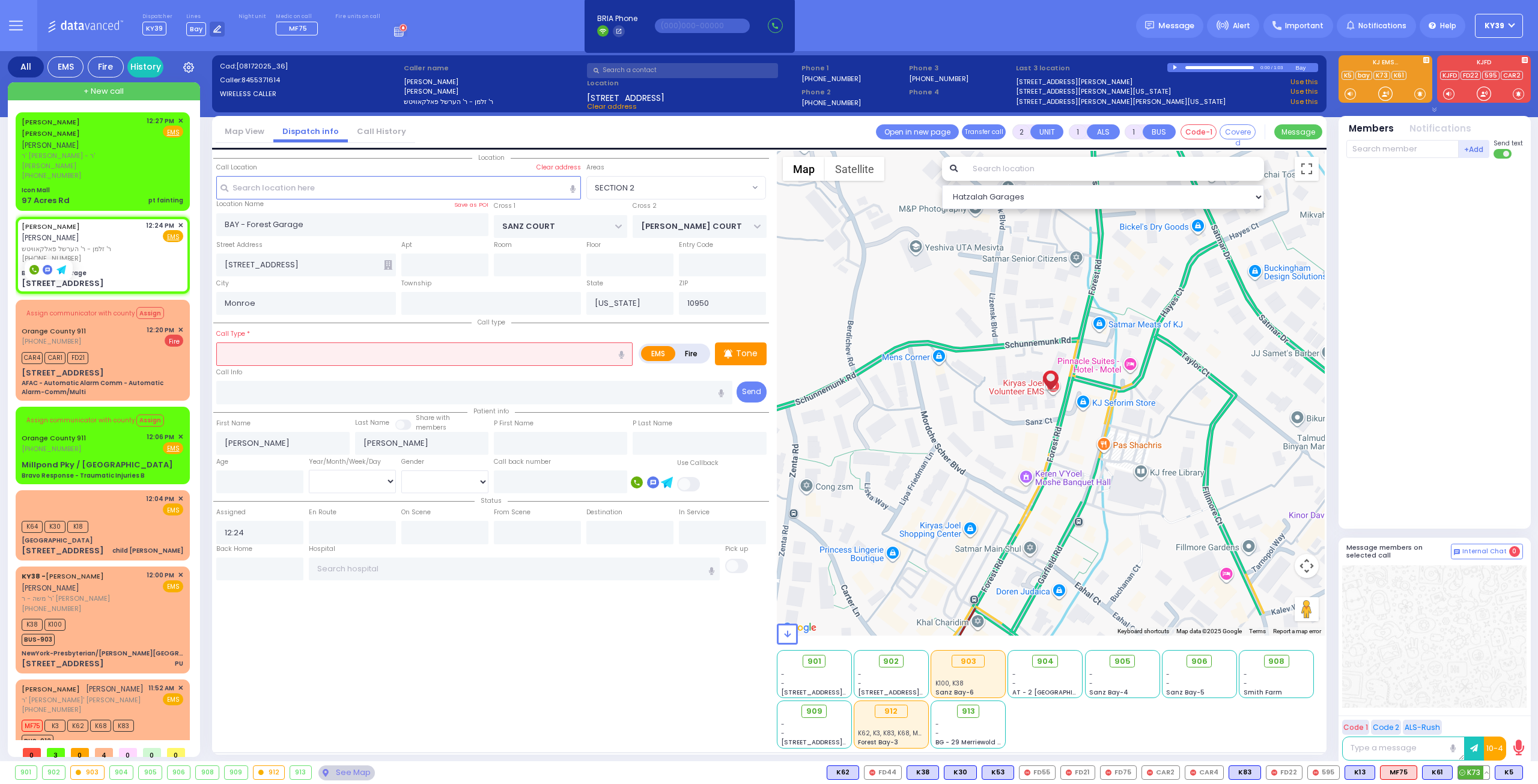
click at [1470, 771] on span "K73" at bounding box center [1474, 772] width 31 height 13
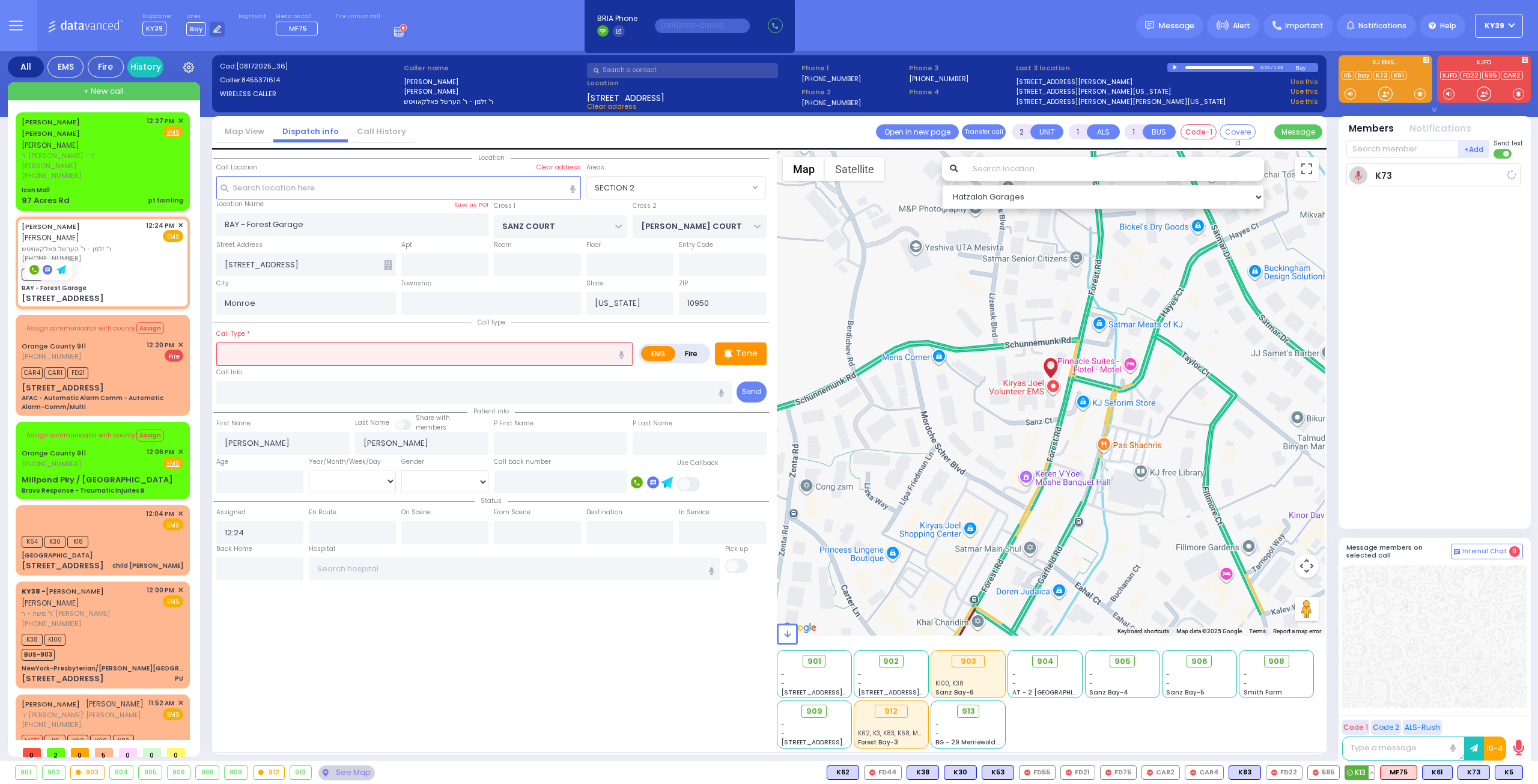
select select
radio input "true"
select select
type input "12:28"
select select "Hatzalah Garages"
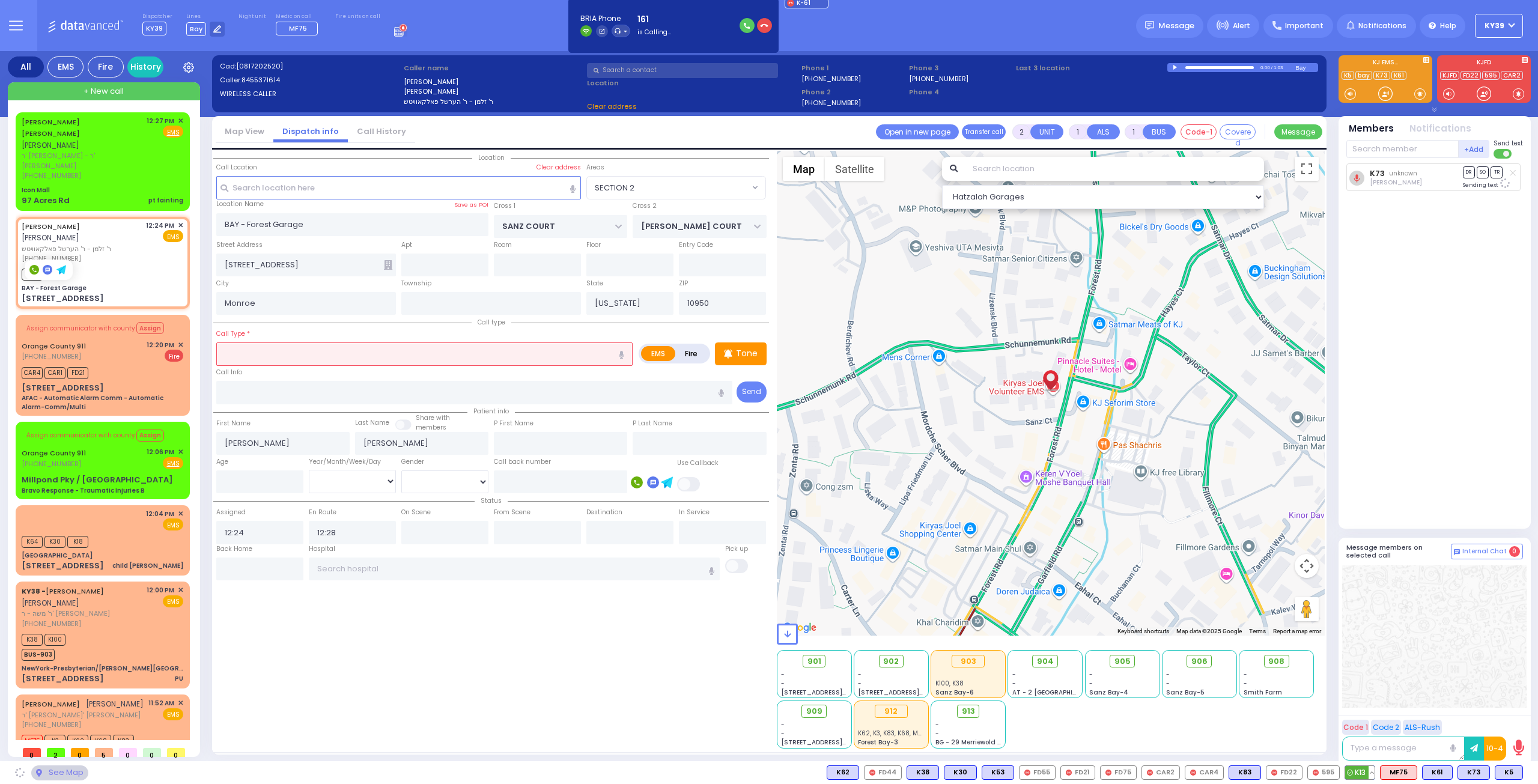
click at [1367, 773] on span "K13" at bounding box center [1360, 772] width 30 height 13
select select "SECTION 2"
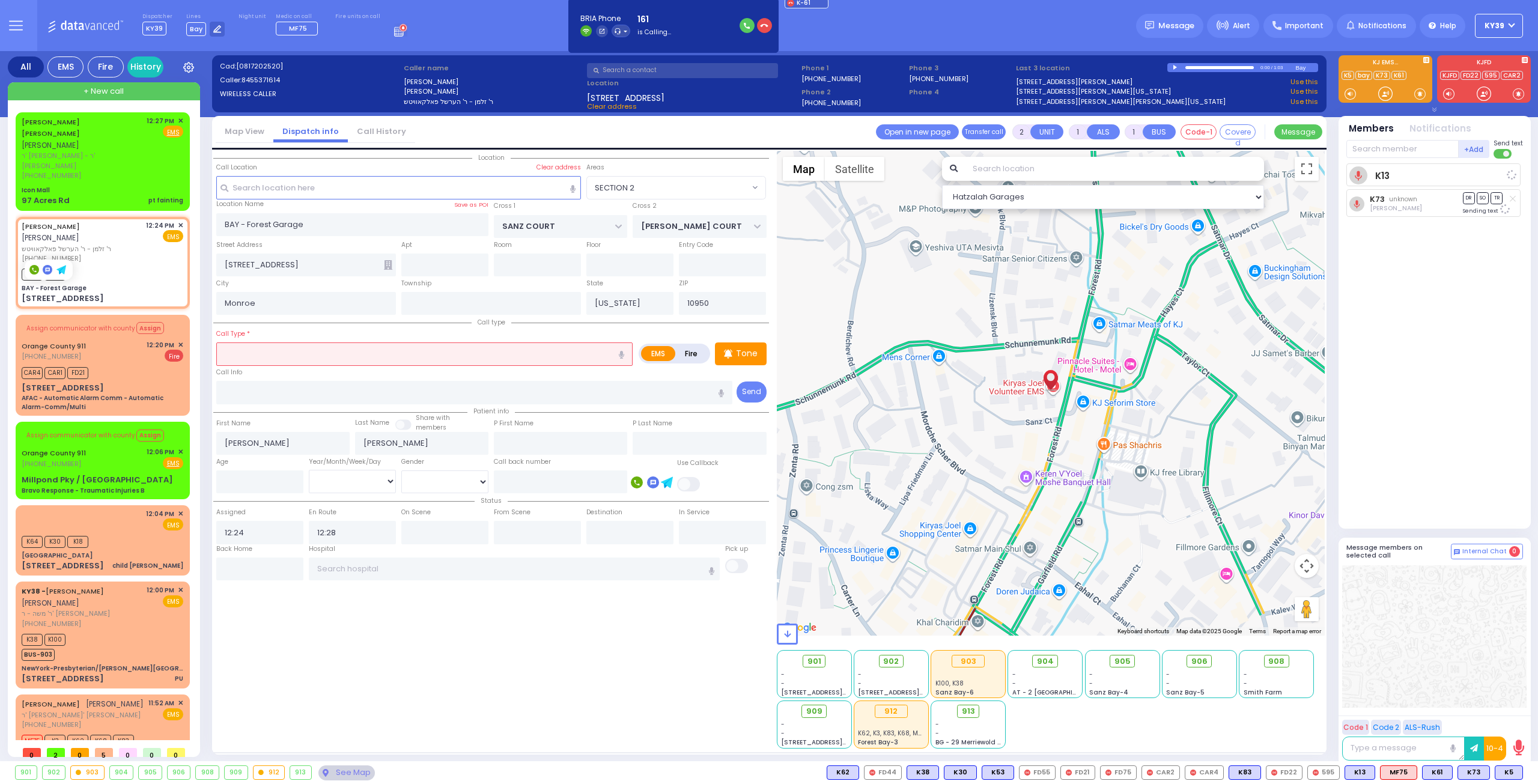
select select
radio input "true"
select select
select select "SECTION 2"
select select "Hatzalah Garages"
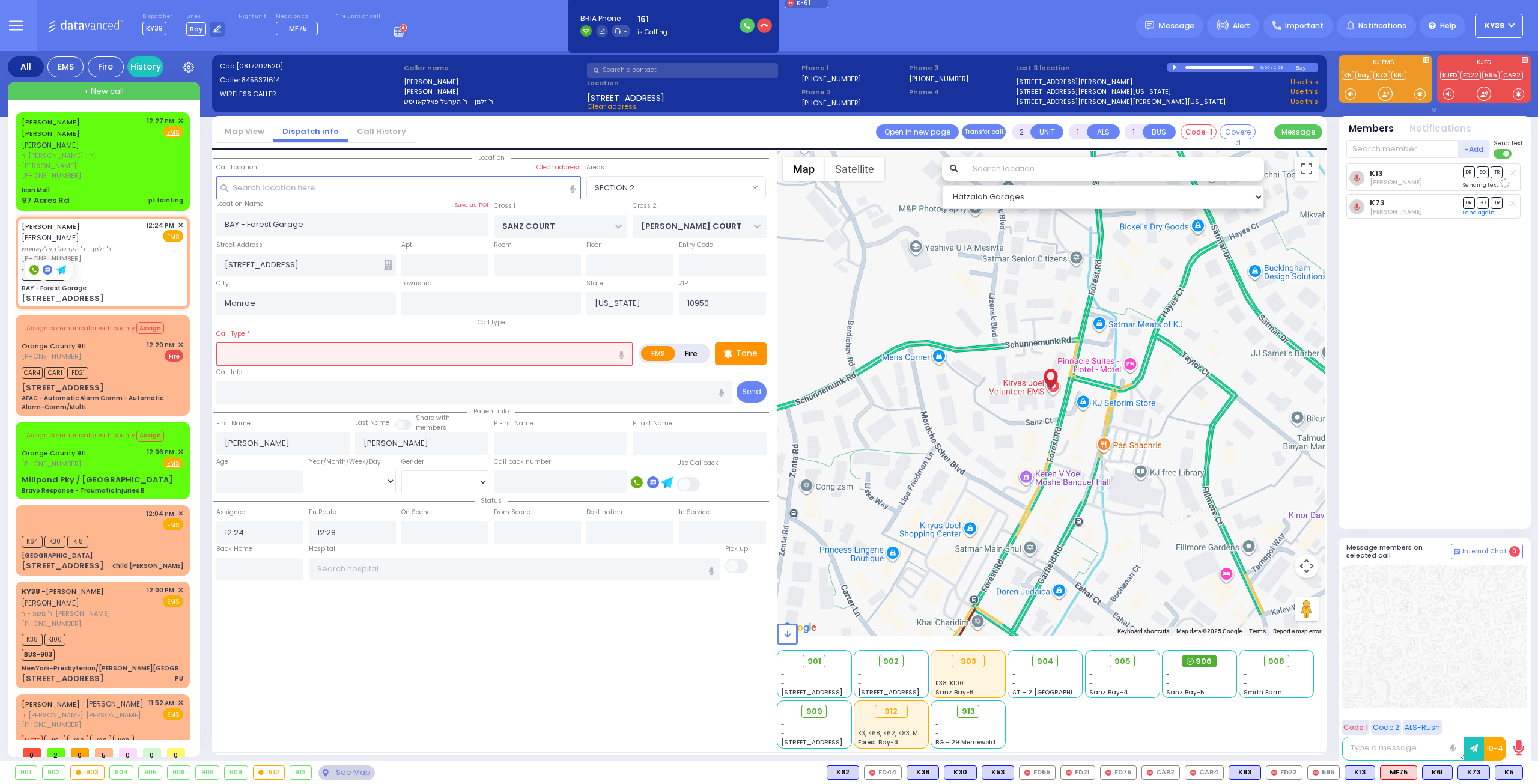
click at [1200, 656] on span "906" at bounding box center [1203, 661] width 16 height 12
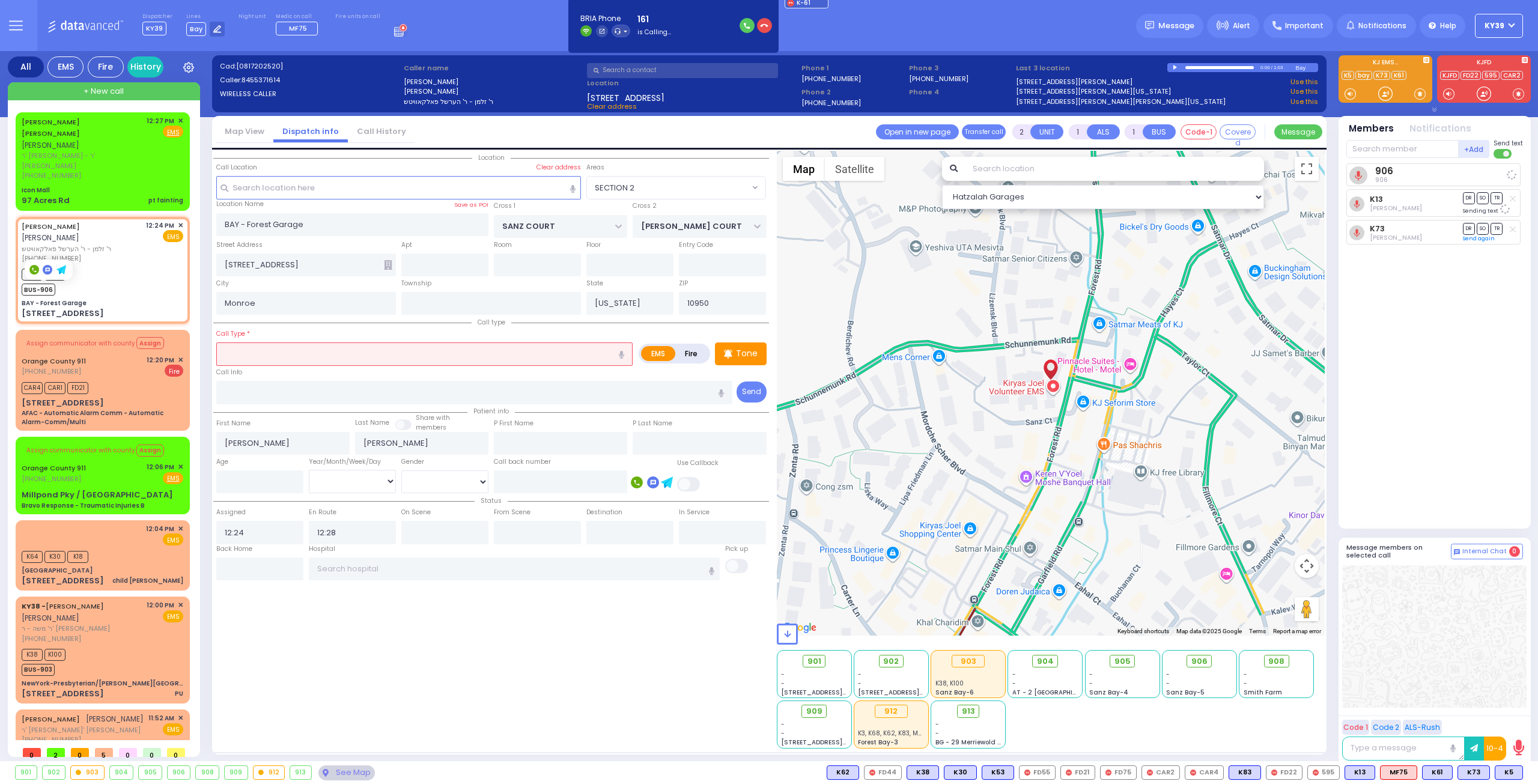
select select
radio input "true"
select select
select select "Hatzalah Garages"
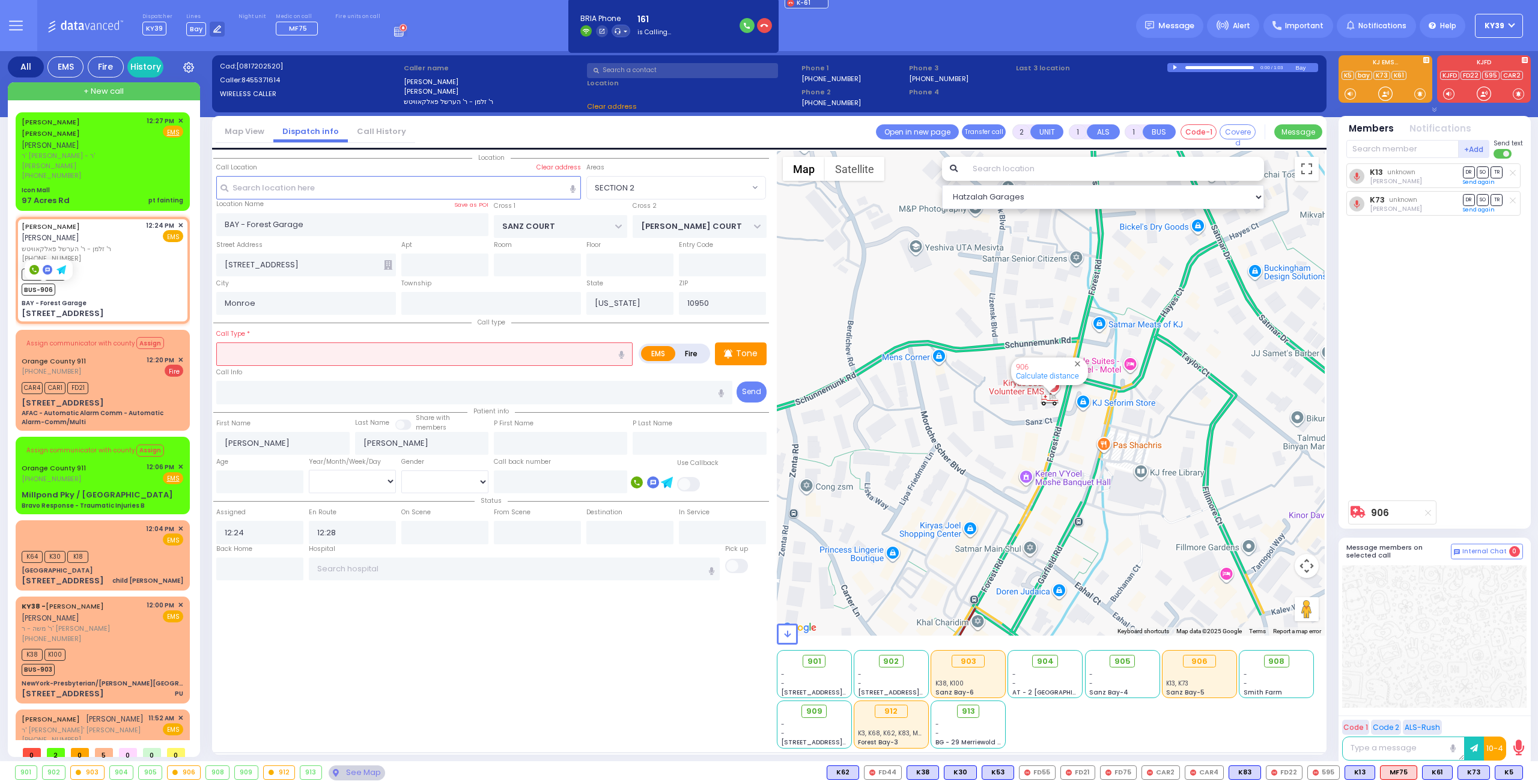
select select "SECTION 2"
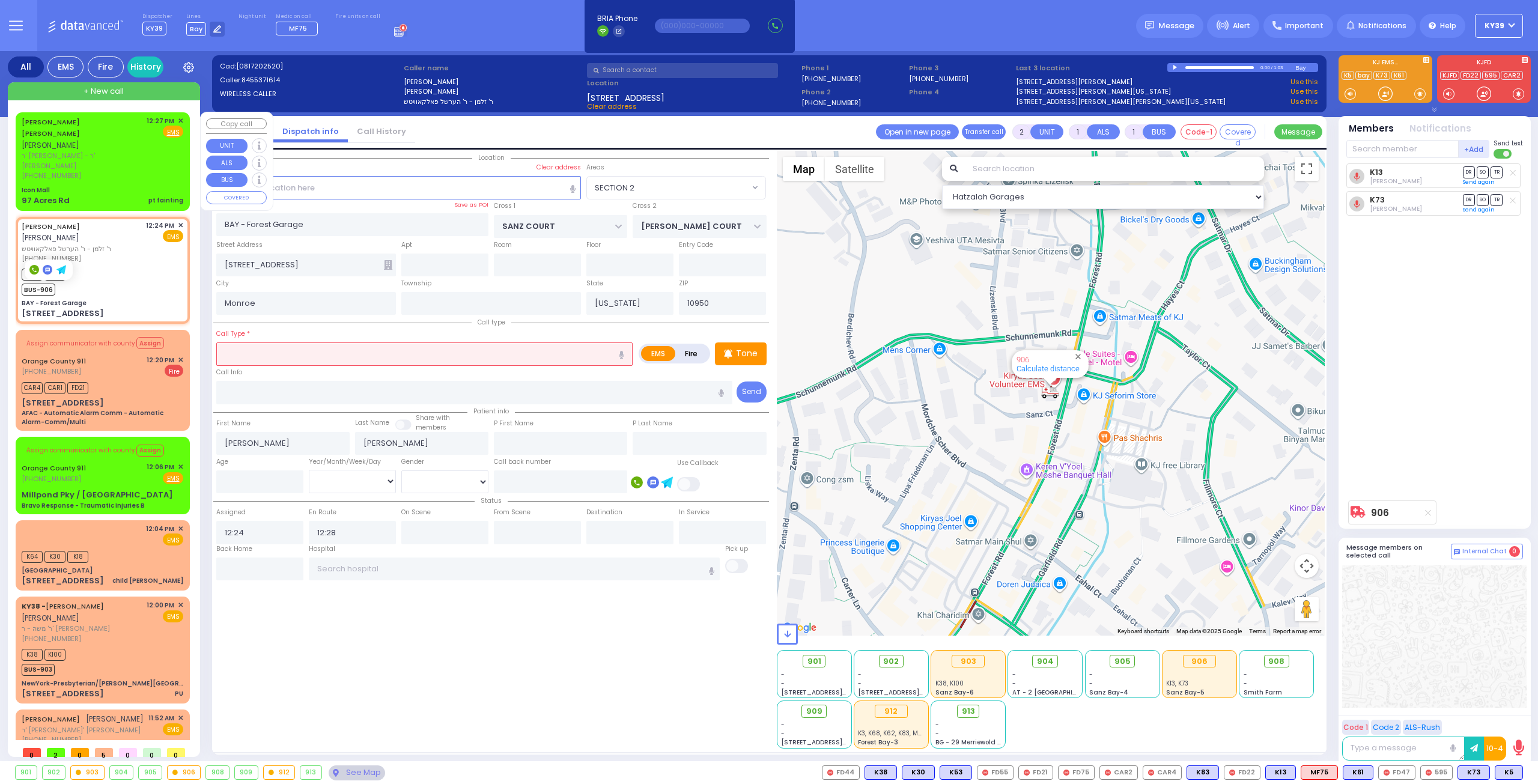
click at [93, 150] on span "ר' [PERSON_NAME] - ר' [PERSON_NAME]" at bounding box center [82, 160] width 121 height 20
select select
type input "pt fainting"
radio input "true"
type input "[PERSON_NAME]"
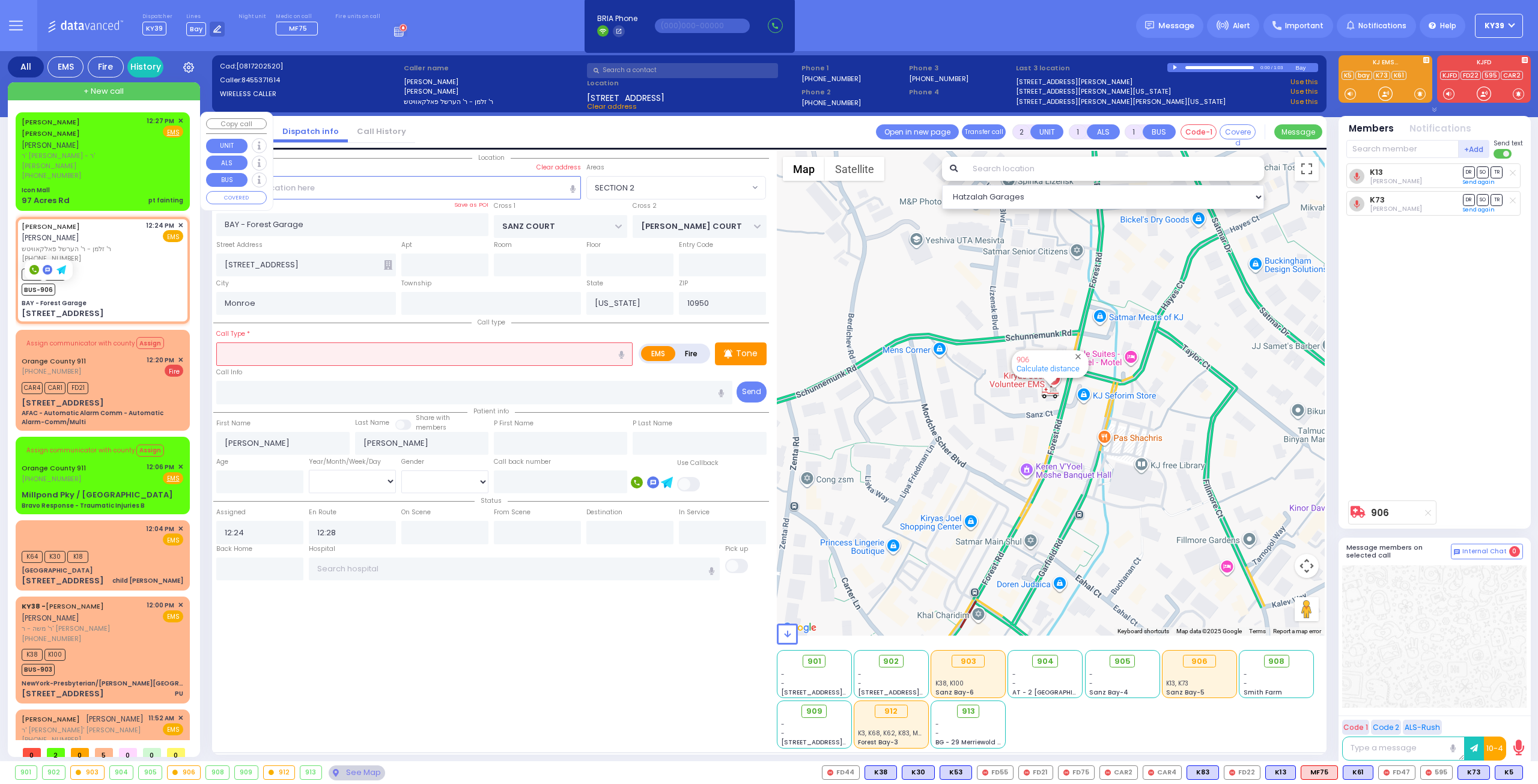
type input "SILBERSTEIN"
select select
type input "12:27"
select select "Hatzalah Garages"
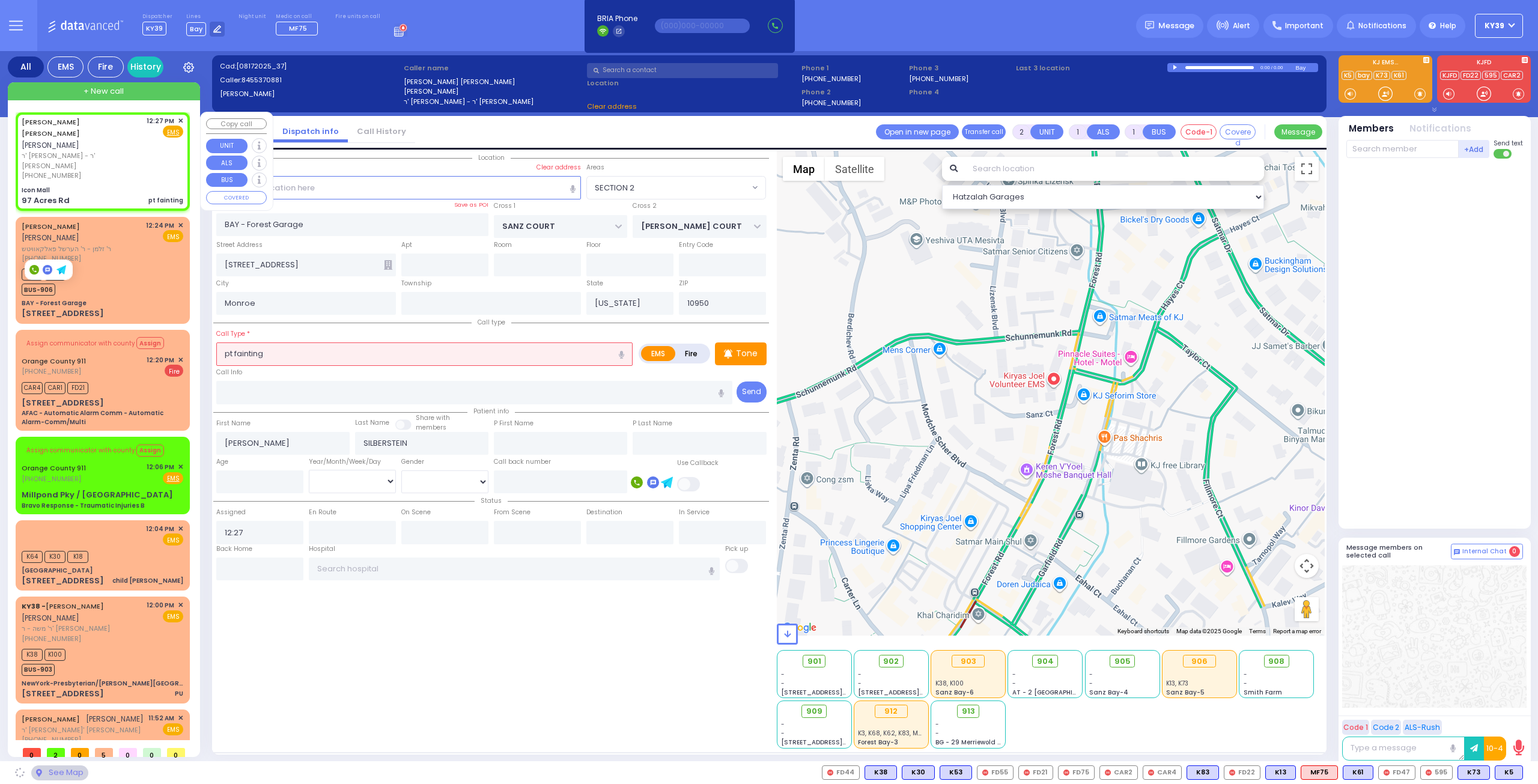
type input "Icon Mall"
type input "AMSTERDAM WAY"
type input "[GEOGRAPHIC_DATA]"
type input "97 Acres Rd"
type input "[PERSON_NAME]"
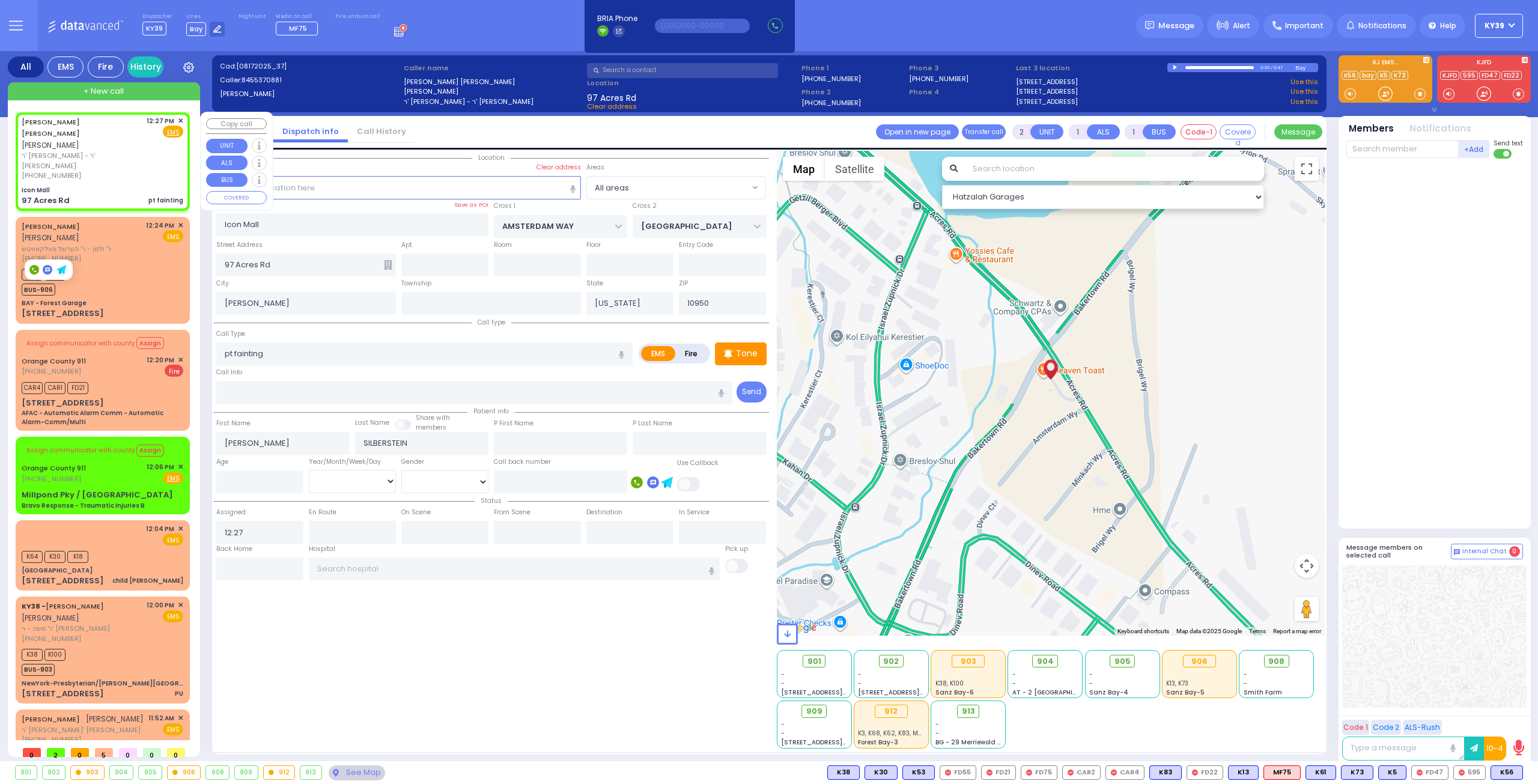
click at [89, 93] on span "+ New call" at bounding box center [103, 91] width 40 height 12
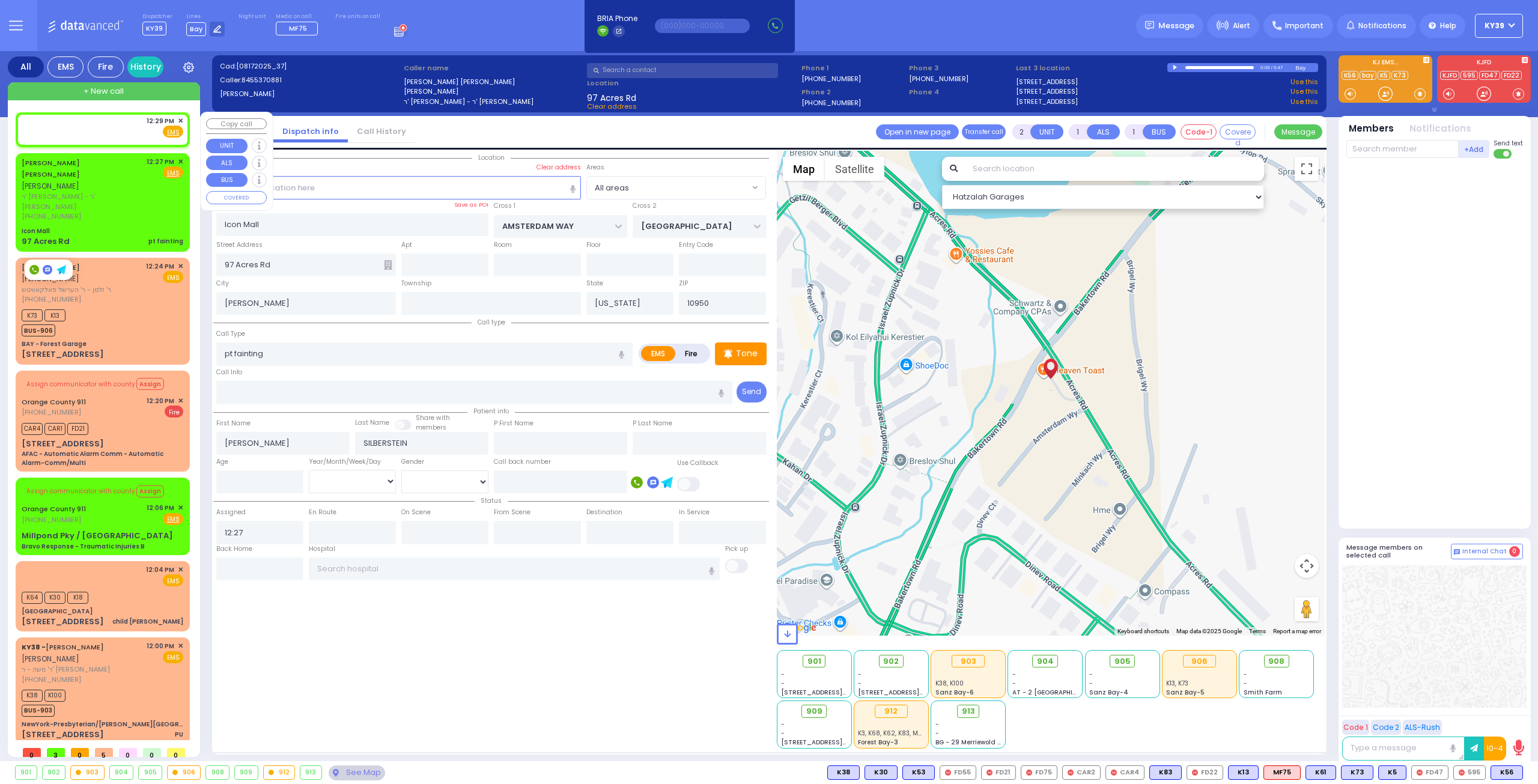
select select
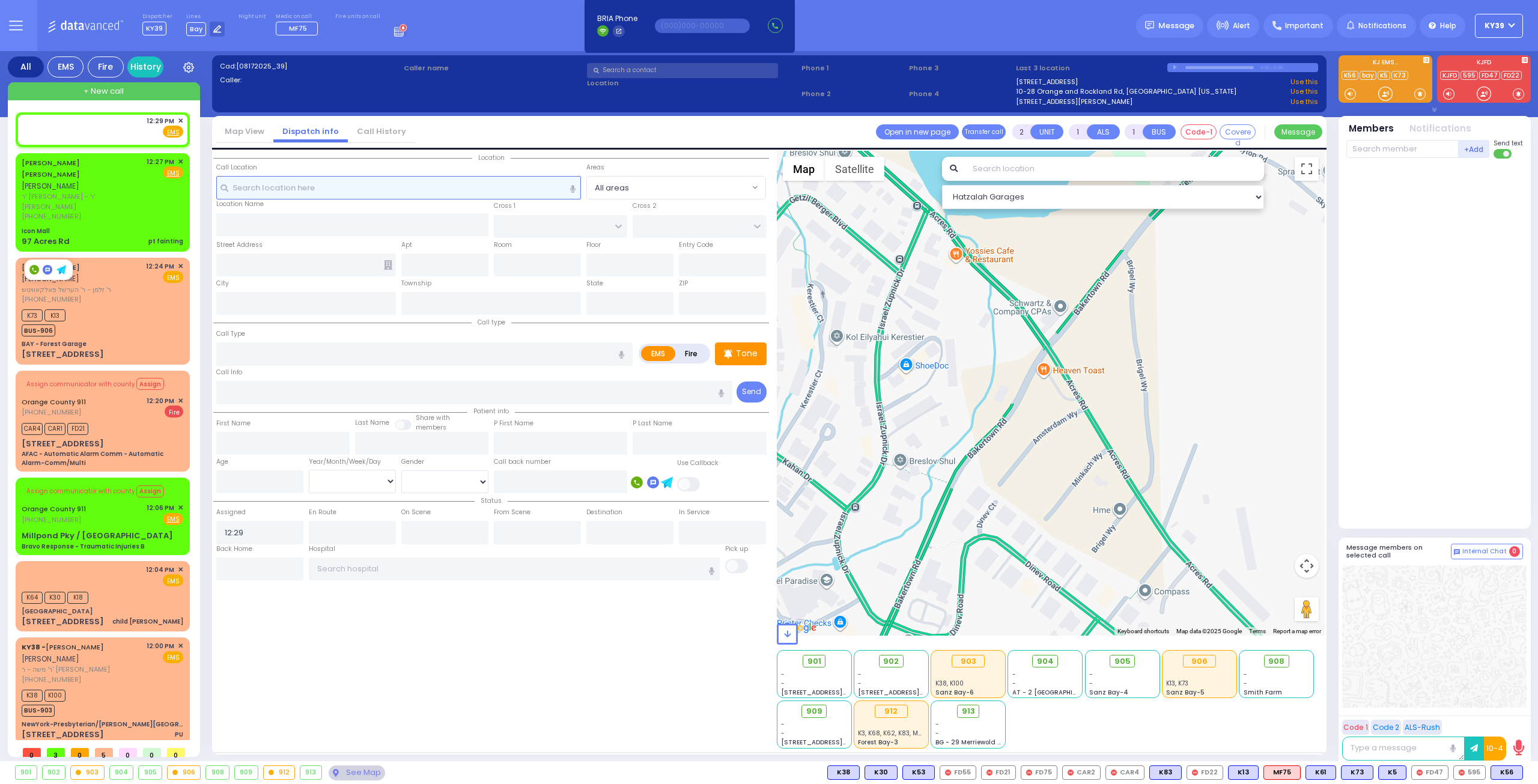
click at [268, 189] on input "text" at bounding box center [399, 187] width 365 height 23
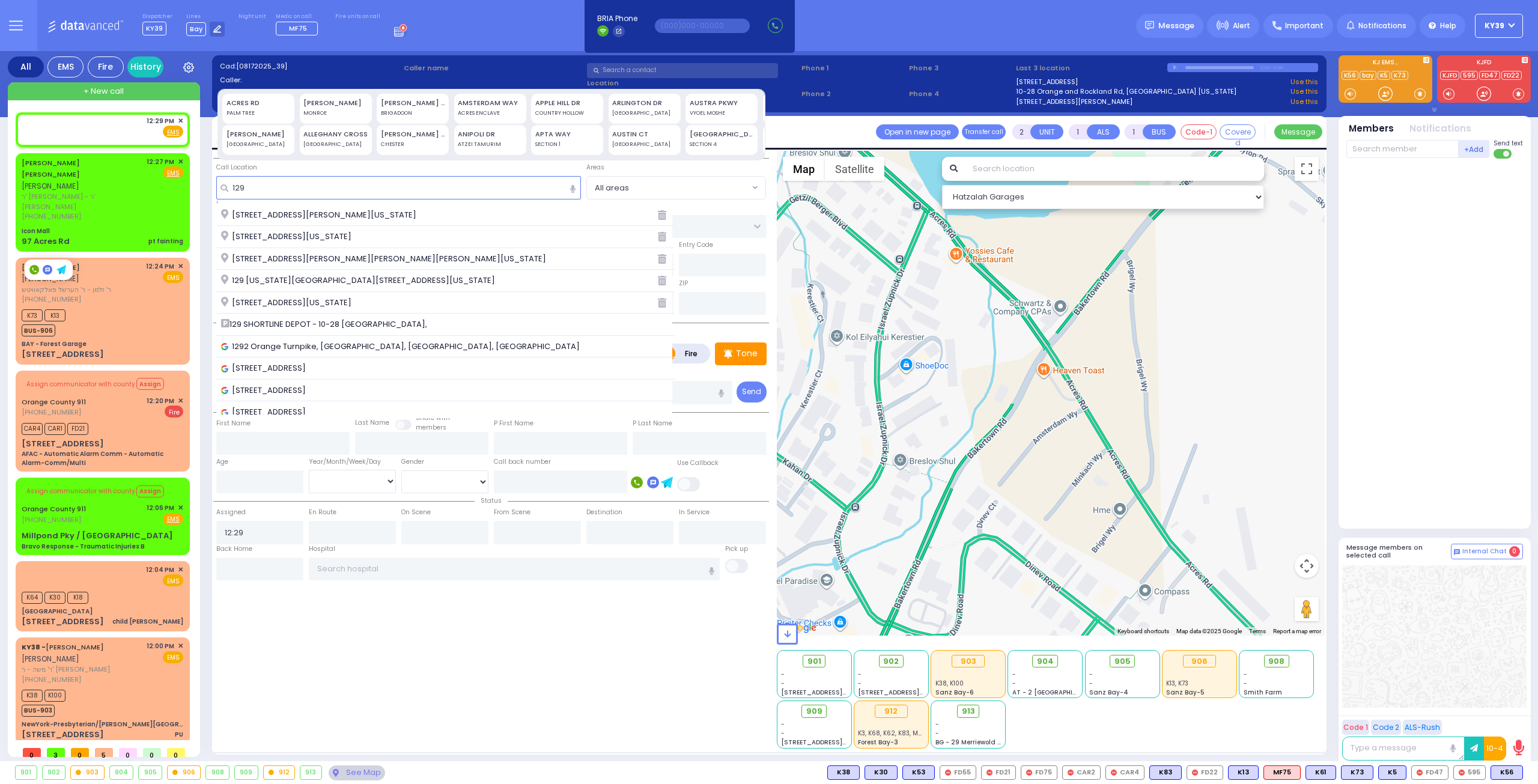
click at [274, 319] on span "129 SHORTLINE DEPOT - 10-28 [GEOGRAPHIC_DATA]," at bounding box center [326, 324] width 210 height 12
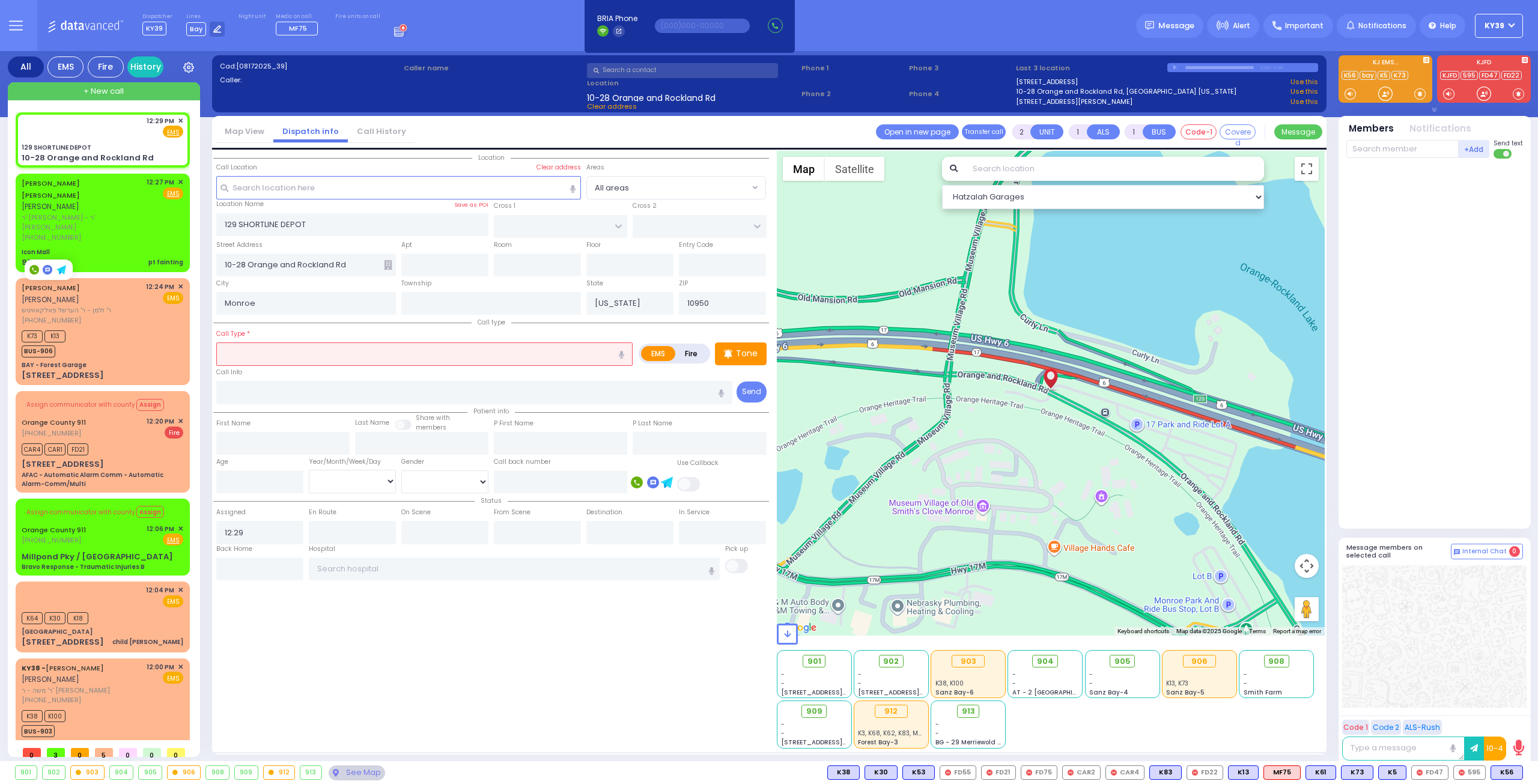
click at [323, 354] on input "text" at bounding box center [425, 354] width 416 height 23
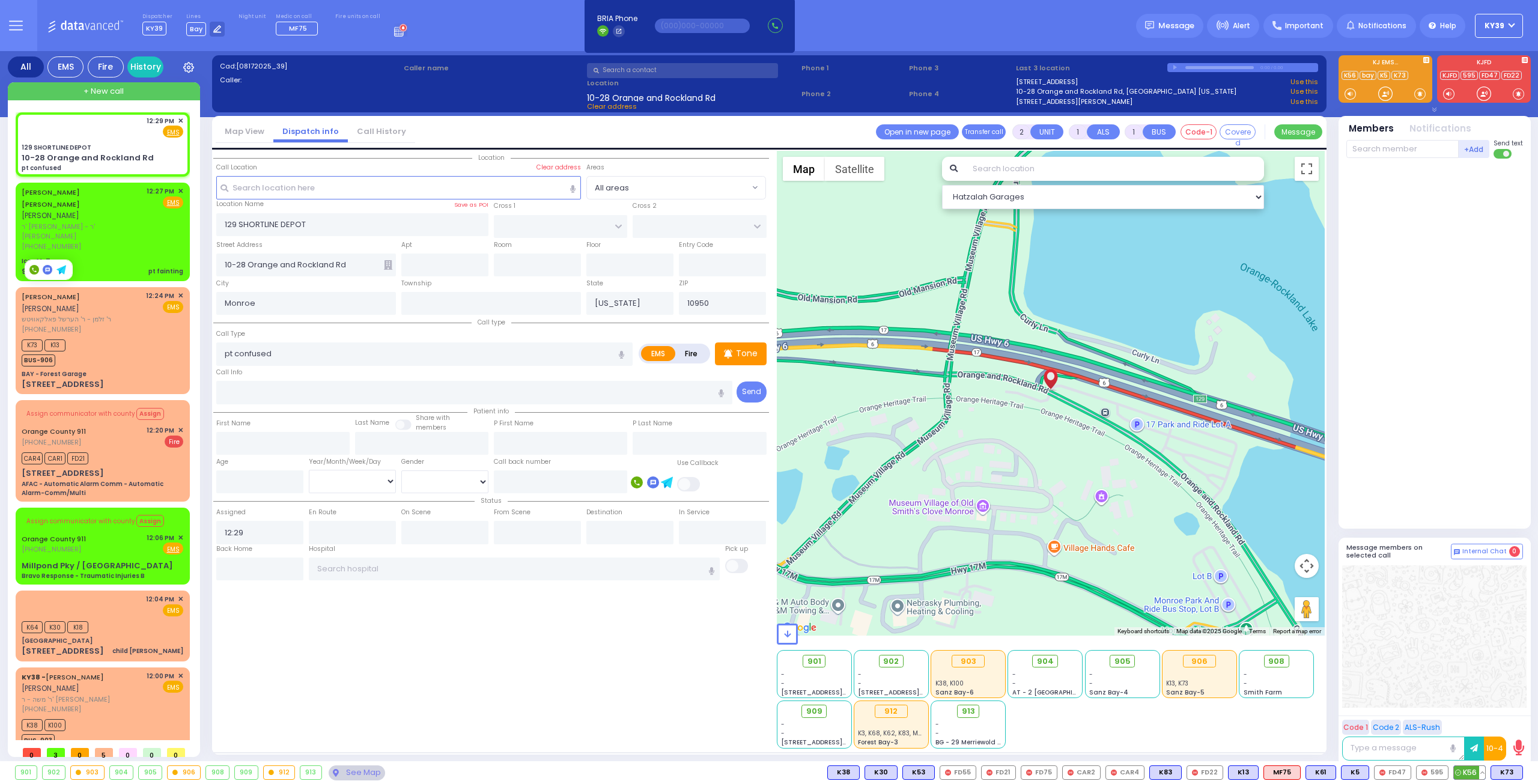
click at [1477, 771] on span "K56" at bounding box center [1470, 772] width 31 height 13
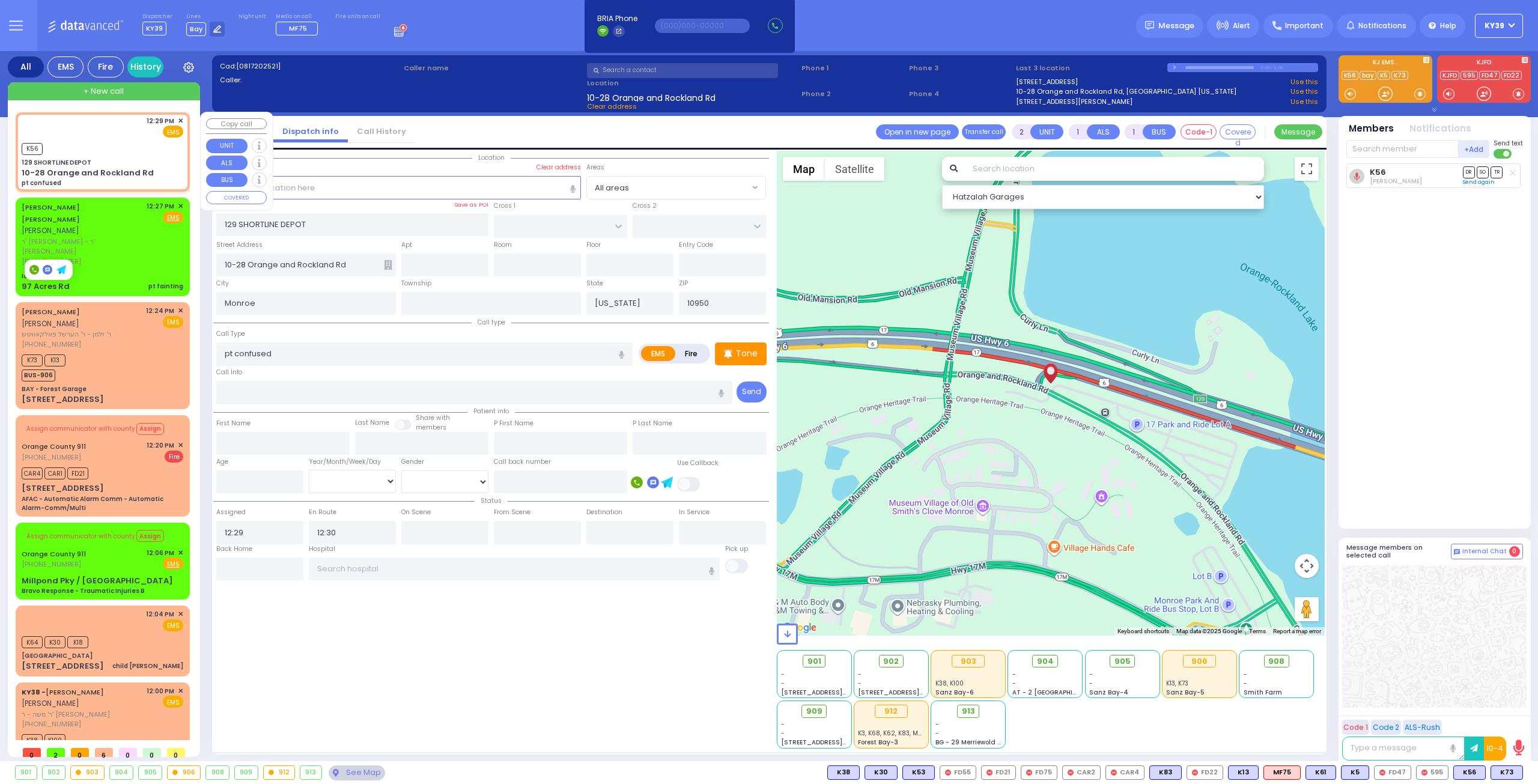
click at [126, 158] on div "129 SHORTLINE DEPOT" at bounding box center [103, 162] width 162 height 9
select select
click at [86, 150] on div "K56" at bounding box center [103, 147] width 162 height 15
select select
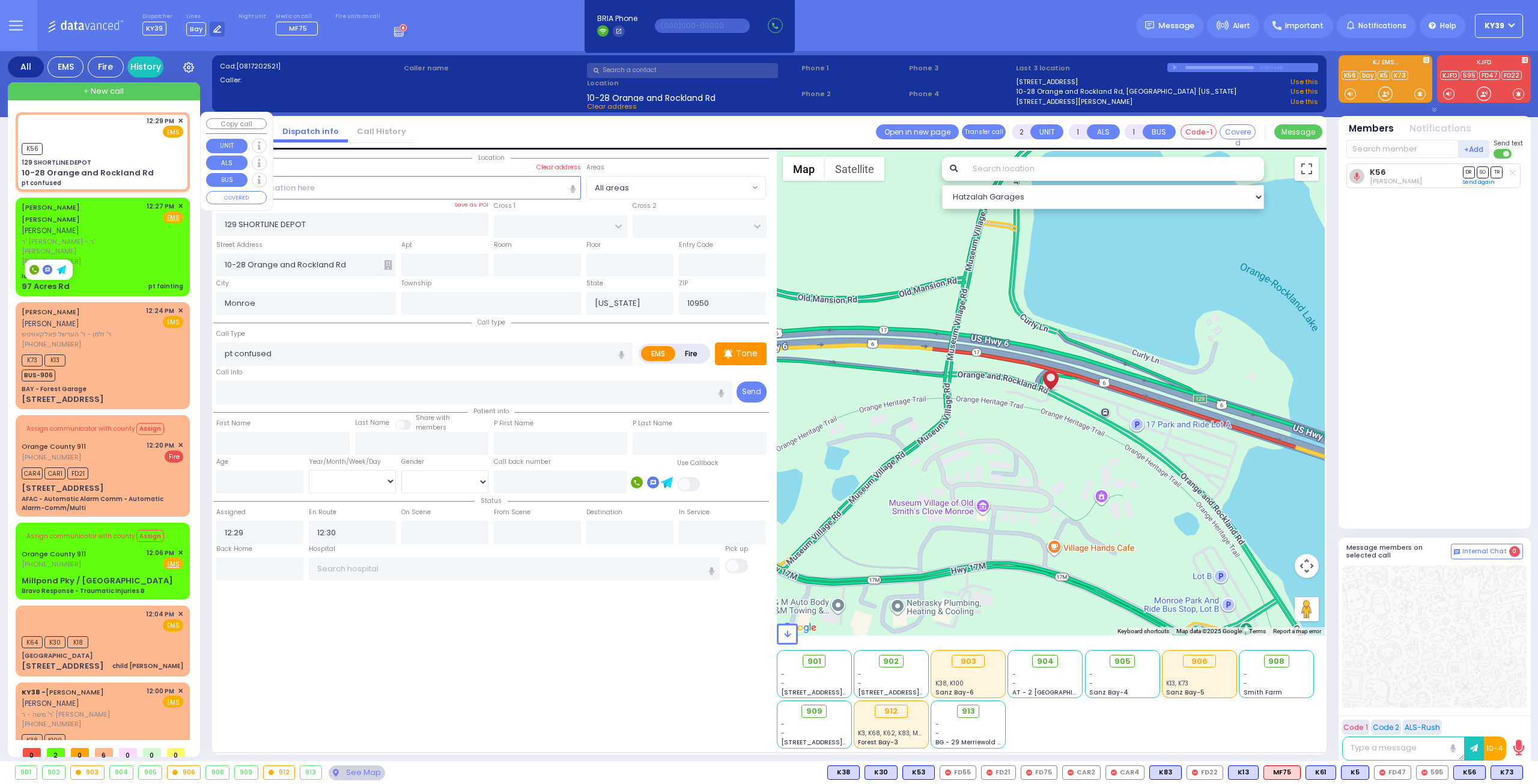
radio input "true"
select select
select select "Hatzalah Garages"
drag, startPoint x: 1512, startPoint y: 772, endPoint x: 1506, endPoint y: 765, distance: 9.2
click at [0, 0] on span "K44" at bounding box center [0, 0] width 0 height 0
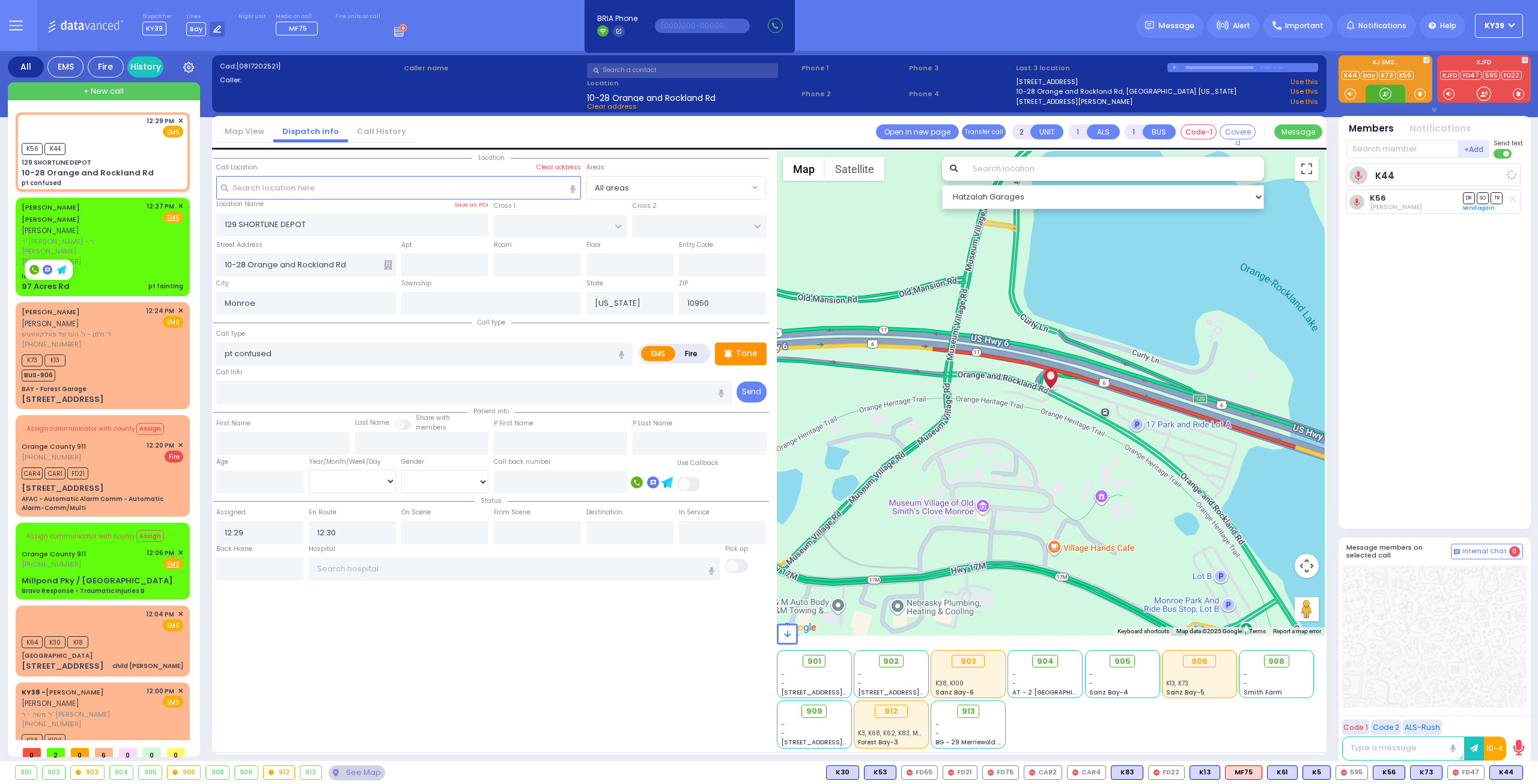
select select
radio input "true"
select select
select select "Hatzalah Garages"
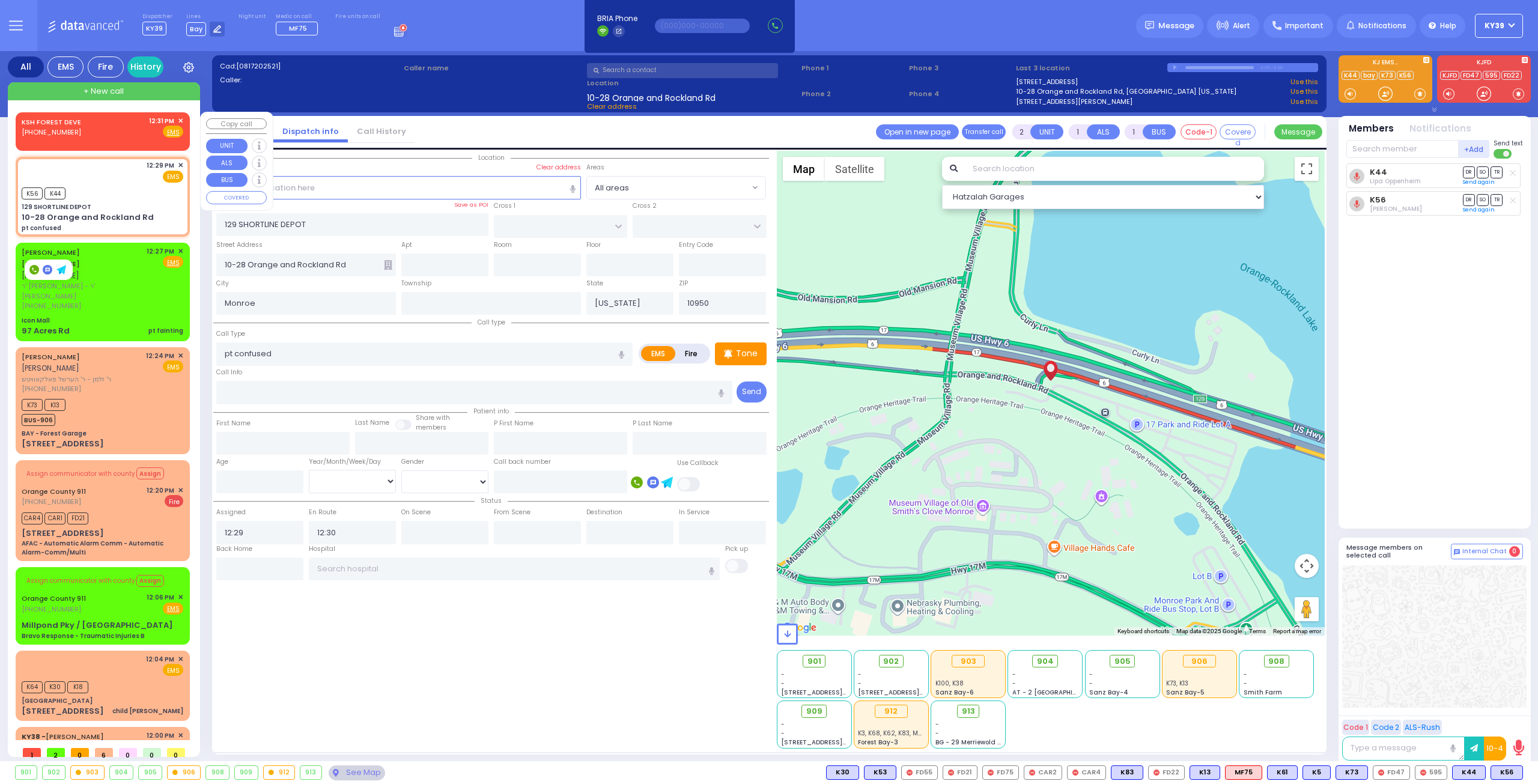
click at [180, 122] on div "KSH FOREST DEVE [PHONE_NUMBER] 12:31 PM ✕ Fire EMS" at bounding box center [103, 129] width 169 height 31
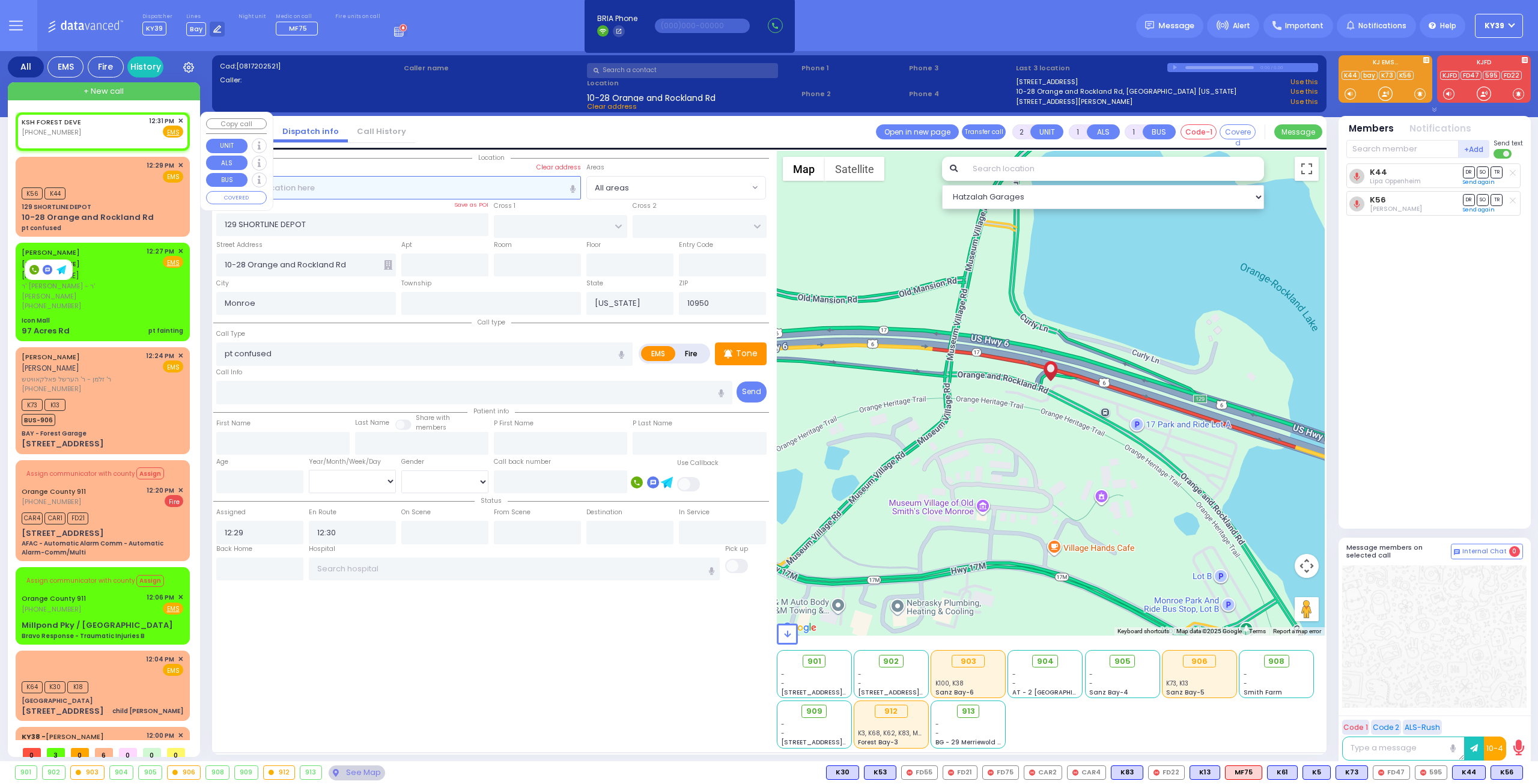
select select
radio input "true"
select select
type input "12:31"
select select "Hatzalah Garages"
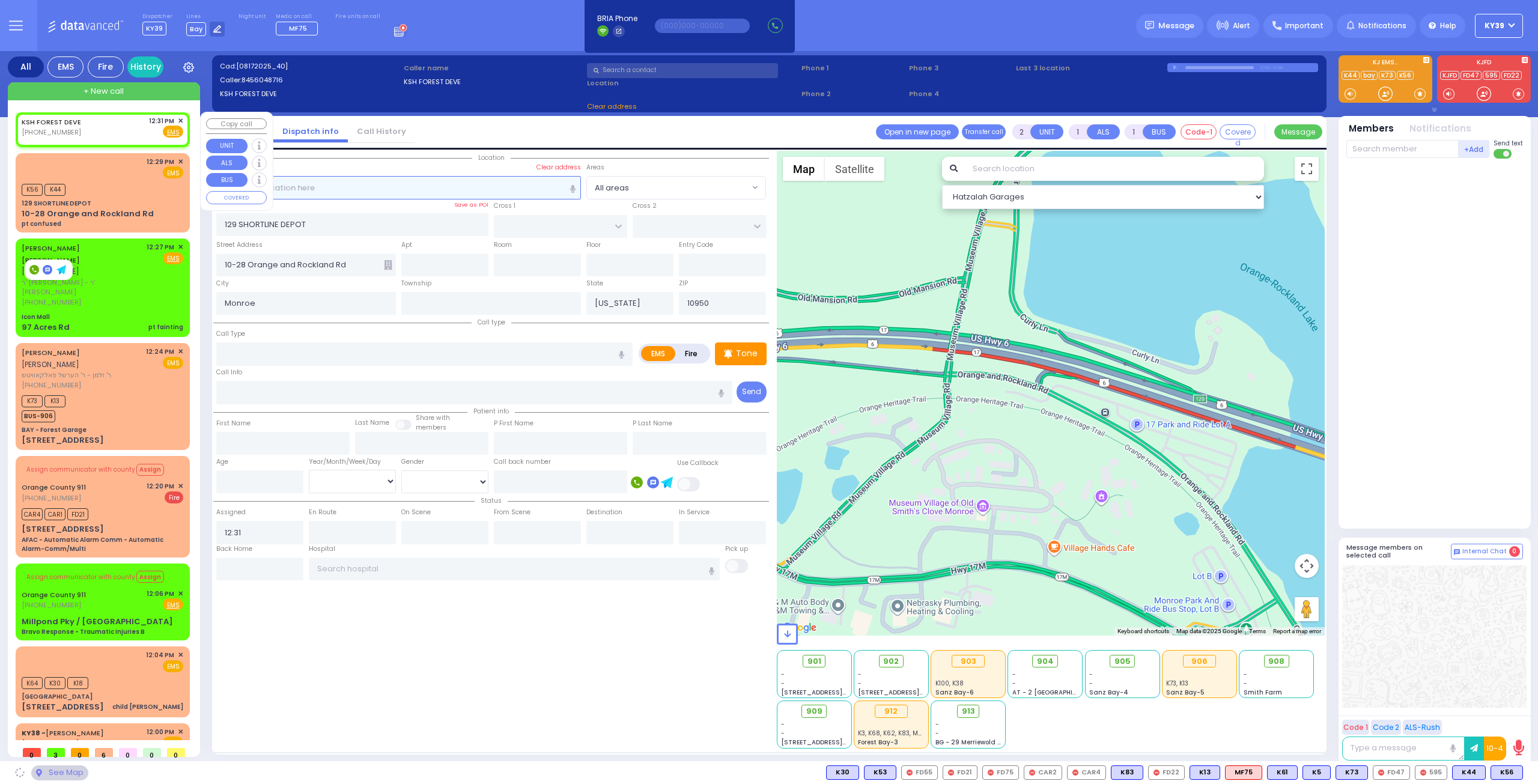
select select
radio input "true"
select select
select select "Hatzalah Garages"
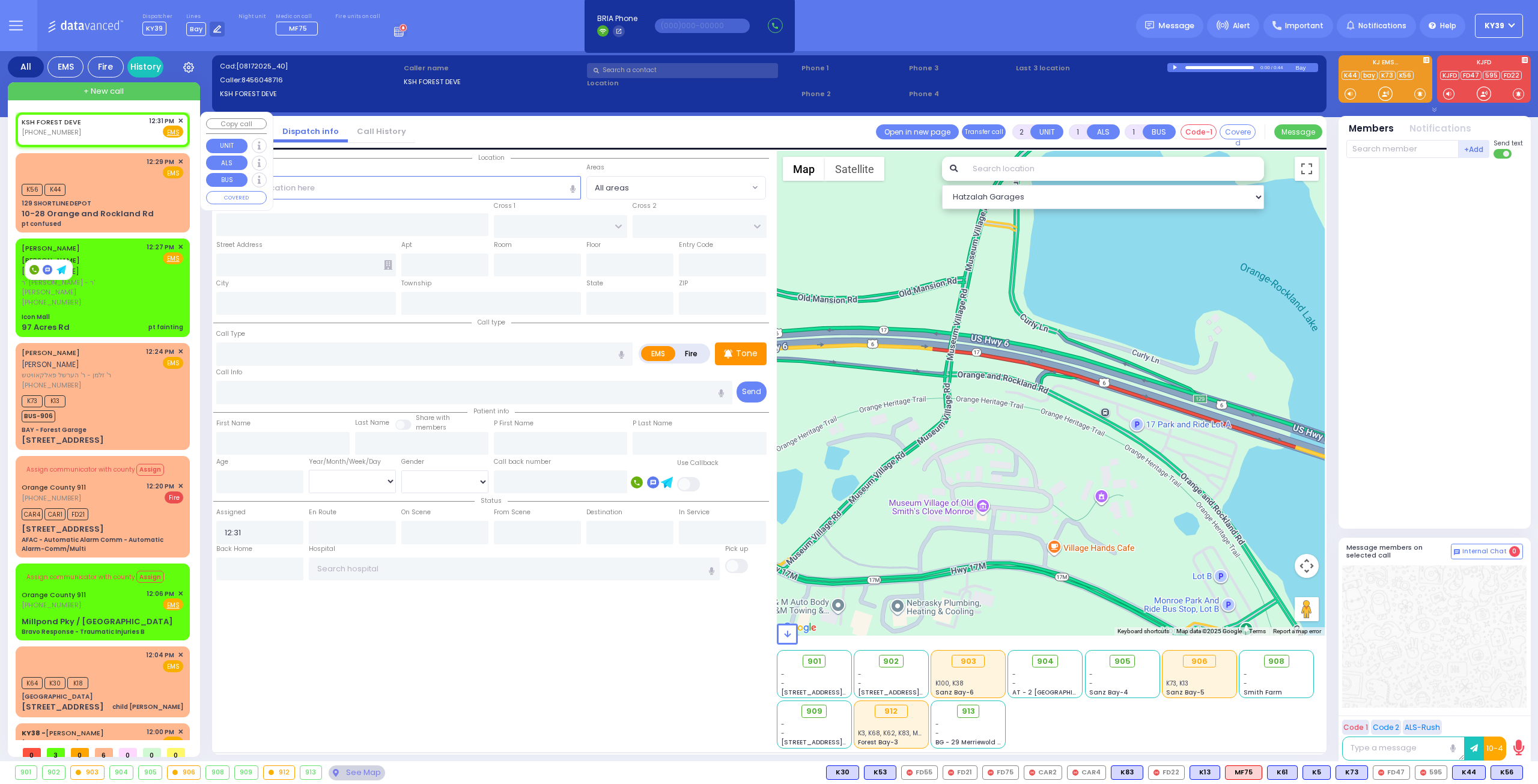
click at [179, 118] on span "✕" at bounding box center [181, 121] width 6 height 11
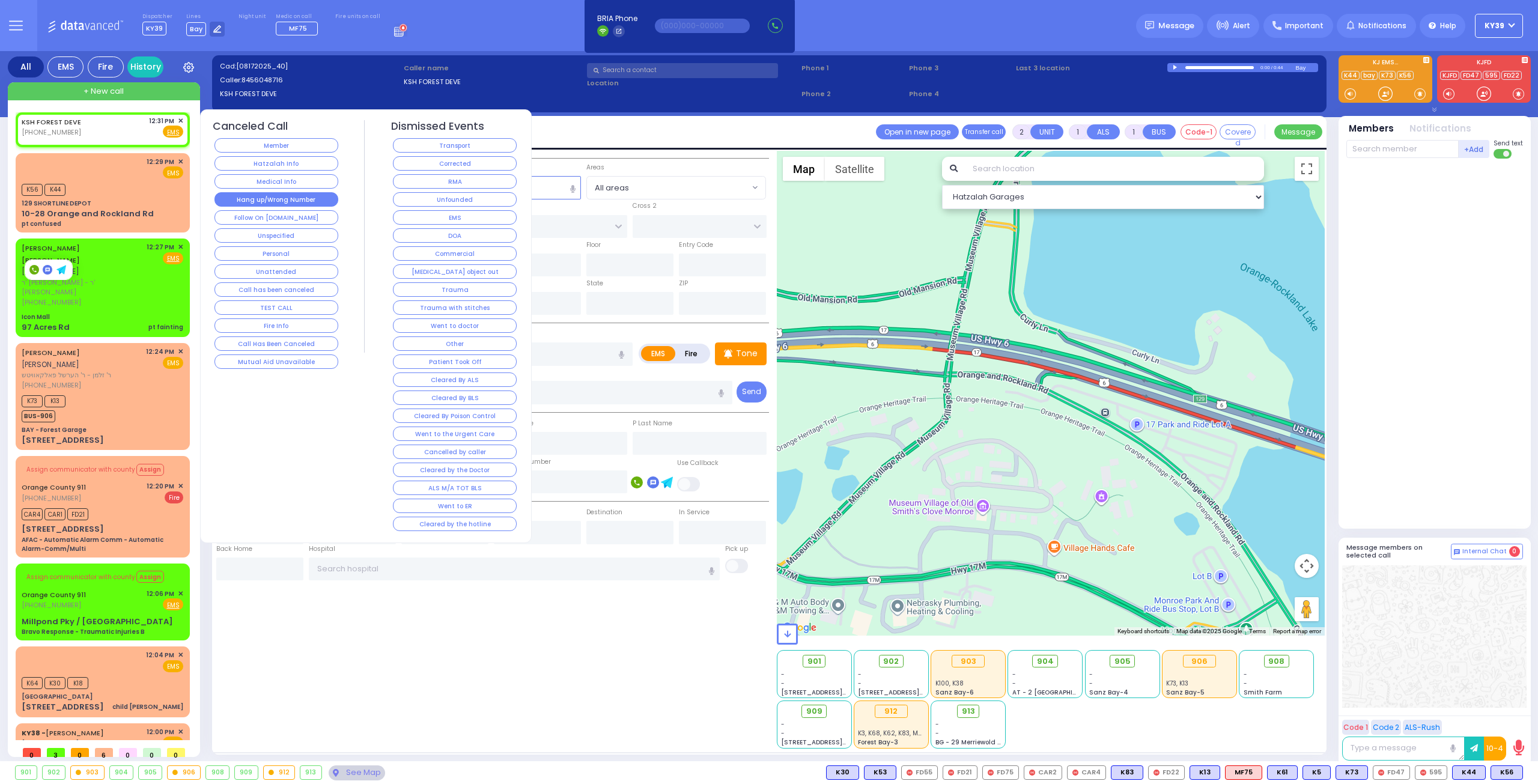
click at [313, 193] on button "Hang up/Wrong Number" at bounding box center [276, 199] width 124 height 15
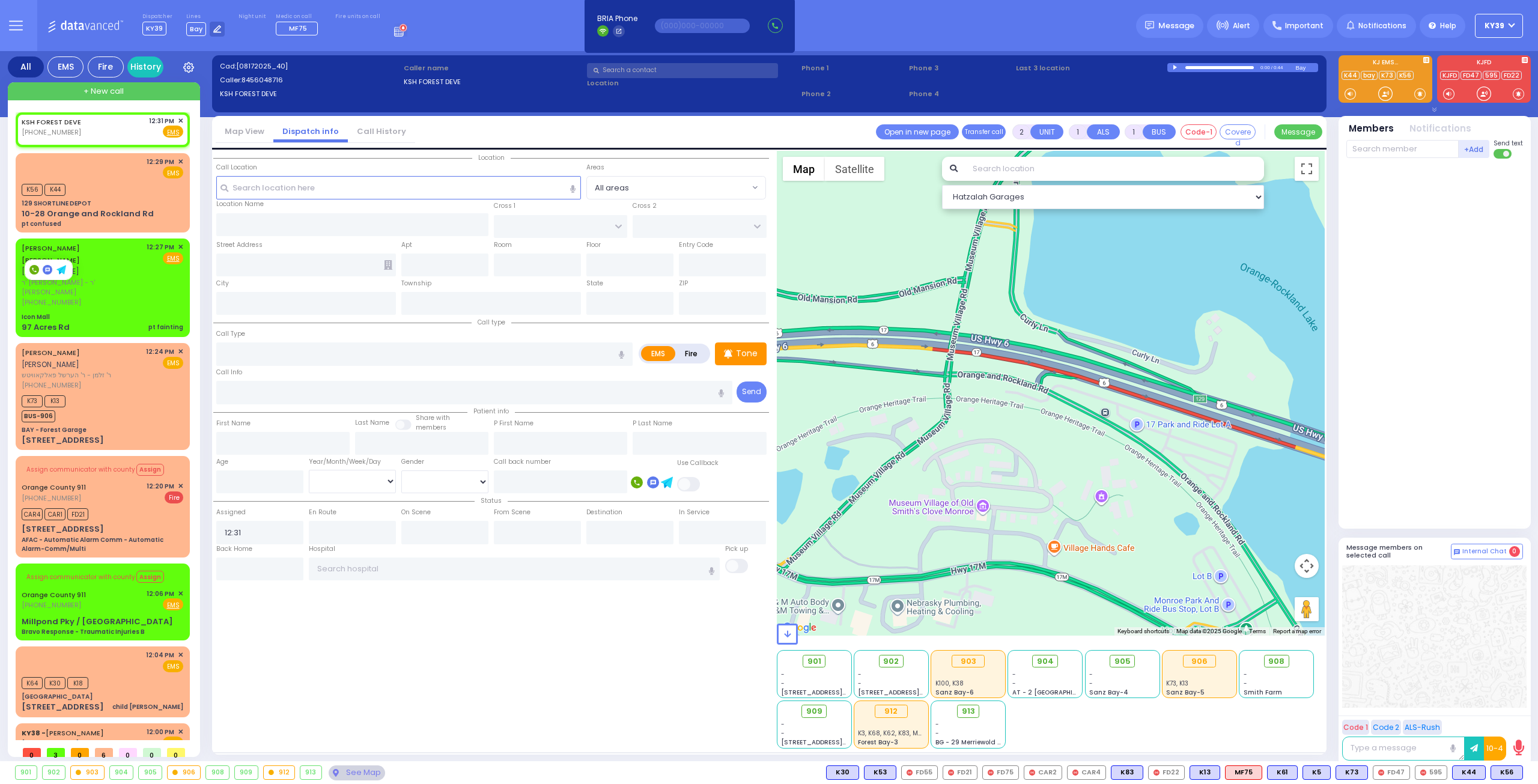
select select
radio input "true"
select select
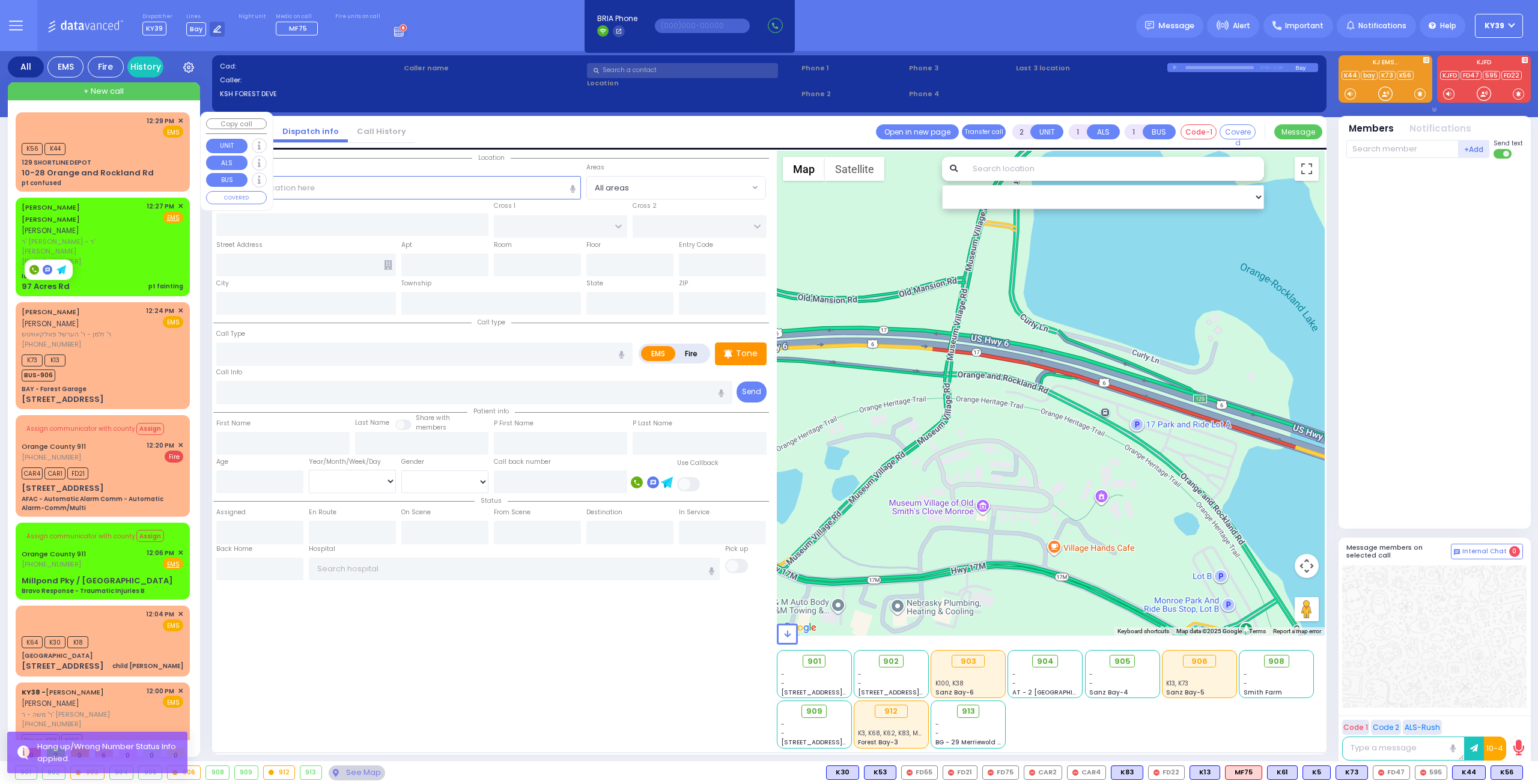
click at [113, 125] on div "12:29 PM ✕ EMS" at bounding box center [103, 127] width 162 height 23
select select
type input "pt confused"
radio input "true"
select select
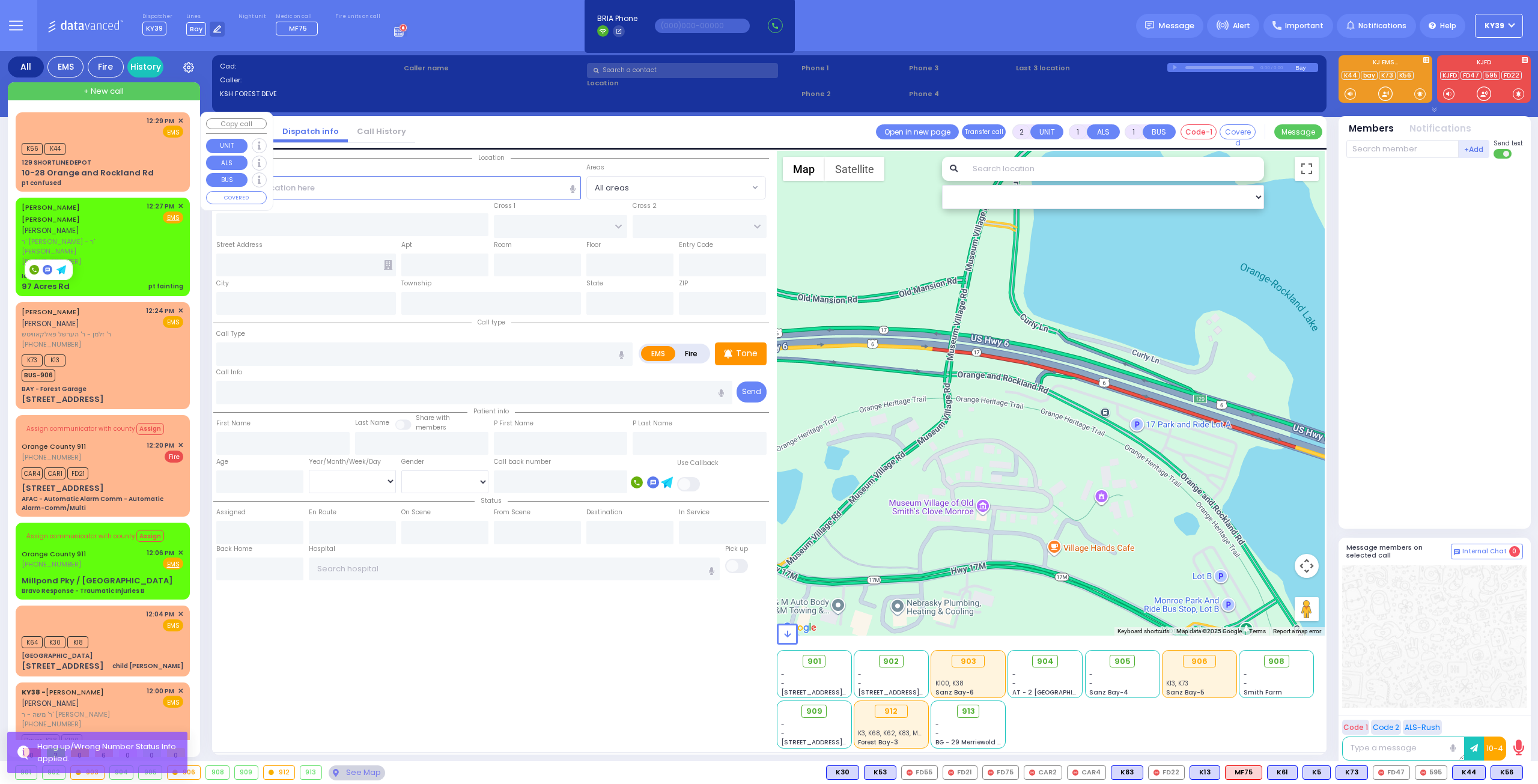
type input "12:29"
type input "12:30"
select select "Hatzalah Garages"
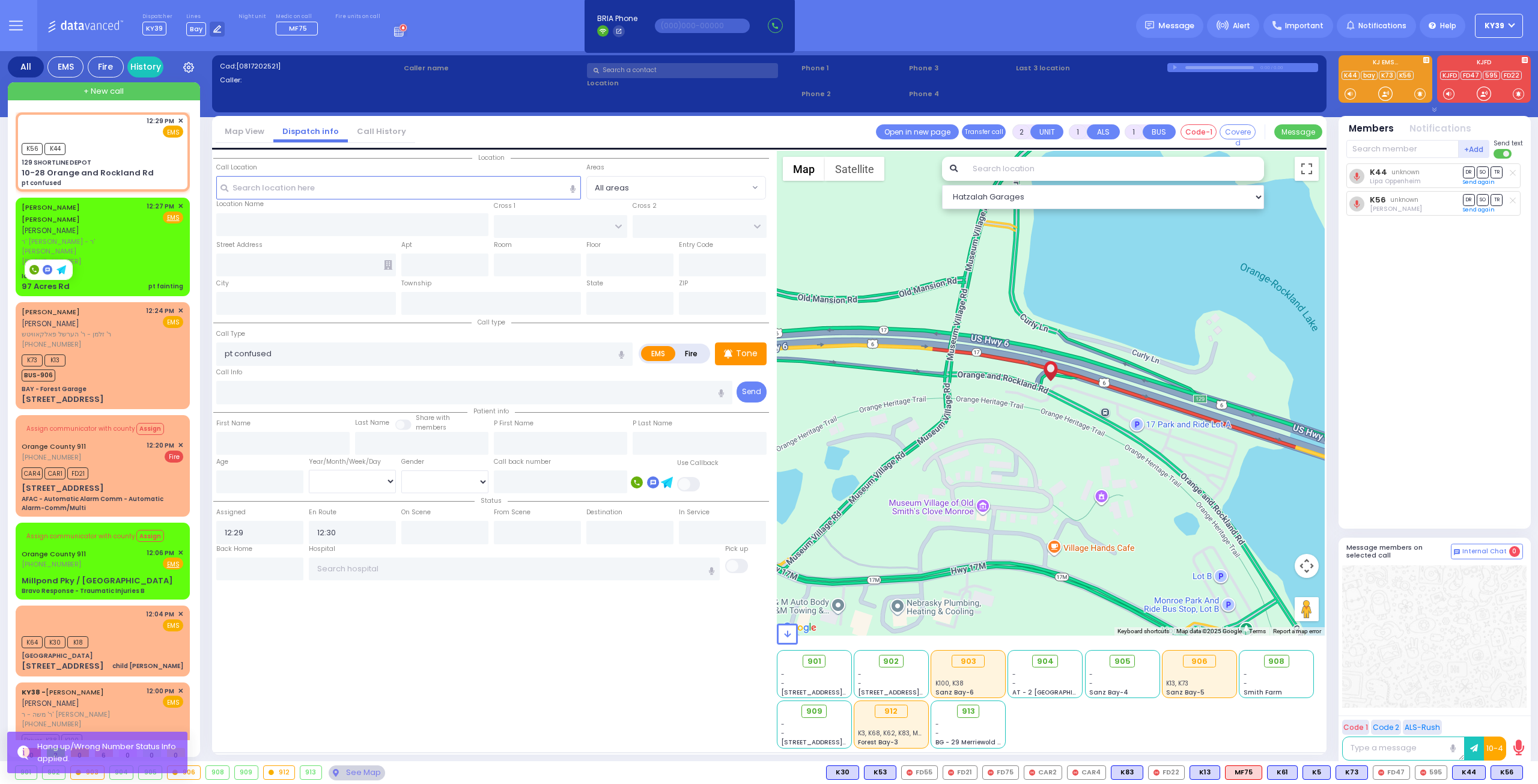
type input "129 SHORTLINE DEPOT"
type input "10-28 Orange and Rockland Rd"
type input "Monroe"
type input "New York"
type input "10950"
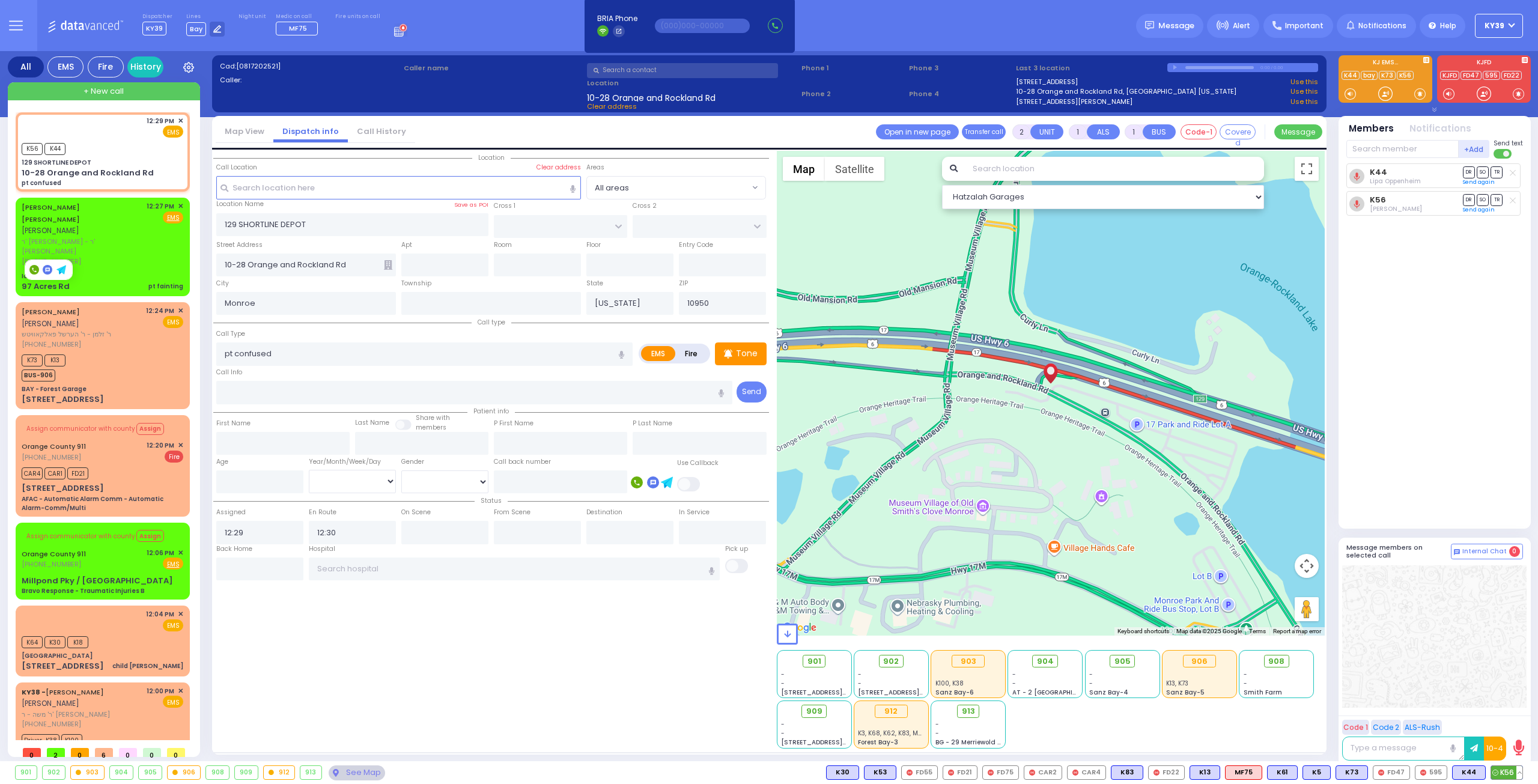
click at [1521, 772] on button at bounding box center [1519, 772] width 6 height 13
click at [1522, 773] on button at bounding box center [1519, 772] width 6 height 13
click at [1480, 773] on button at bounding box center [1482, 772] width 6 height 13
click at [1475, 720] on icon at bounding box center [1473, 719] width 13 height 13
drag, startPoint x: 1033, startPoint y: 659, endPoint x: 929, endPoint y: 668, distance: 104.4
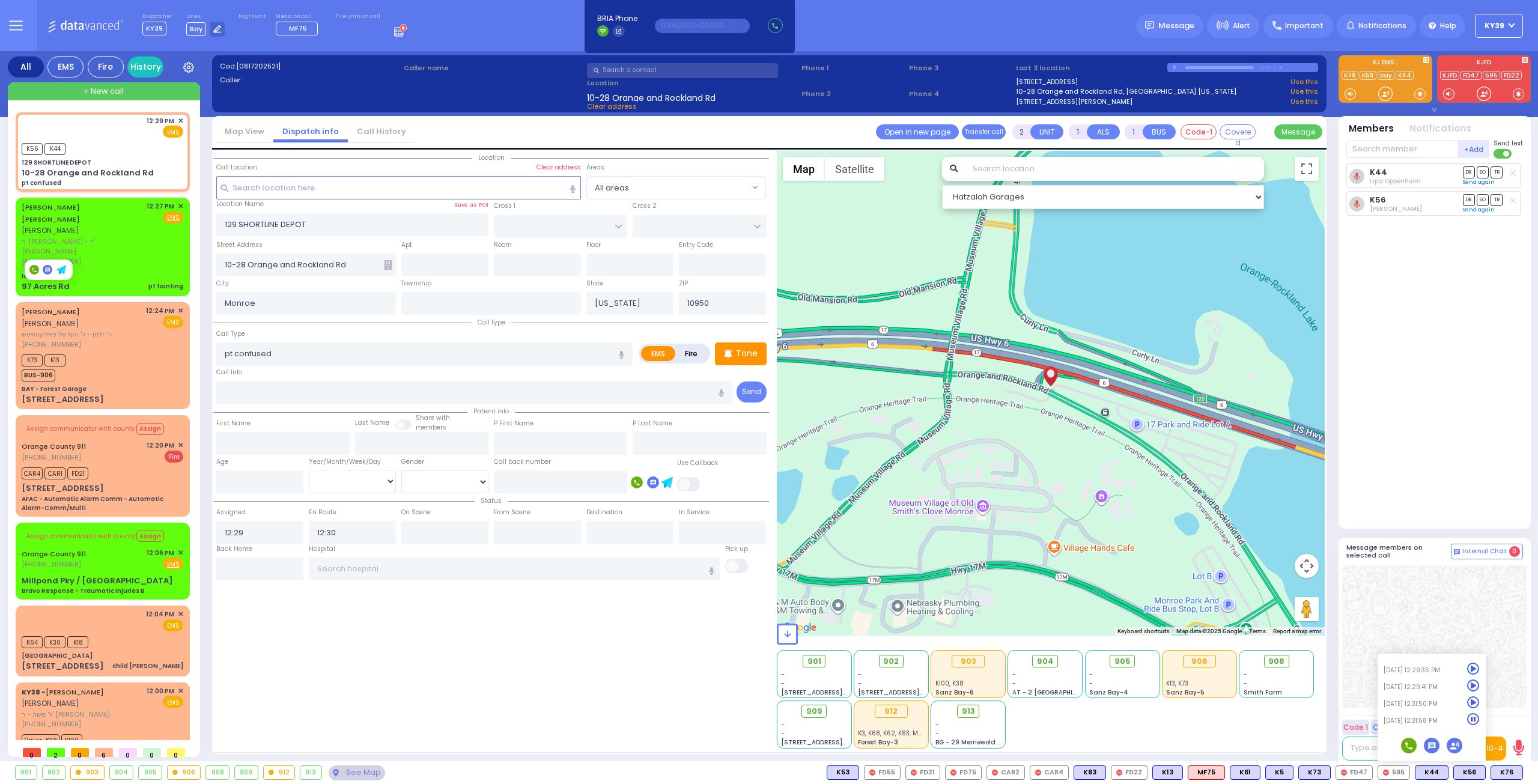
click at [0, 0] on icon at bounding box center [0, 0] width 0 height 0
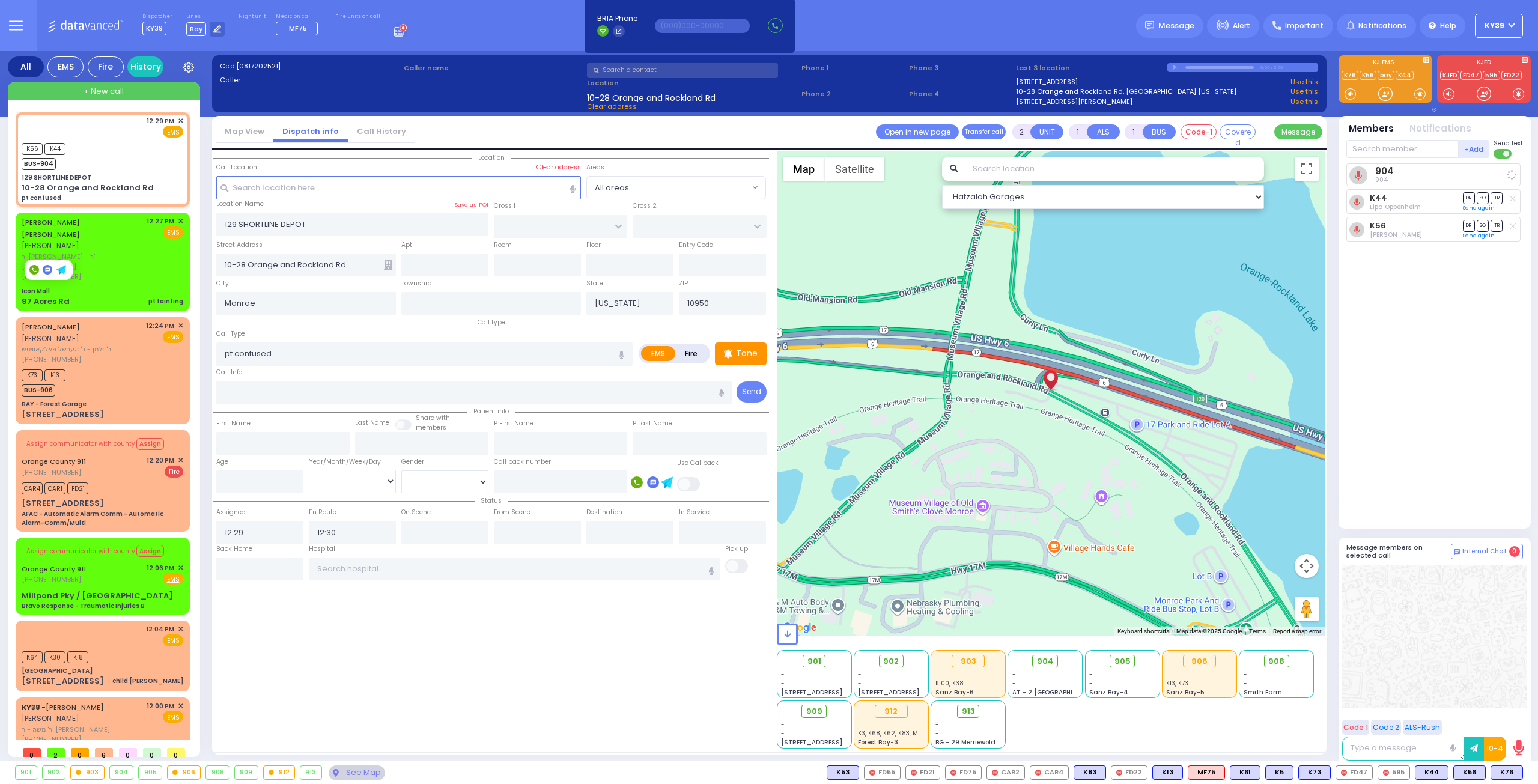
select select
radio input "true"
select select
select select "Hatzalah Garages"
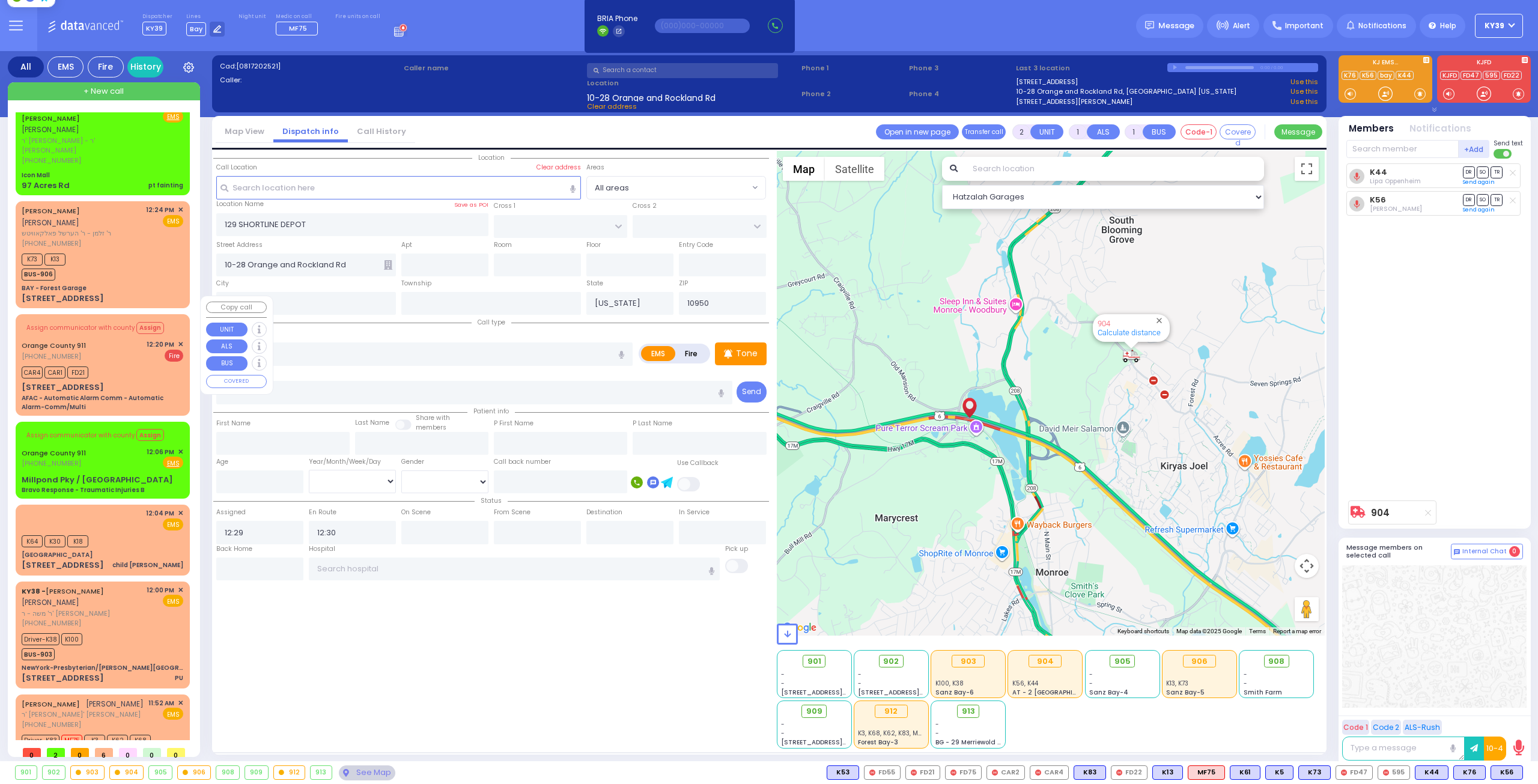
scroll to position [120, 0]
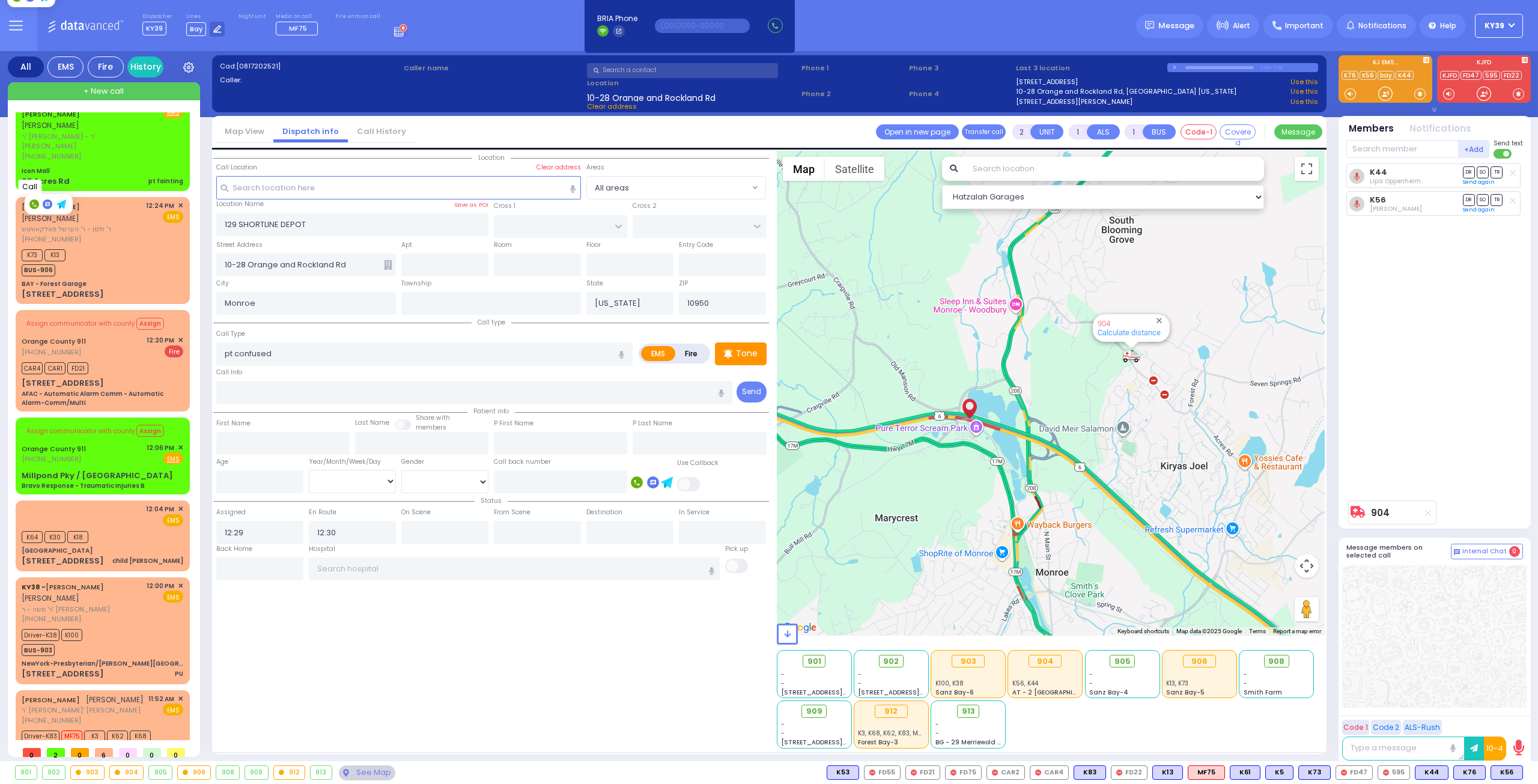
click at [31, 207] on rect at bounding box center [34, 205] width 10 height 10
type input "8455371614"
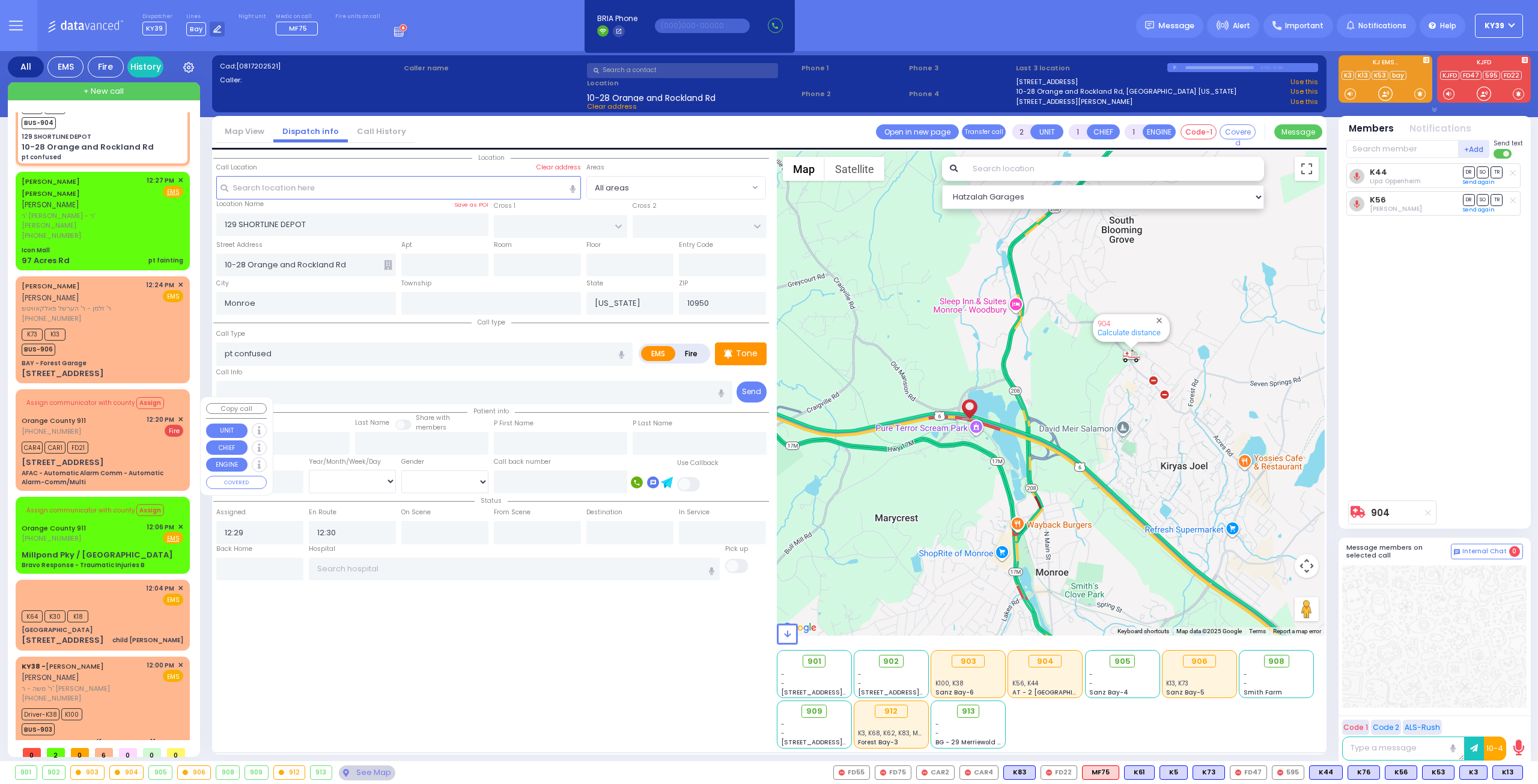
scroll to position [60, 0]
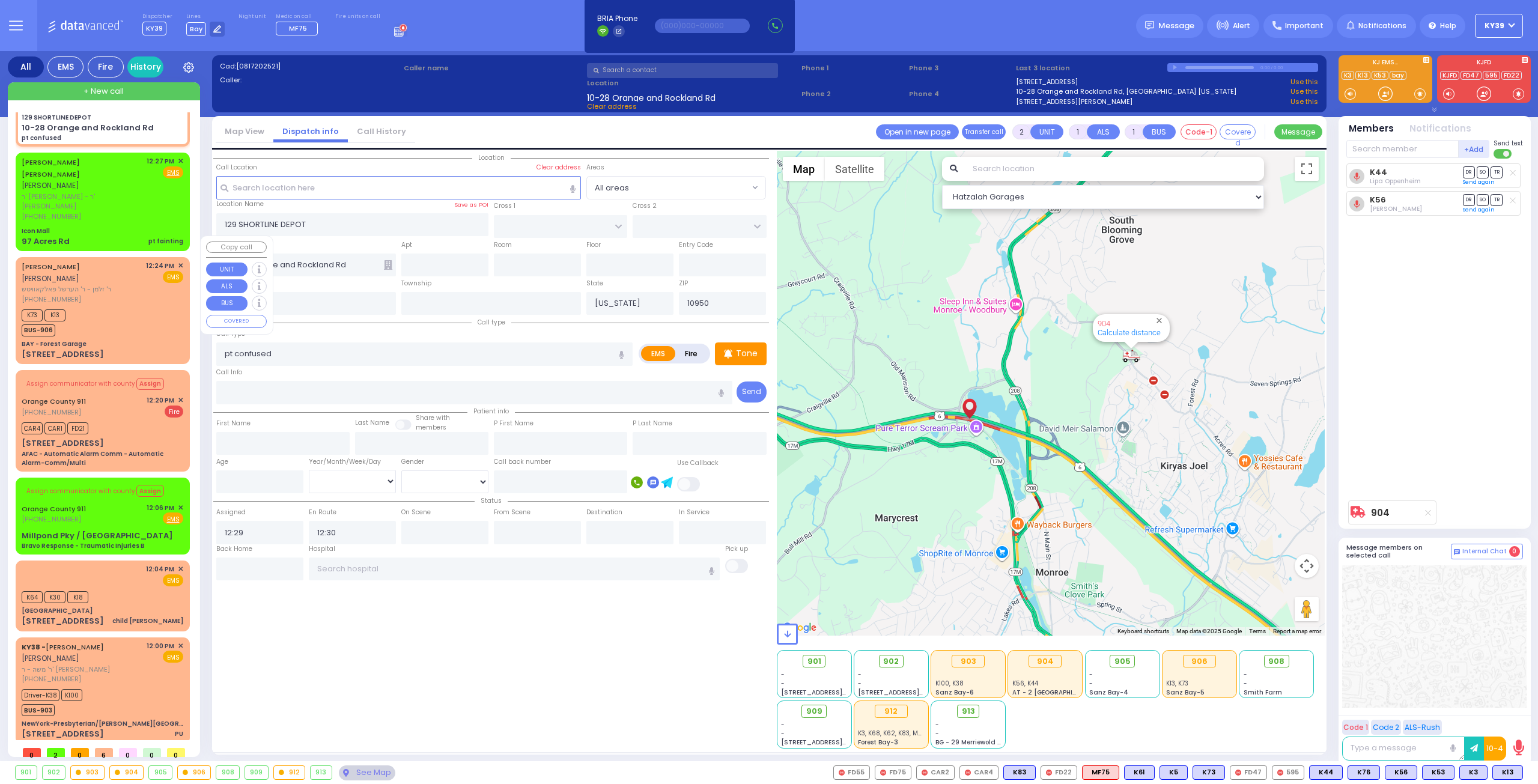
click at [124, 307] on div "K73 K13 BUS-906" at bounding box center [103, 321] width 162 height 30
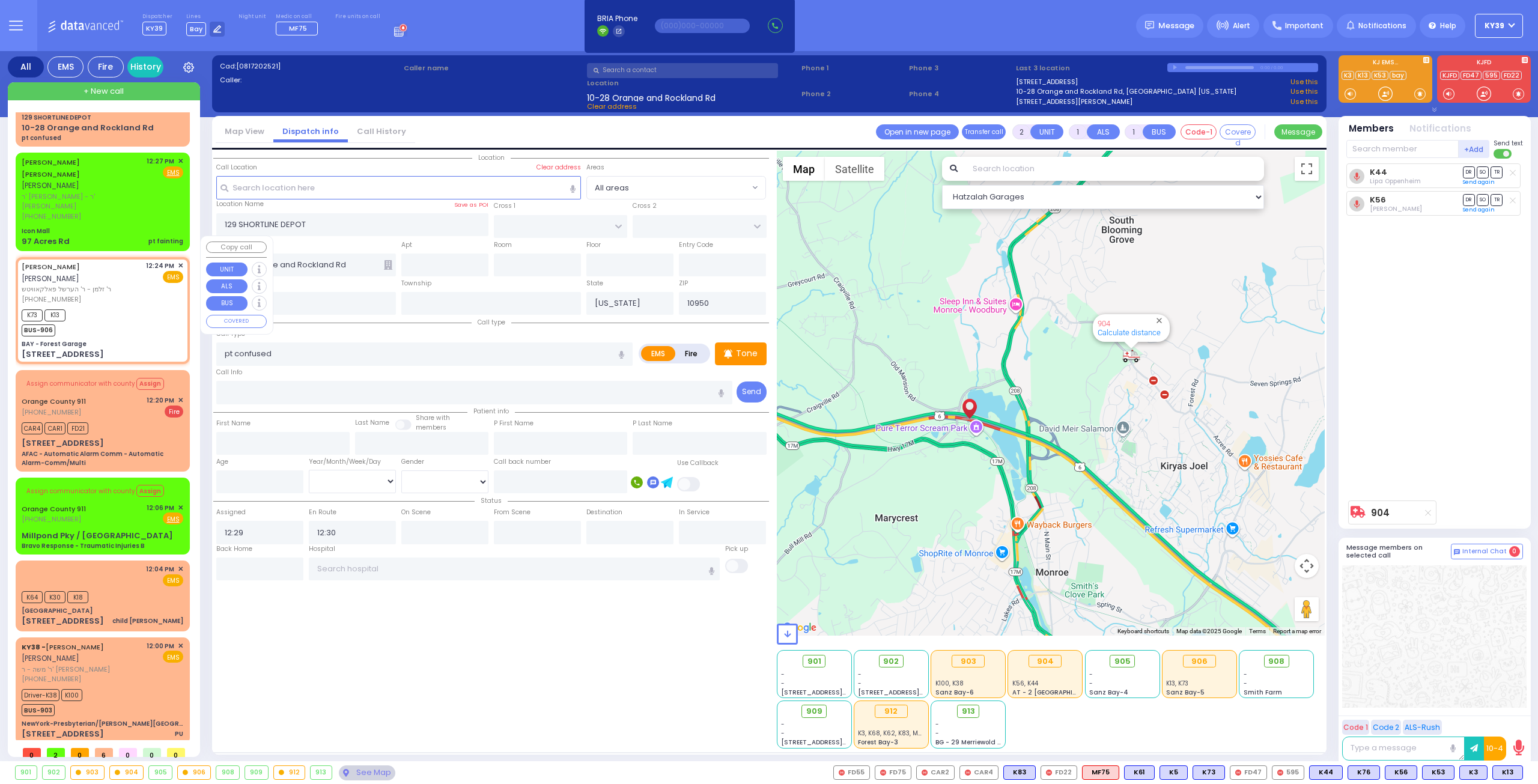
select select
radio input "true"
type input "MORDCHE"
type input "BIENER"
select select
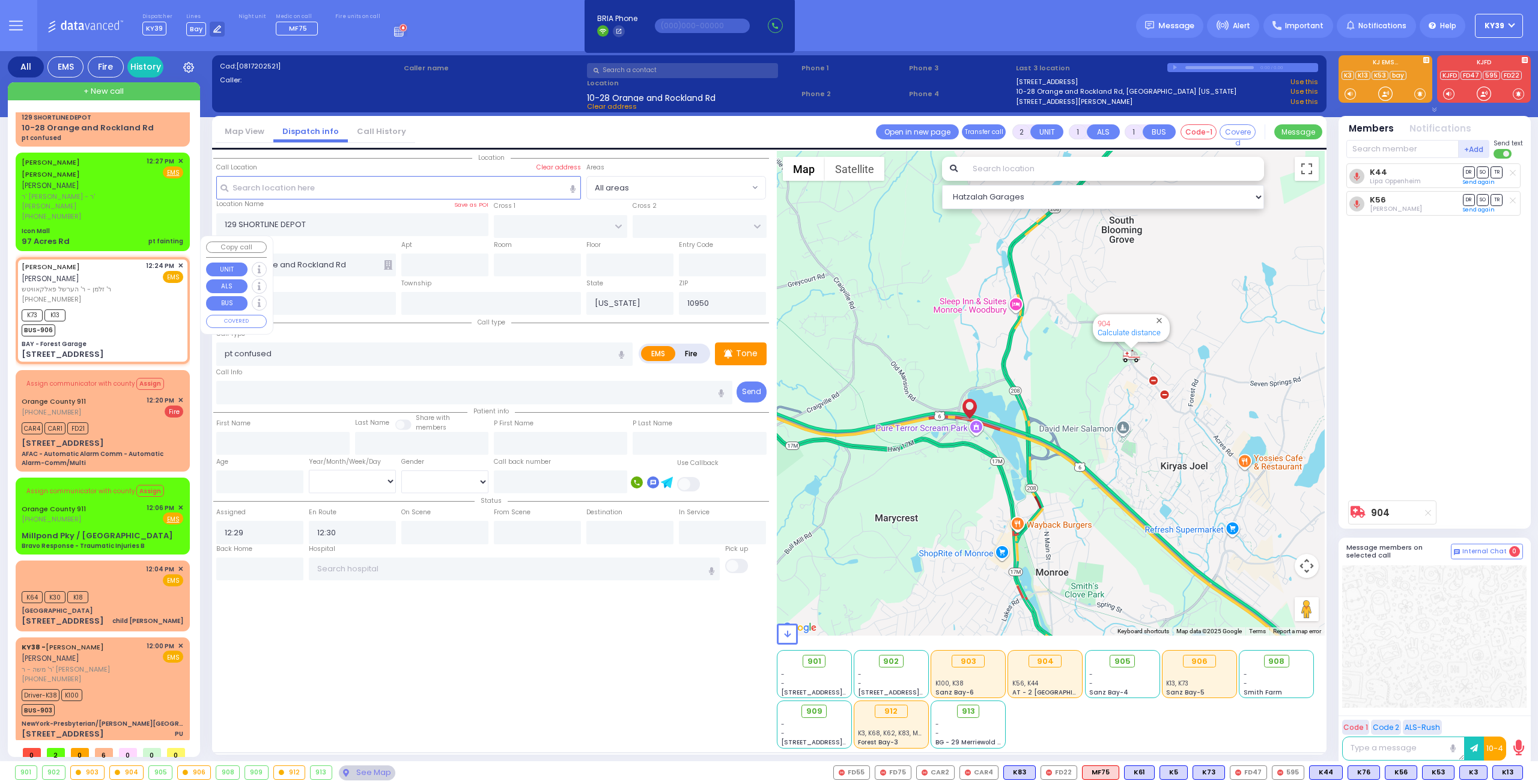
type input "12:24"
type input "12:28"
type input "BAY - Forest Garage"
type input "SANZ COURT"
type input "HAYES COURT"
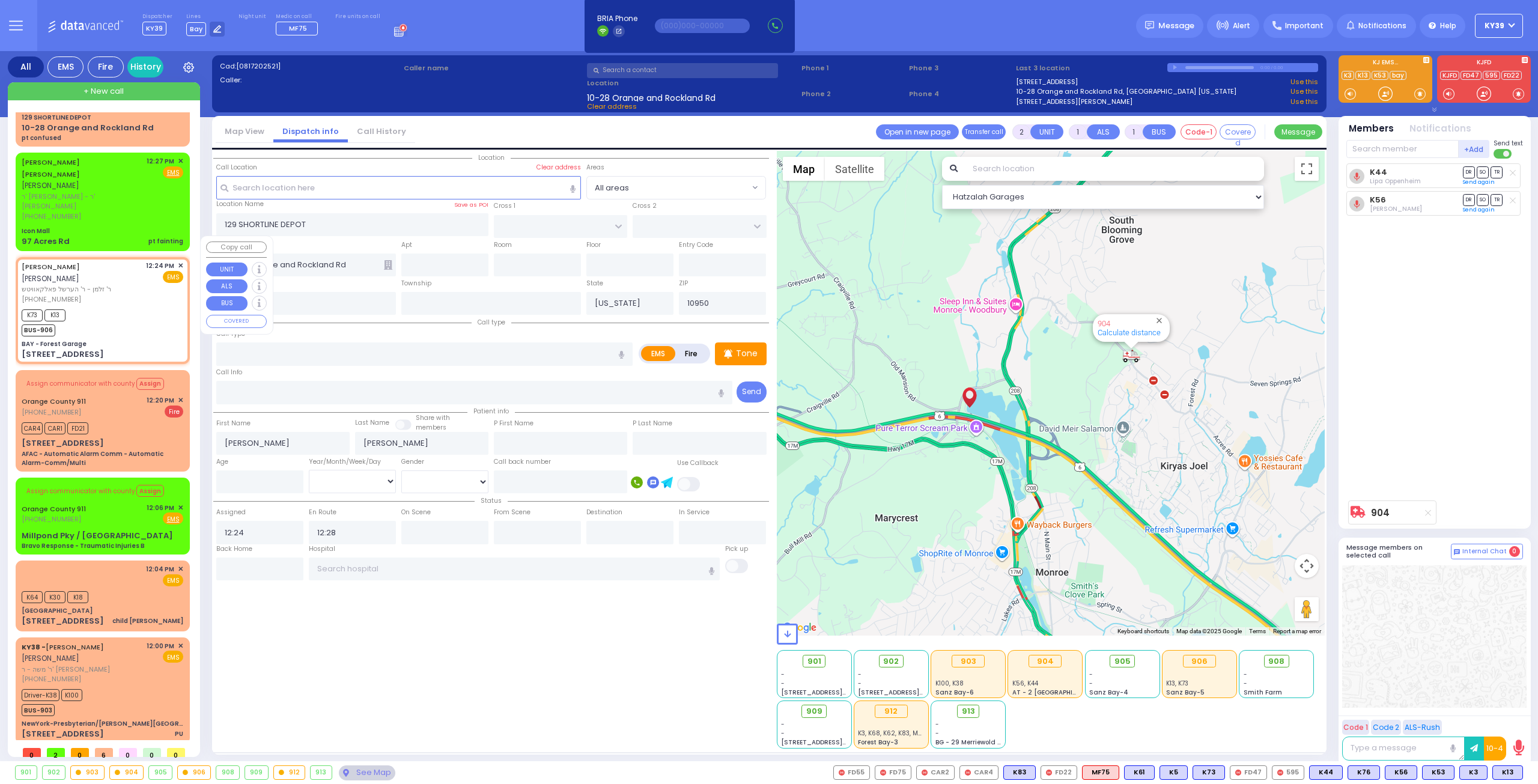
type input "[STREET_ADDRESS]"
select select "SECTION 2"
select select "Hatzalah Garages"
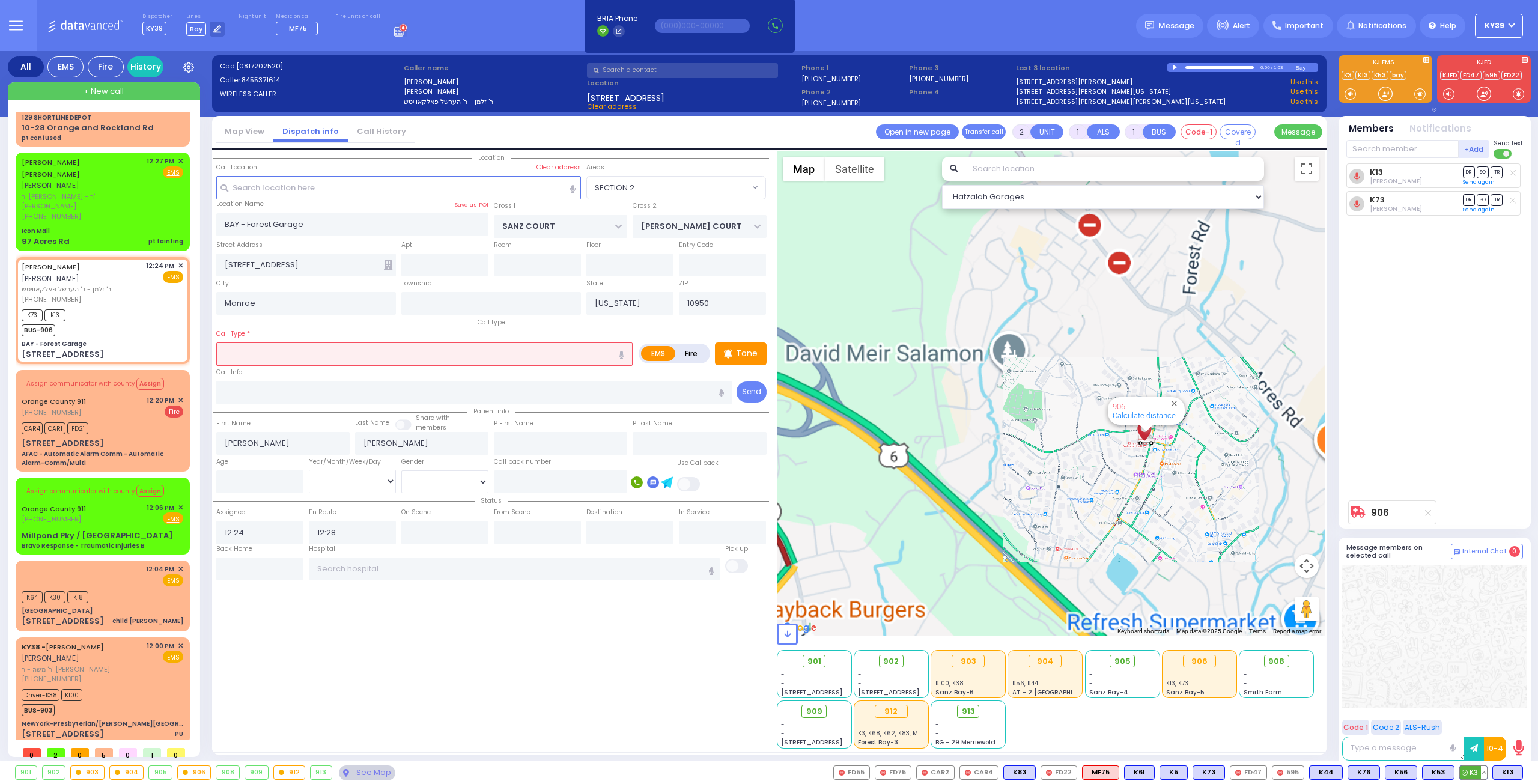
click at [1477, 773] on span "K3" at bounding box center [1473, 772] width 27 height 13
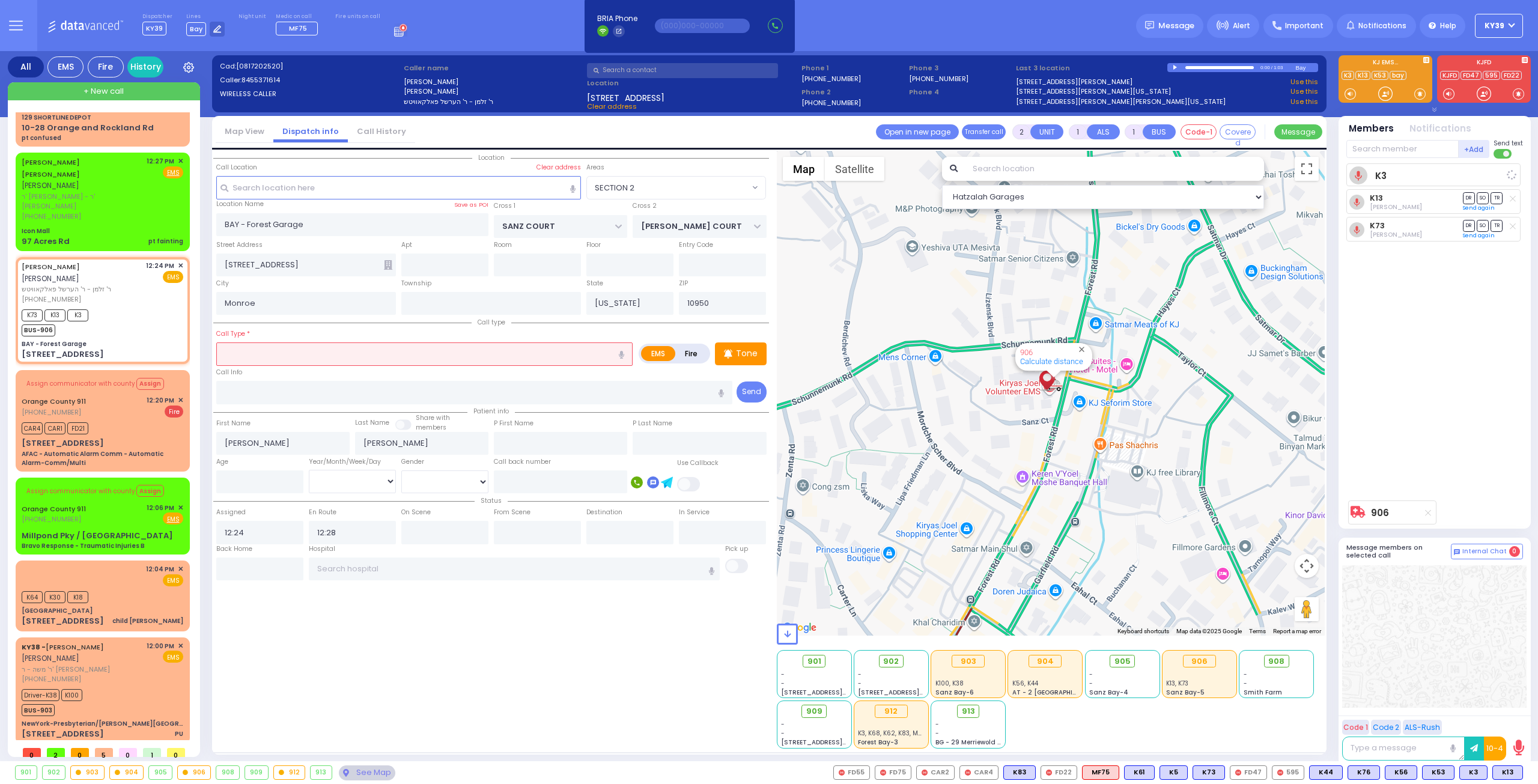
select select
radio input "true"
select select
select select "SECTION 2"
select select "Hatzalah Garages"
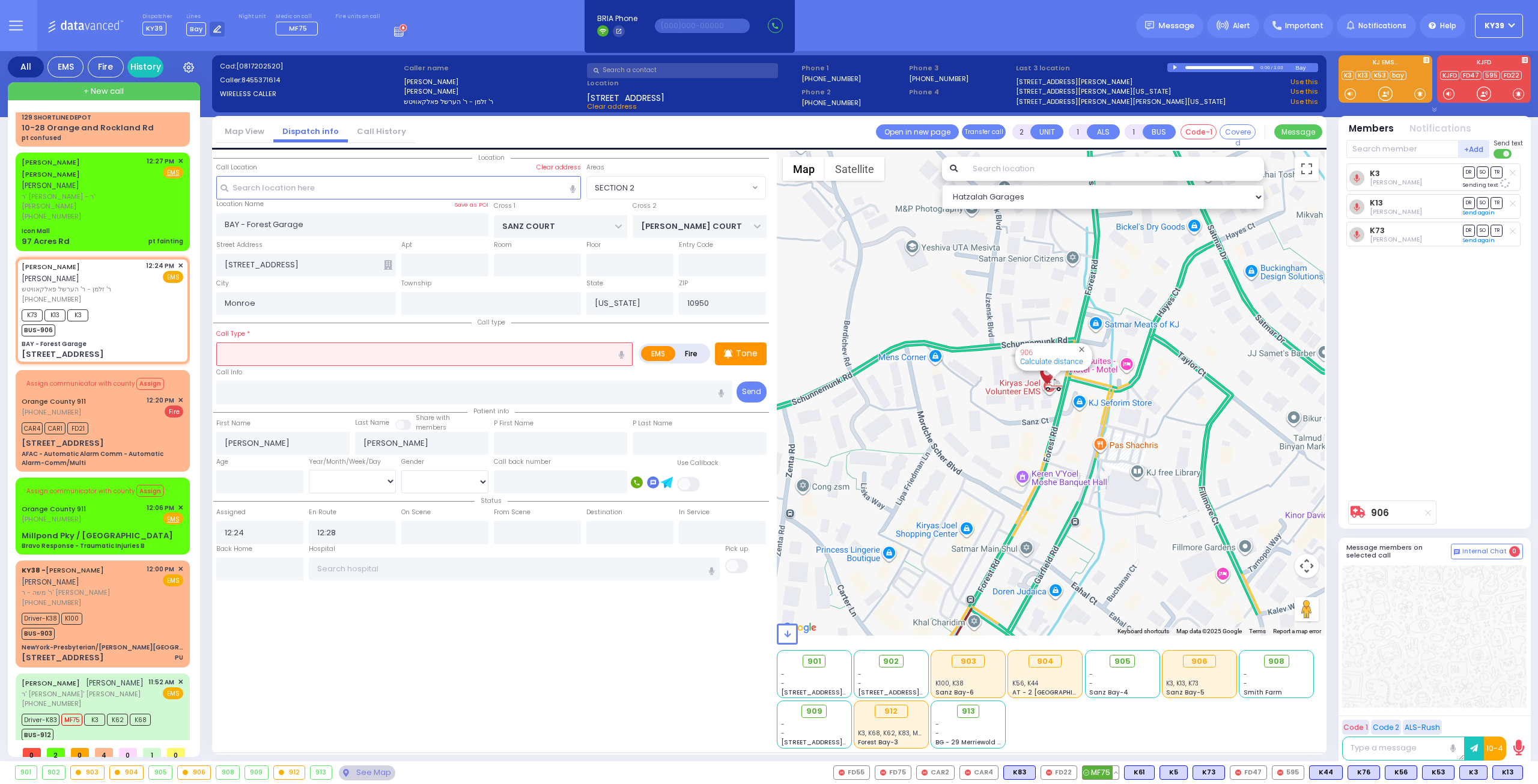
click at [1113, 773] on span "MF75" at bounding box center [1101, 772] width 36 height 13
select select
radio input "true"
select select
select select "Hatzalah Garages"
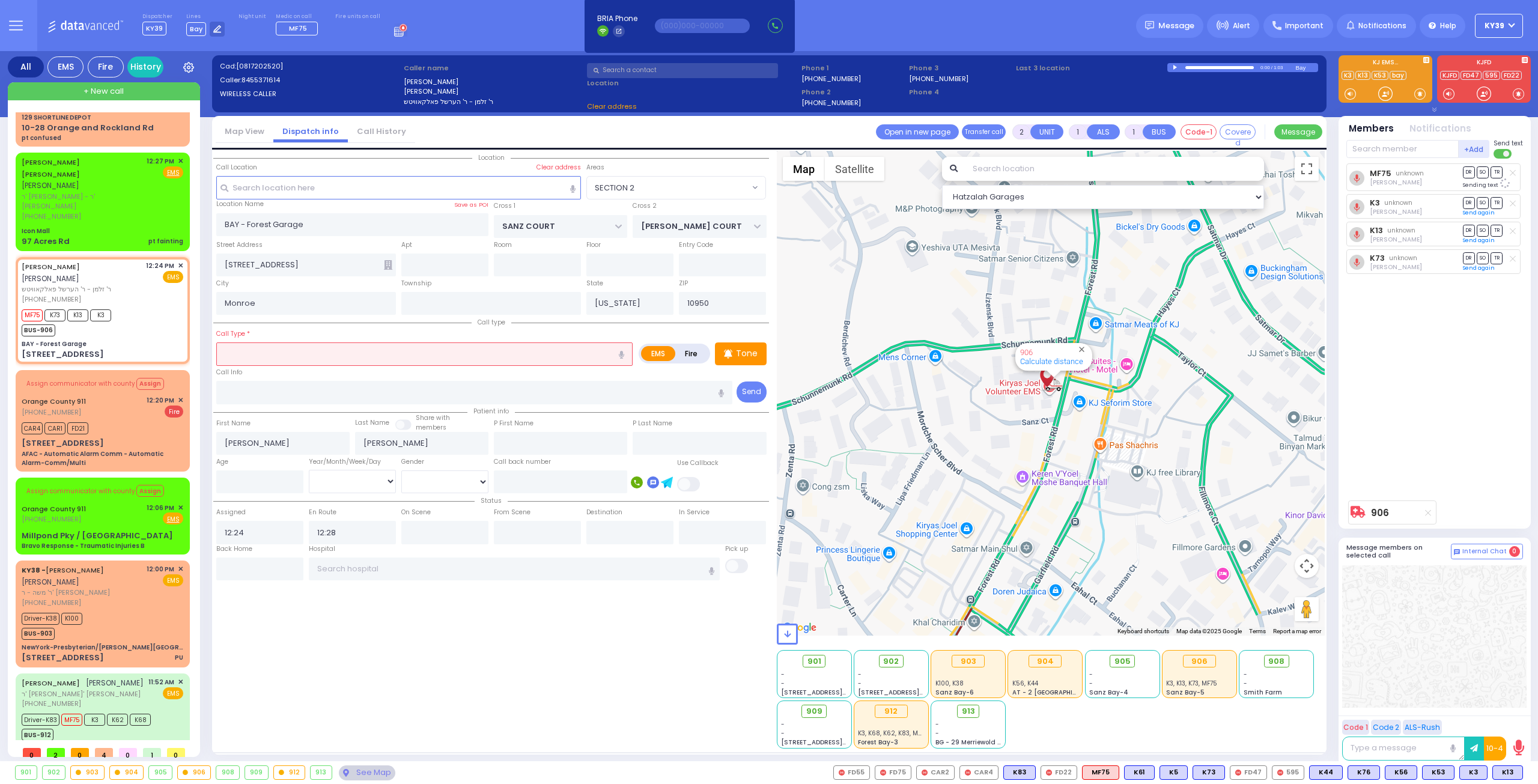
select select "SECTION 2"
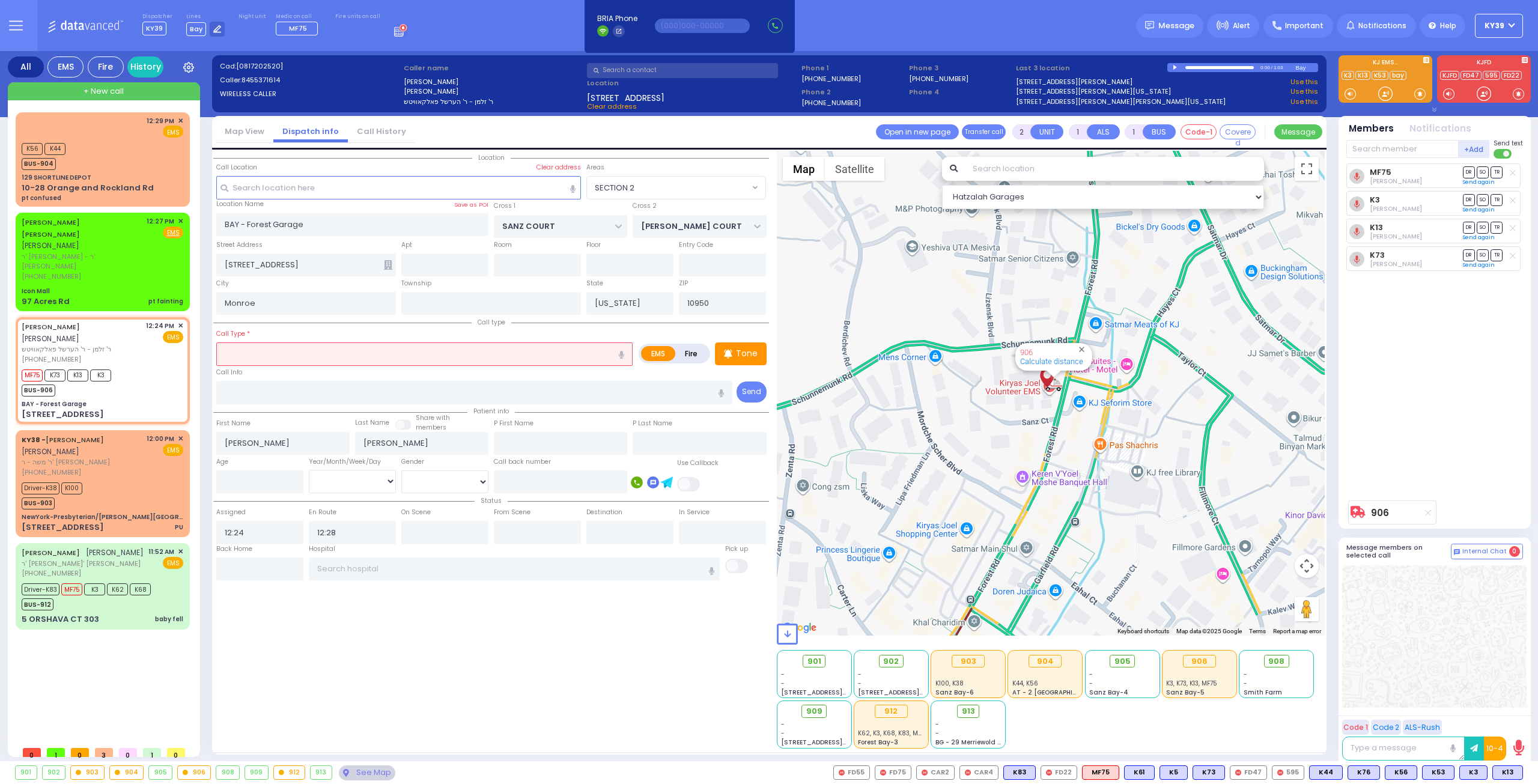
click at [287, 356] on input "text" at bounding box center [425, 354] width 416 height 23
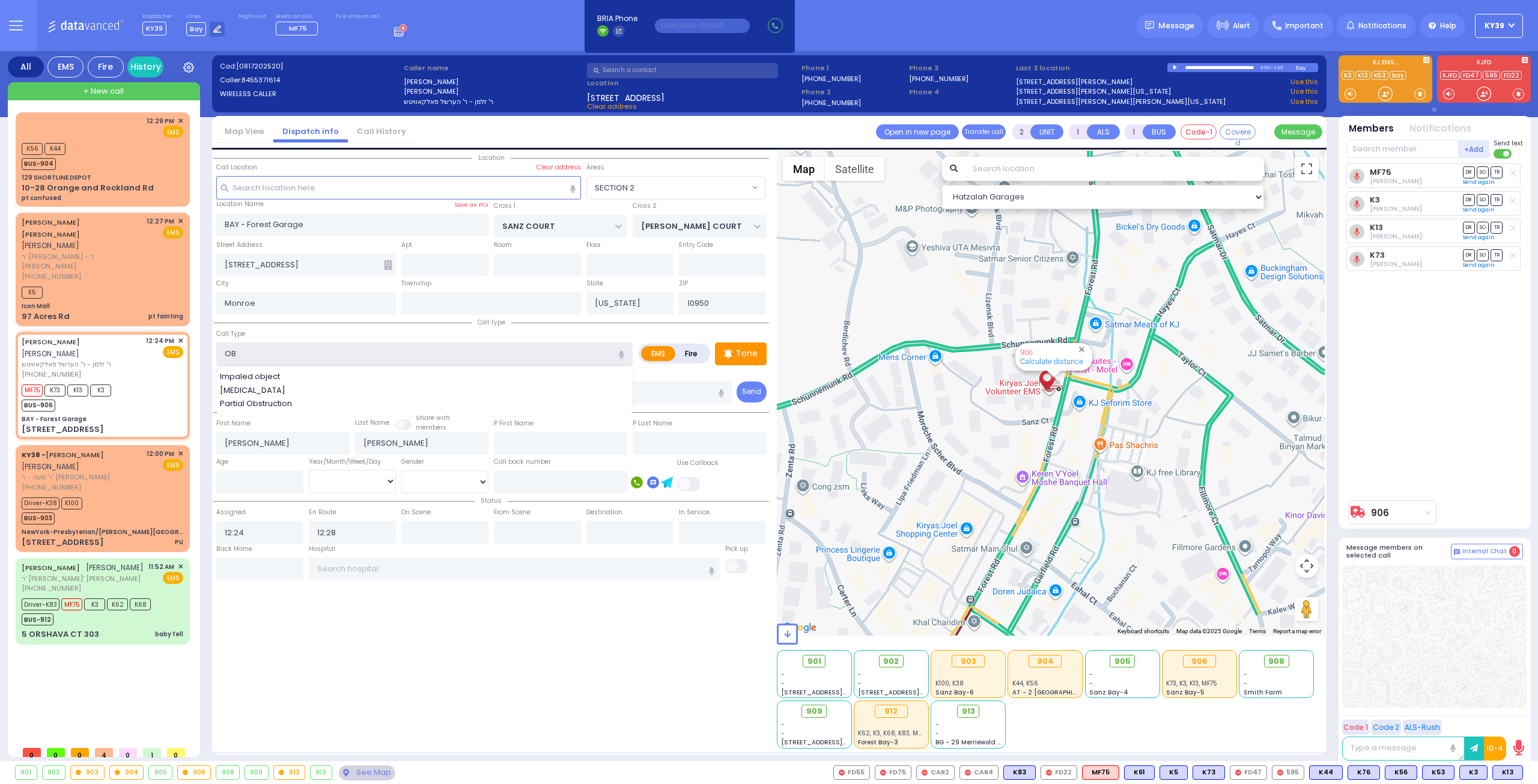
type input "OB"
drag, startPoint x: 323, startPoint y: 616, endPoint x: 318, endPoint y: 612, distance: 6.4
click at [321, 613] on div "Location" at bounding box center [491, 449] width 556 height 598
select select
radio input "true"
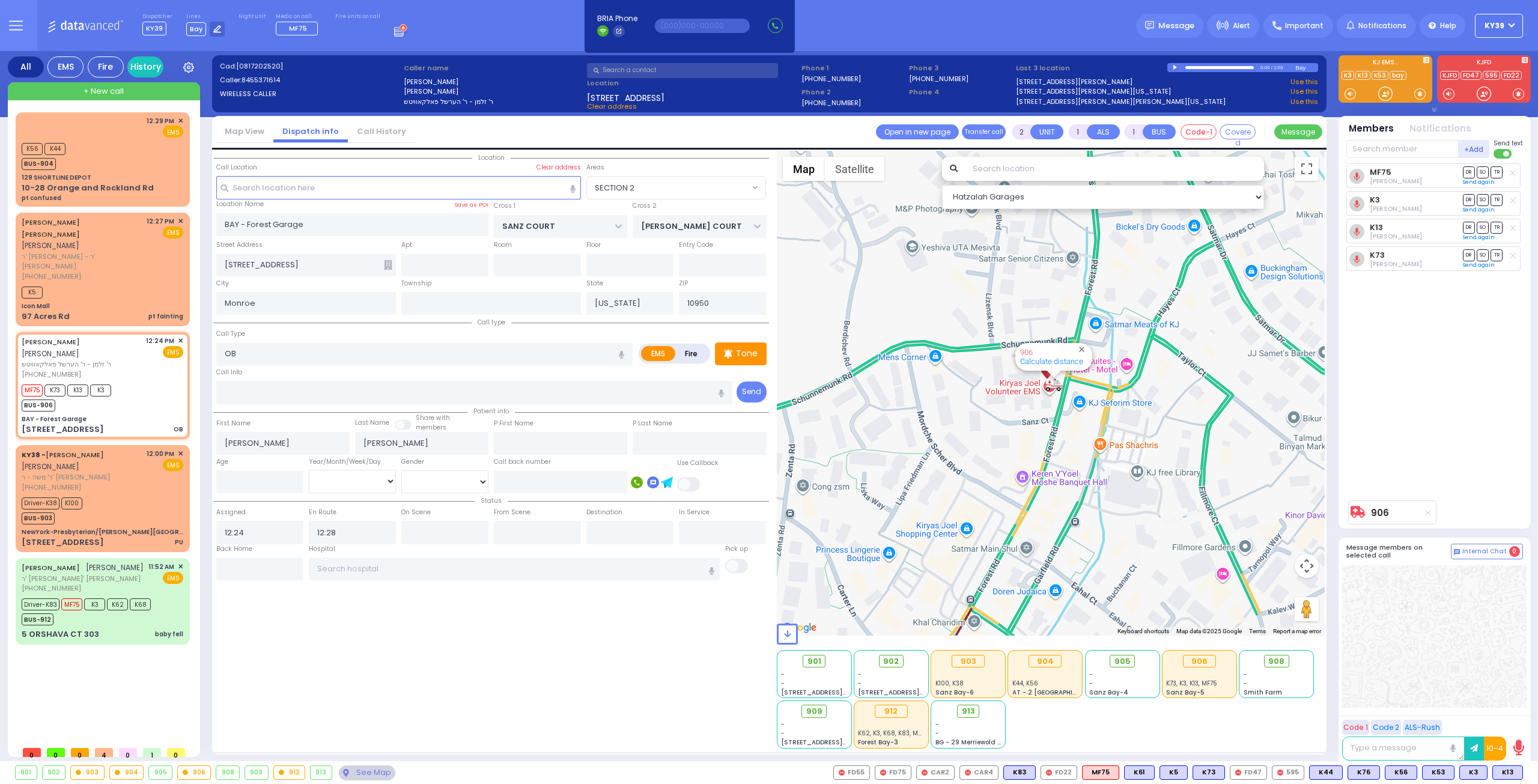
select select
select select "SECTION 2"
select select "Hatzalah Garages"
drag, startPoint x: 376, startPoint y: 564, endPoint x: 376, endPoint y: 555, distance: 9.0
click at [375, 564] on input "text" at bounding box center [514, 569] width 411 height 23
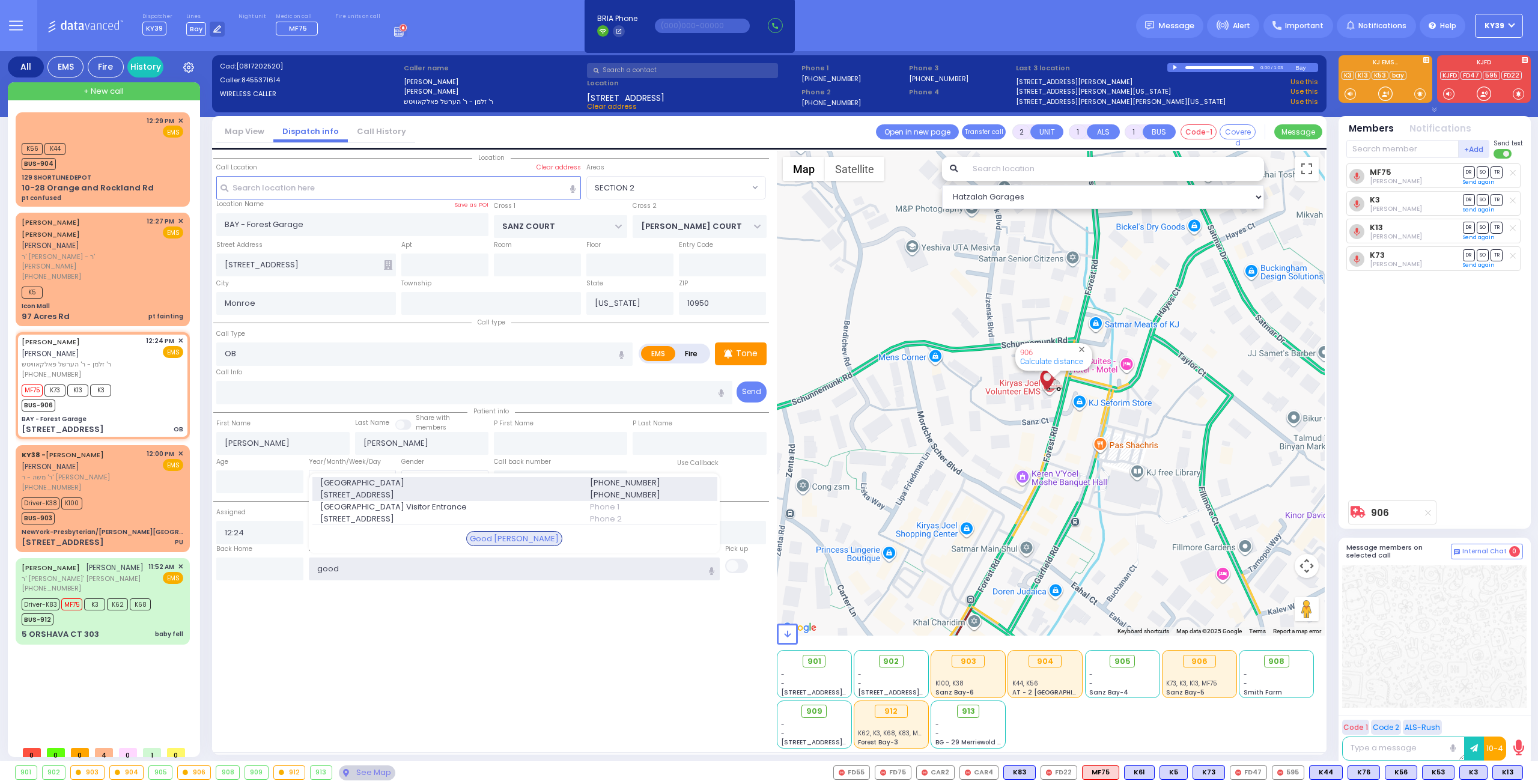
type input "good"
click at [385, 490] on span "255 Lafayette Ave." at bounding box center [447, 494] width 255 height 12
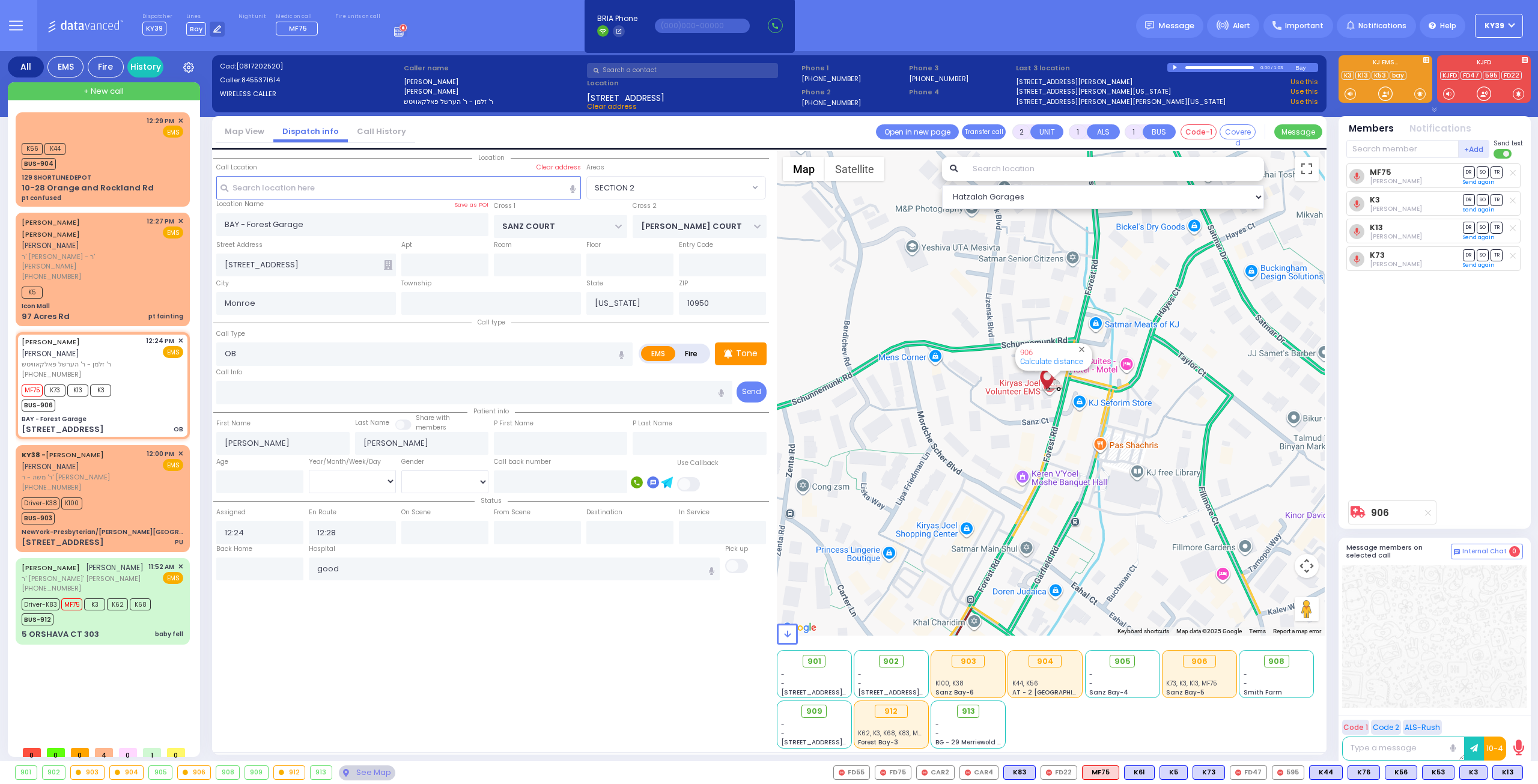
select select
radio input "true"
select select
type input "Good Samaritan Hospital"
select select "Hatzalah Garages"
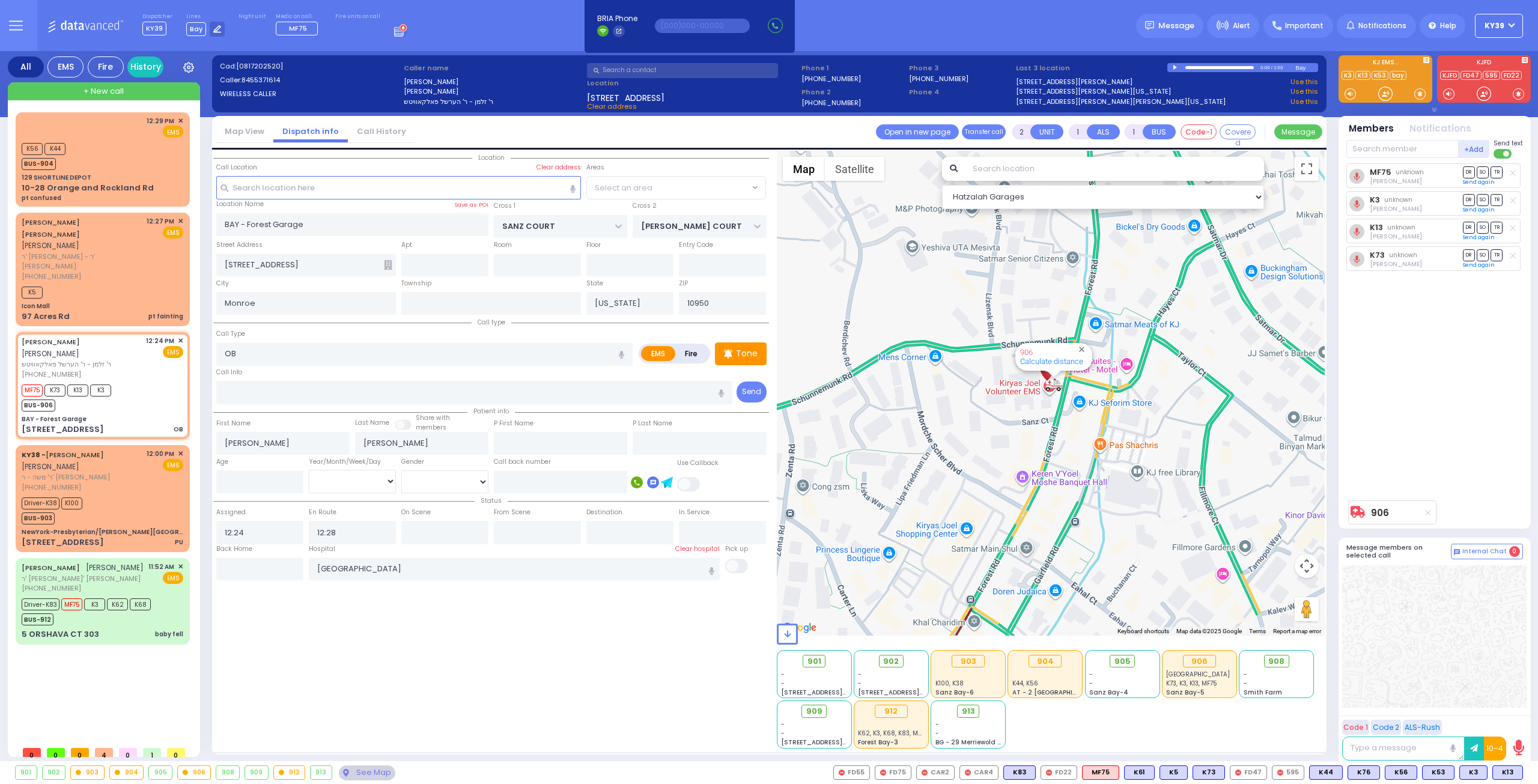
select select "SECTION 2"
click at [1520, 772] on button at bounding box center [1519, 772] width 6 height 13
click at [1513, 715] on icon at bounding box center [1511, 719] width 13 height 13
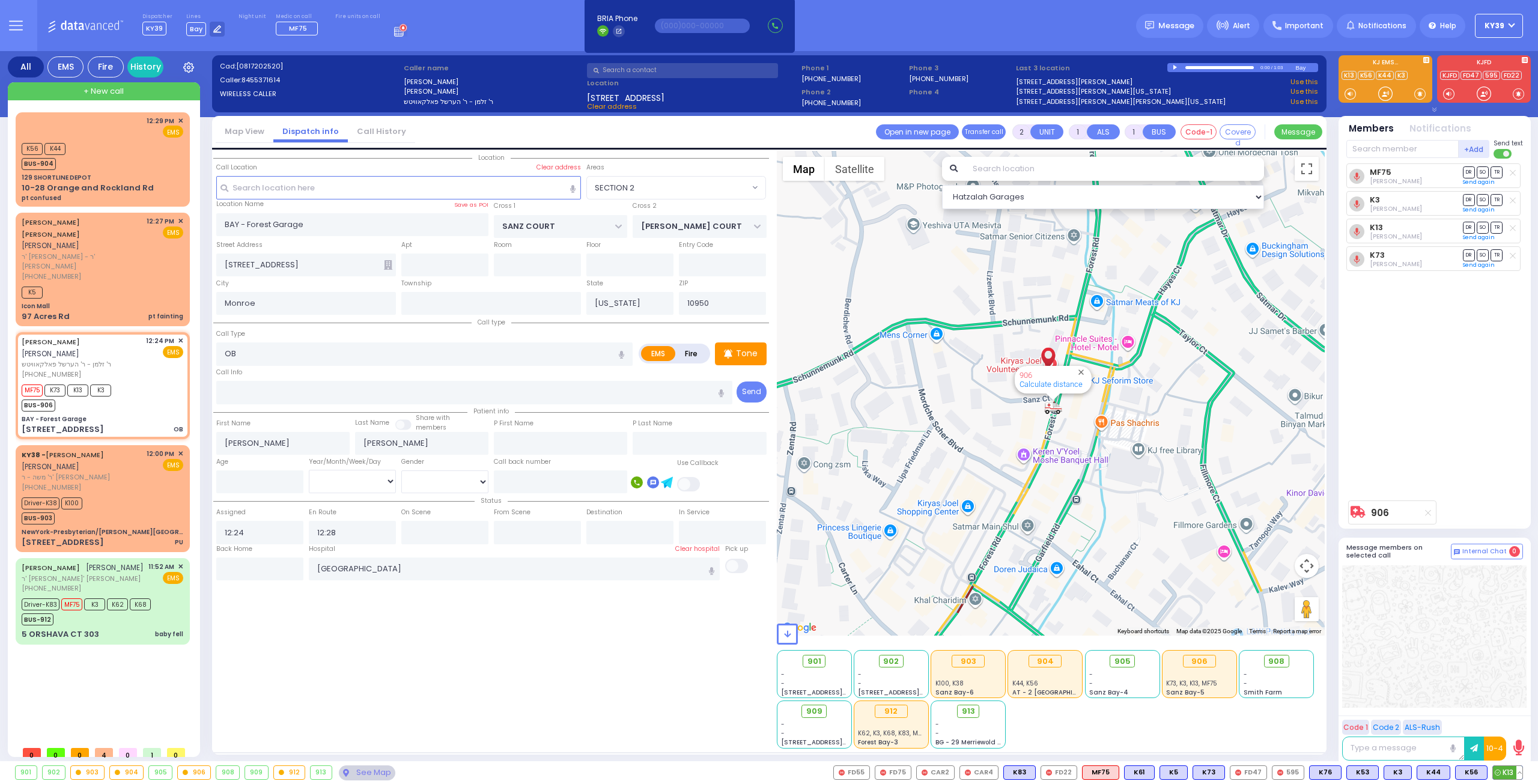
click at [1520, 777] on button at bounding box center [1519, 772] width 6 height 13
click at [1510, 720] on icon at bounding box center [1511, 719] width 13 height 13
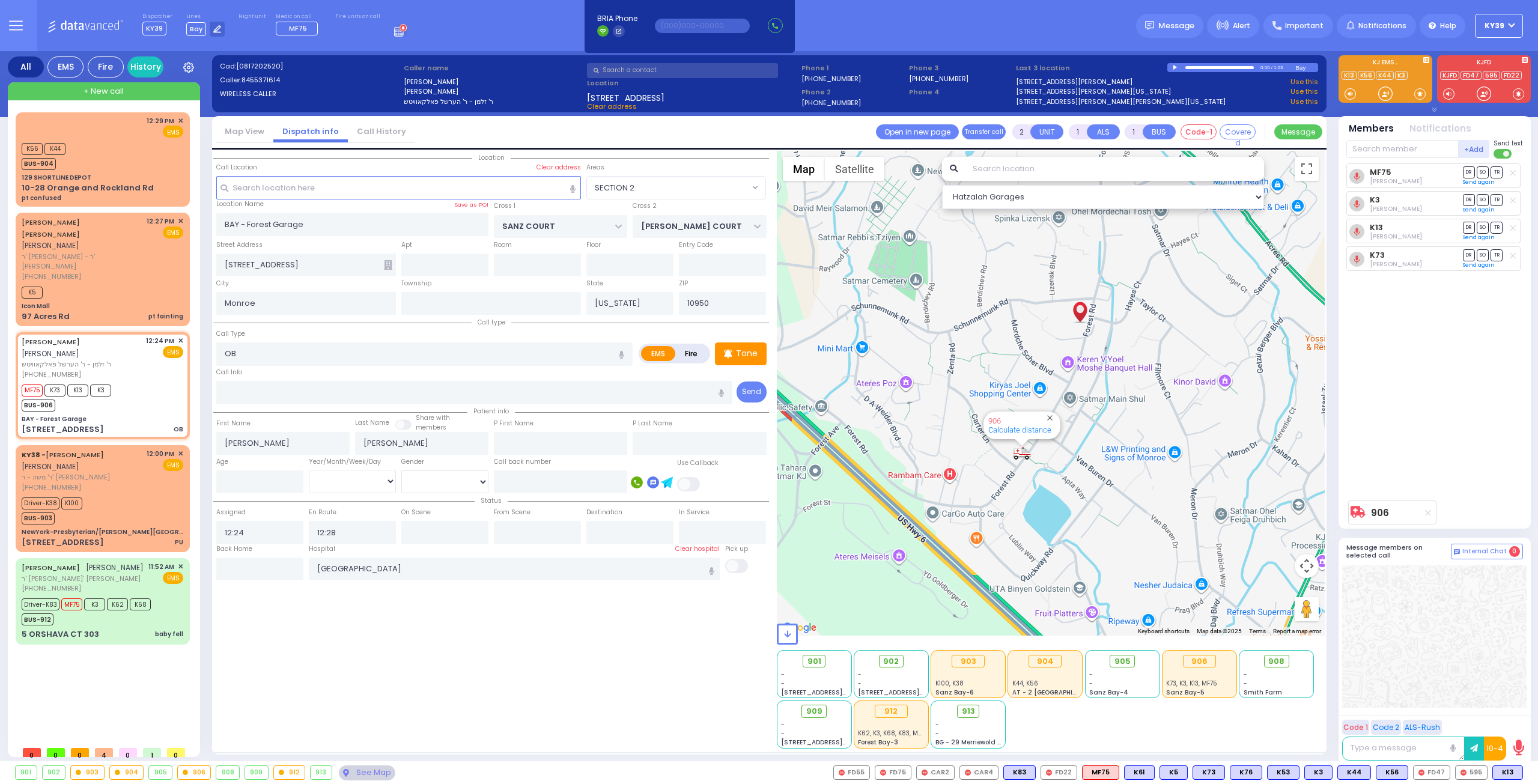
type input "6"
select select
radio input "true"
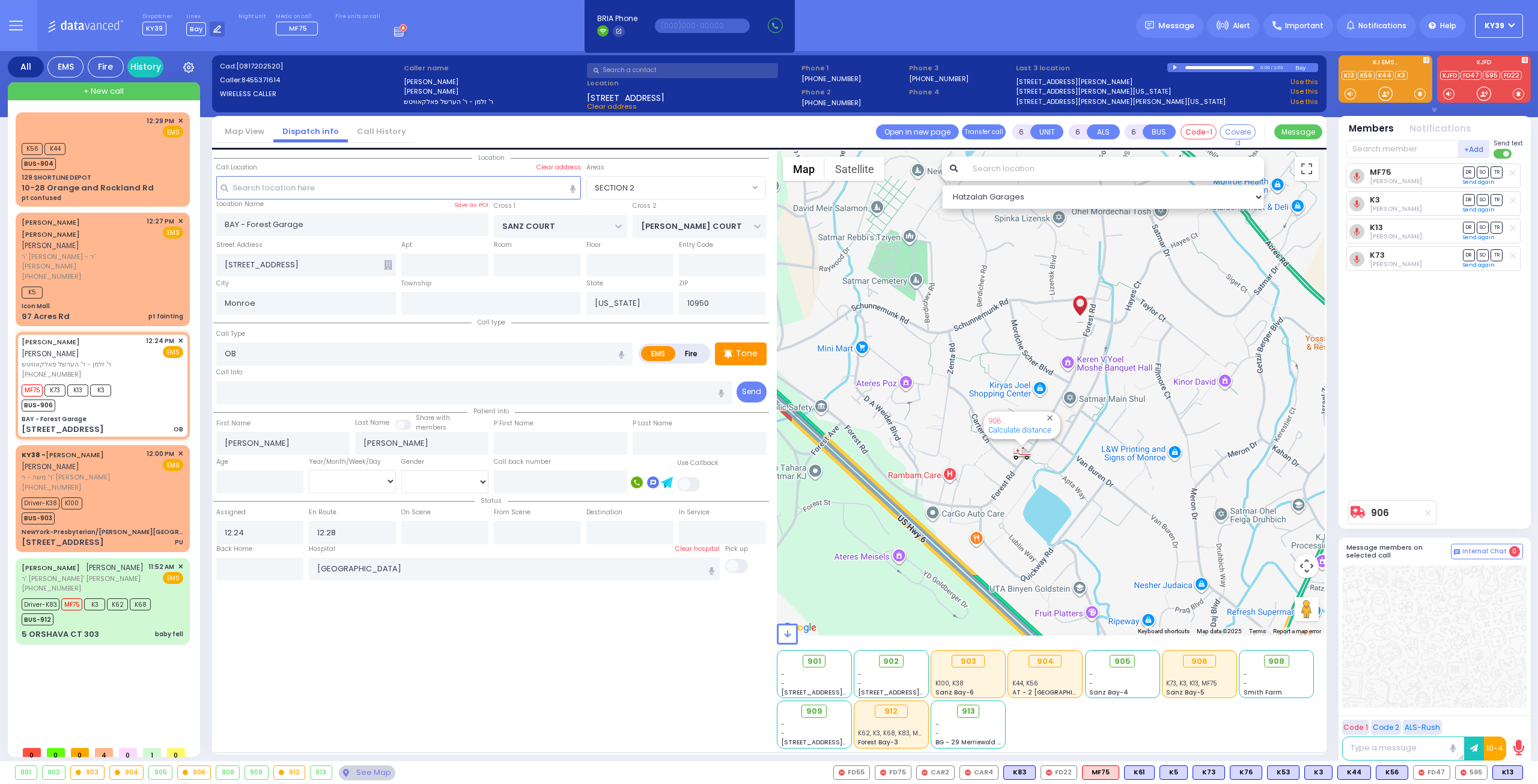
type input "Unknown"
select select "Year"
select select "SECTION 2"
select select "Hatzalah Garages"
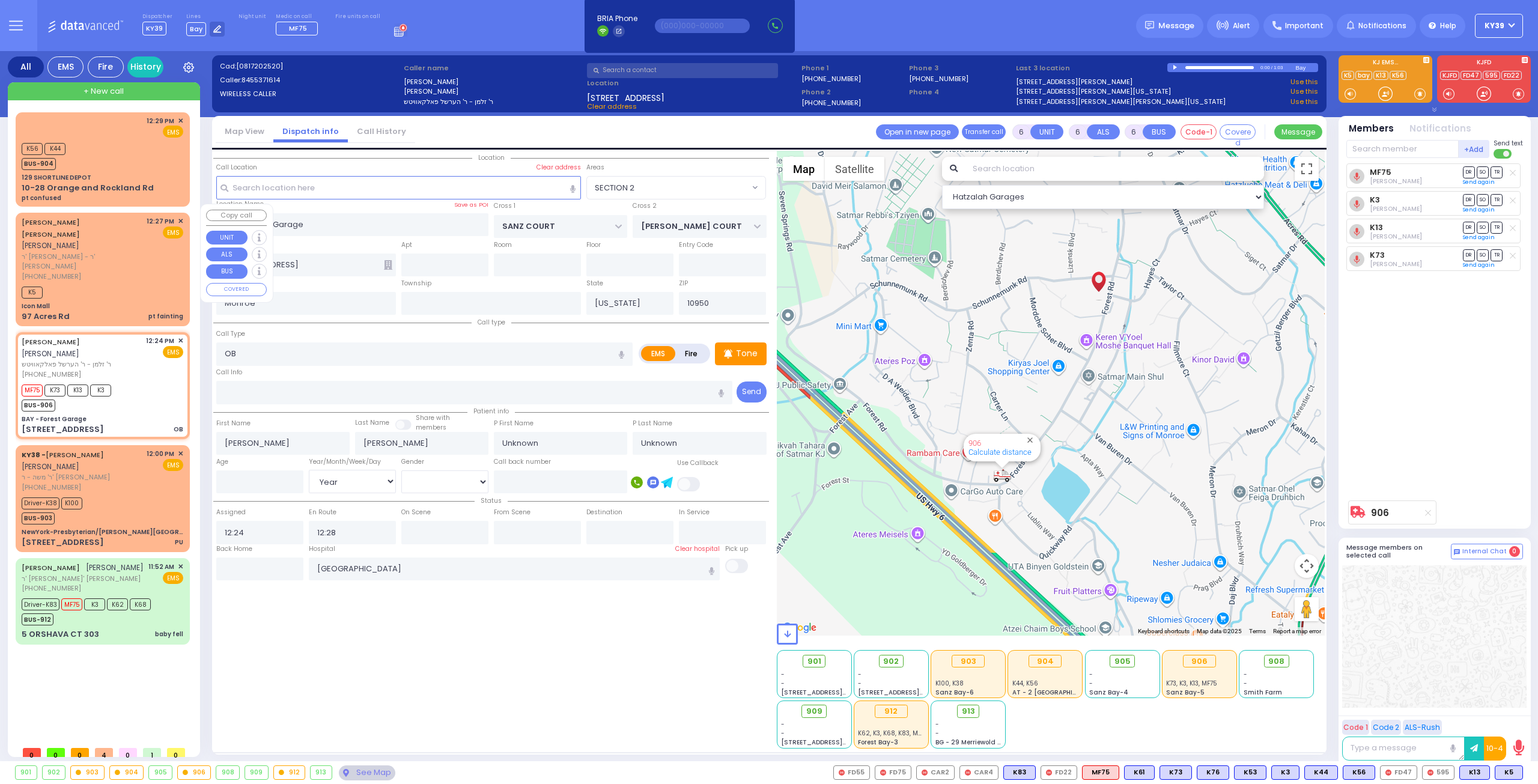
click at [79, 271] on div "(845) 537-0881" at bounding box center [82, 276] width 121 height 11
type input "2"
type input "1"
select select
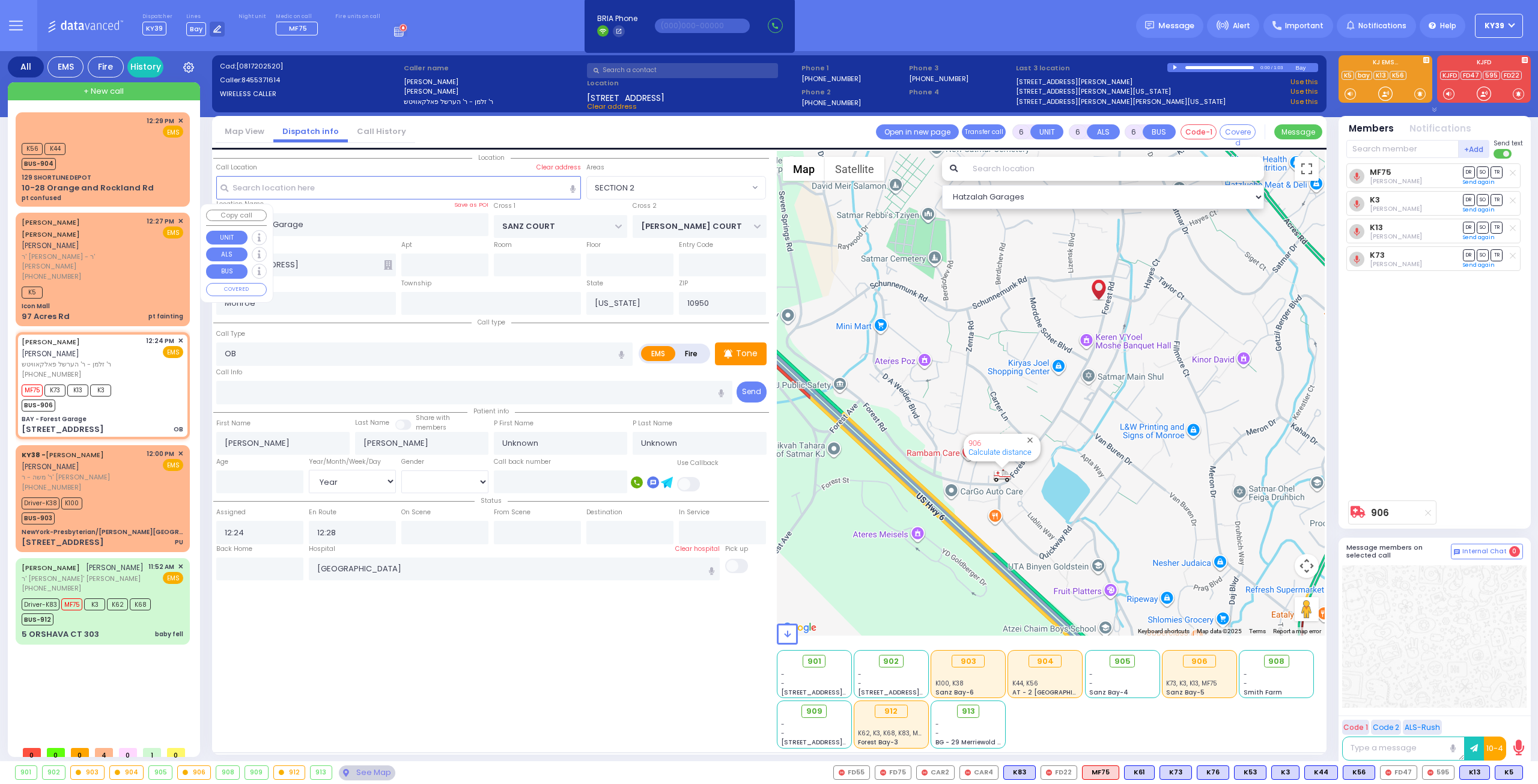
type input "pt fainting"
radio input "true"
type input "MOSHE MAYER"
type input "SILBERSTEIN"
select select
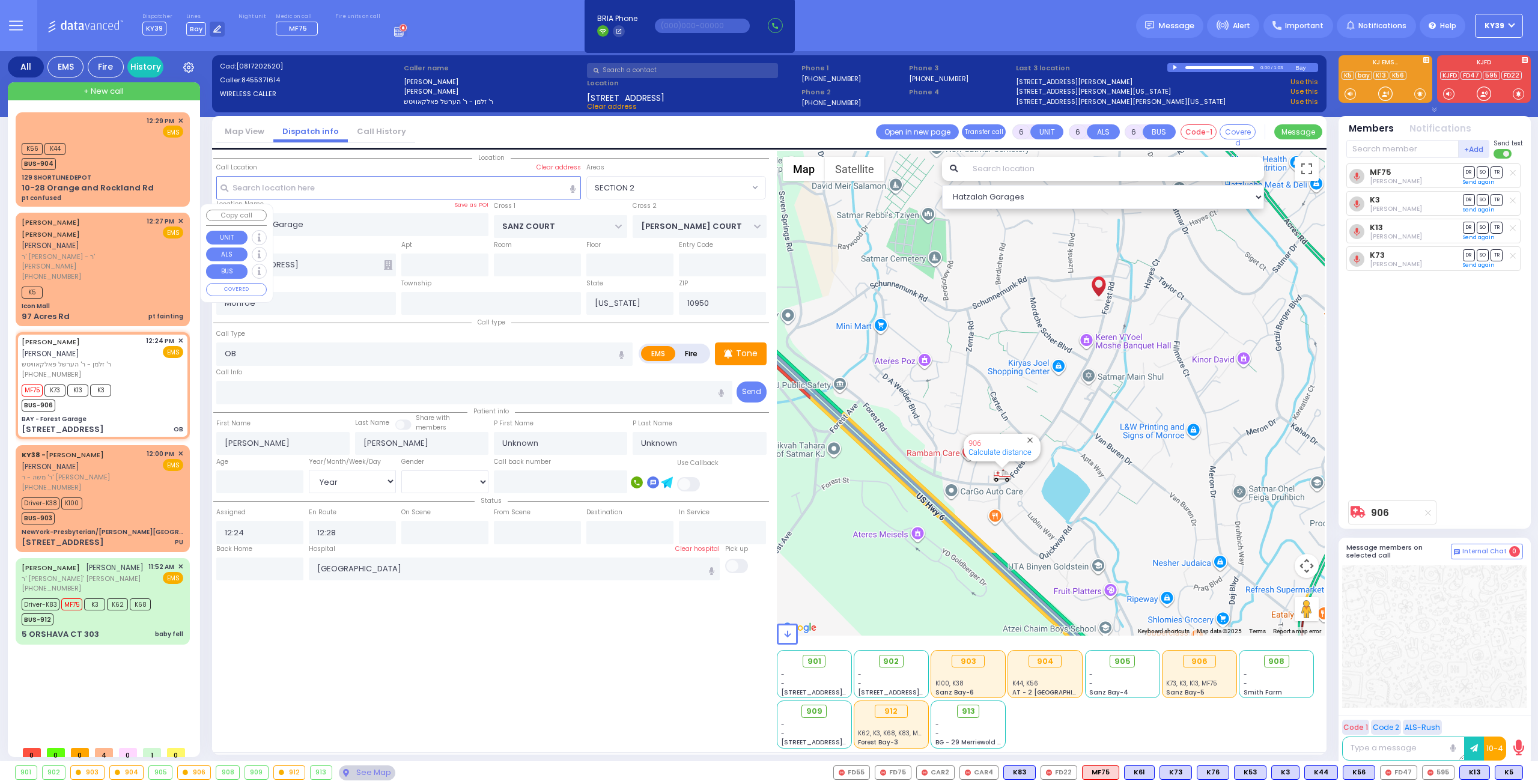
type input "12:27"
type input "12:37"
type input "Icon Mall"
type input "AMSTERDAM WAY"
type input "BAKERTOWN RD"
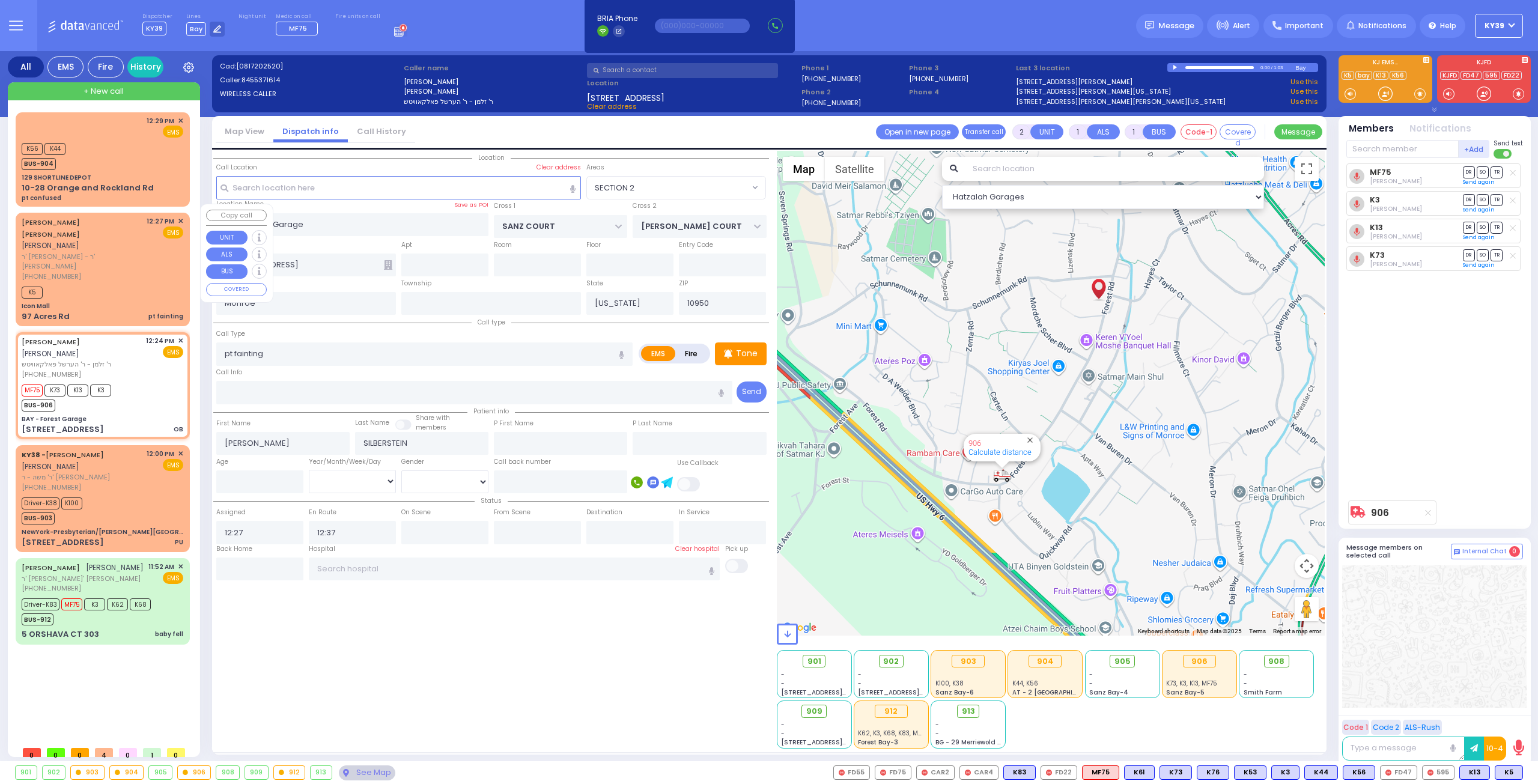
type input "97 Acres Rd"
type input "Kiryas Joel"
select select "Hatzalah Garages"
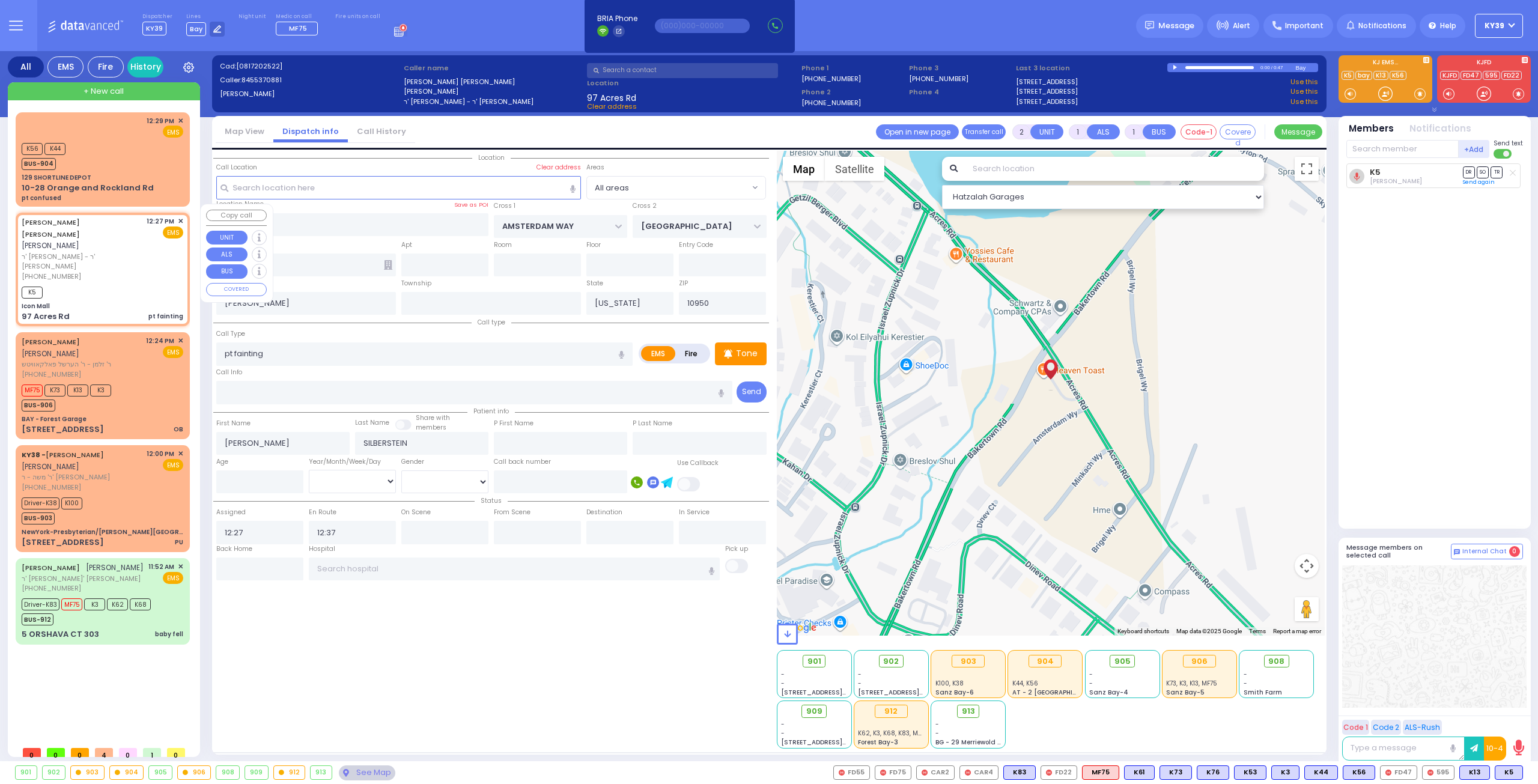
click at [180, 217] on span "✕" at bounding box center [181, 221] width 6 height 11
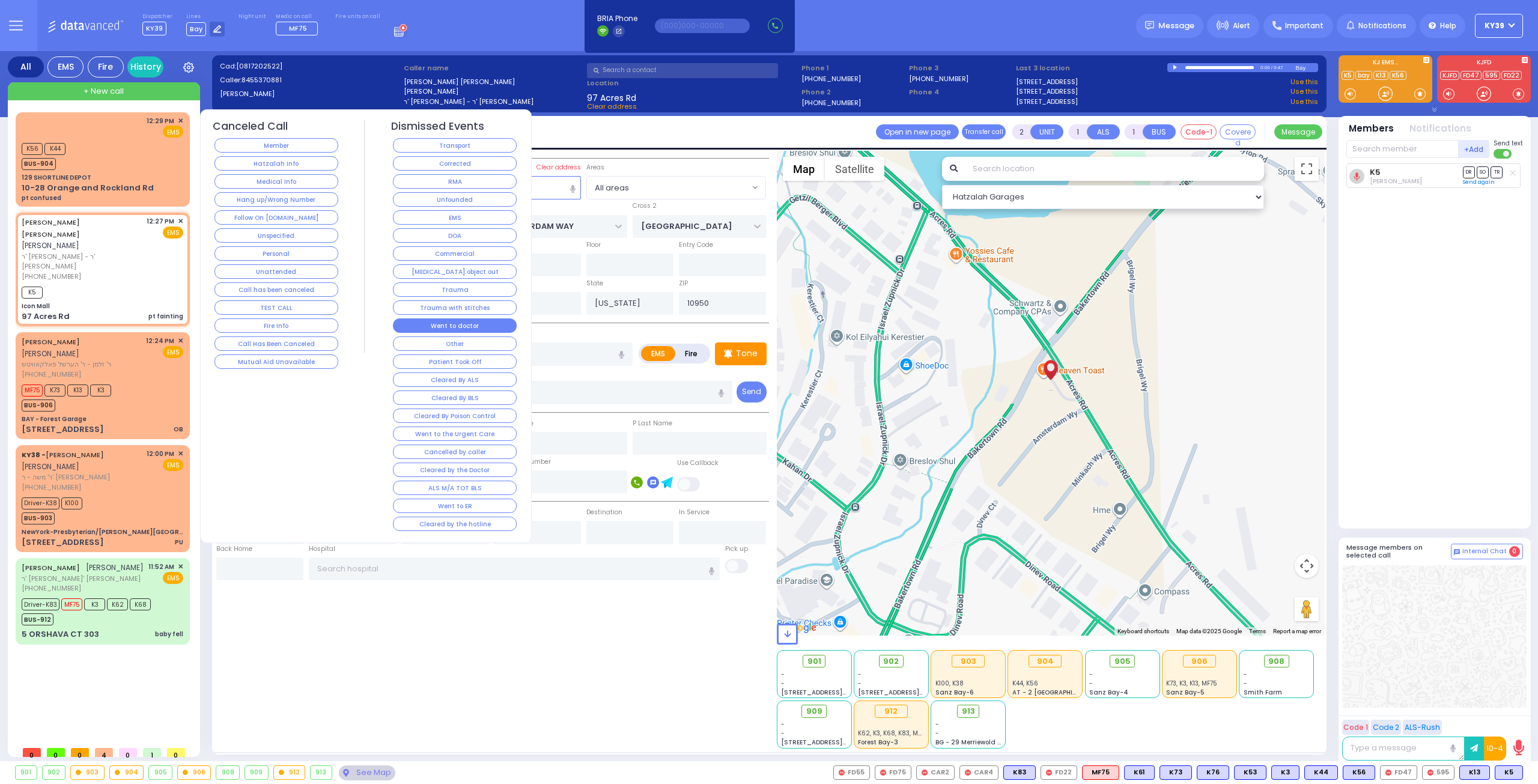
click at [484, 320] on button "Went to doctor" at bounding box center [455, 326] width 124 height 15
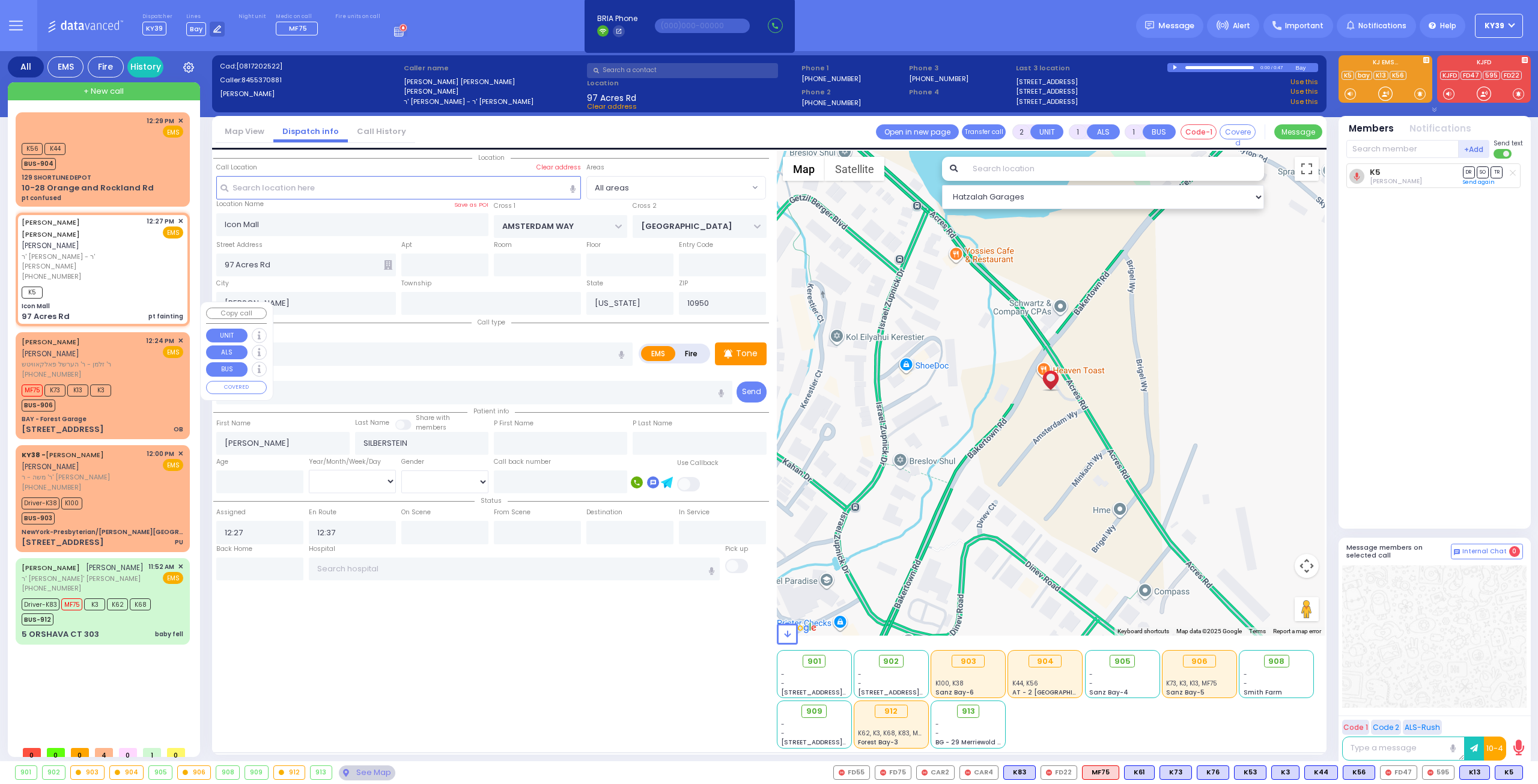
select select
radio input "true"
select select
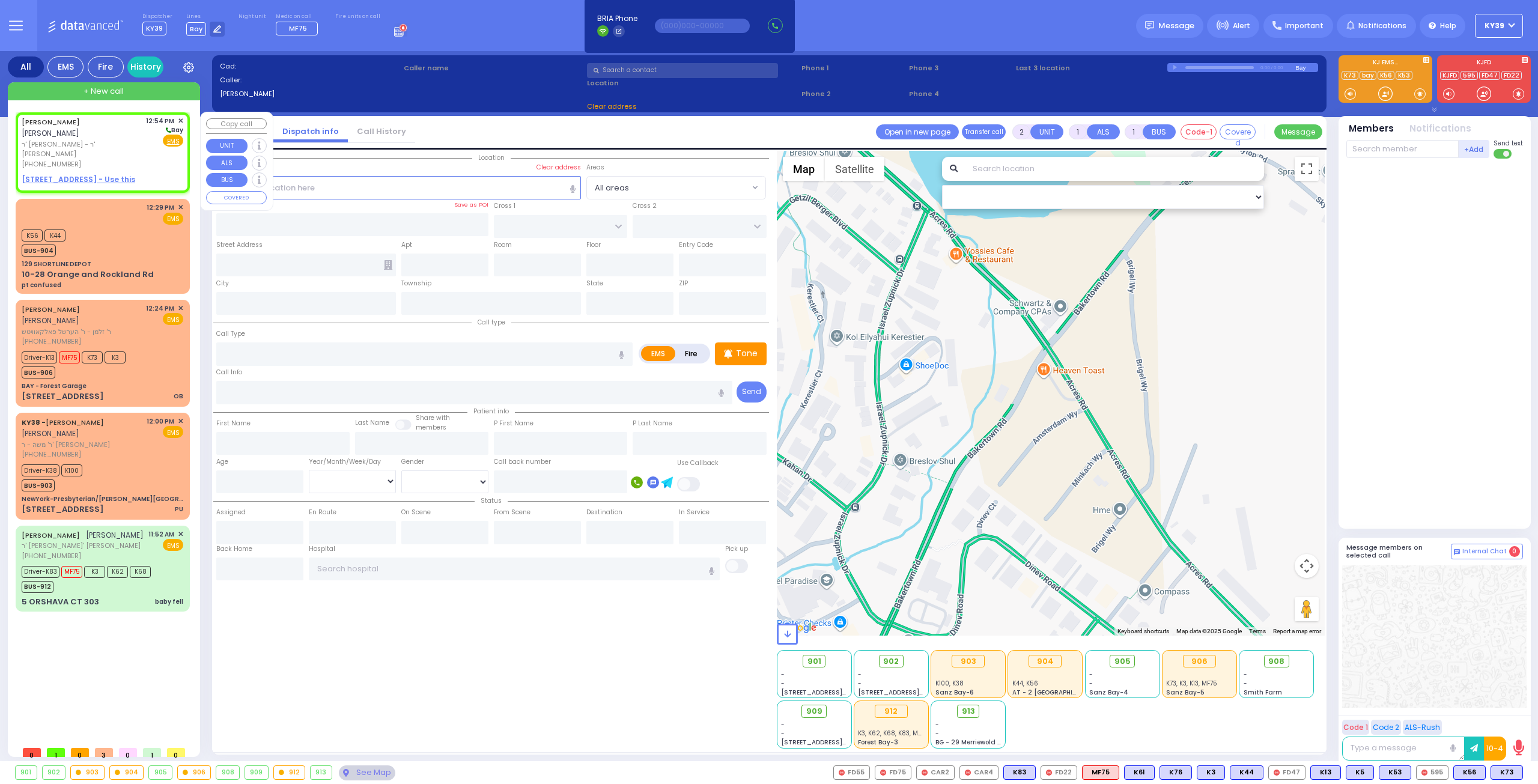
select select
radio input "true"
type input "AVRUM JACOB"
type input "BERKOWITZ"
select select
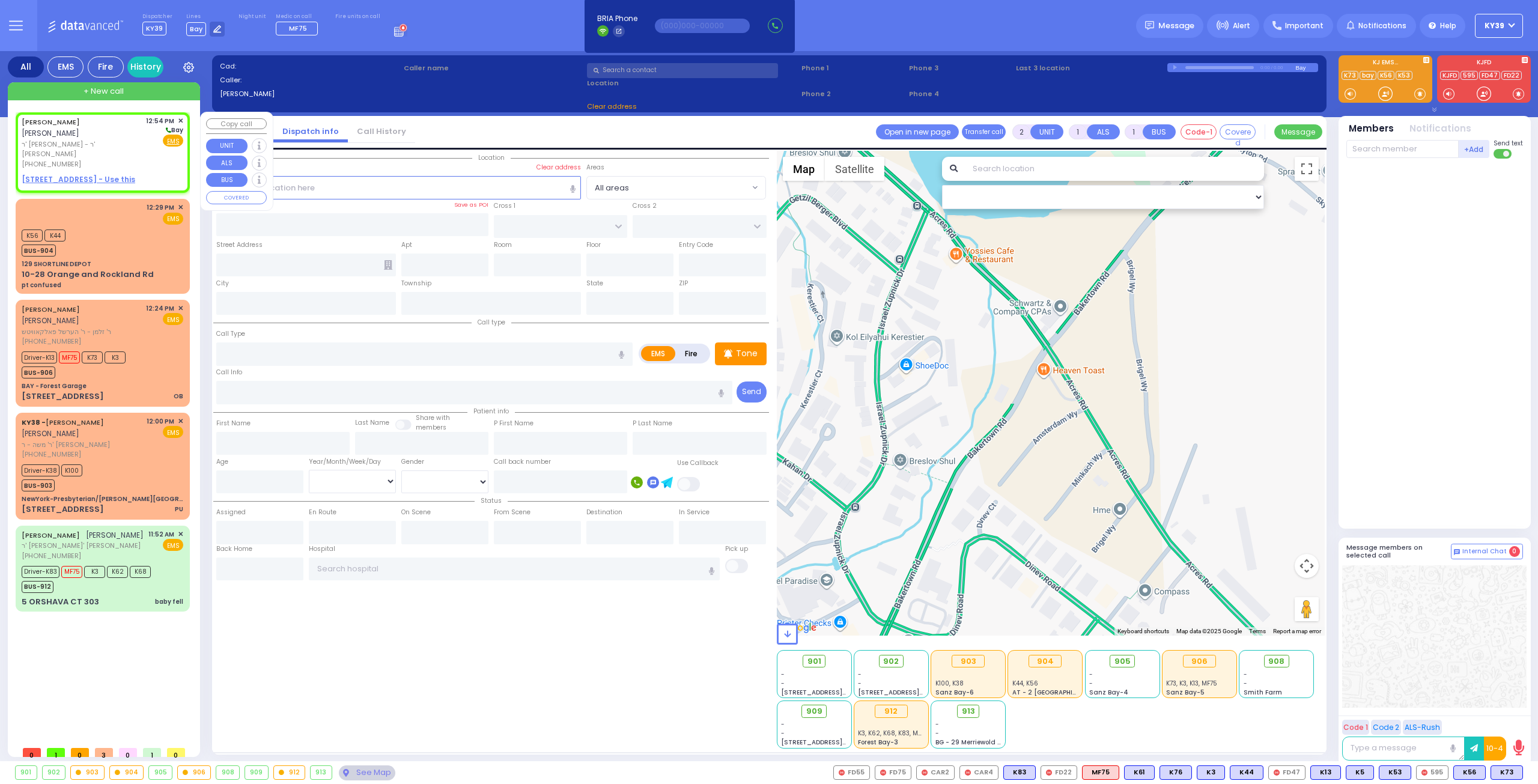
type input "12:54"
select select "Hatzalah Garages"
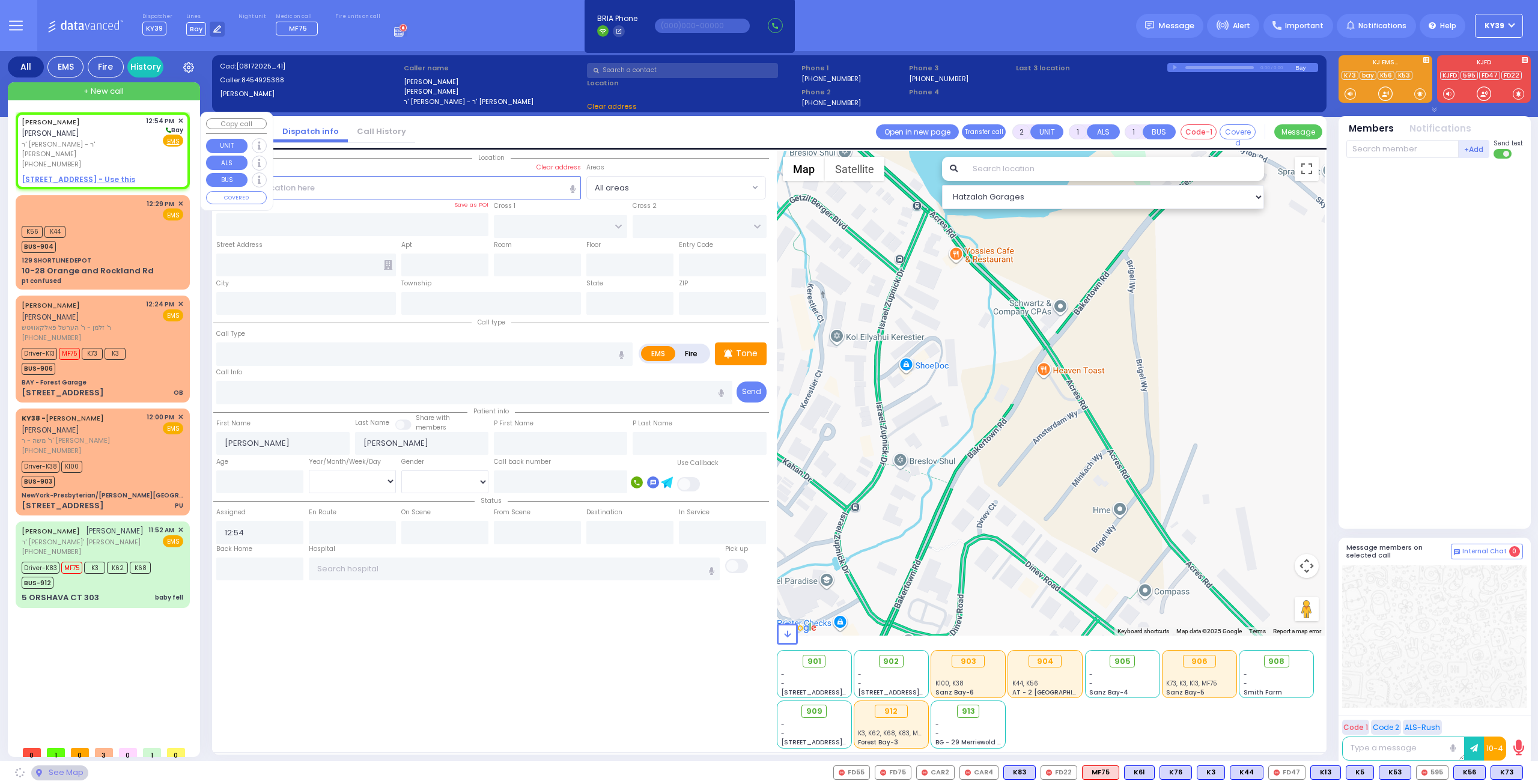
select select
radio input "true"
select select
select select "Hatzalah Garages"
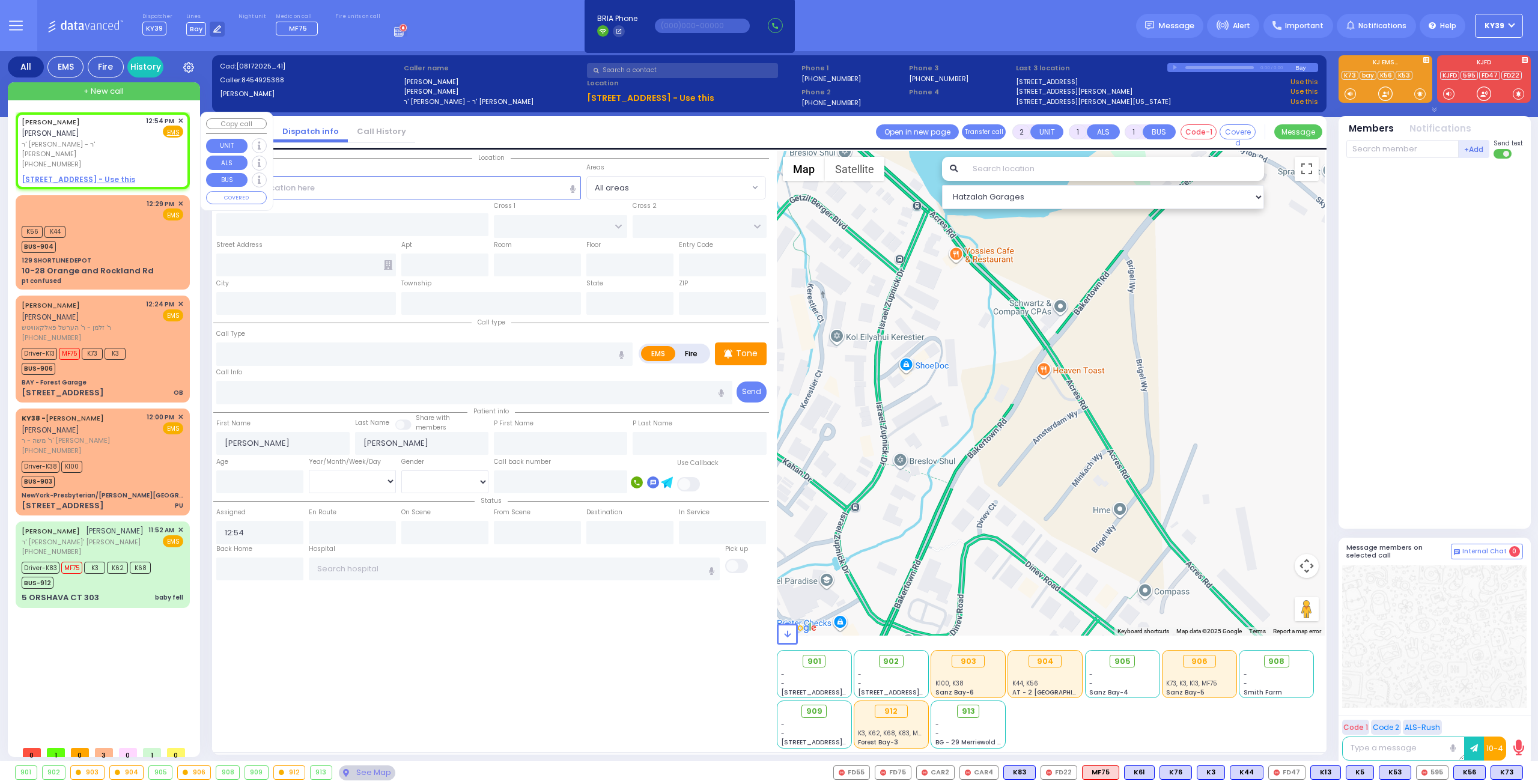
select select
radio input "true"
select select
click at [108, 174] on u "18 AUSTRA PKWY 403 - Use this" at bounding box center [78, 179] width 113 height 11
select select "Hatzalah Garages"
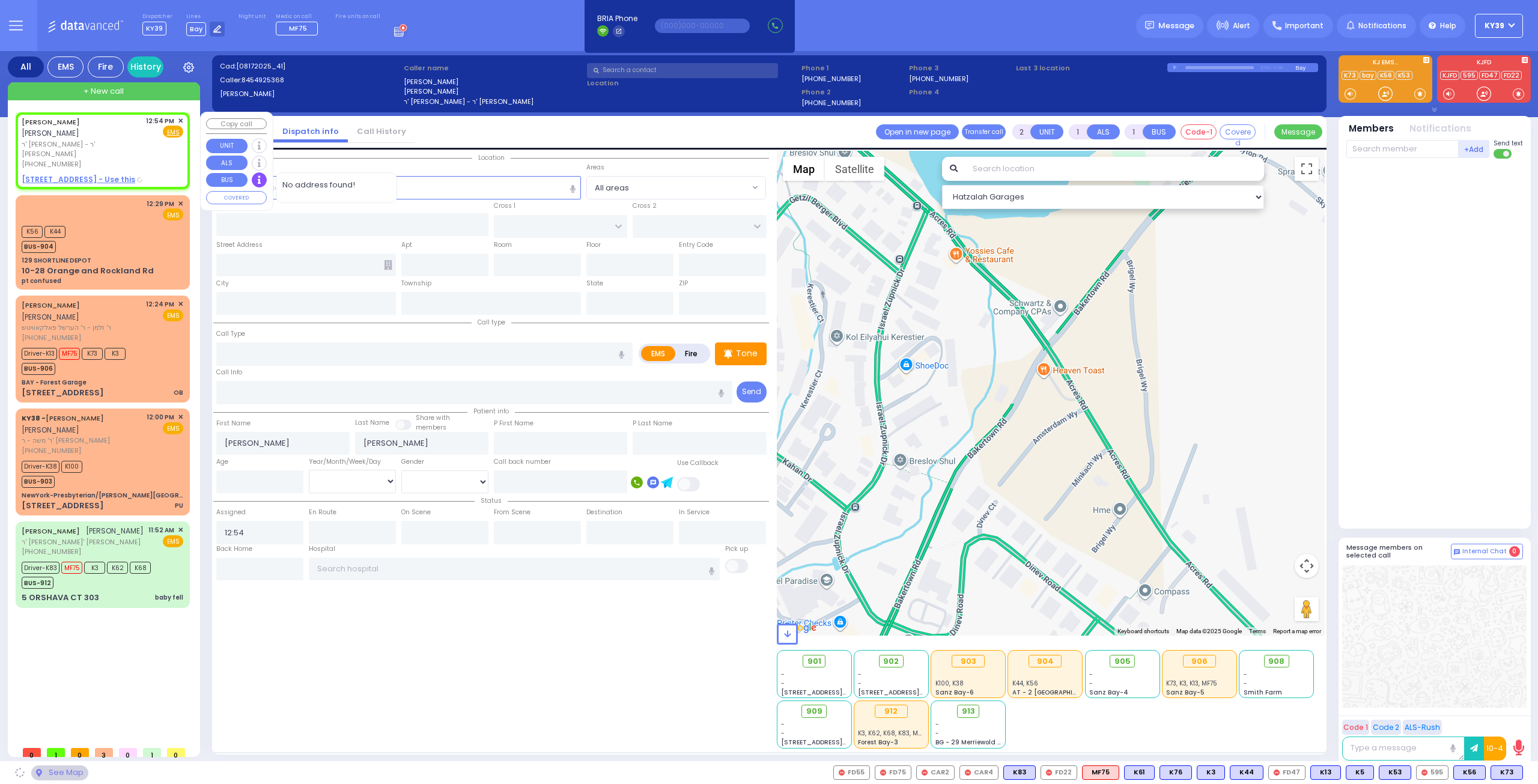
select select
radio input "true"
select select
select select "Hatzalah Garages"
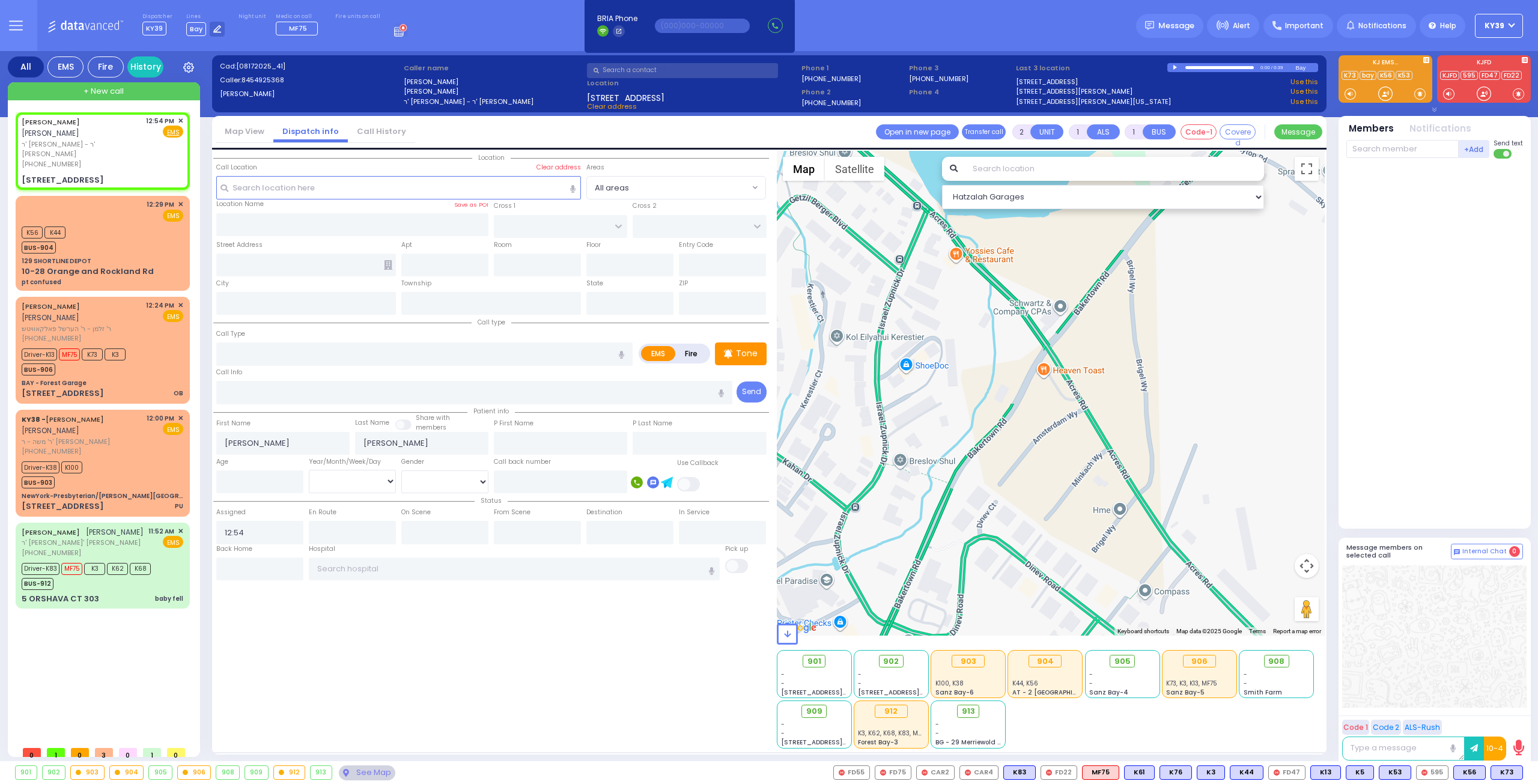
select select
radio input "true"
select select
type input "BAKERTOWN RD"
type input "COUNTY ROUTE 105"
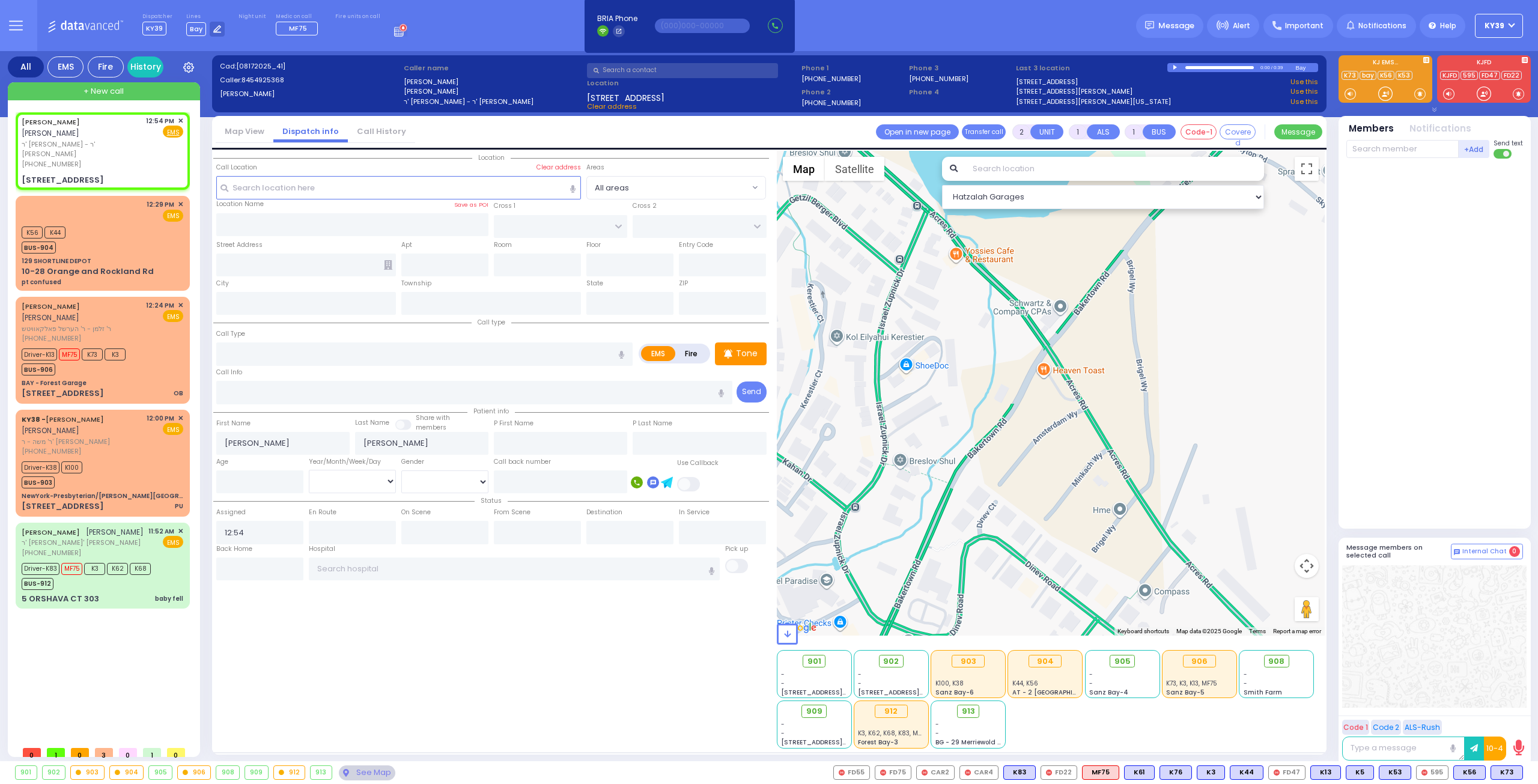
type input "18 AUSTRA PKWY"
type input "403"
type input "Kiryas Joel"
type input "New York"
type input "10950"
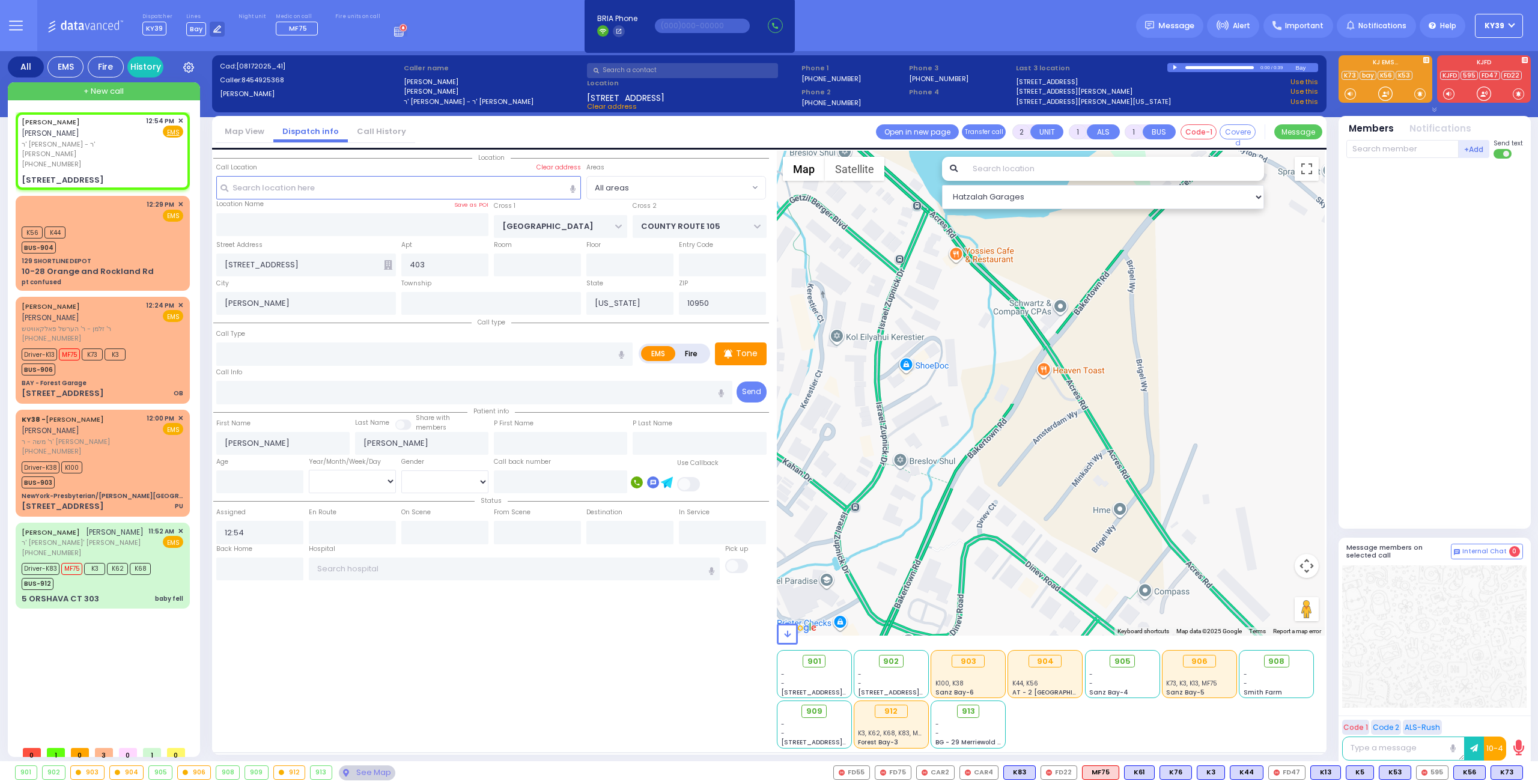
select select "SECTION 4"
select select "Hatzalah Garages"
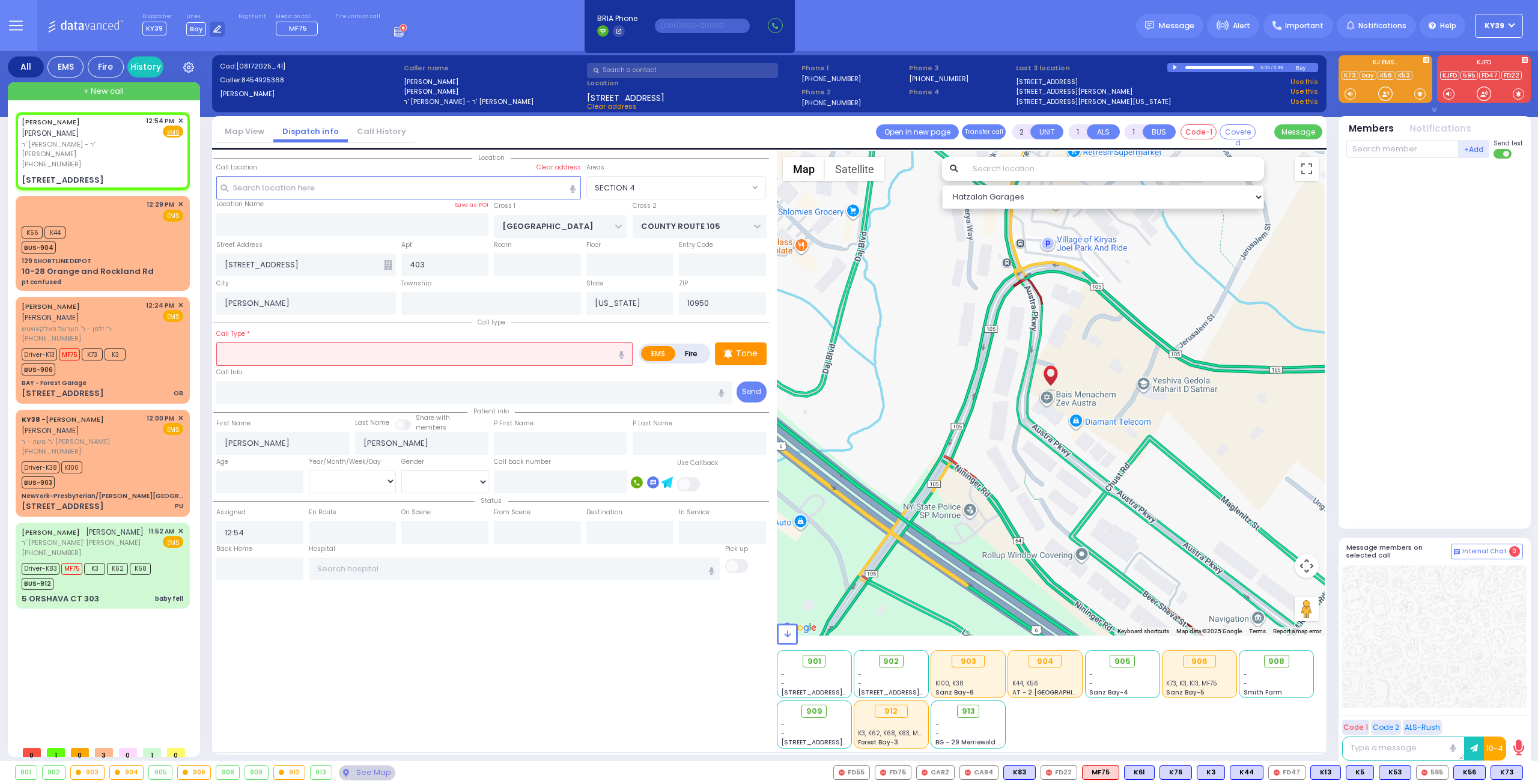
drag, startPoint x: 325, startPoint y: 361, endPoint x: 333, endPoint y: 361, distance: 8.0
click at [323, 361] on input "text" at bounding box center [425, 354] width 416 height 23
type input "baby fell"
select select
radio input "true"
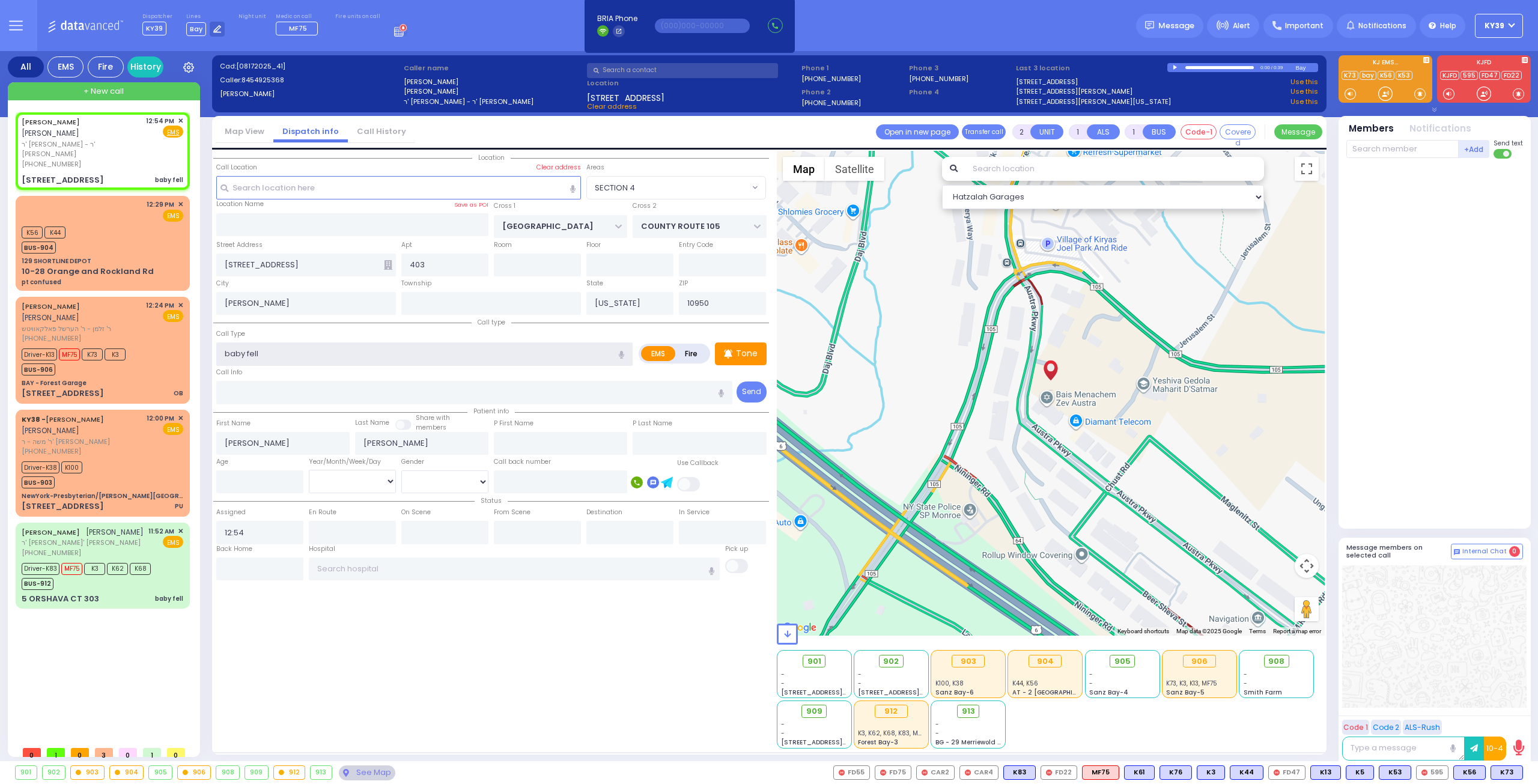
select select
select select "Hatzalah Garages"
select select "SECTION 4"
type input "baby fell"
select select
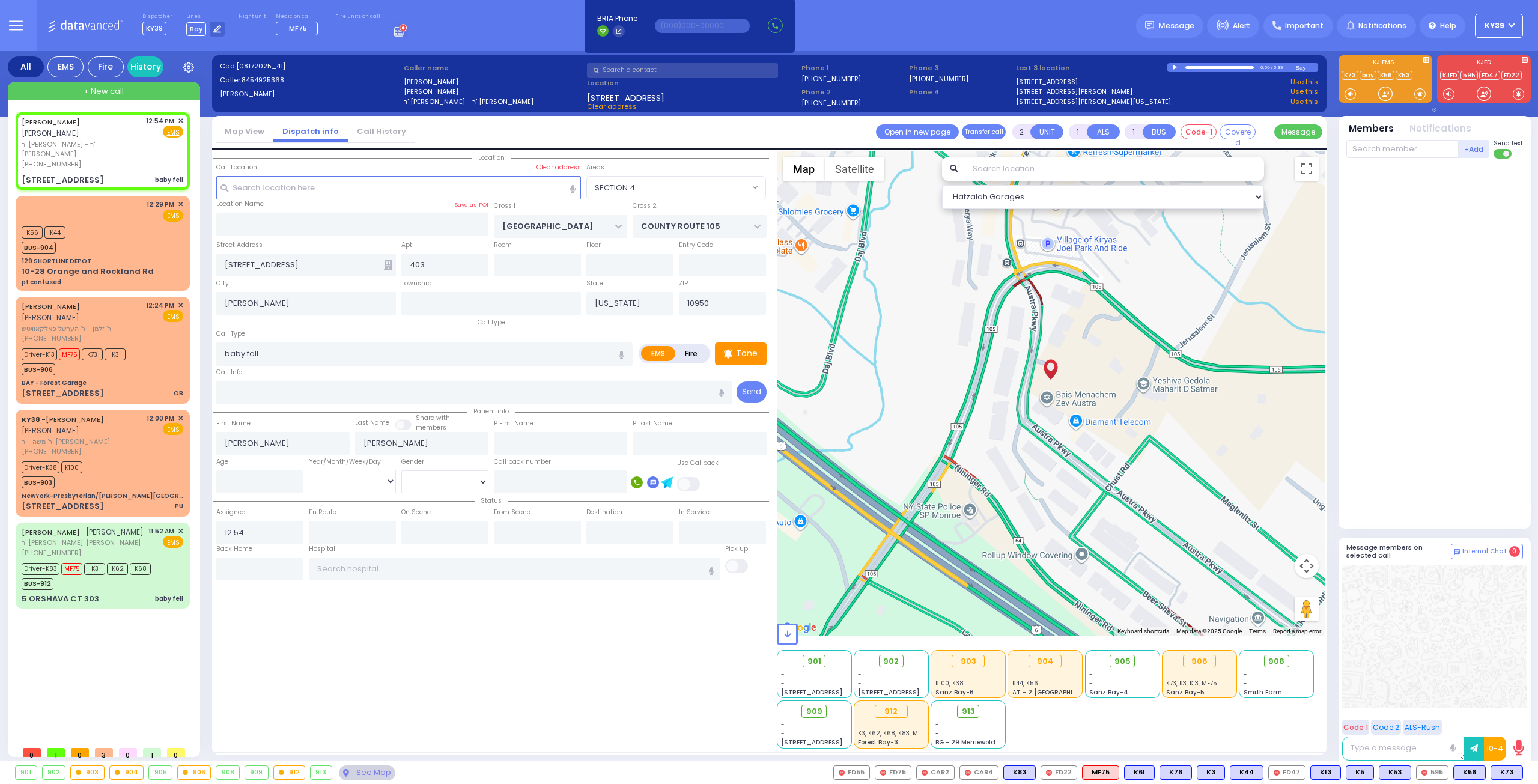
radio input "true"
select select
select select "SECTION 4"
select select "Hatzalah Garages"
drag, startPoint x: 105, startPoint y: 196, endPoint x: 88, endPoint y: 186, distance: 19.7
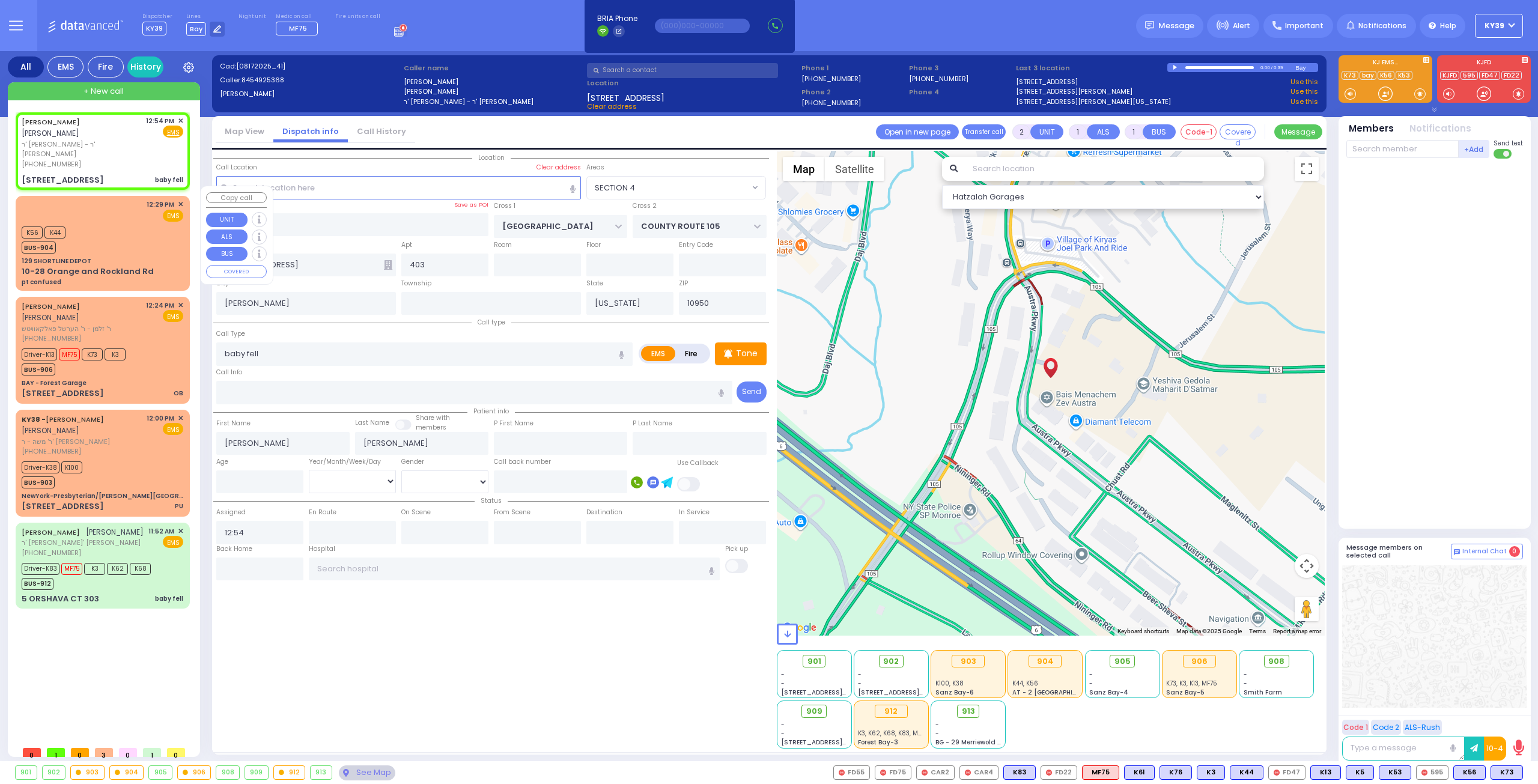
click at [103, 200] on div "12:29 PM ✕ EMS" at bounding box center [103, 211] width 162 height 23
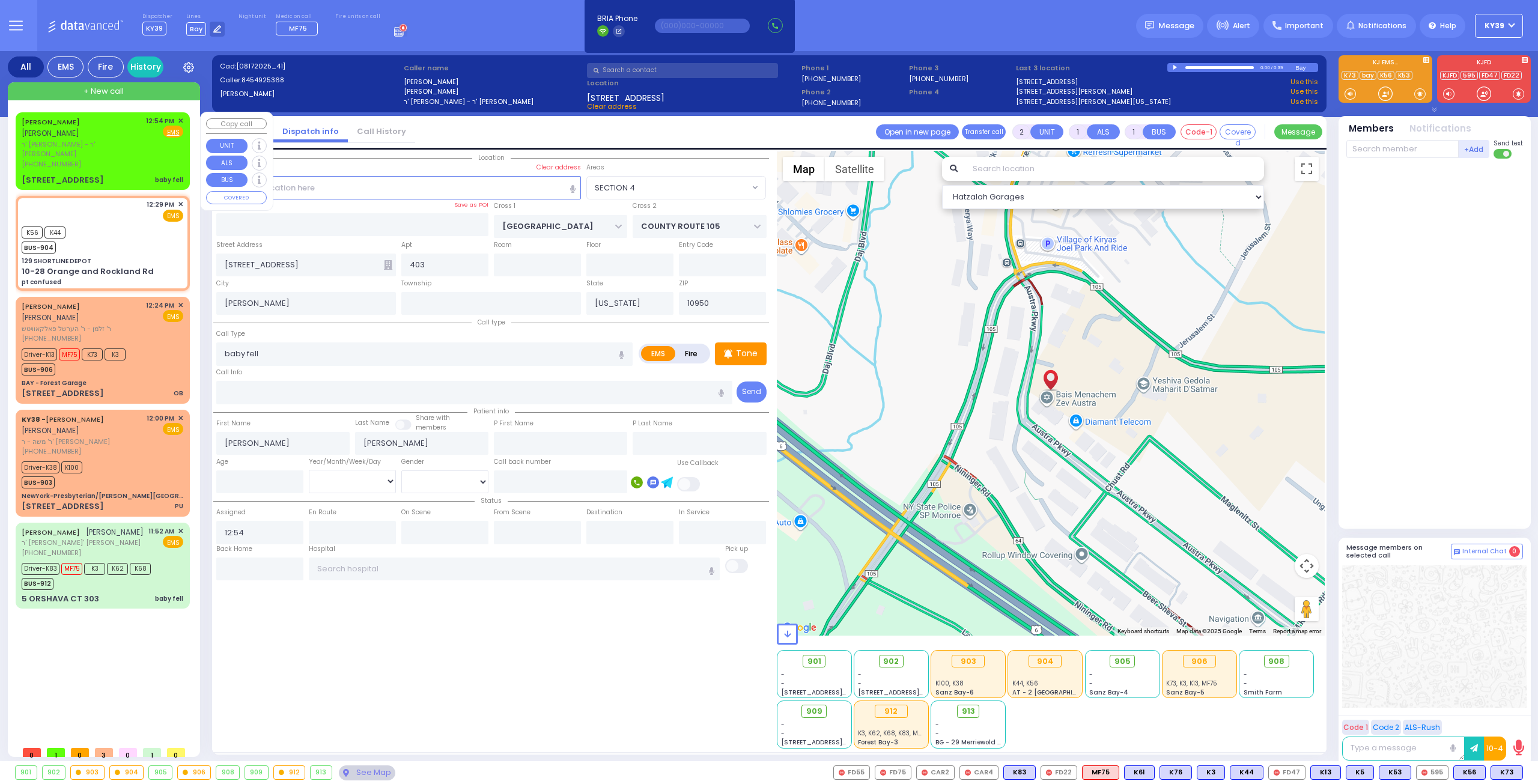
select select
type input "pt confused"
radio input "true"
select select
type input "12:29"
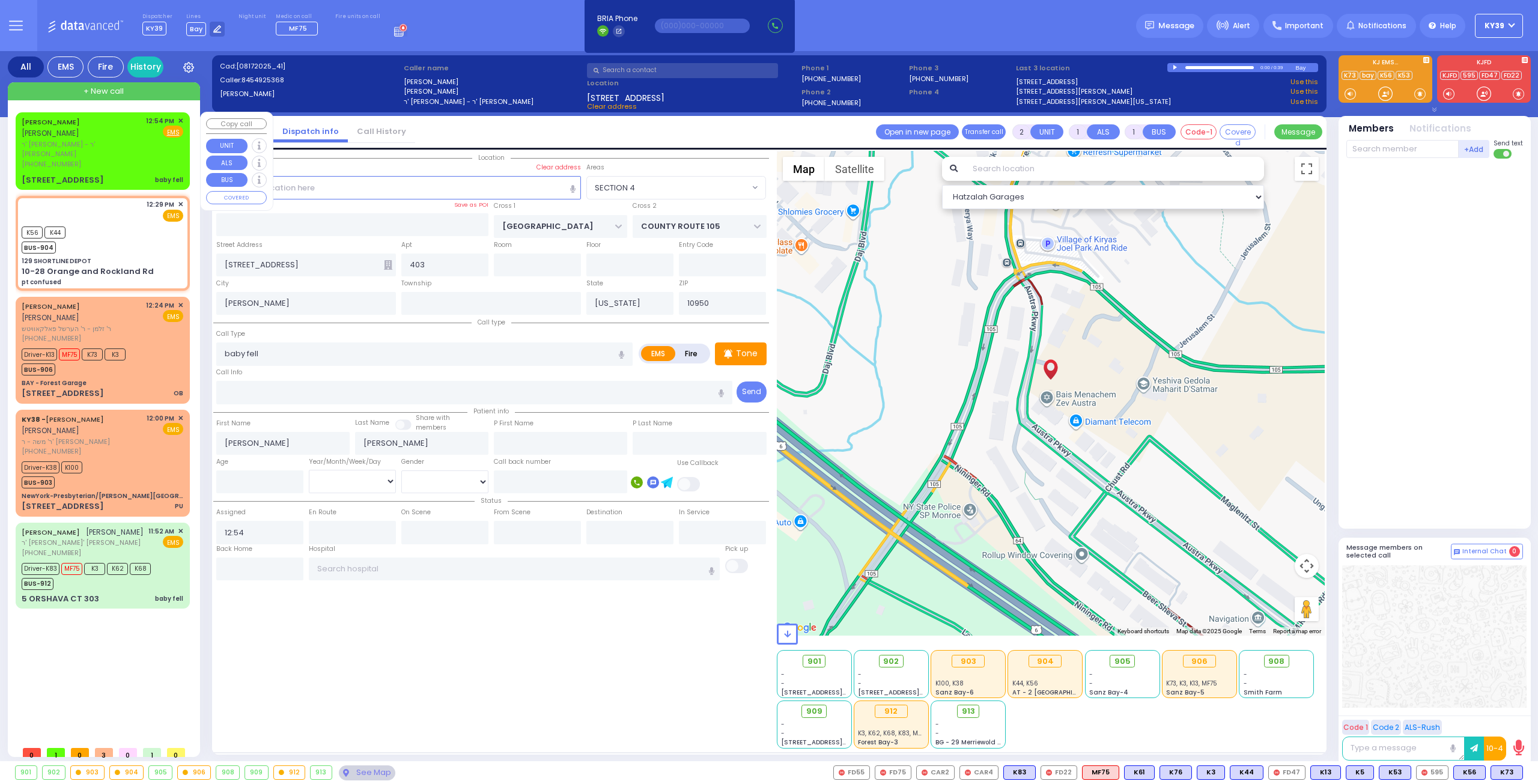
type input "12:30"
select select "Hatzalah Garages"
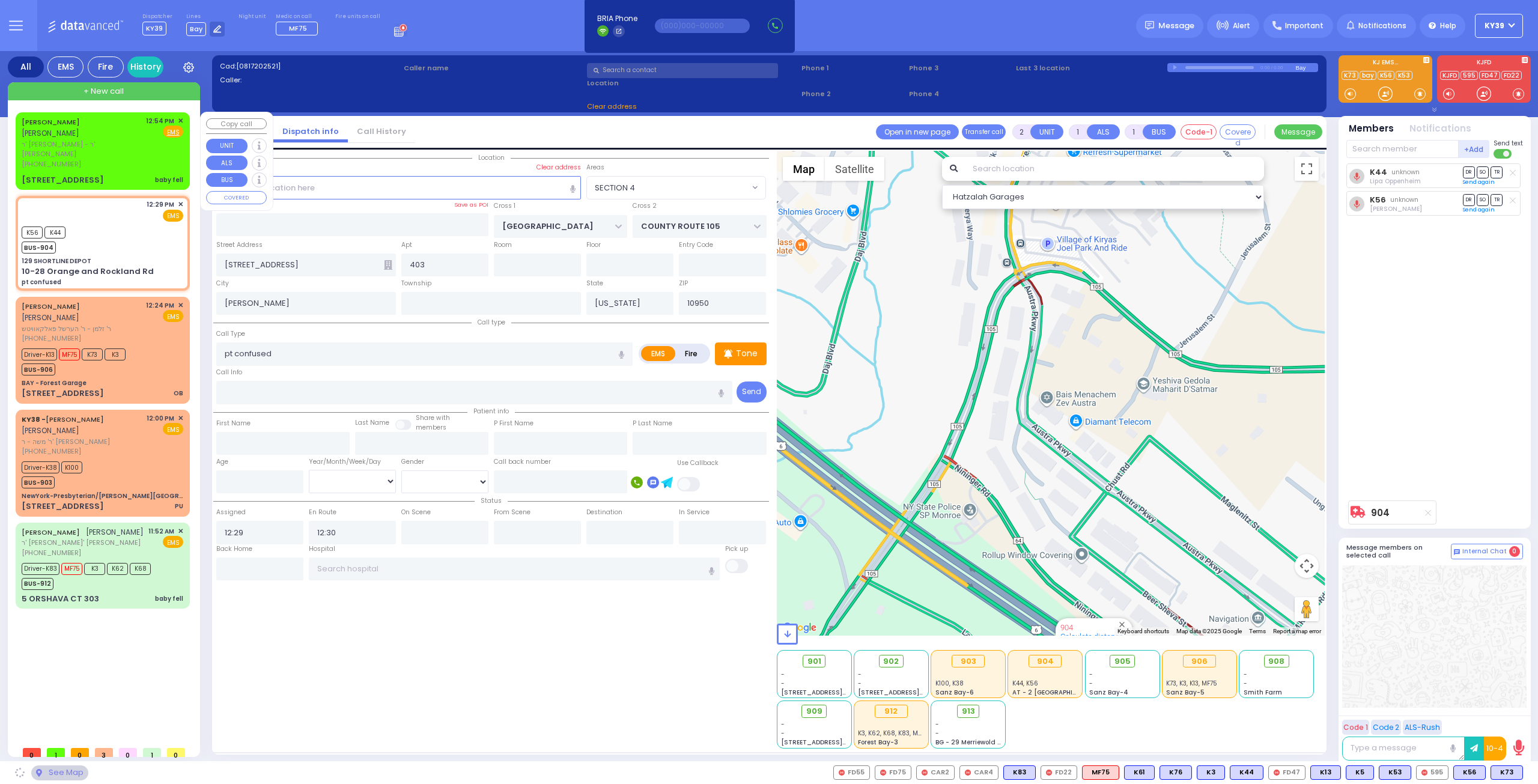
click at [73, 134] on span "אברהם יעקב בערקאוויטש" at bounding box center [51, 133] width 58 height 11
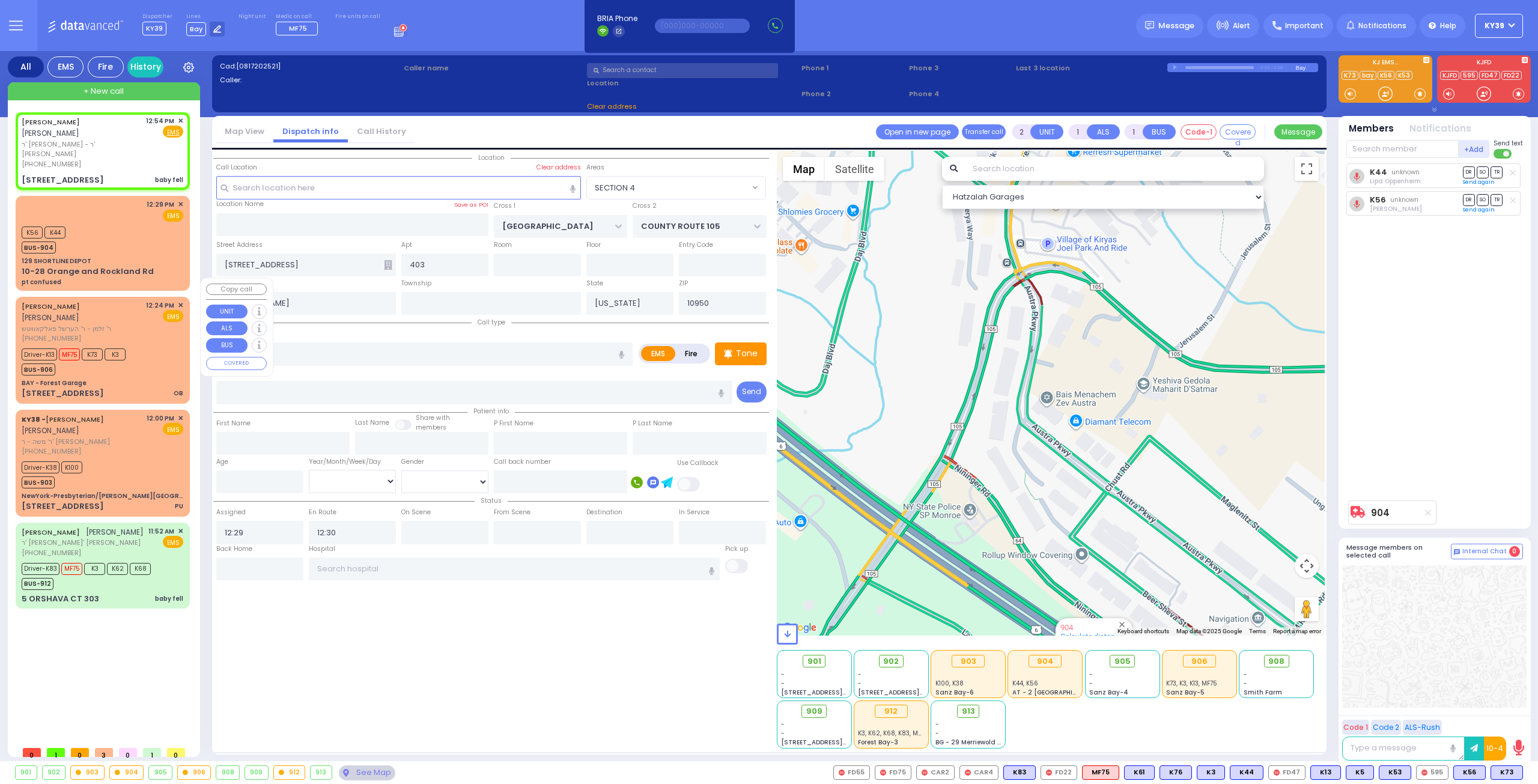
select select
type input "baby fell"
radio input "true"
type input "AVRUM JACOB"
type input "BERKOWITZ"
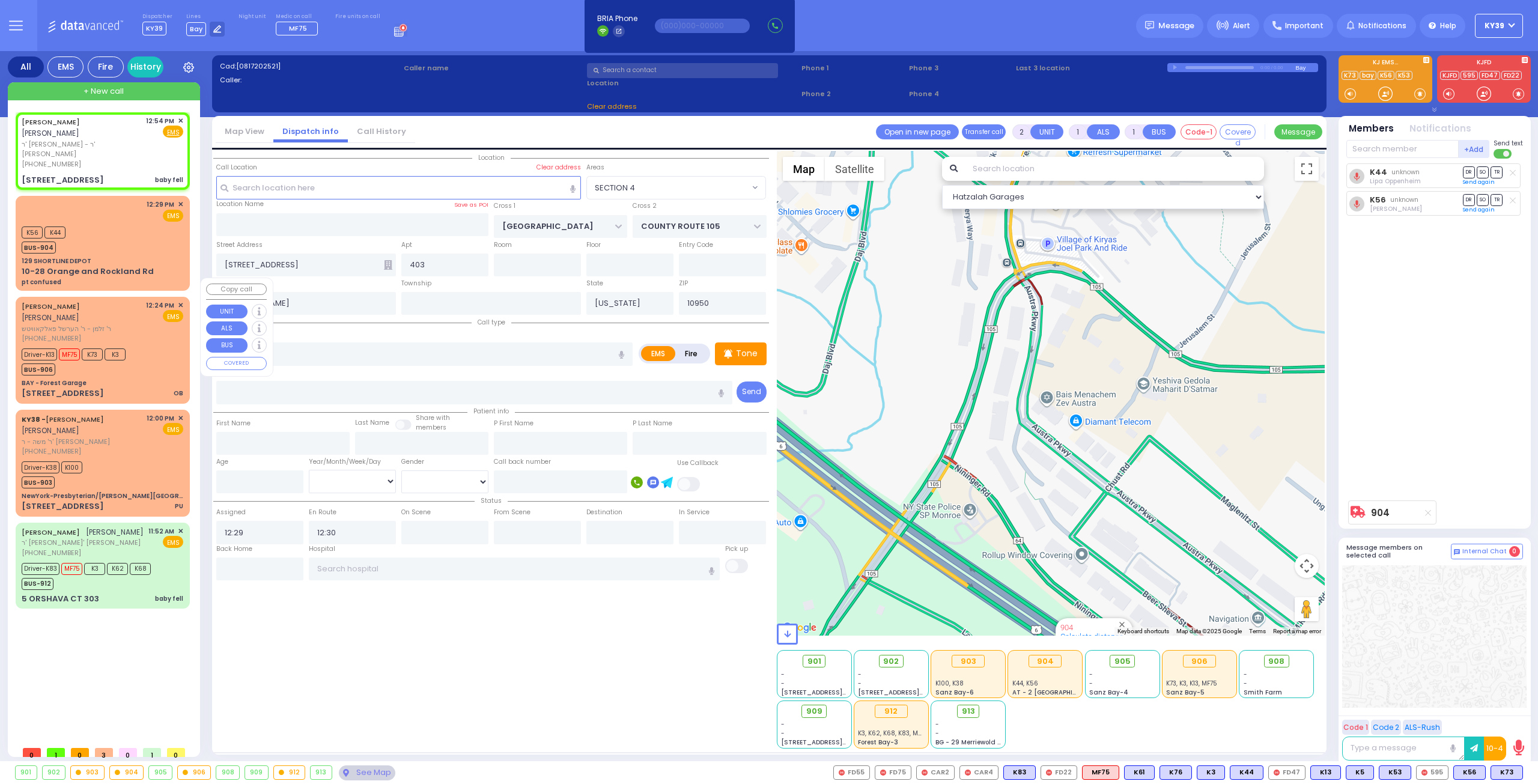
select select
type input "12:54"
select select "Hatzalah Garages"
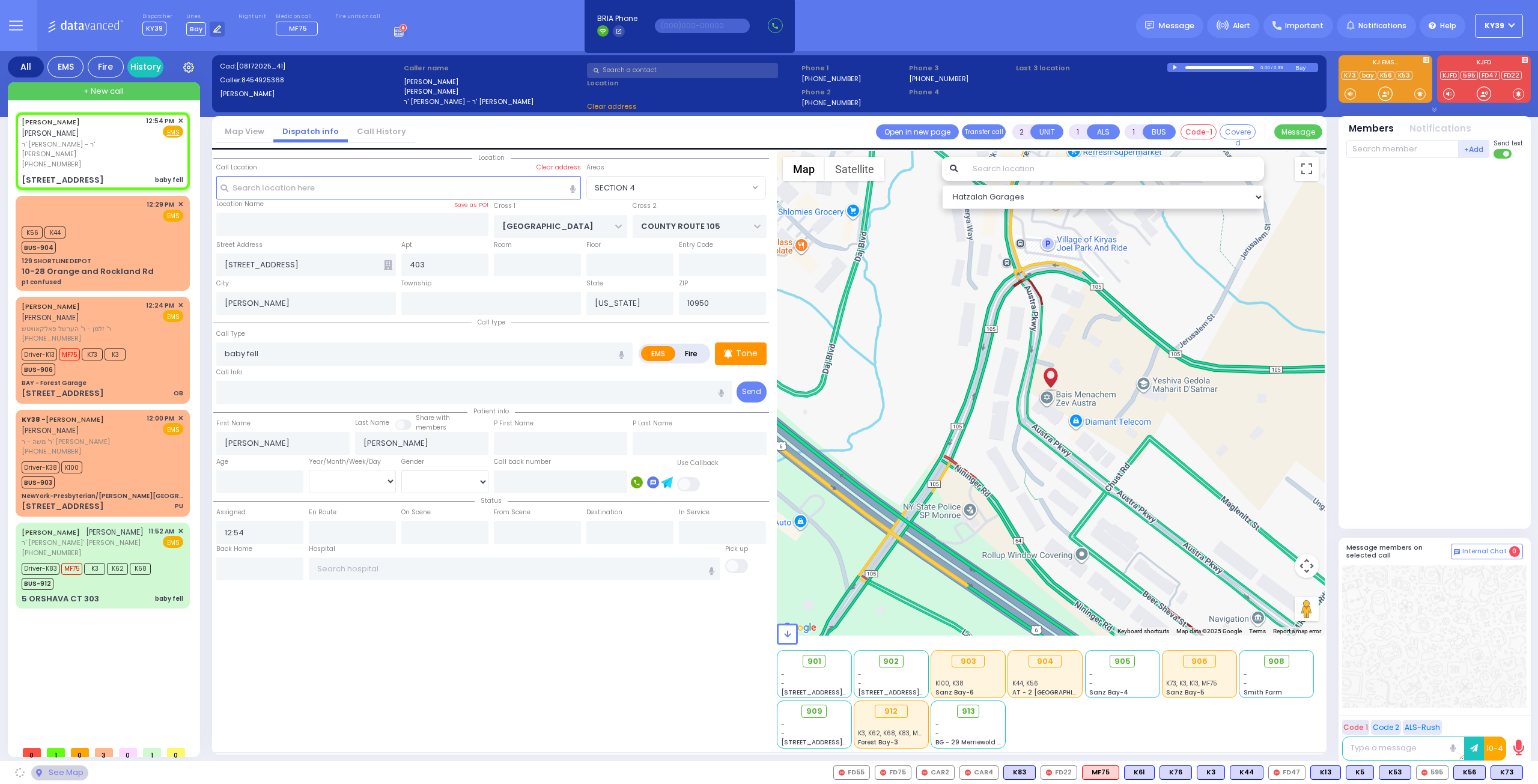
type input "129 SHORTLINE DEPOT"
type input "10-28 Orange and Rockland Rd"
type input "Monroe"
select select "SECTION 4"
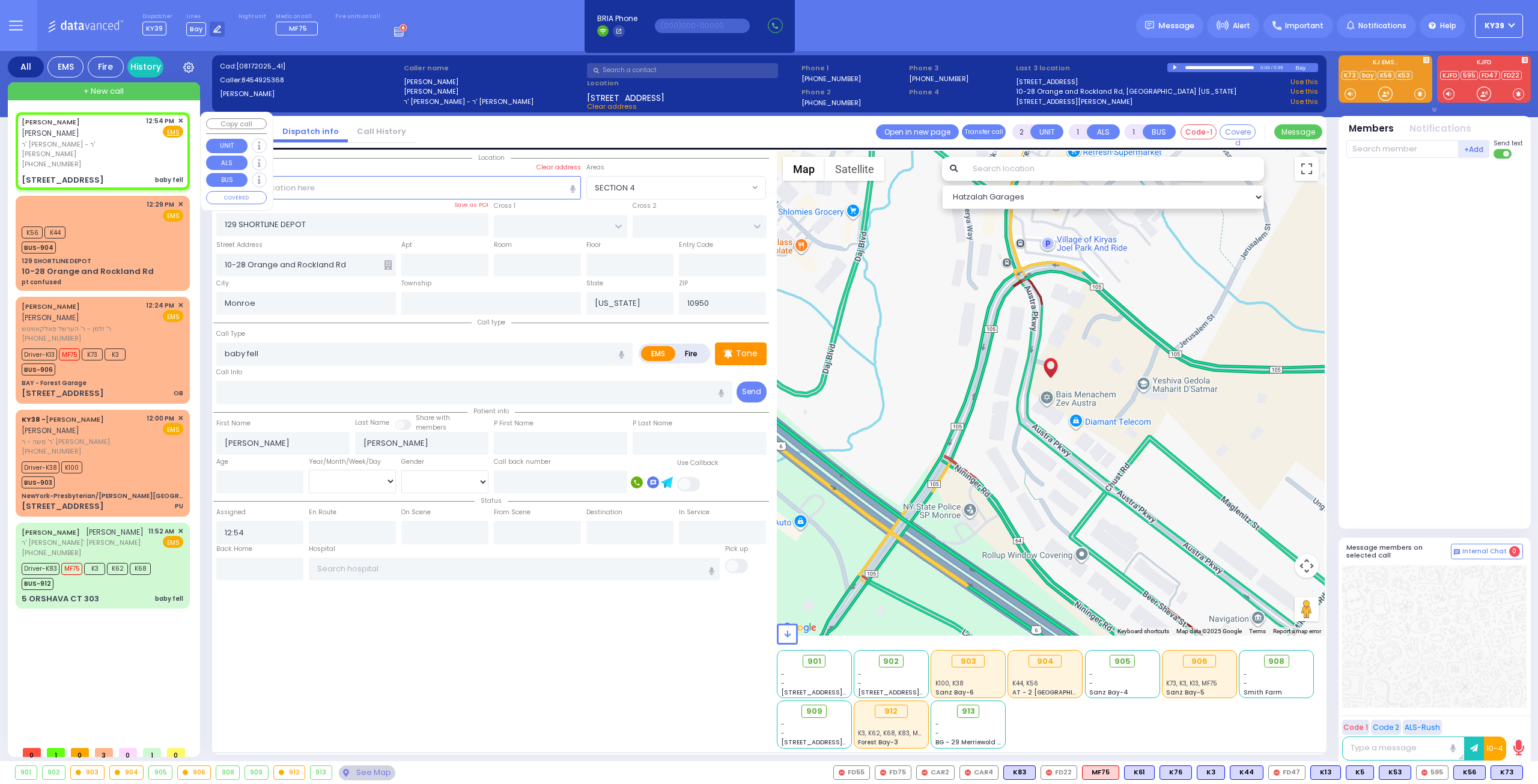
click at [131, 142] on span "ר' שמואל יצחק - ר' יוסף משה גלאנץ" at bounding box center [82, 149] width 120 height 20
select select
click at [84, 160] on div "AVRUM JACOB BERKOWITZ אברהם יעקב בערקאוויטש ר' שמואל יצחק - ר' יוסף משה גלאנץ (…" at bounding box center [103, 150] width 169 height 74
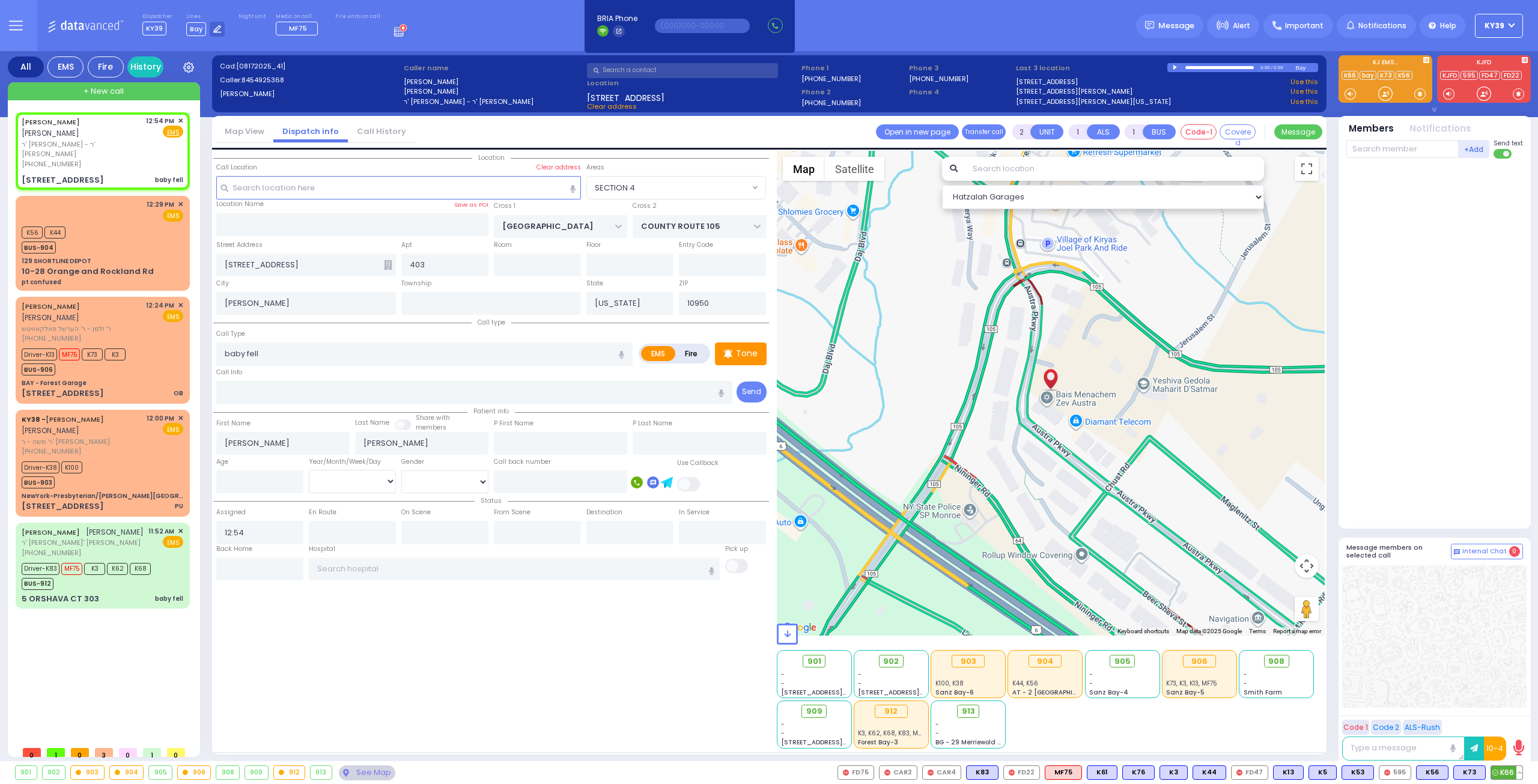
click at [1508, 770] on span "K66" at bounding box center [1507, 772] width 31 height 13
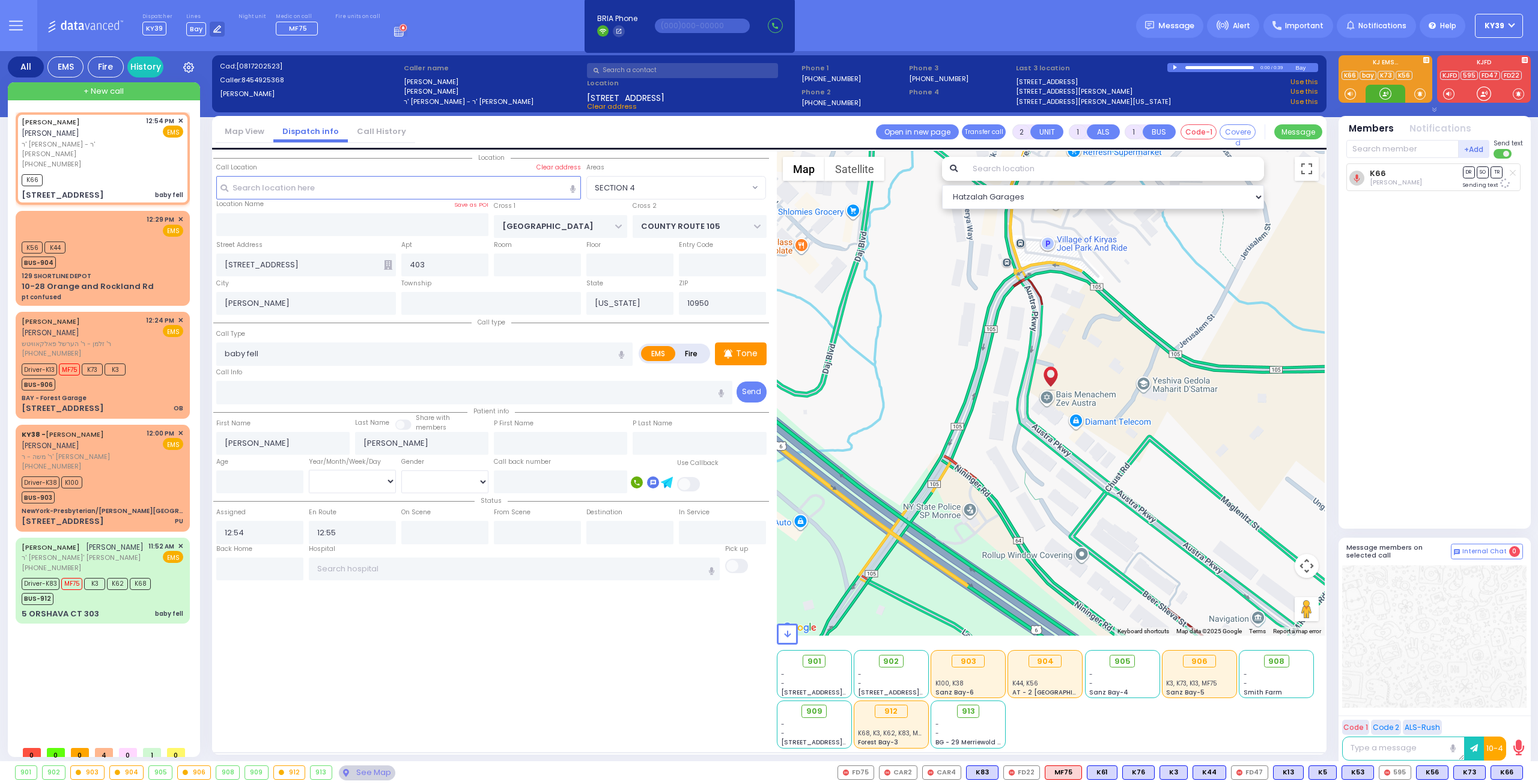
select select "SECTION 4"
select select
click at [93, 171] on div "K66" at bounding box center [103, 178] width 162 height 15
select select
radio input "true"
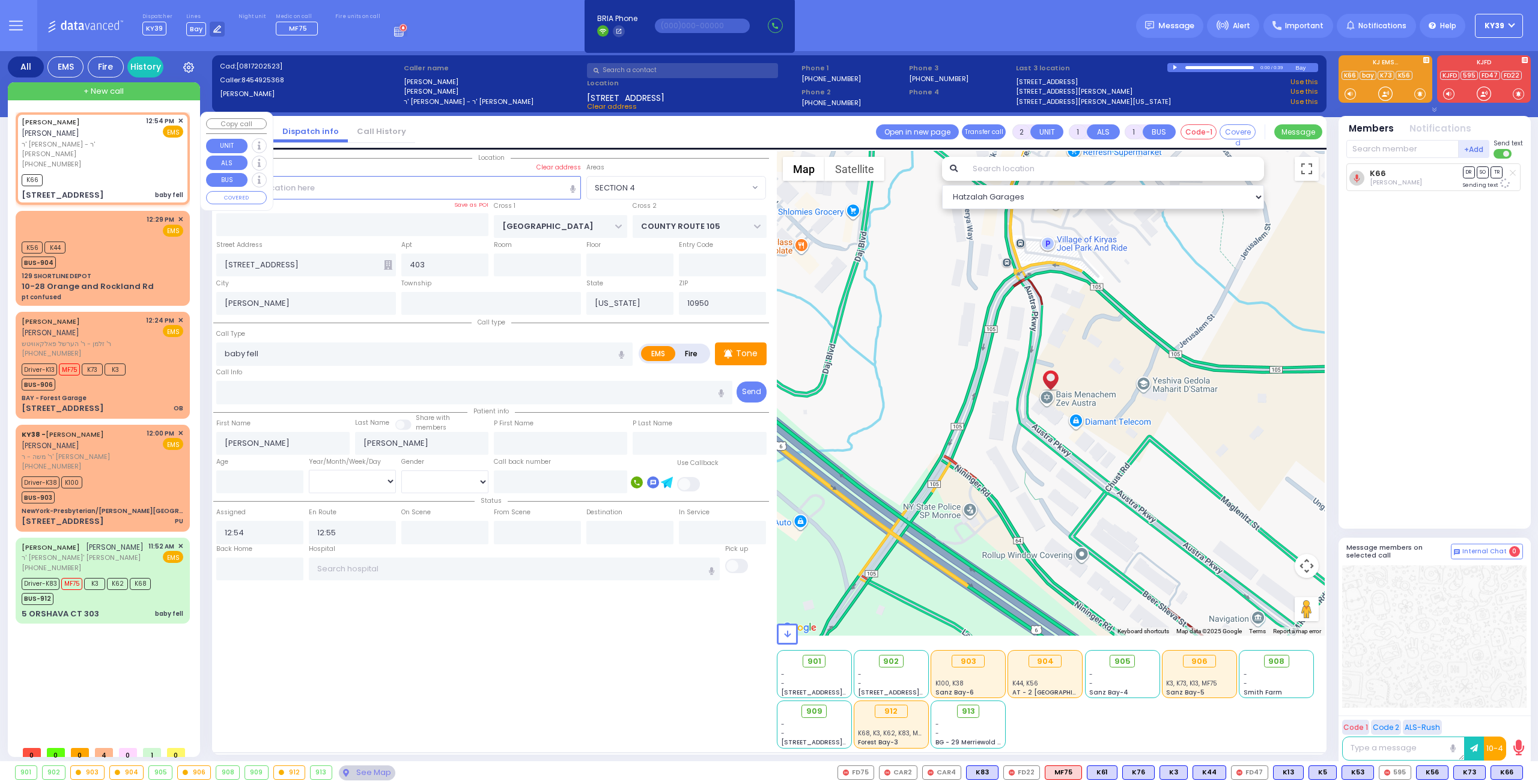
select select
select select "Hatzalah Garages"
select select "SECTION 4"
click at [1515, 769] on span "K62" at bounding box center [1507, 772] width 31 height 13
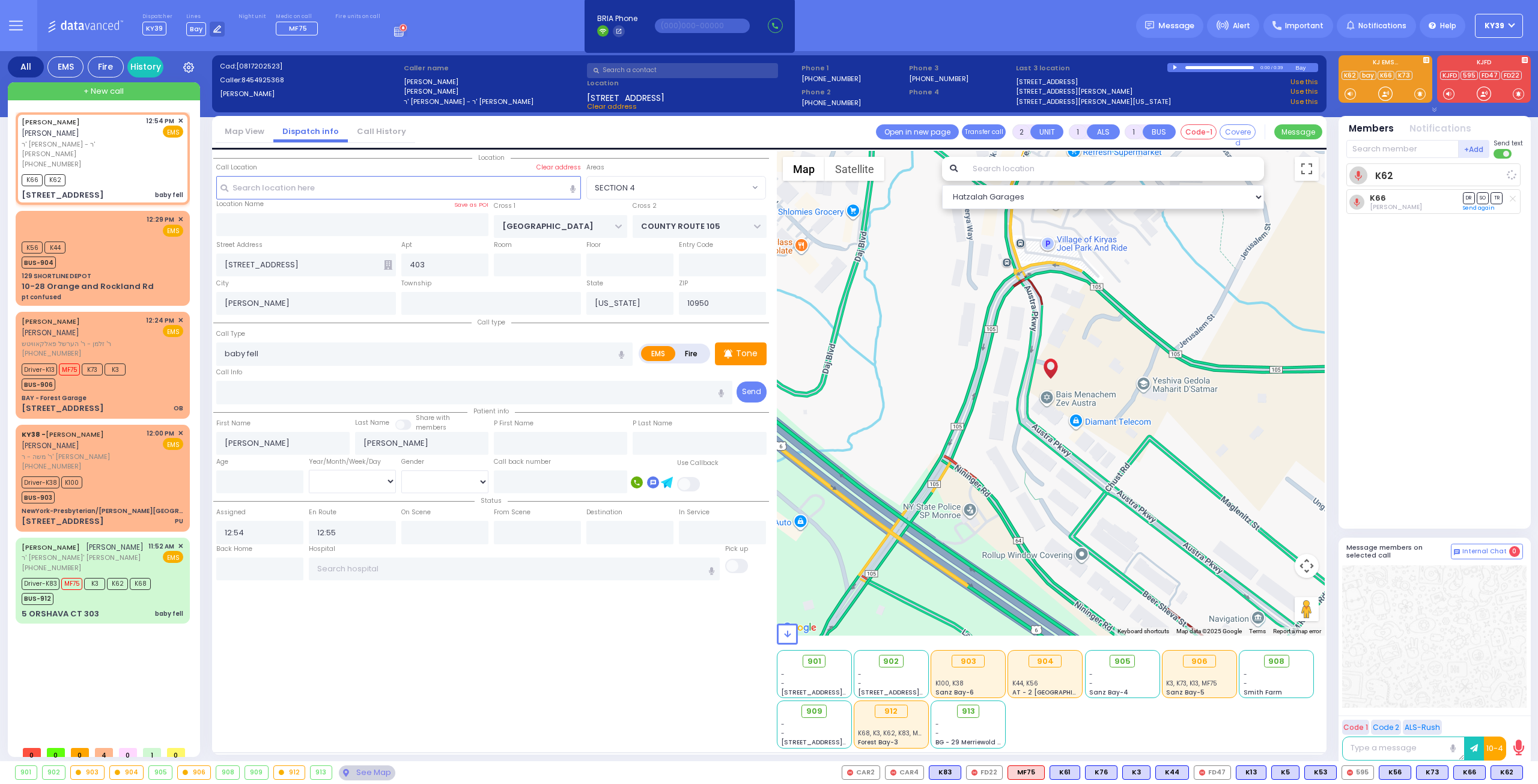
select select
radio input "true"
select select
select select "SECTION 4"
select select "Hatzalah Garages"
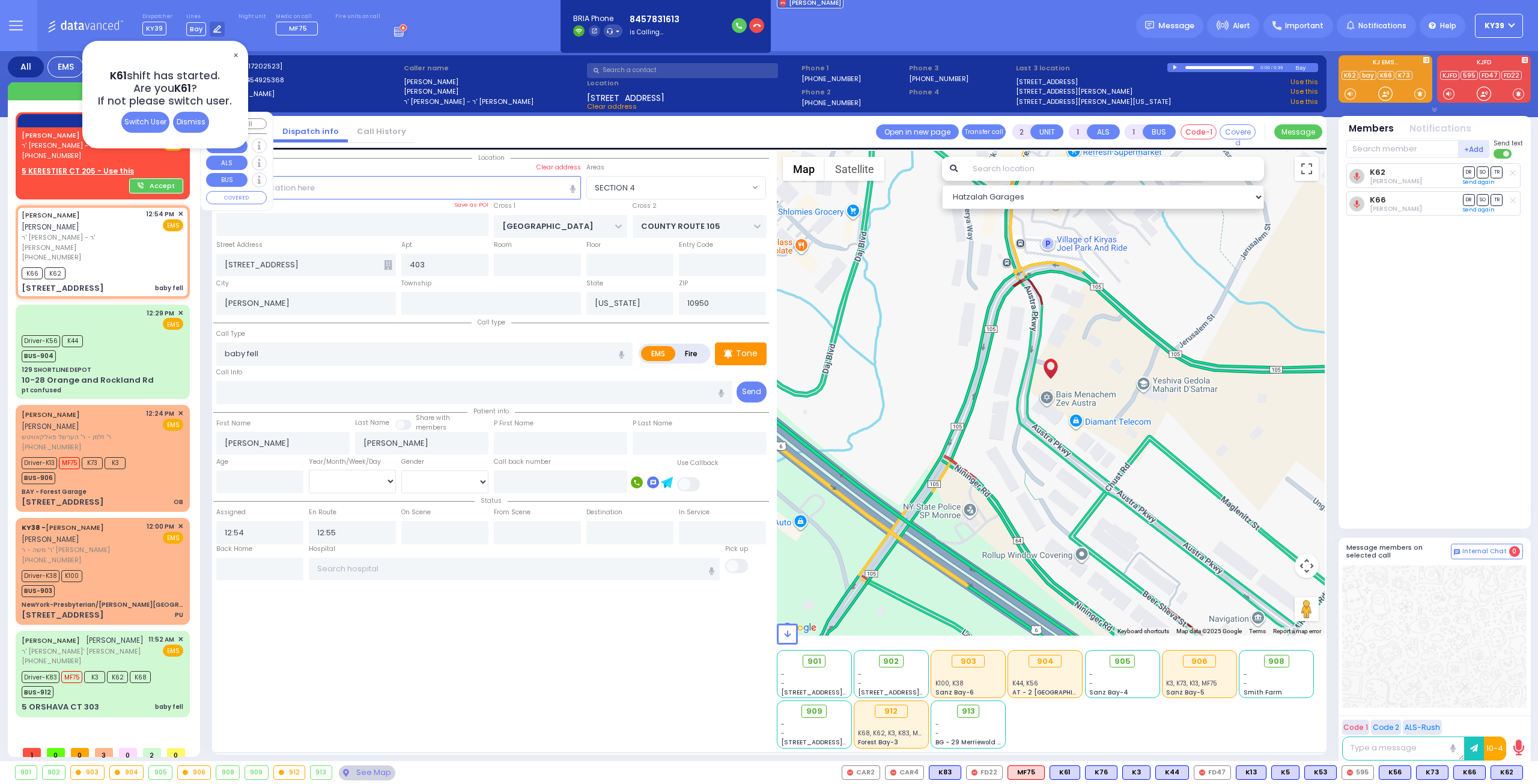
click at [34, 140] on div "YIDA LOV יודא לעוו" at bounding box center [68, 135] width 91 height 12
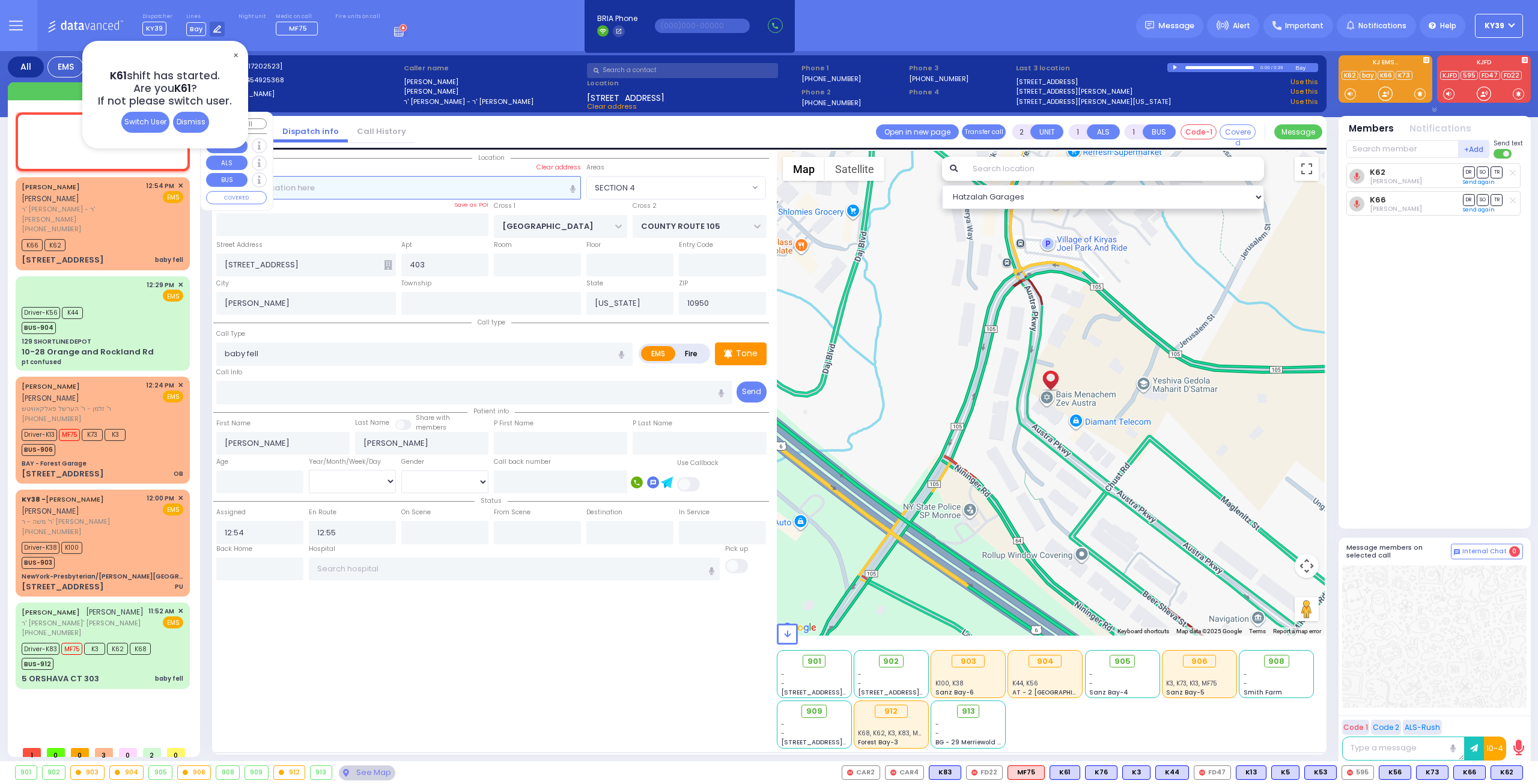
select select
radio input "true"
type input "YIDA"
type input "LOV"
select select
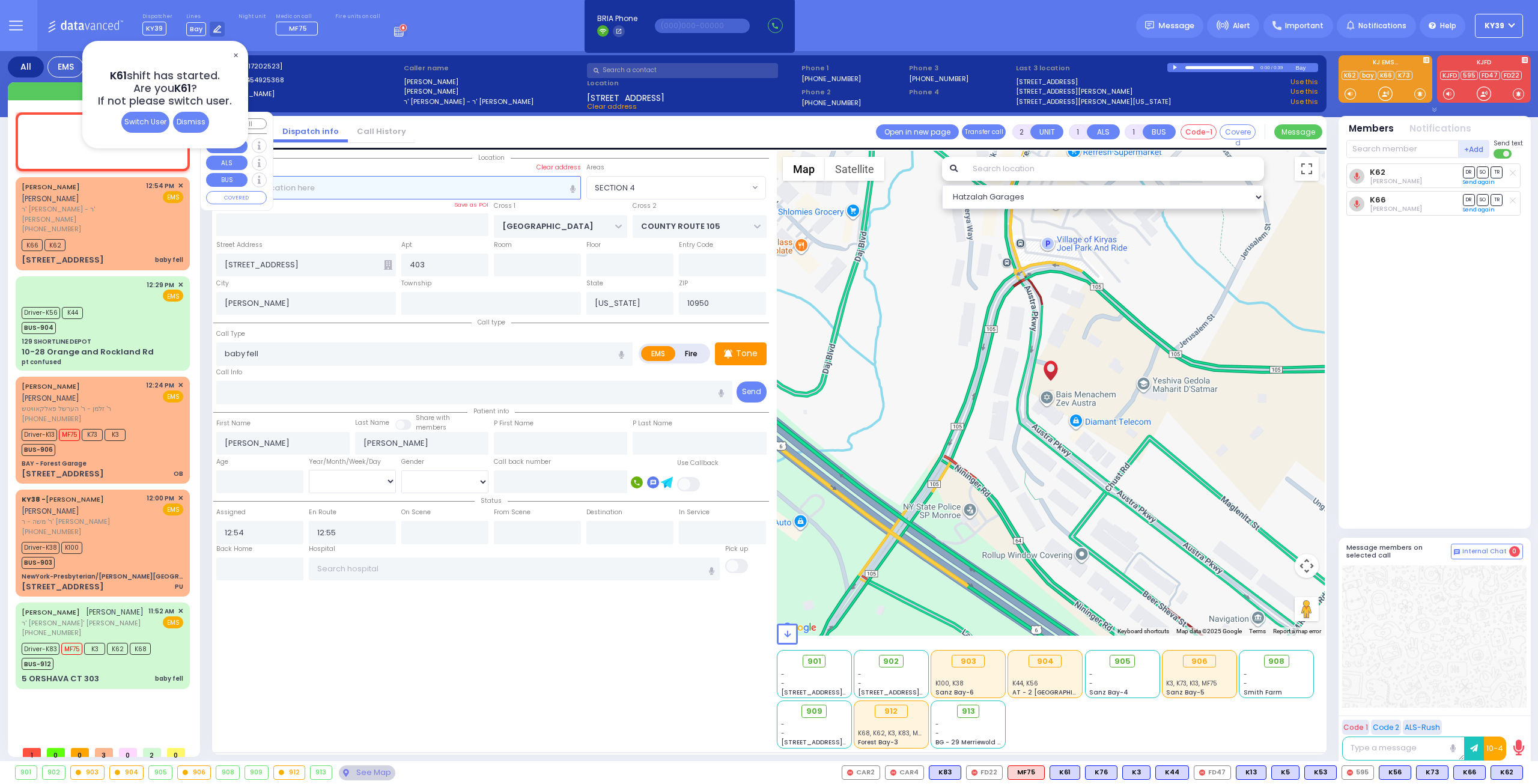
type input "13:02"
select select "Hatzalah Garages"
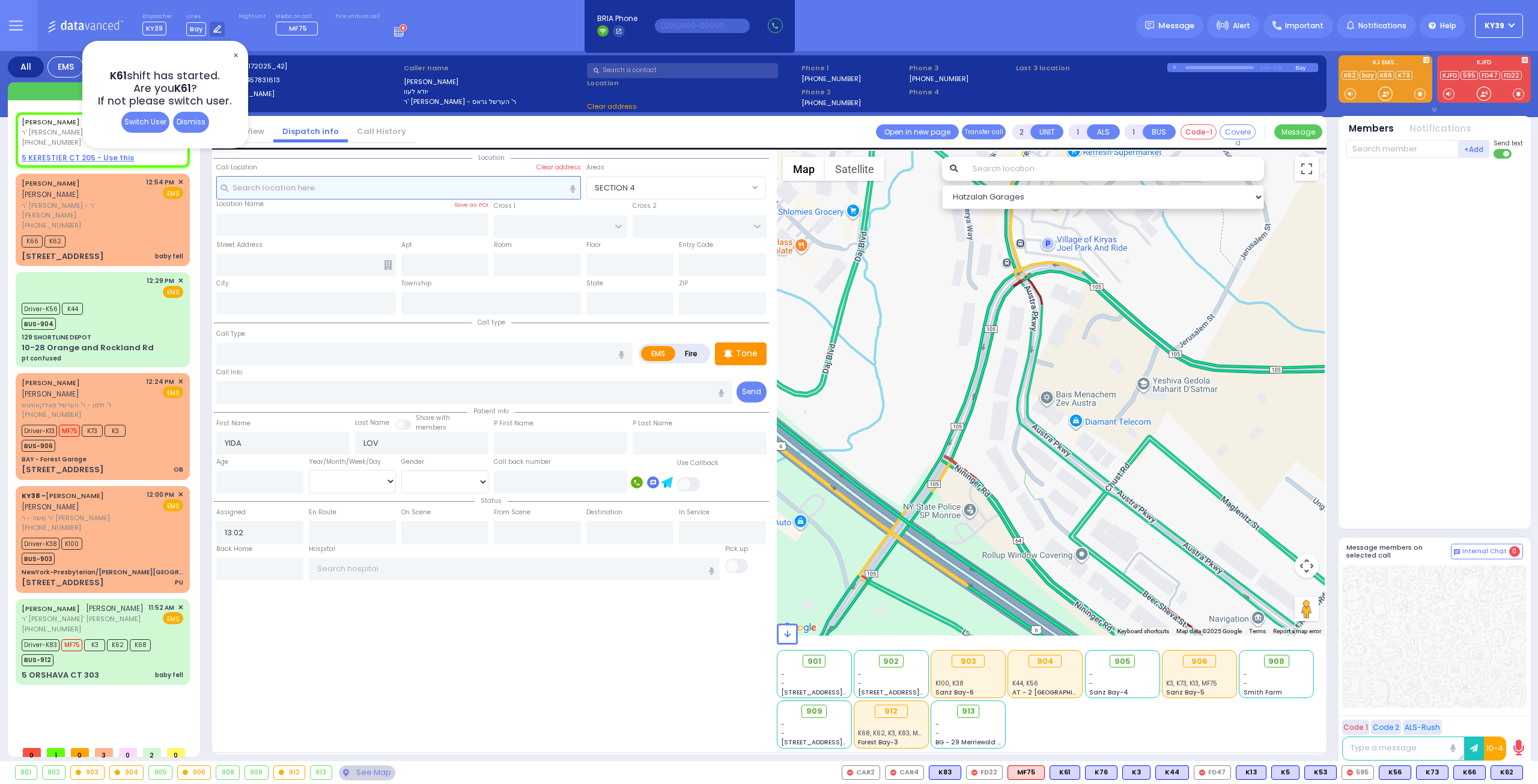
select select
radio input "true"
select select
select select "Hatzalah Garages"
select select
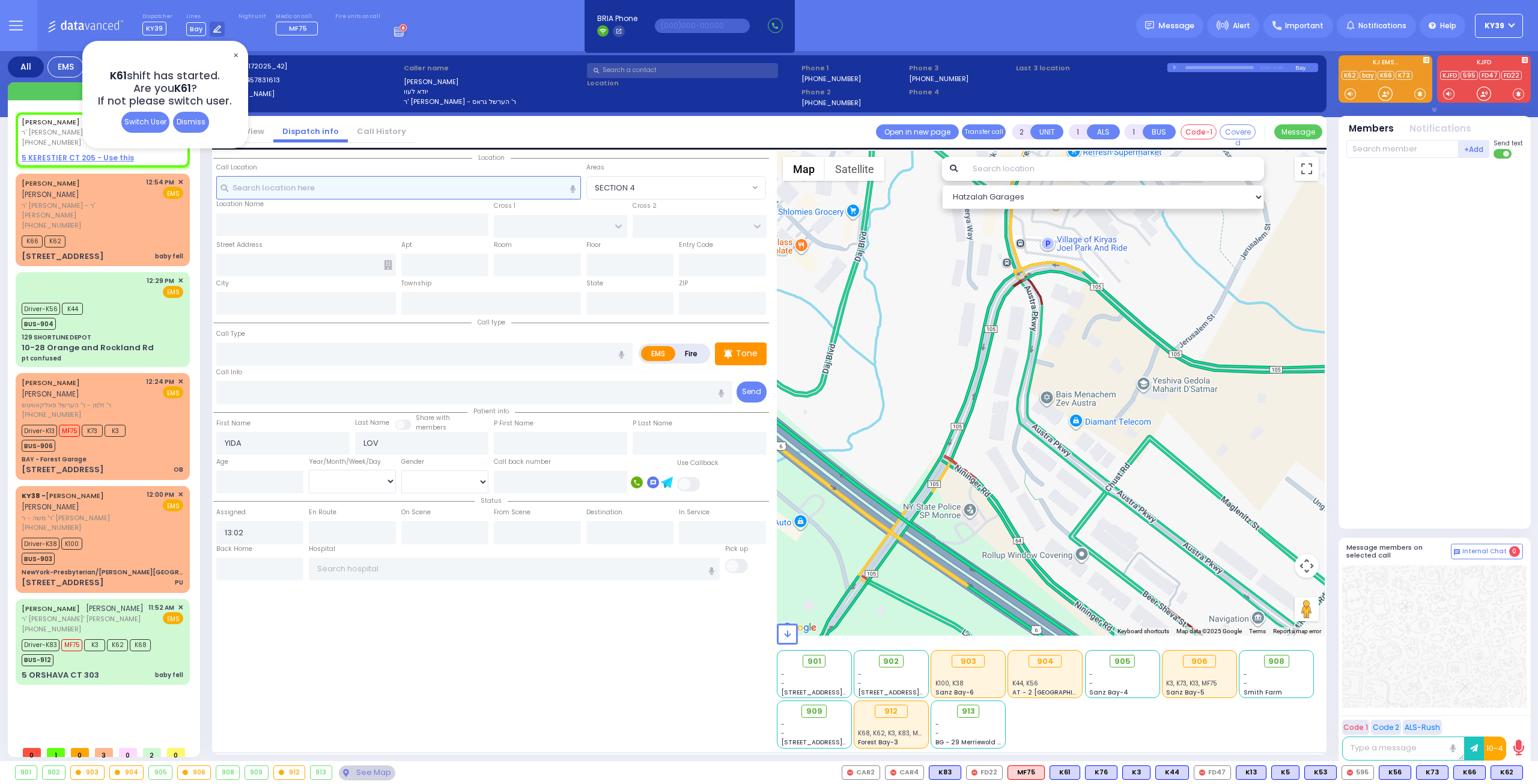
radio input "true"
select select
select select "Hatzalah Garages"
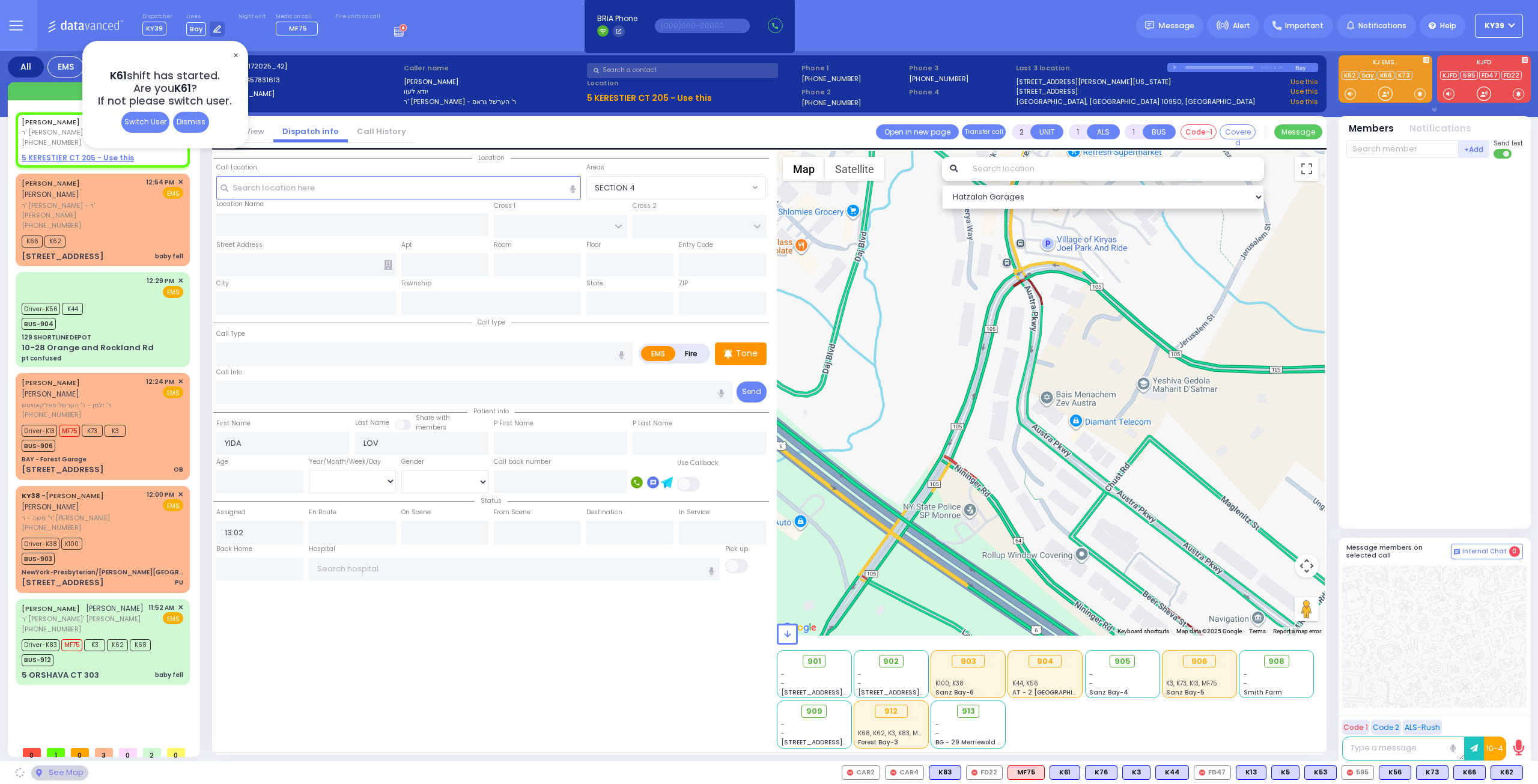
click at [236, 54] on span "✕" at bounding box center [236, 56] width 10 height 14
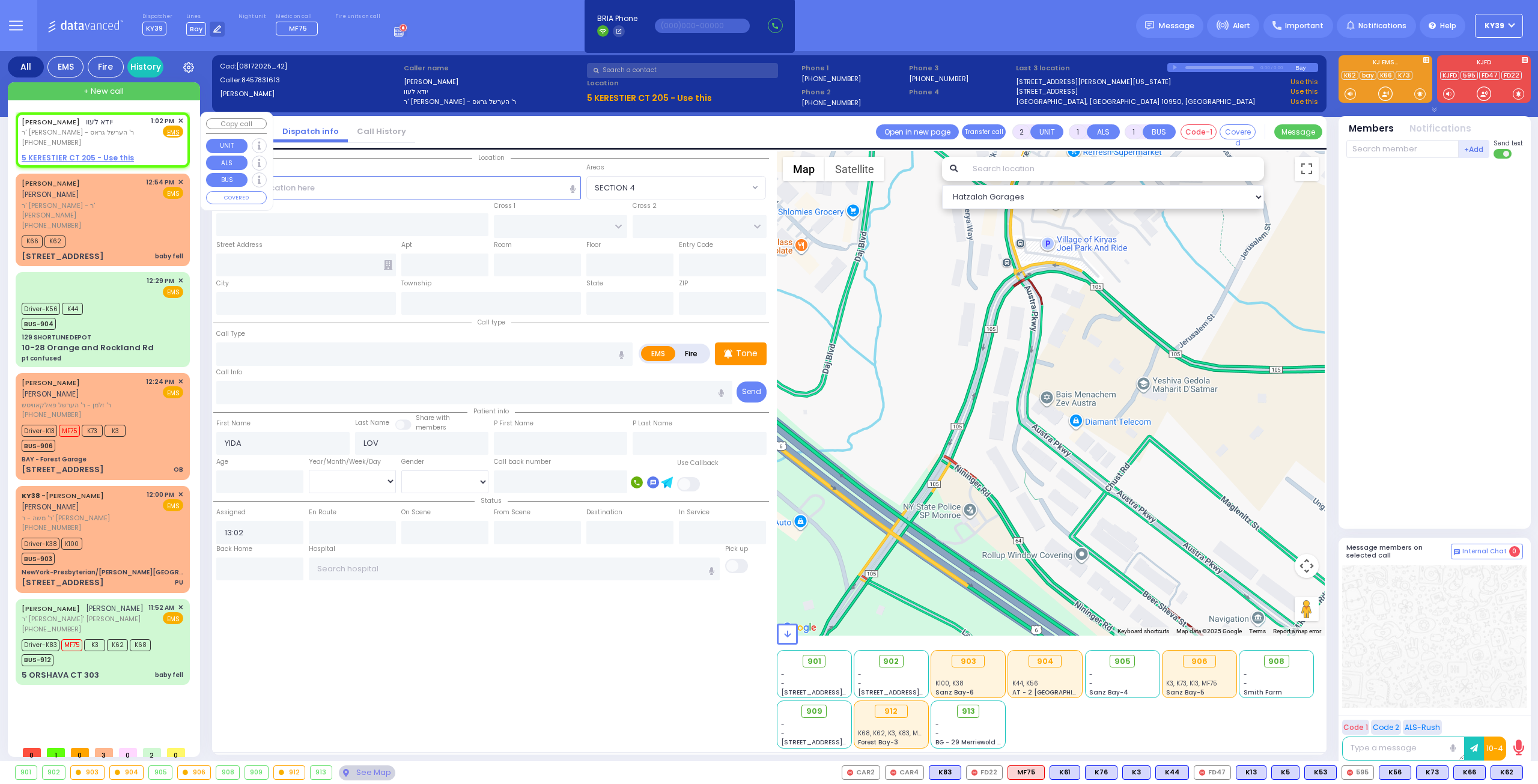
click at [179, 119] on span "✕" at bounding box center [181, 121] width 6 height 11
select select
radio input "true"
select select
select select "Hatzalah Garages"
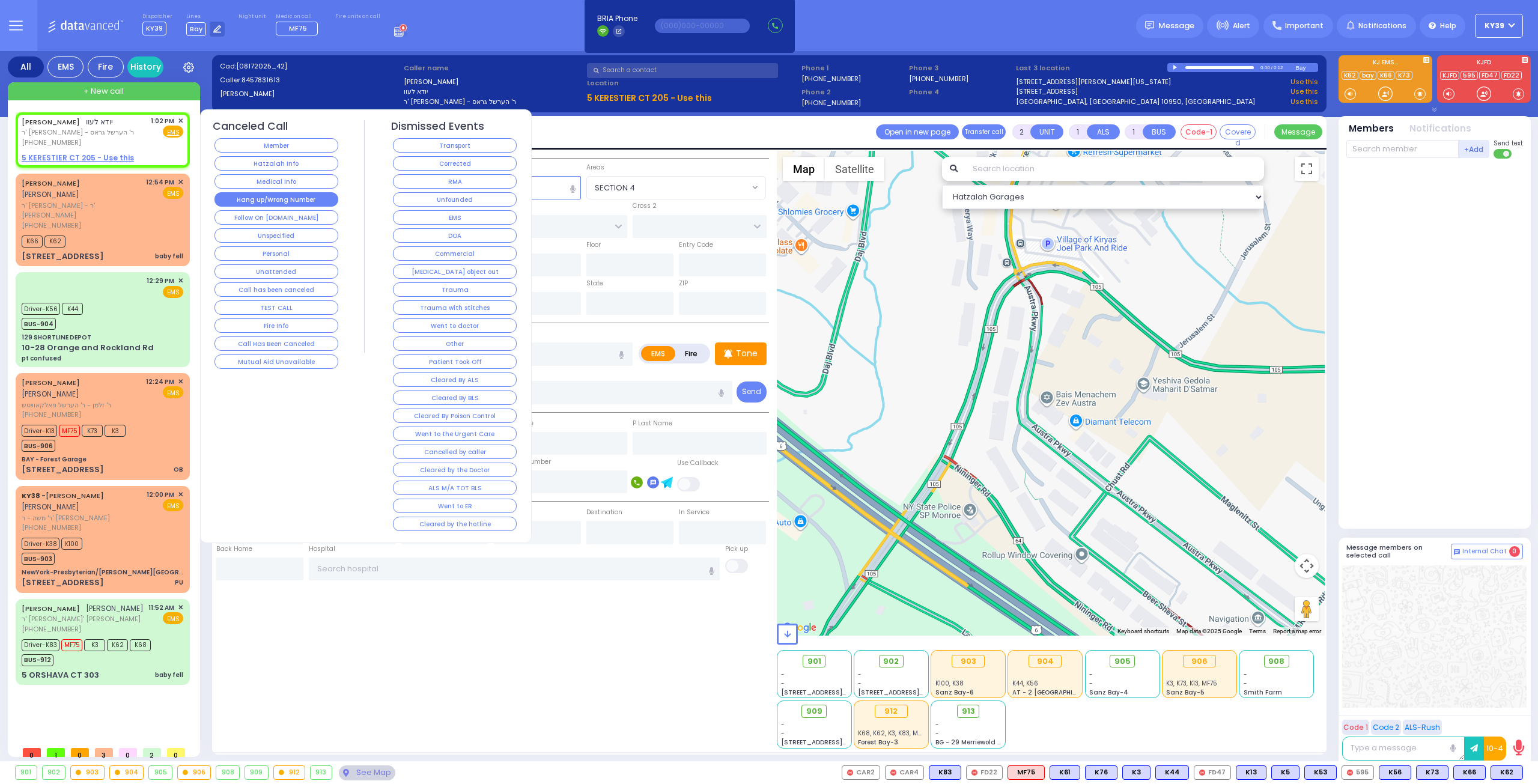
click at [270, 199] on button "Hang up/Wrong Number" at bounding box center [276, 199] width 124 height 15
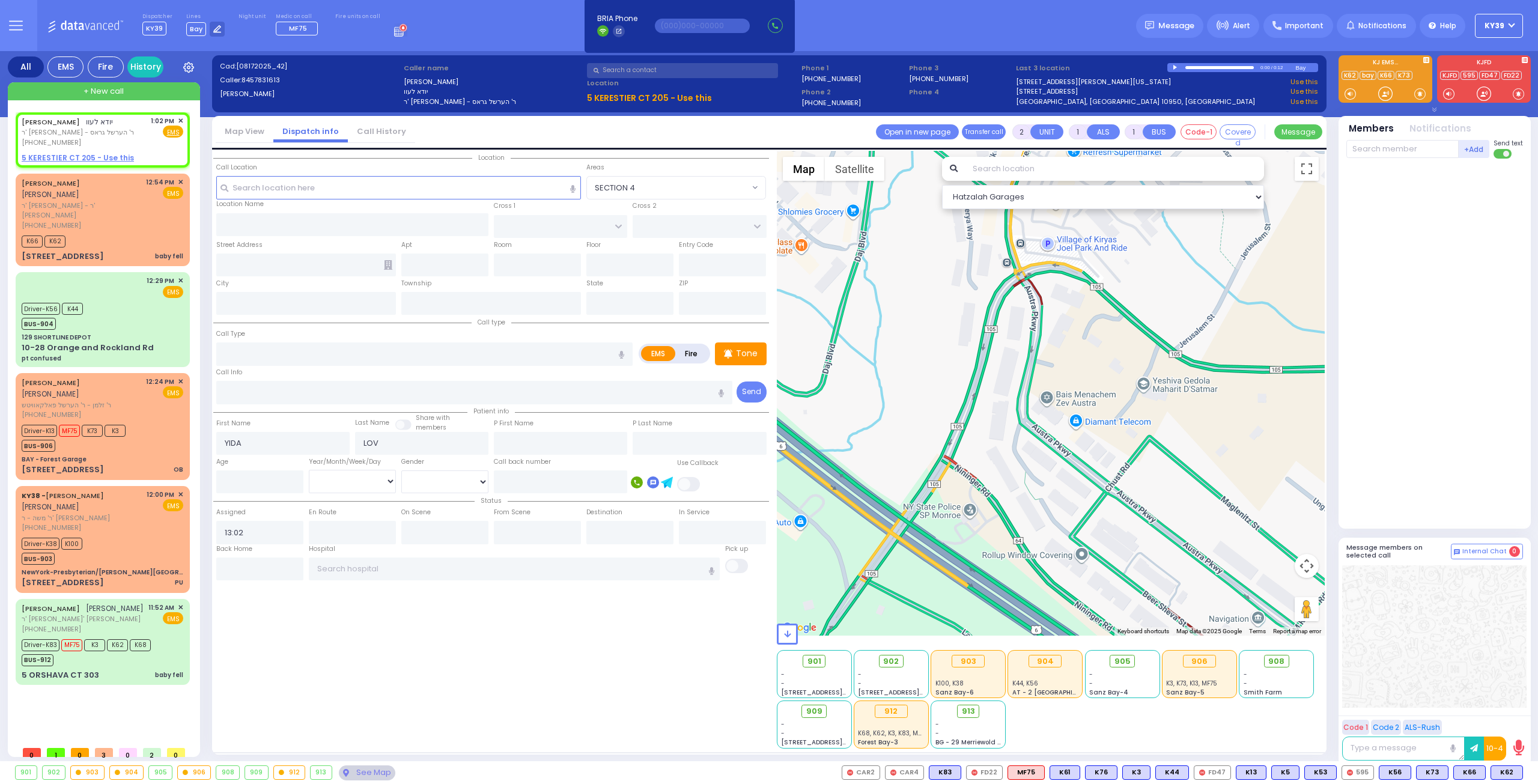
select select
radio input "true"
select select
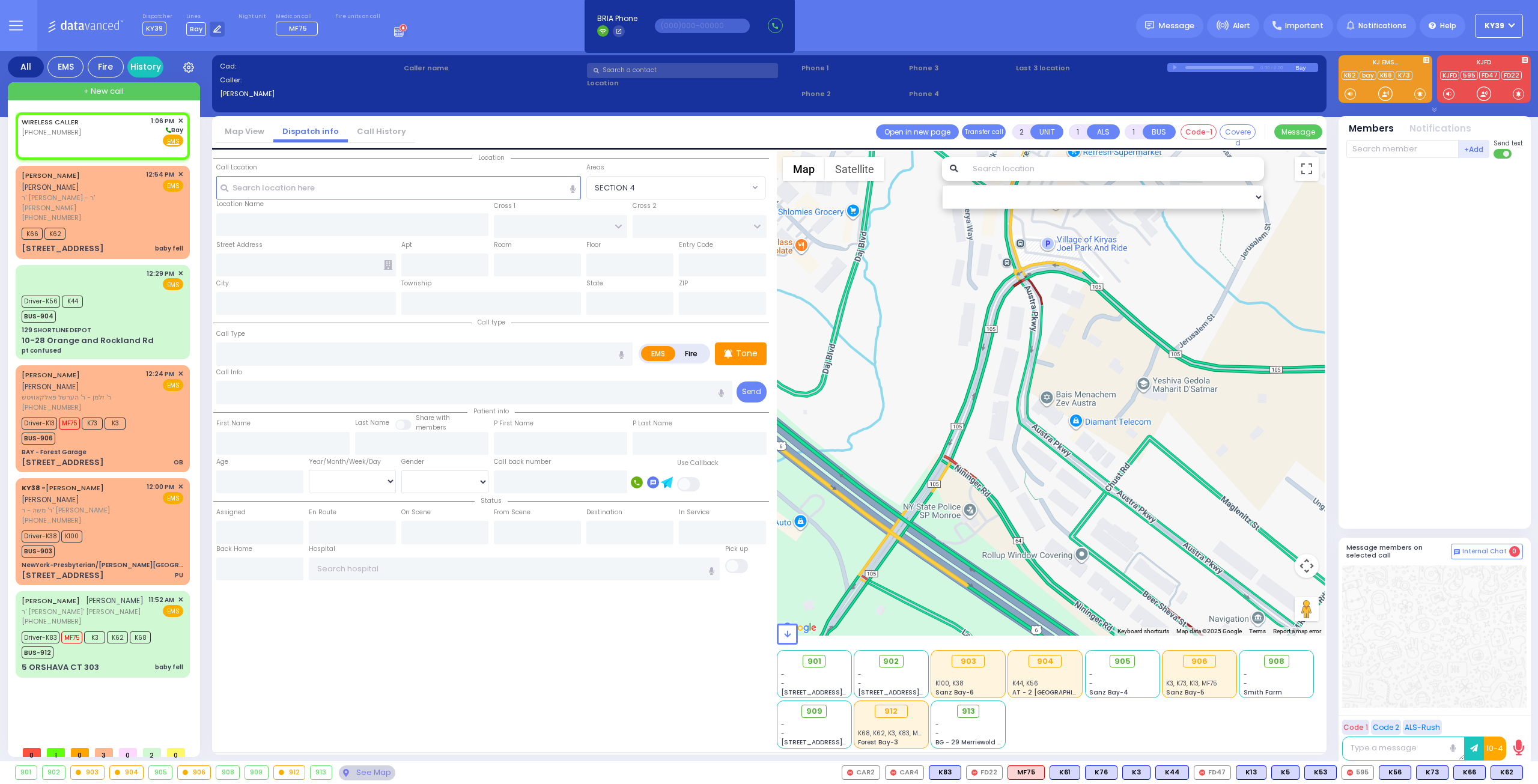
select select
radio input "true"
select select
type input "13:06"
select select "Hatzalah Garages"
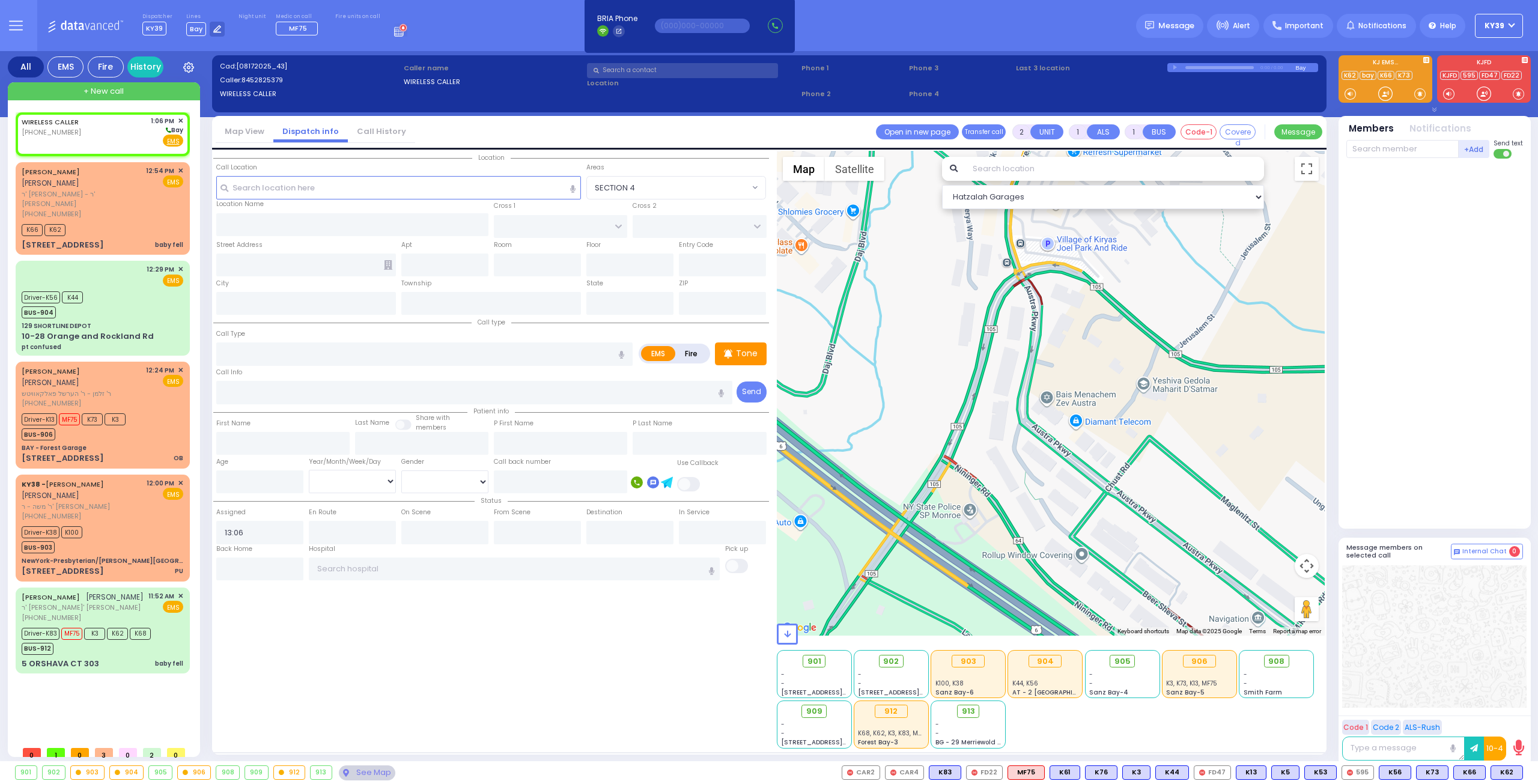
select select
radio input "true"
select select
select select "Hatzalah Garages"
click at [97, 124] on div "WIRELESS CALLER (845) 282-5379 1:06 PM ✕ Bay" at bounding box center [103, 131] width 162 height 31
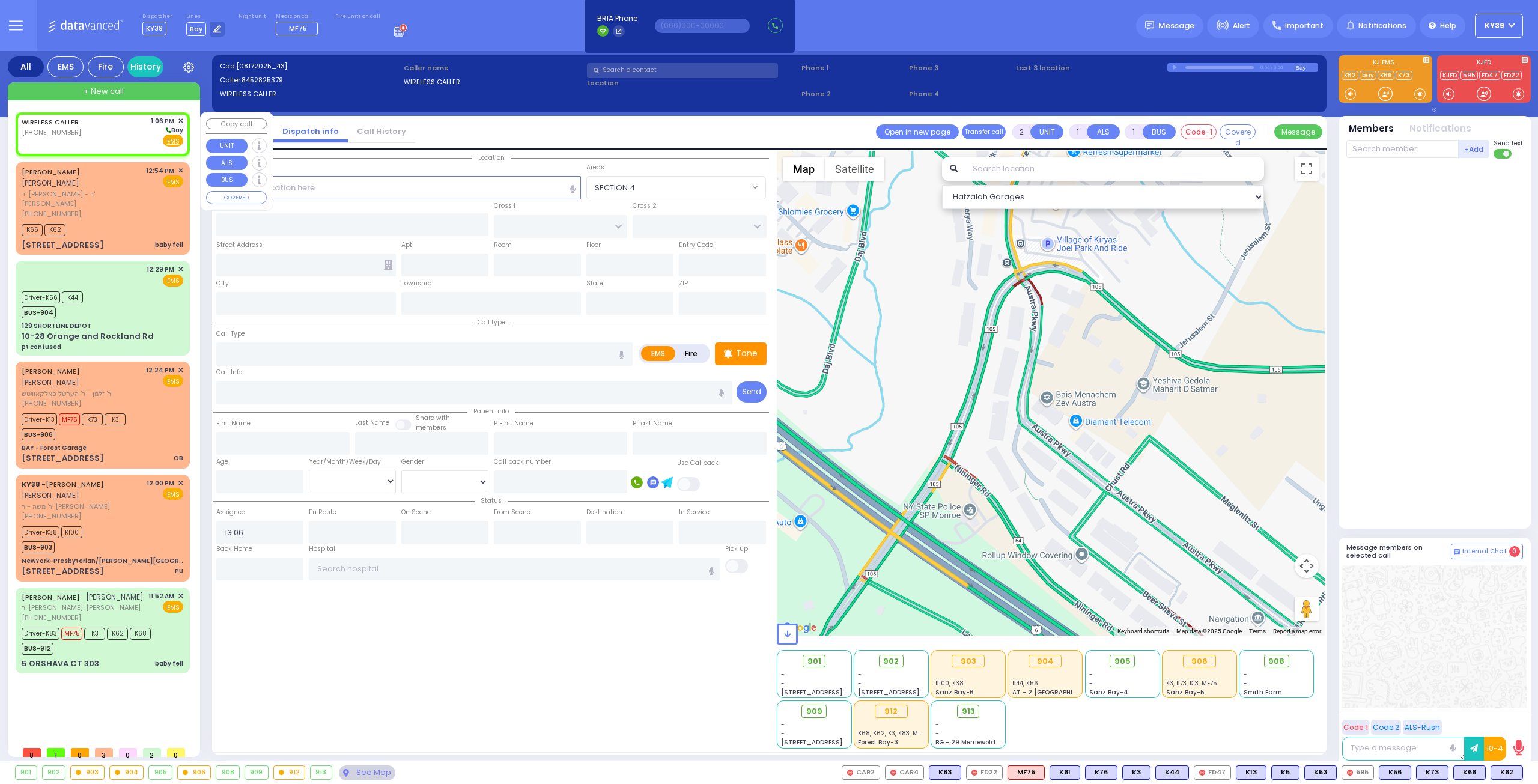
click at [97, 124] on div "WIRELESS CALLER (845) 282-5379 1:06 PM ✕ Bay" at bounding box center [103, 131] width 162 height 31
select select
radio input "true"
select select
select select "Hatzalah Garages"
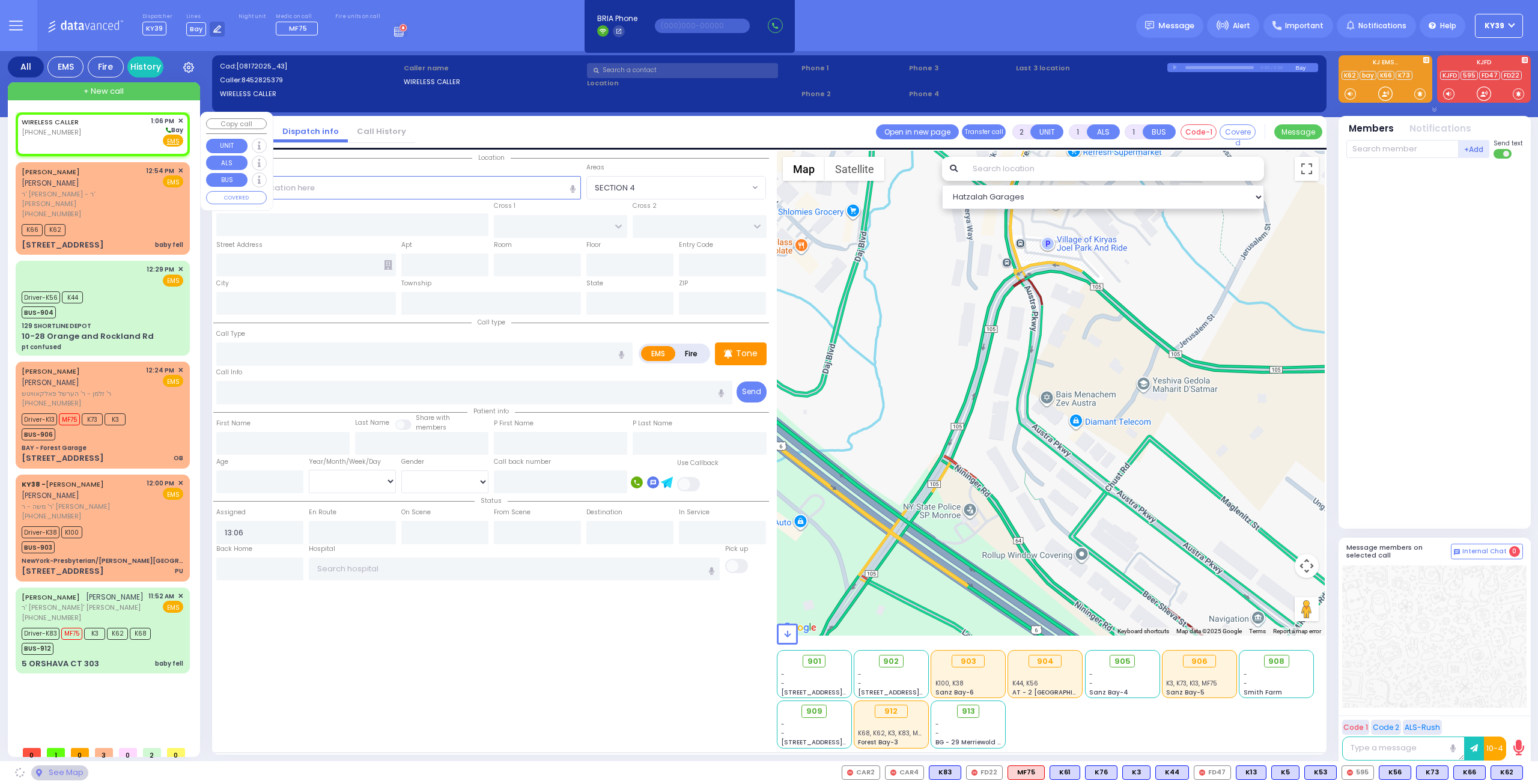
select select
radio input "true"
select select
select select "Hatzalah Garages"
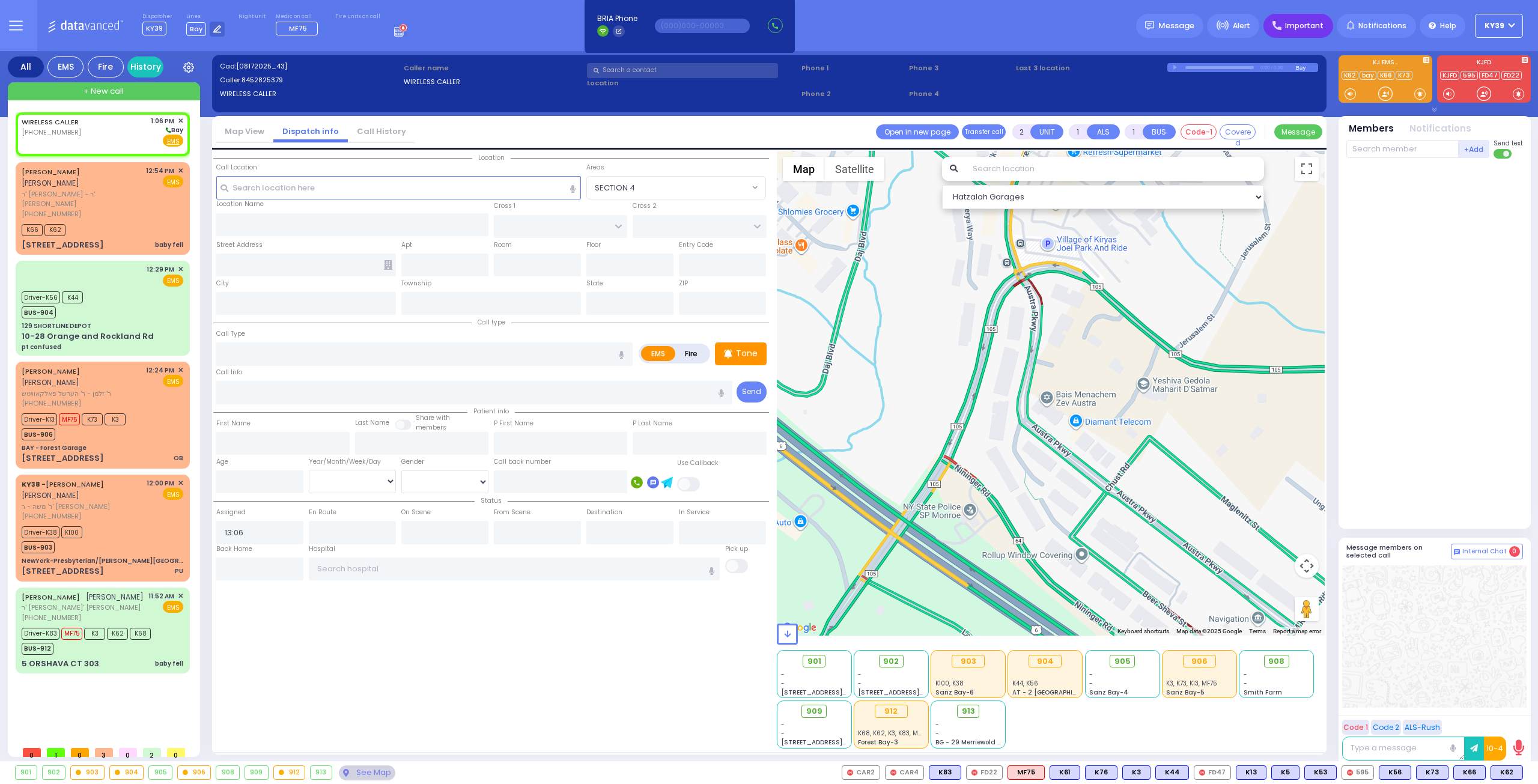
click at [1322, 25] on span "Important" at bounding box center [1304, 25] width 39 height 11
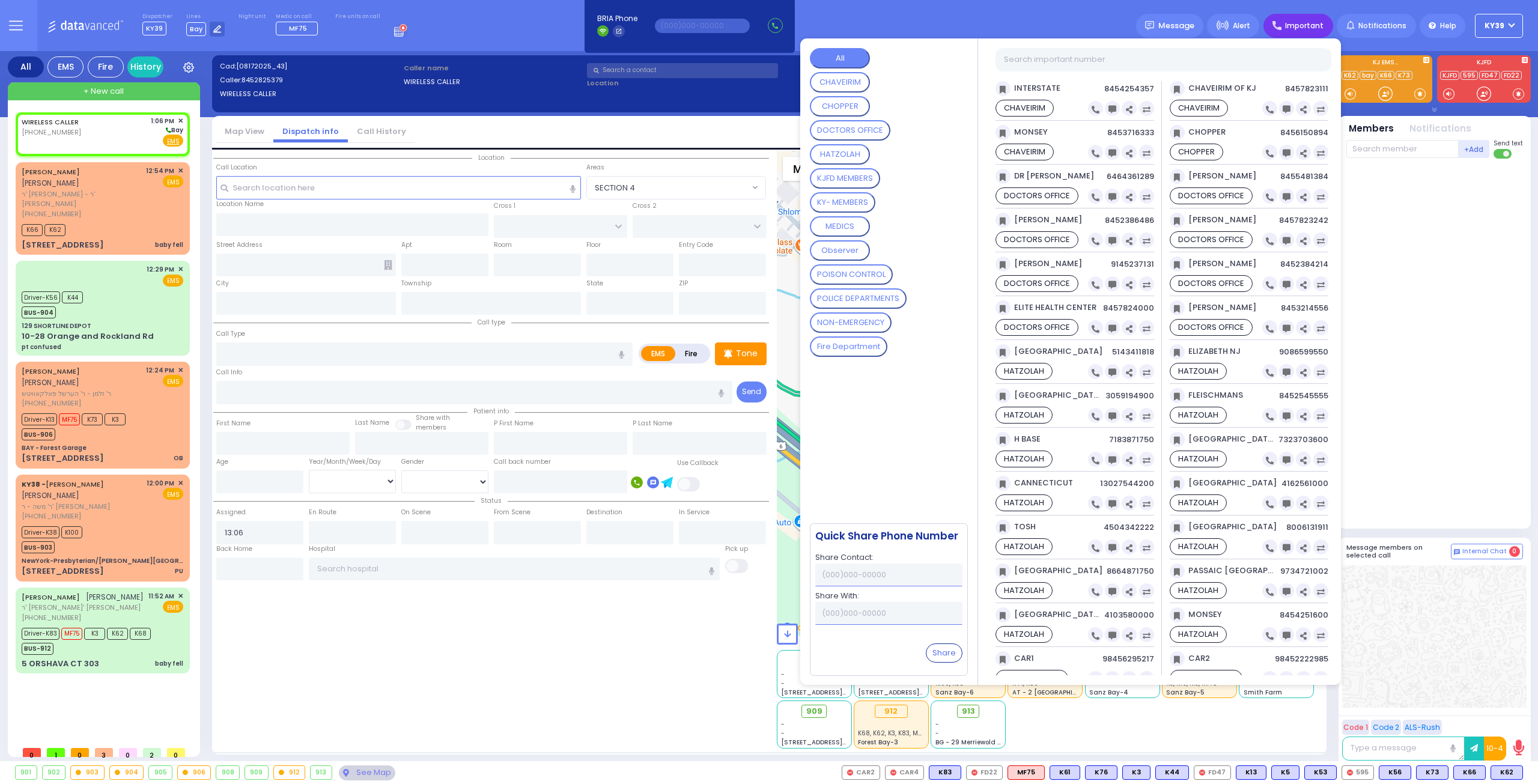
click at [869, 150] on button "HATZOLAH" at bounding box center [840, 154] width 60 height 20
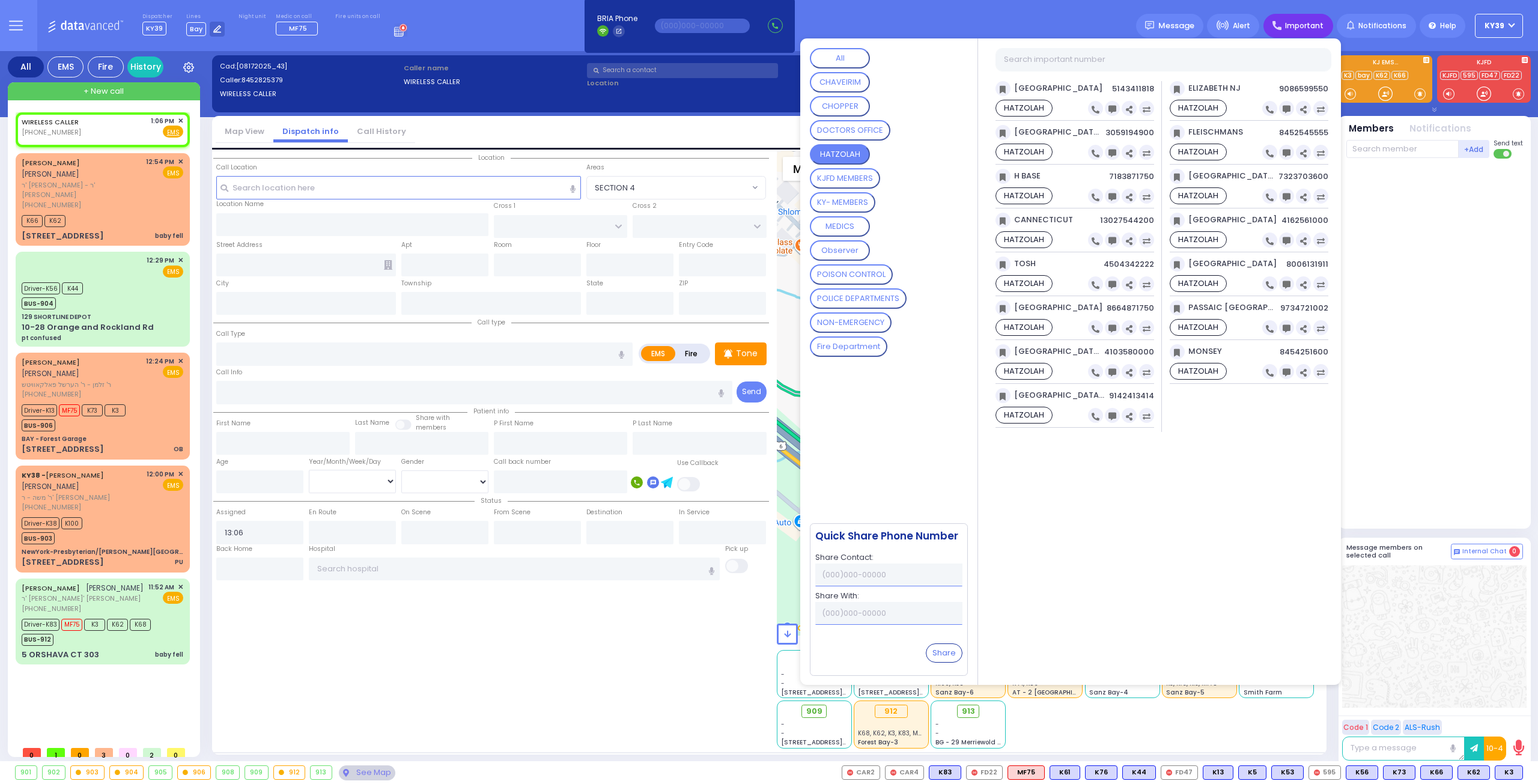
select select
radio input "true"
select select
select select "Hatzalah Garages"
click at [1449, 277] on div at bounding box center [1436, 340] width 179 height 355
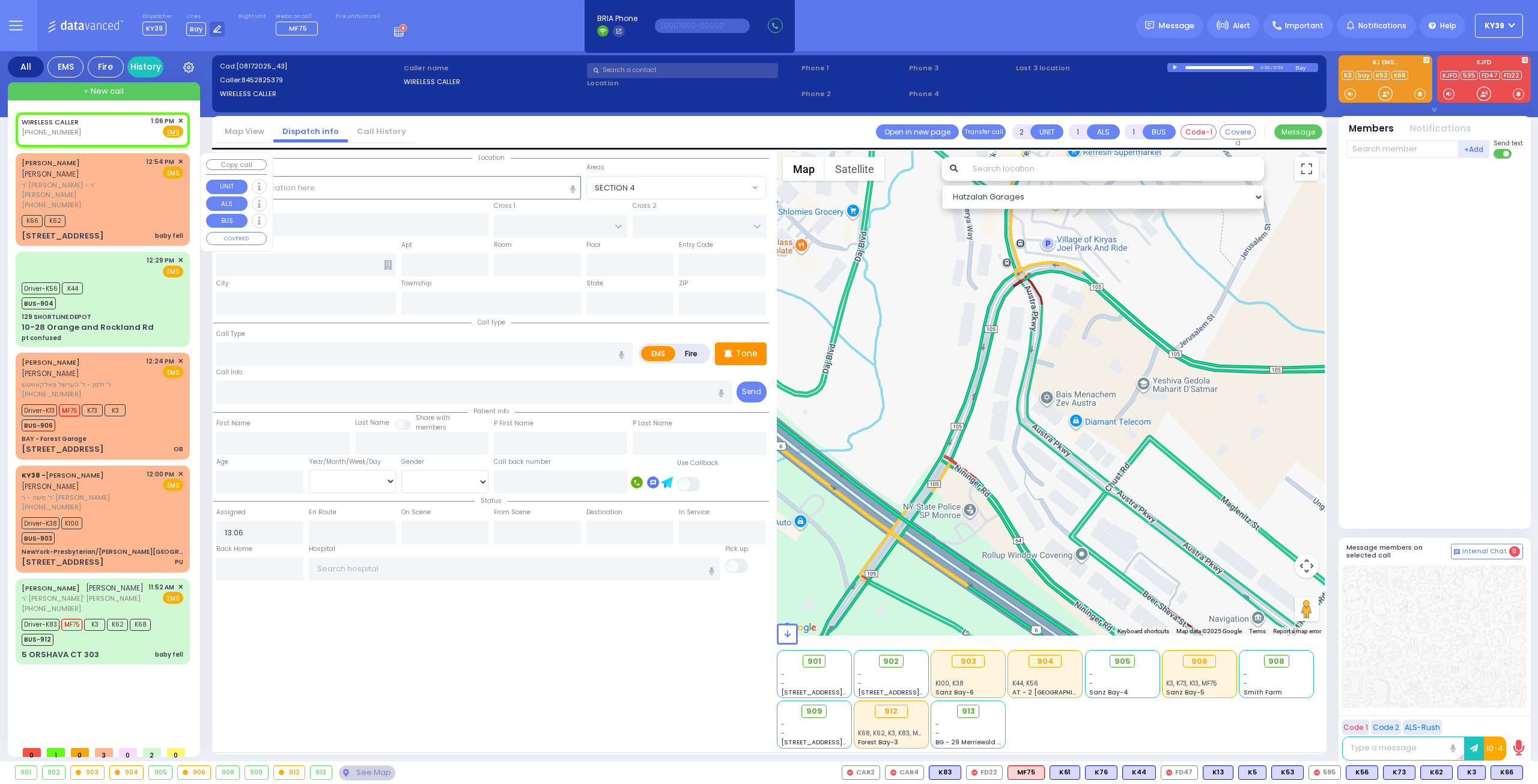
click at [139, 200] on div "(845) 492-5368" at bounding box center [82, 205] width 120 height 11
select select
type input "baby fell"
radio input "true"
type input "AVRUM JACOB"
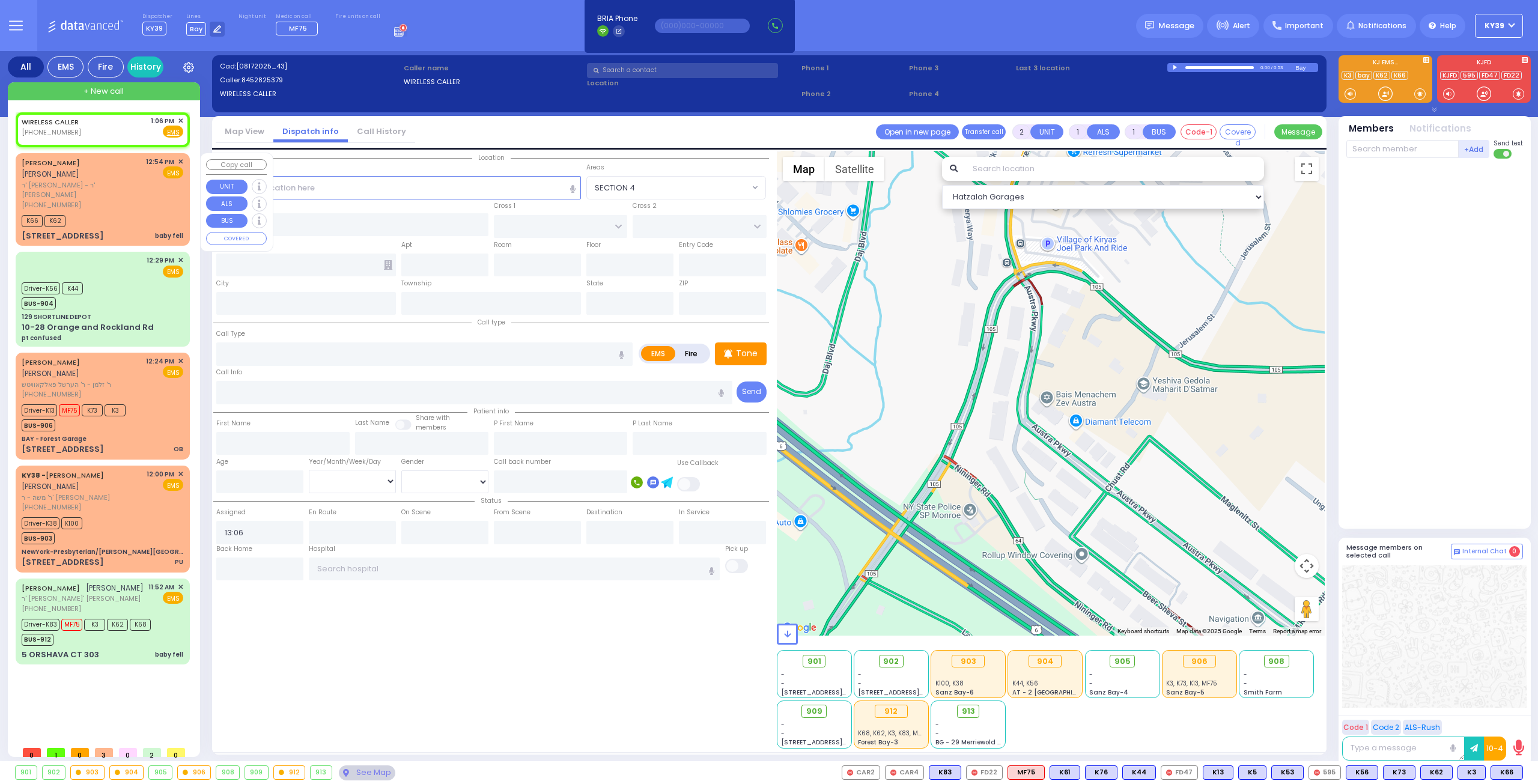
type input "BERKOWITZ"
select select
type input "12:54"
type input "12:55"
type input "BAKERTOWN RD"
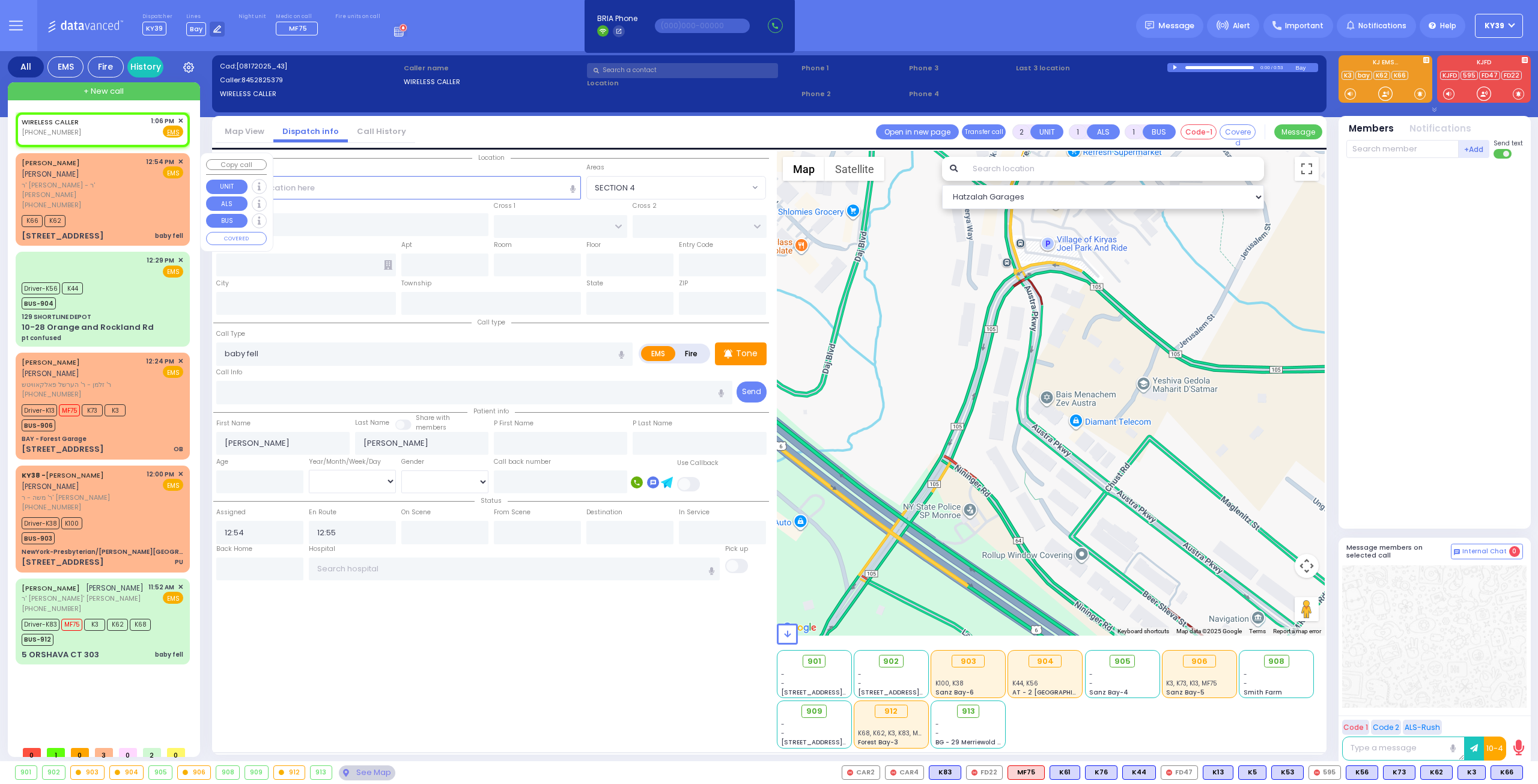
type input "COUNTY ROUTE 105"
type input "18 AUSTRA PKWY"
type input "403"
type input "Kiryas Joel"
type input "New York"
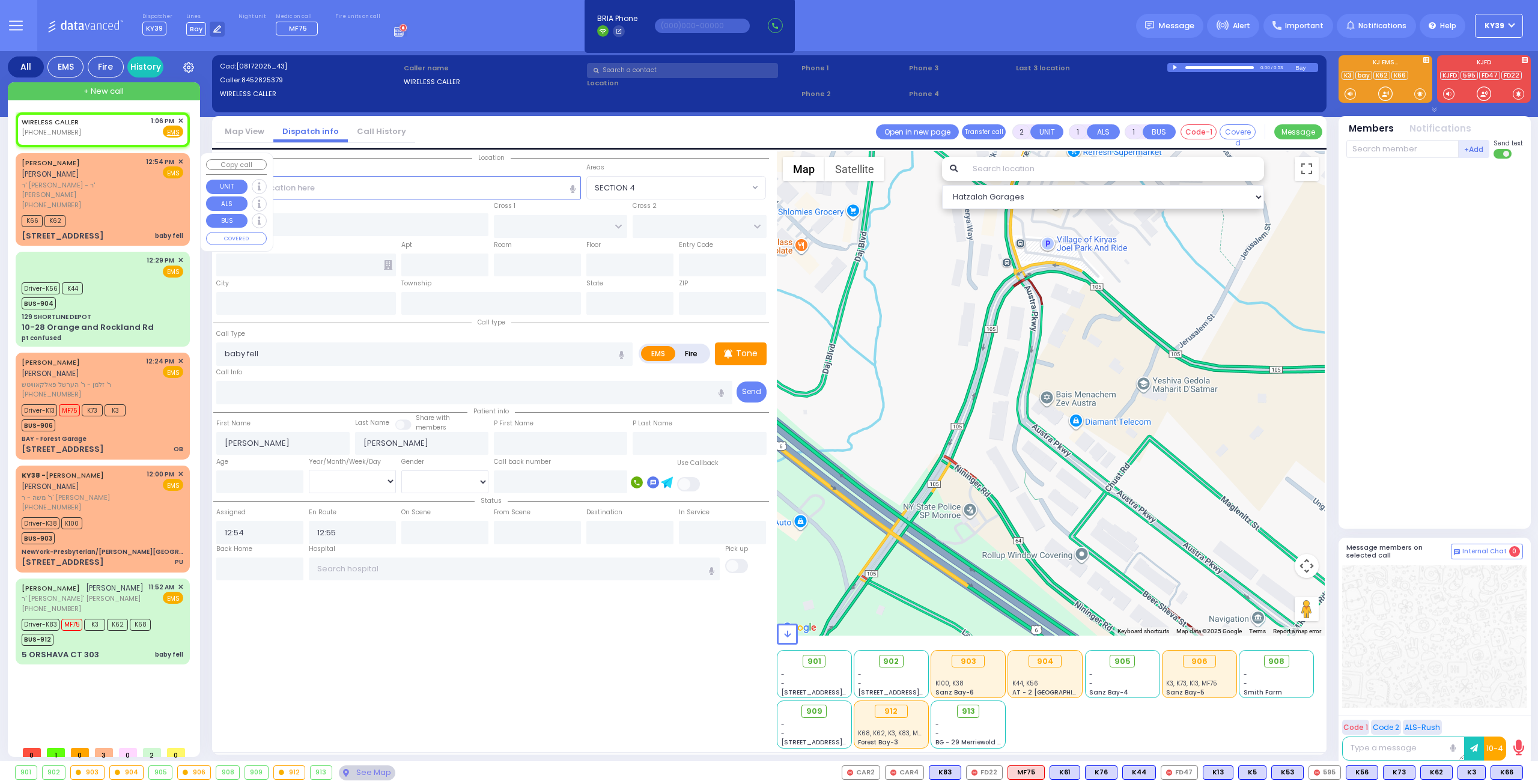
type input "10950"
select select "Hatzalah Garages"
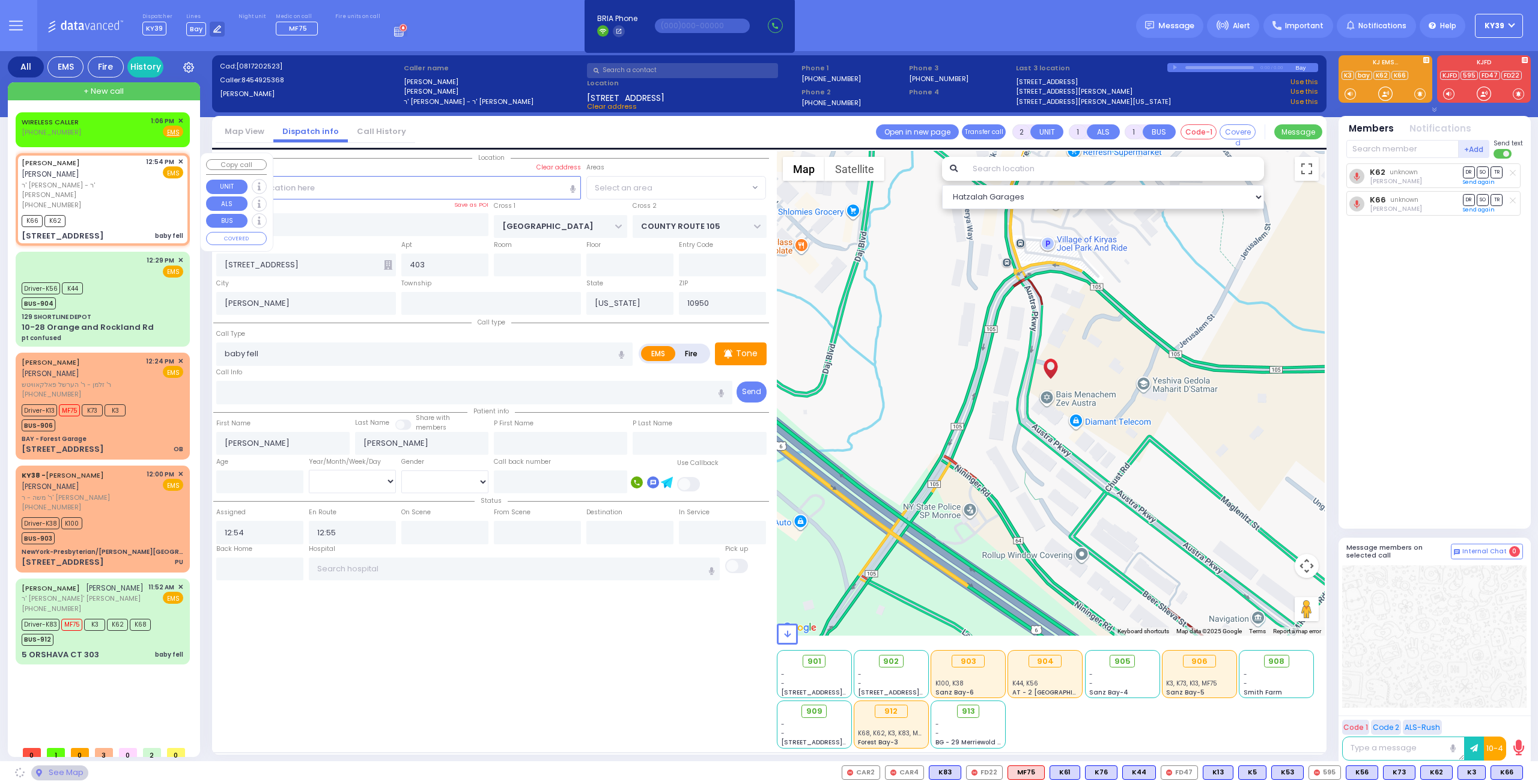
select select "SECTION 4"
click at [1520, 777] on button at bounding box center [1519, 772] width 6 height 13
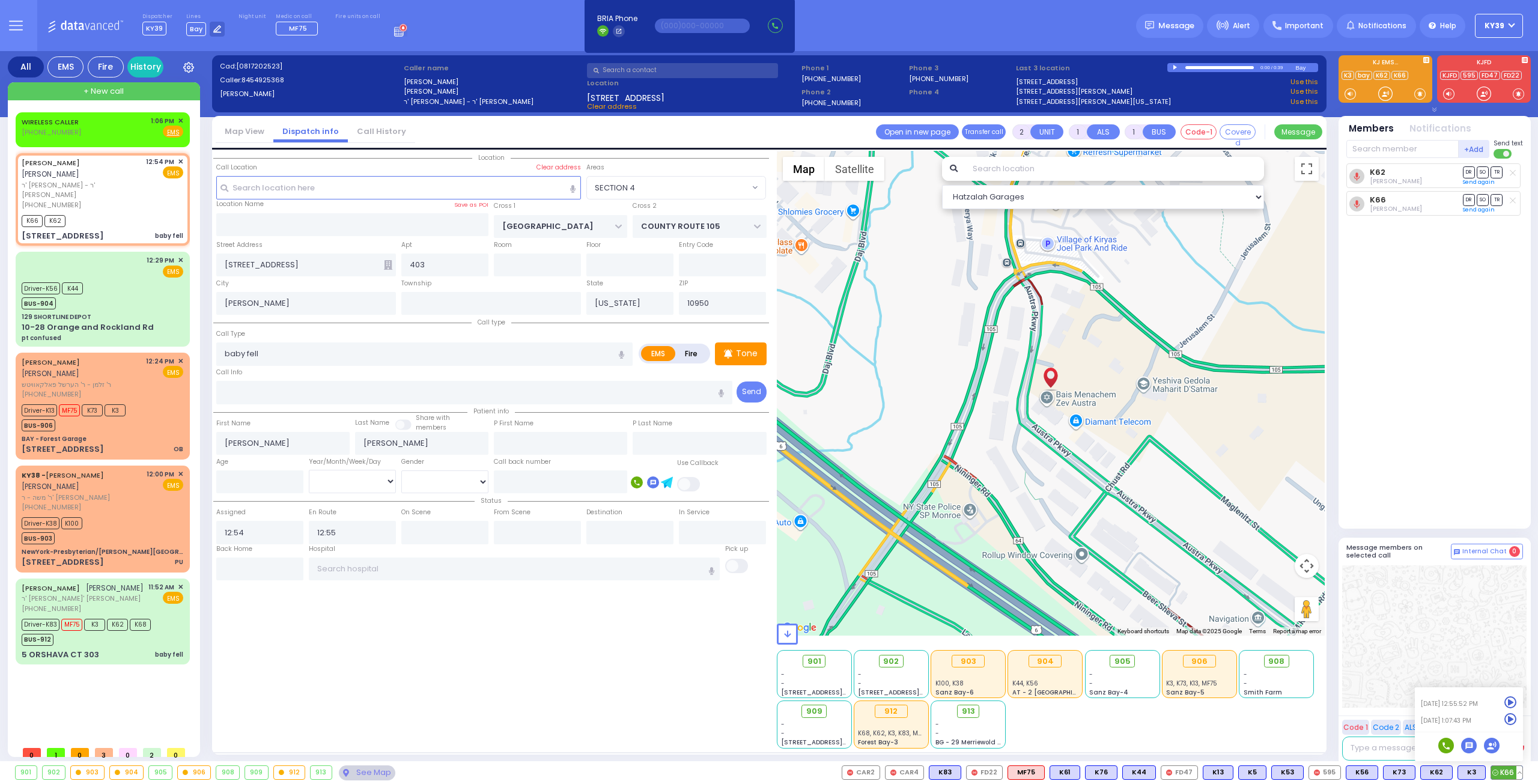
click at [1508, 723] on icon at bounding box center [1511, 719] width 13 height 13
click at [180, 159] on span "✕" at bounding box center [181, 162] width 6 height 11
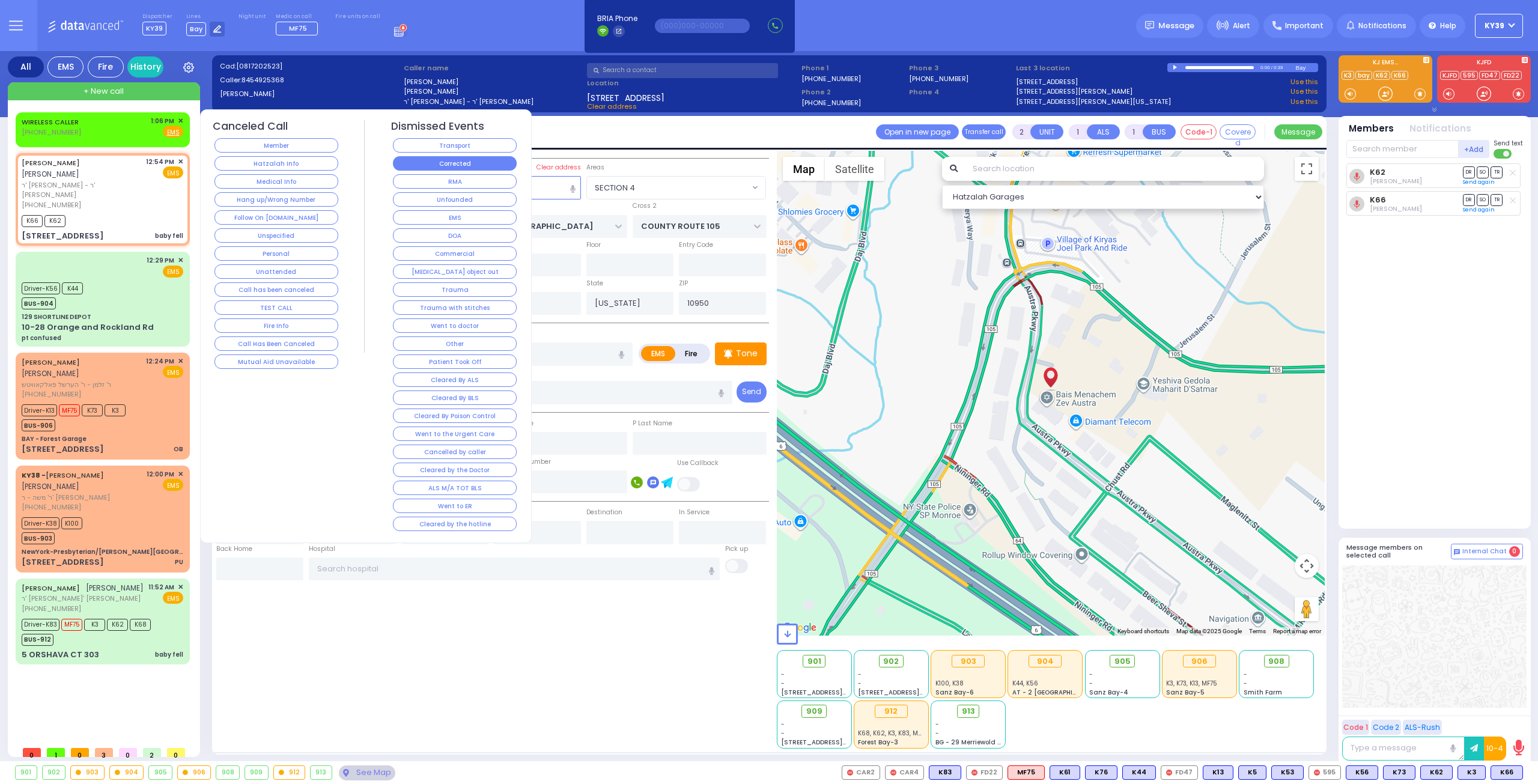
click at [430, 165] on button "Corrected" at bounding box center [455, 163] width 124 height 15
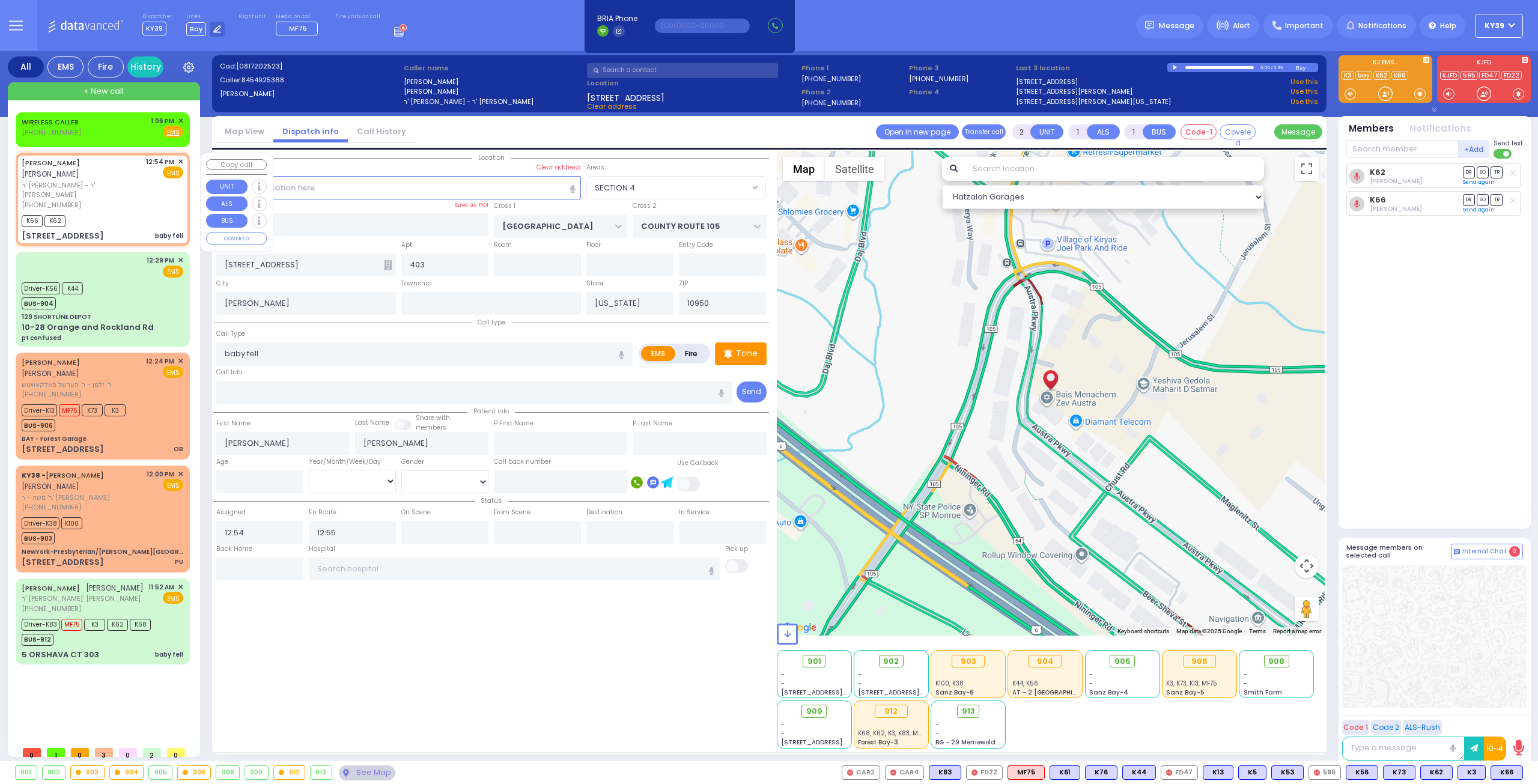
select select
radio input "true"
select select
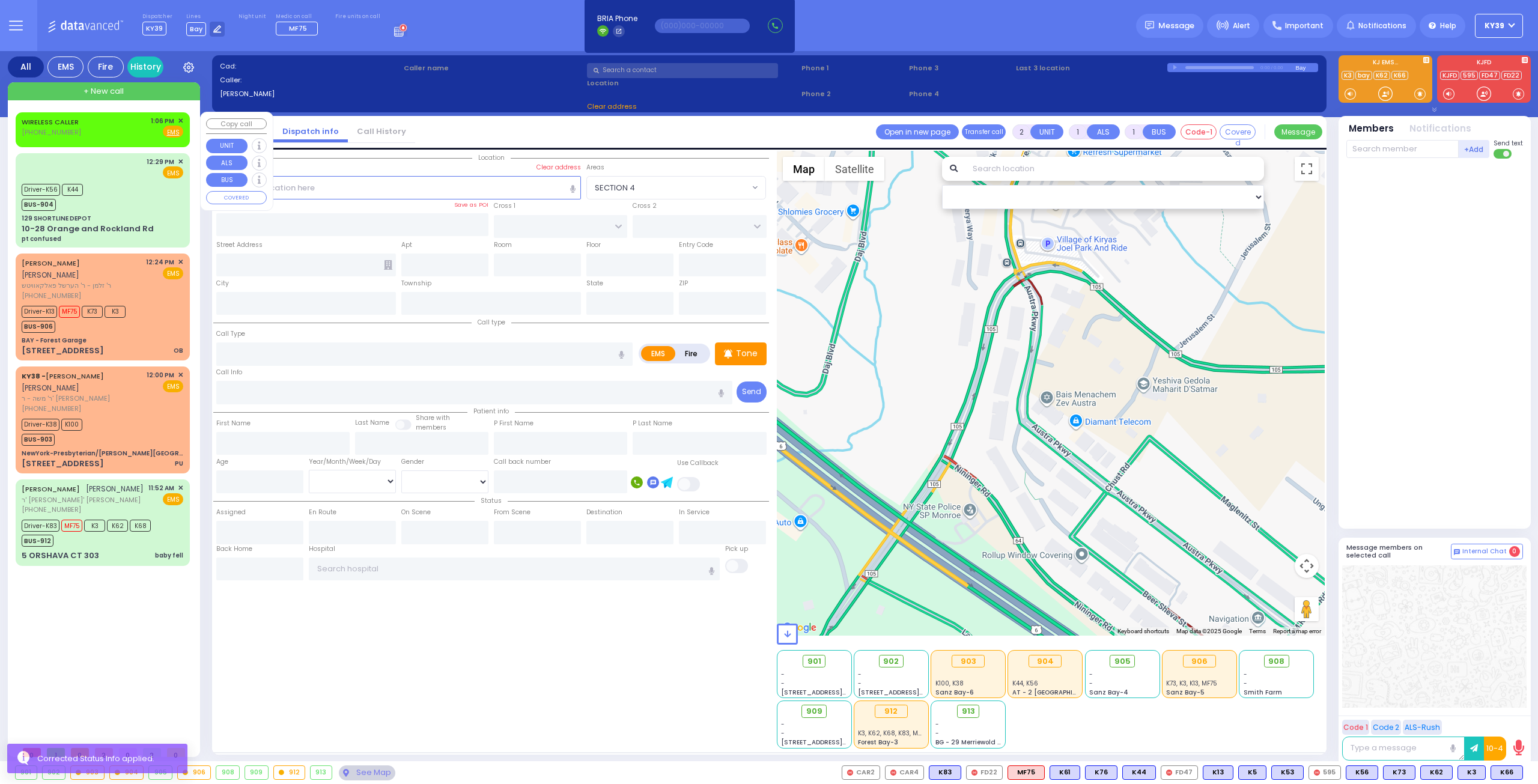
click at [181, 118] on span "✕" at bounding box center [181, 121] width 6 height 11
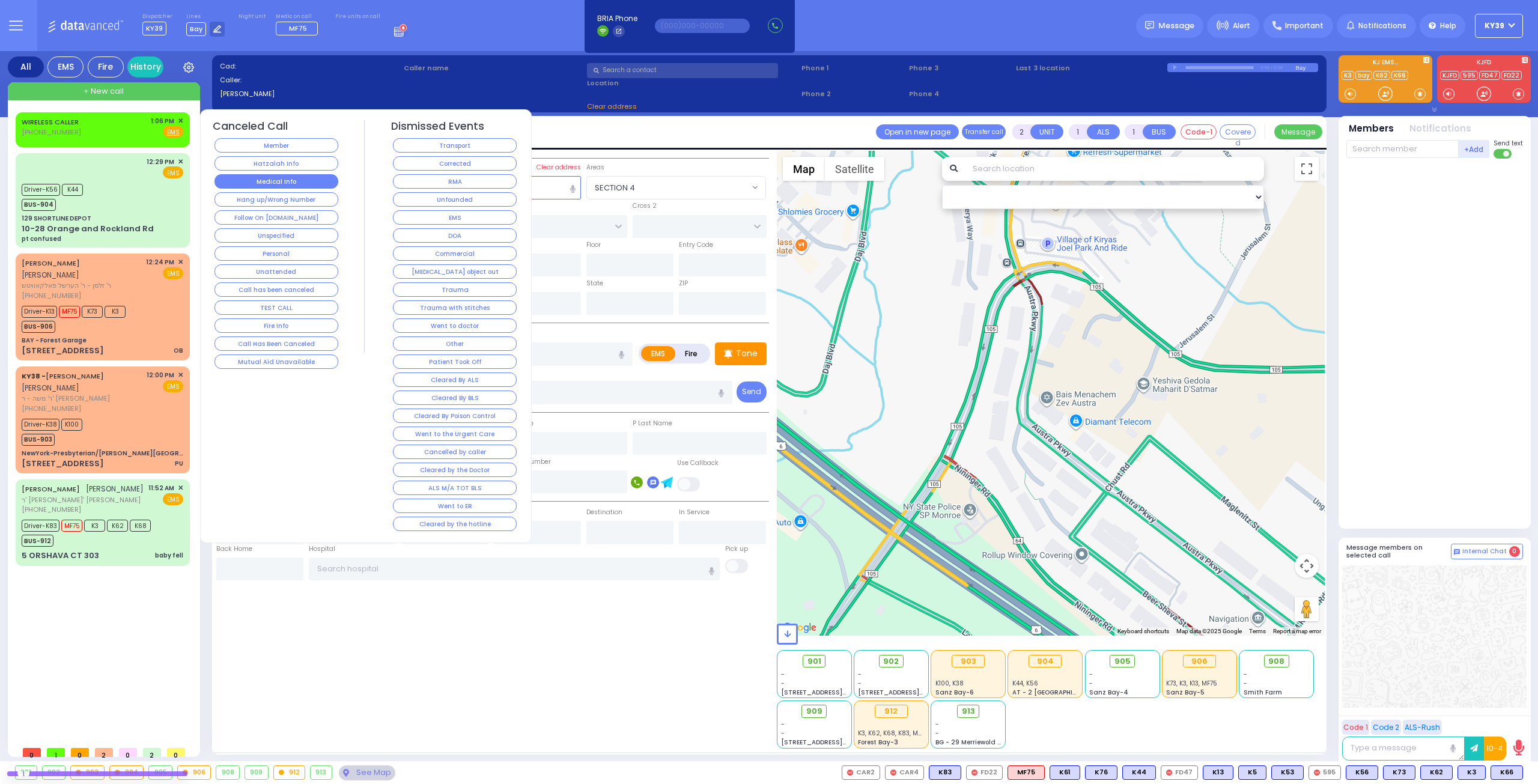
click at [312, 184] on button "Medical Info" at bounding box center [276, 181] width 124 height 15
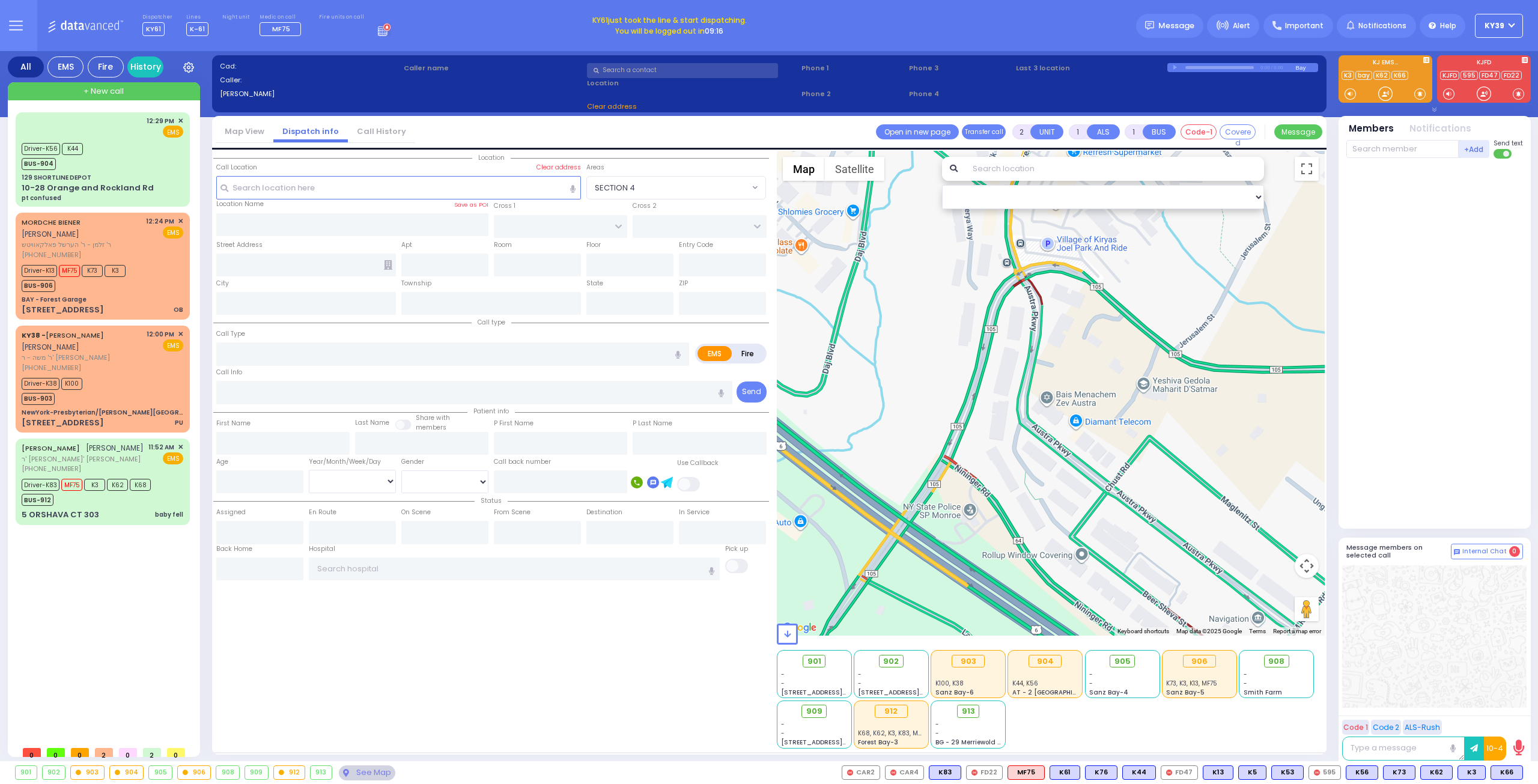
select select
